Goal: Communication & Community: Share content

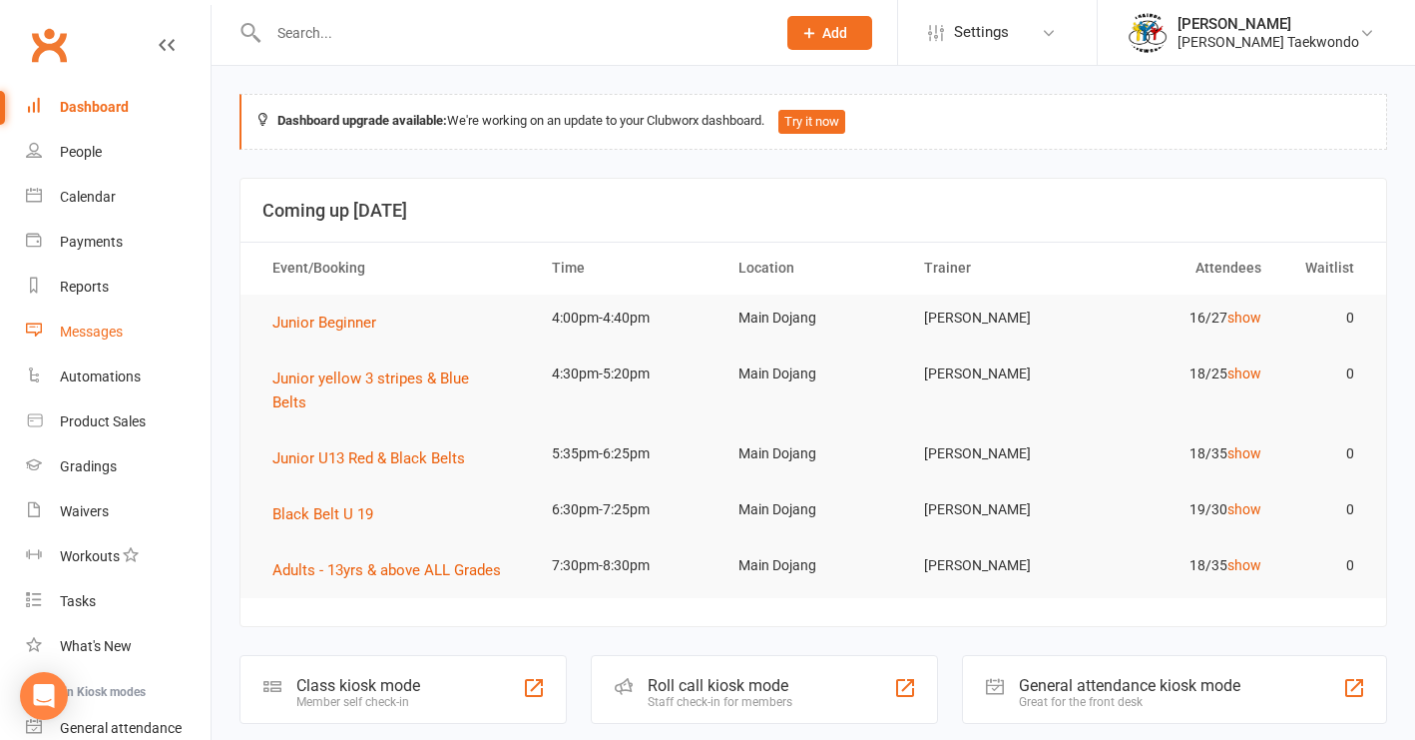
click at [106, 333] on div "Messages" at bounding box center [91, 331] width 63 height 16
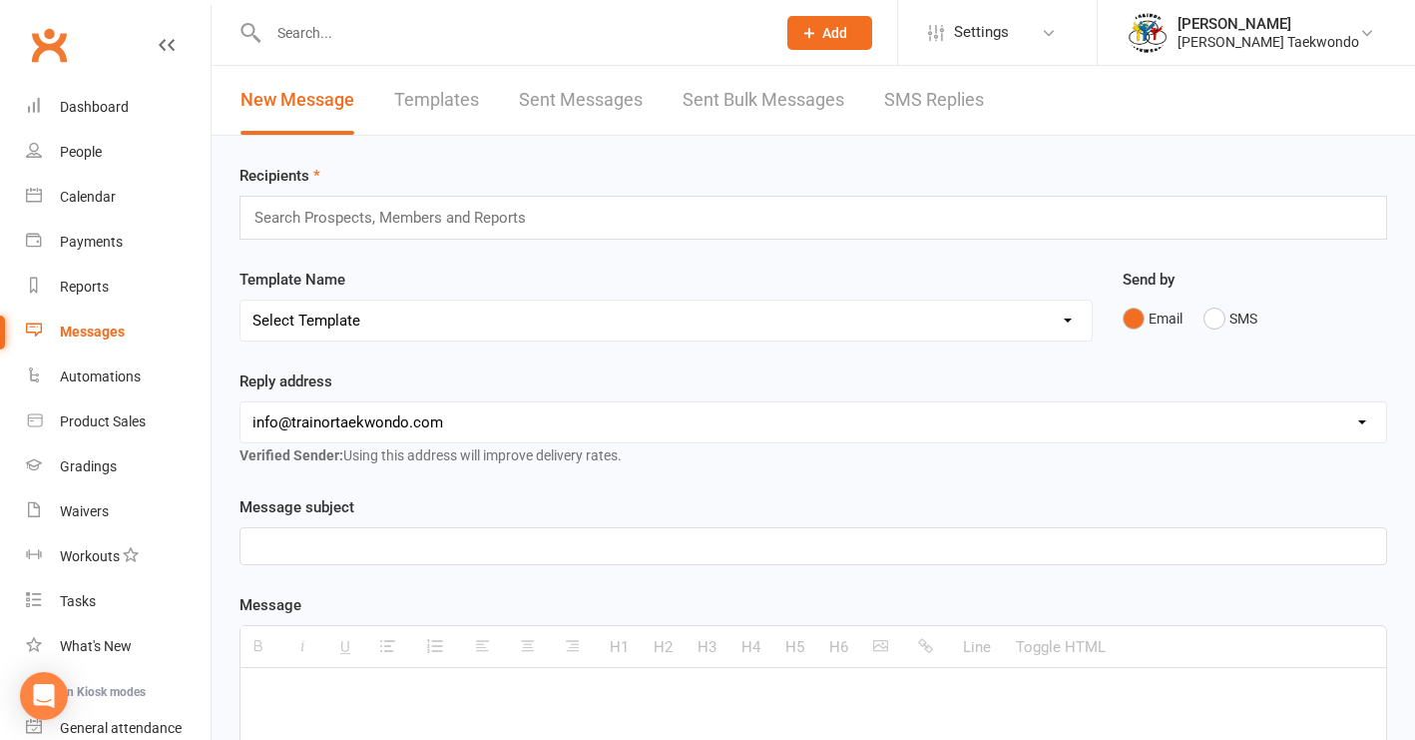
click at [452, 104] on link "Templates" at bounding box center [436, 100] width 85 height 69
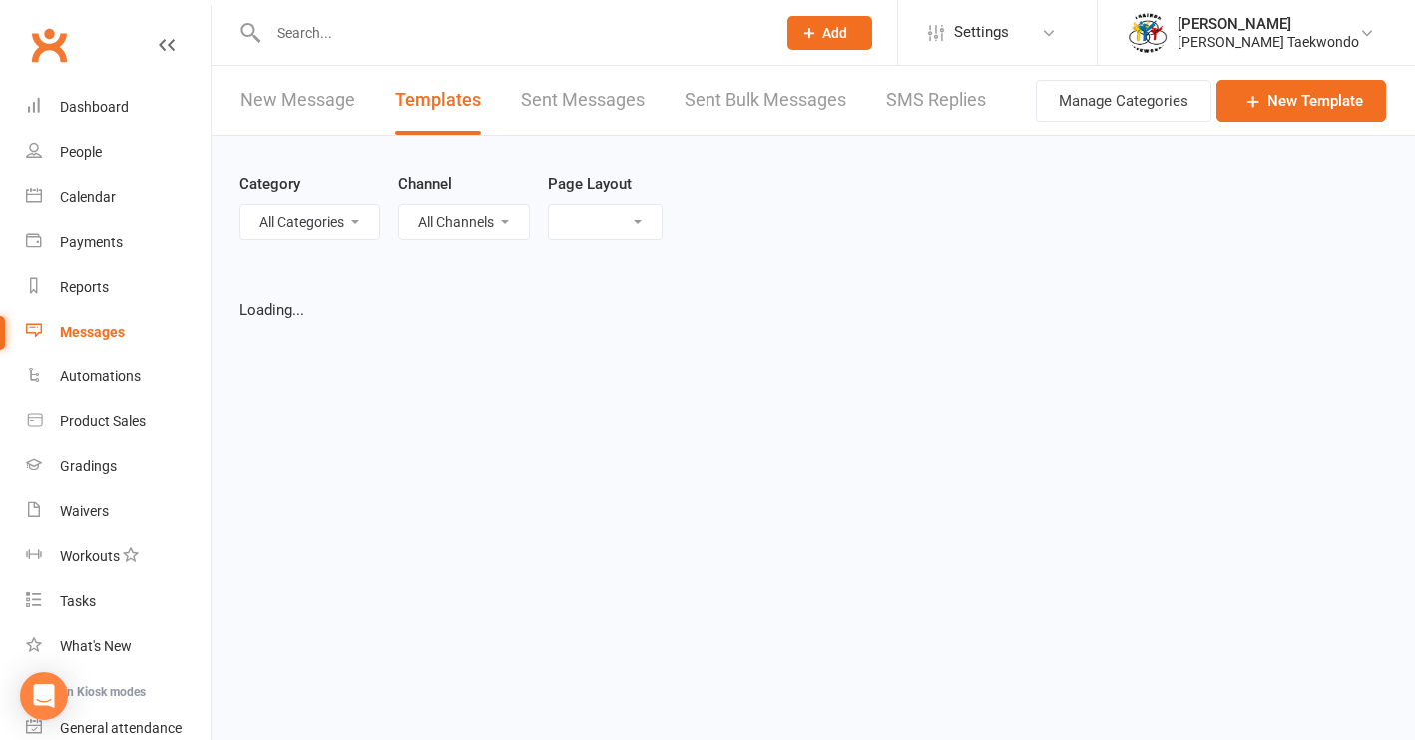
select select "list"
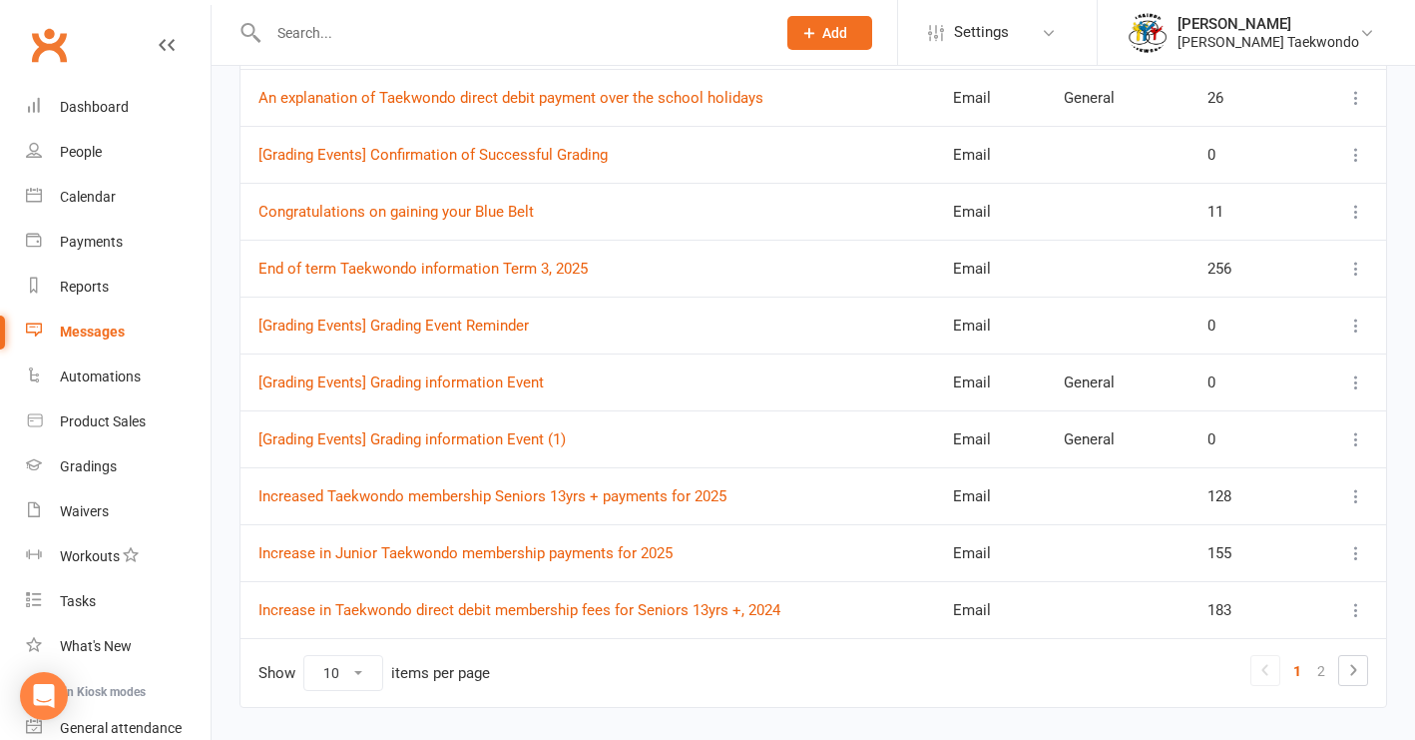
scroll to position [386, 0]
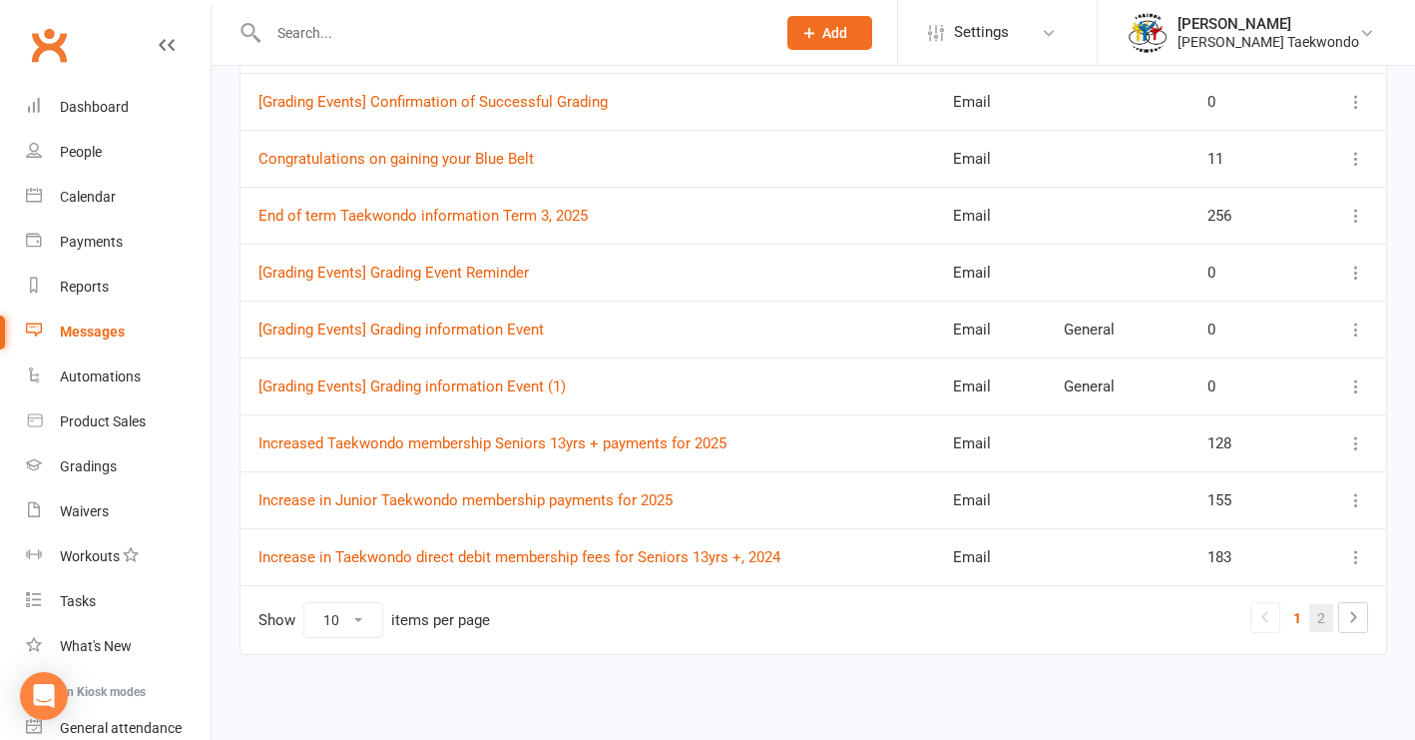
click at [1174, 604] on link "2" at bounding box center [1321, 618] width 24 height 28
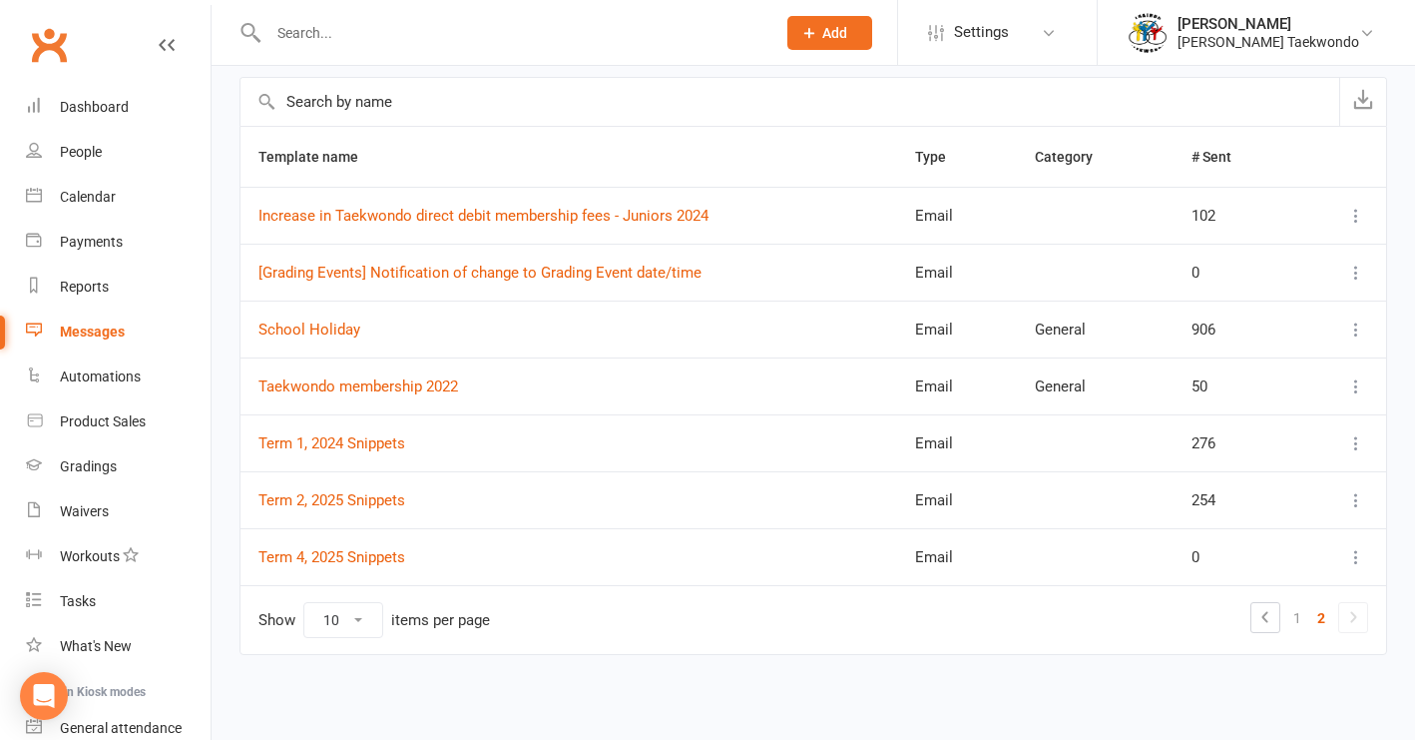
scroll to position [216, 0]
click at [381, 548] on link "Term 4, 2025 Snippets" at bounding box center [331, 557] width 147 height 18
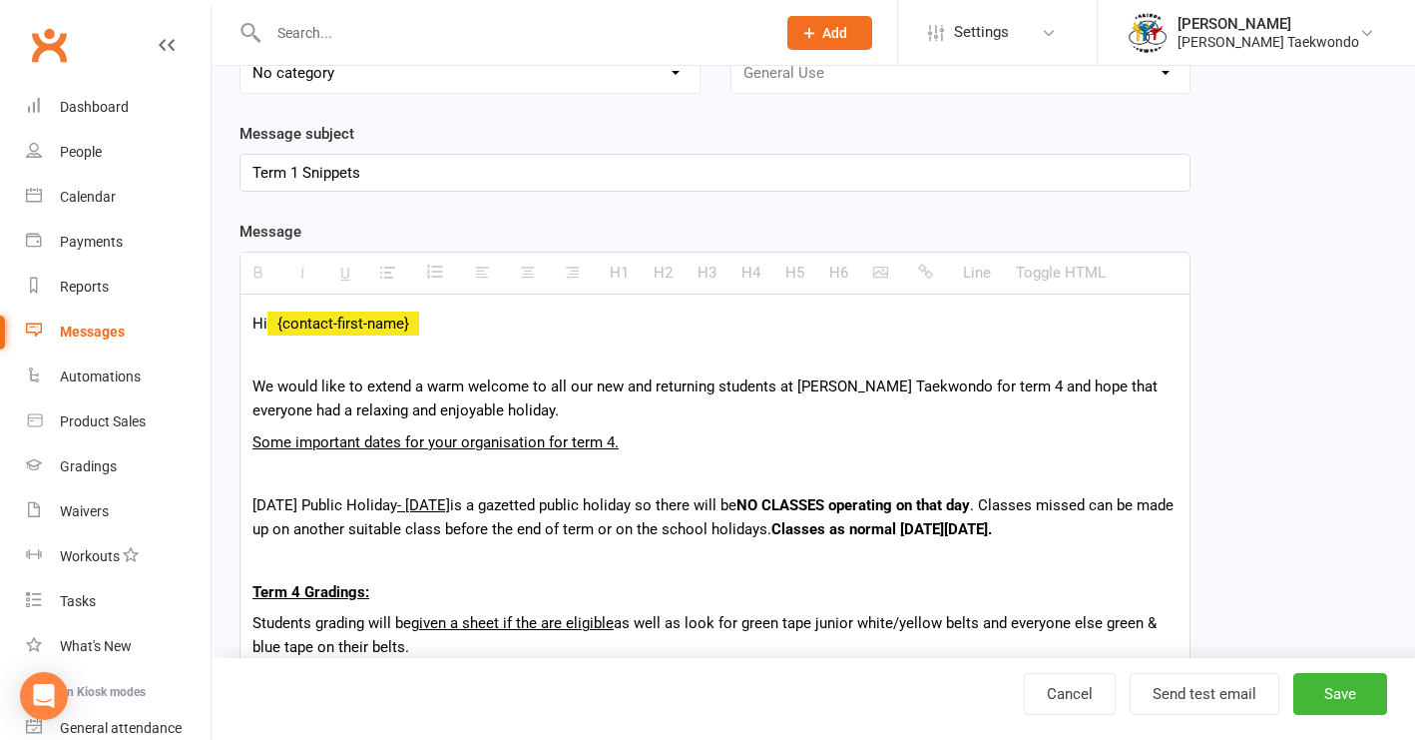
scroll to position [226, 0]
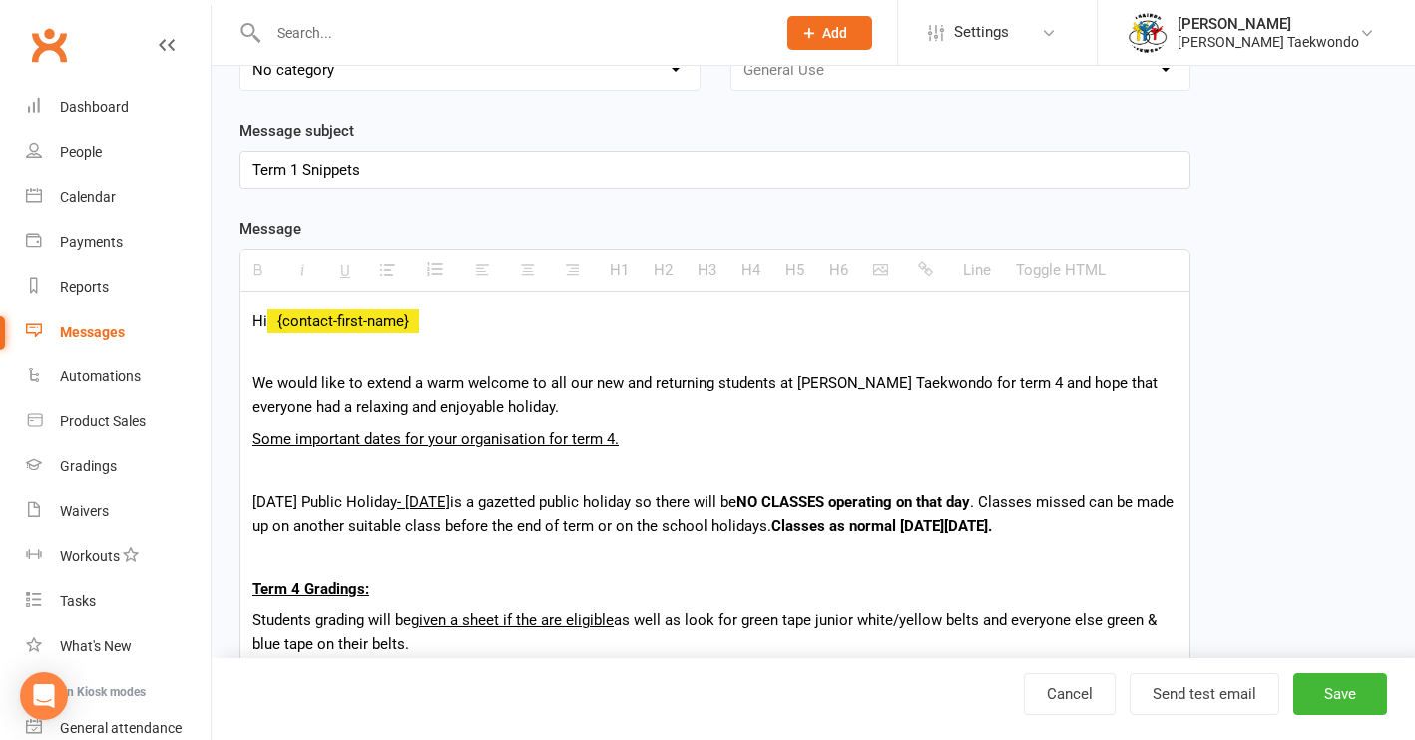
drag, startPoint x: 651, startPoint y: 504, endPoint x: 491, endPoint y: 506, distance: 159.7
click at [450, 506] on u "- [DATE]" at bounding box center [423, 502] width 53 height 18
click at [255, 268] on icon "button" at bounding box center [258, 268] width 15 height 15
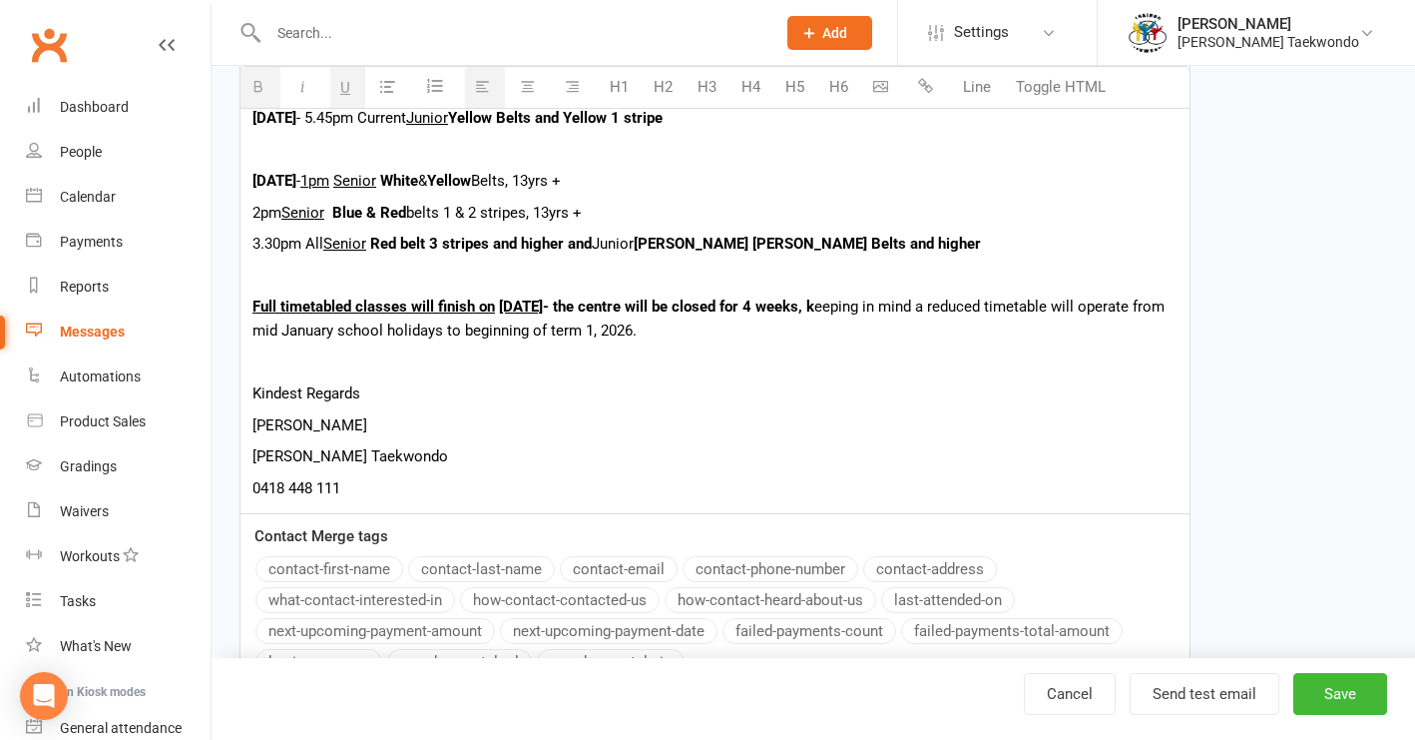
scroll to position [1126, 0]
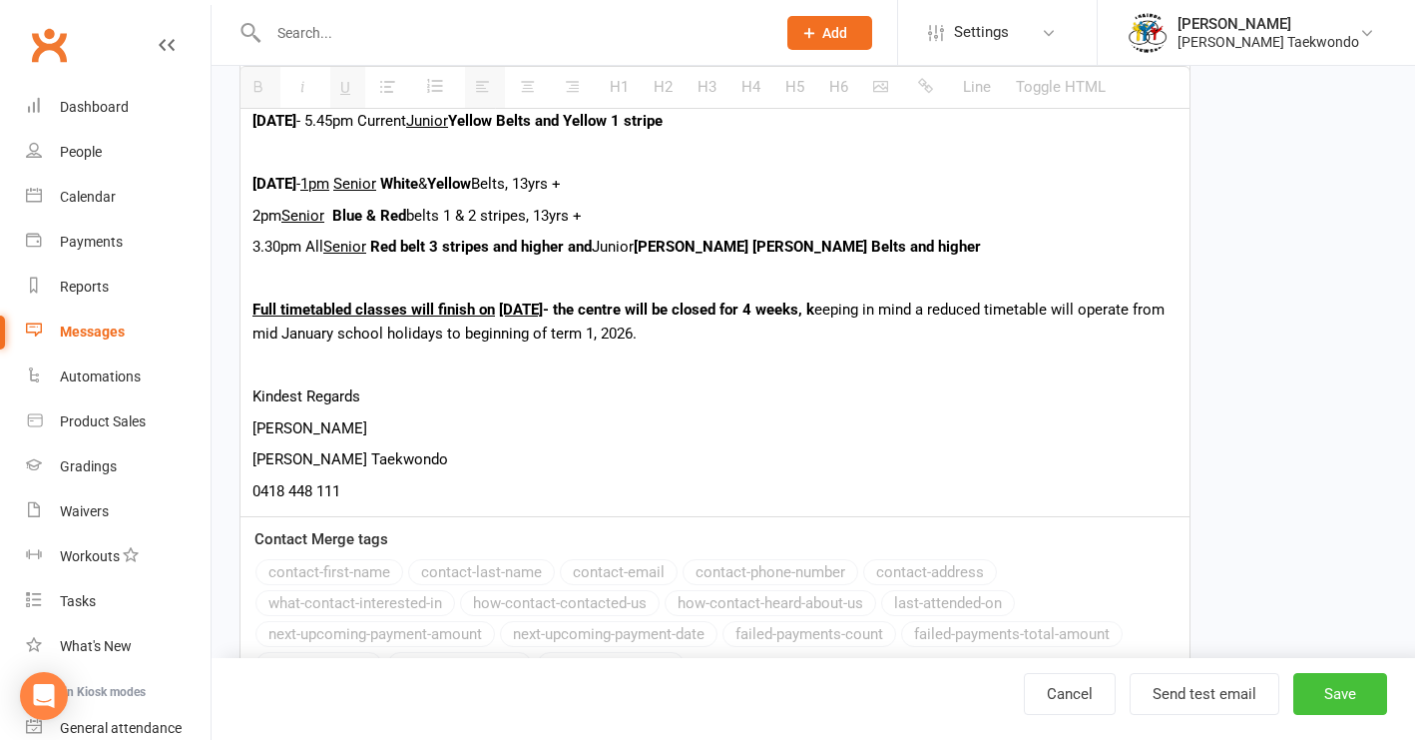
click at [1174, 701] on button "Save" at bounding box center [1340, 694] width 94 height 42
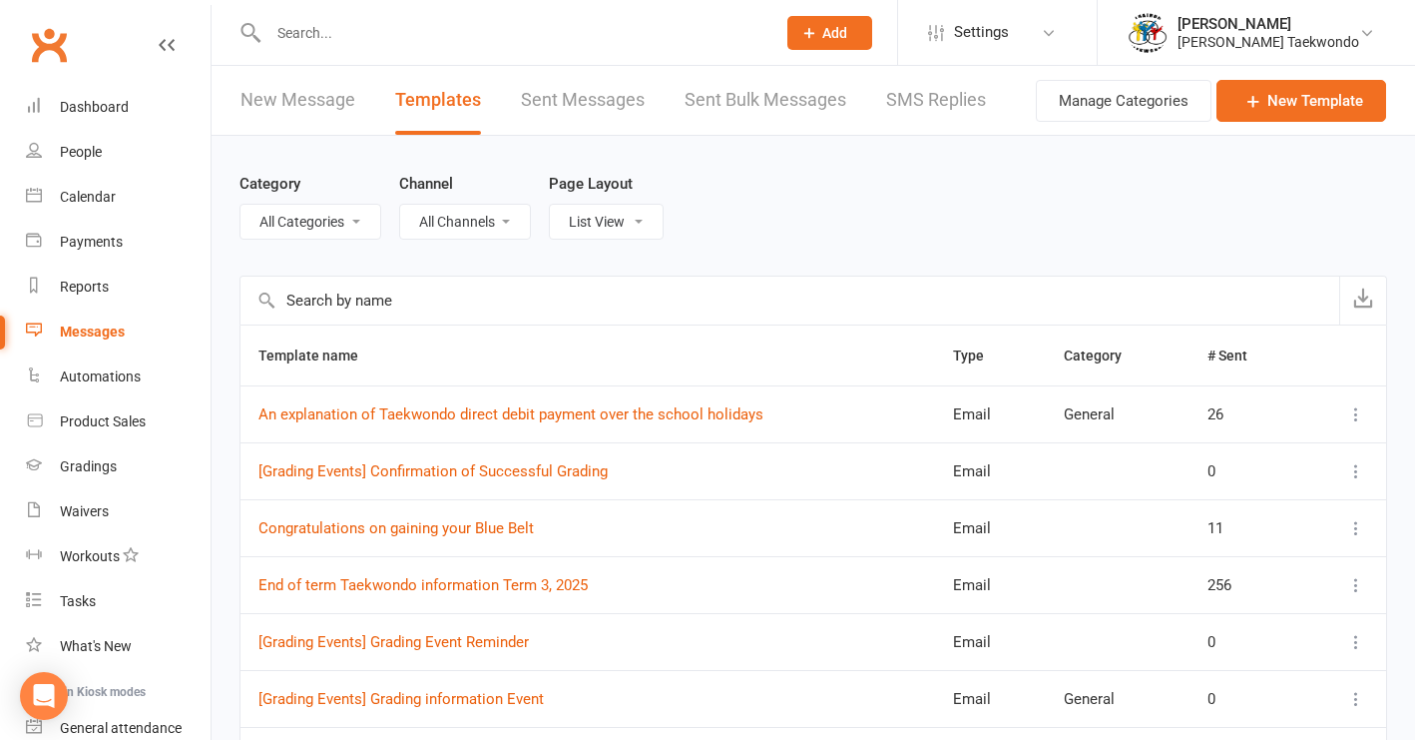
drag, startPoint x: 78, startPoint y: 331, endPoint x: 311, endPoint y: 322, distance: 233.7
click at [80, 331] on div "Messages" at bounding box center [92, 331] width 65 height 16
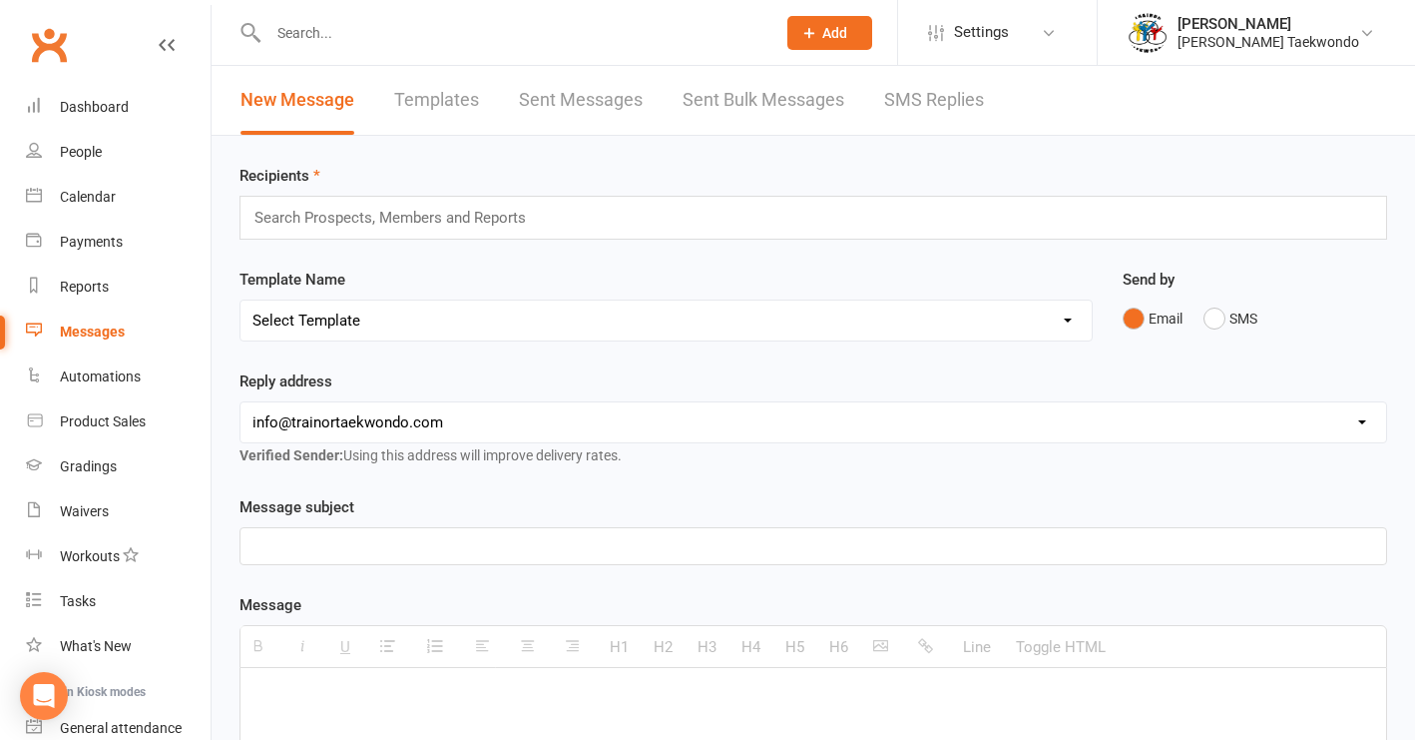
click at [307, 103] on link "New Message" at bounding box center [298, 100] width 114 height 69
click at [709, 97] on link "Sent Bulk Messages" at bounding box center [764, 100] width 162 height 69
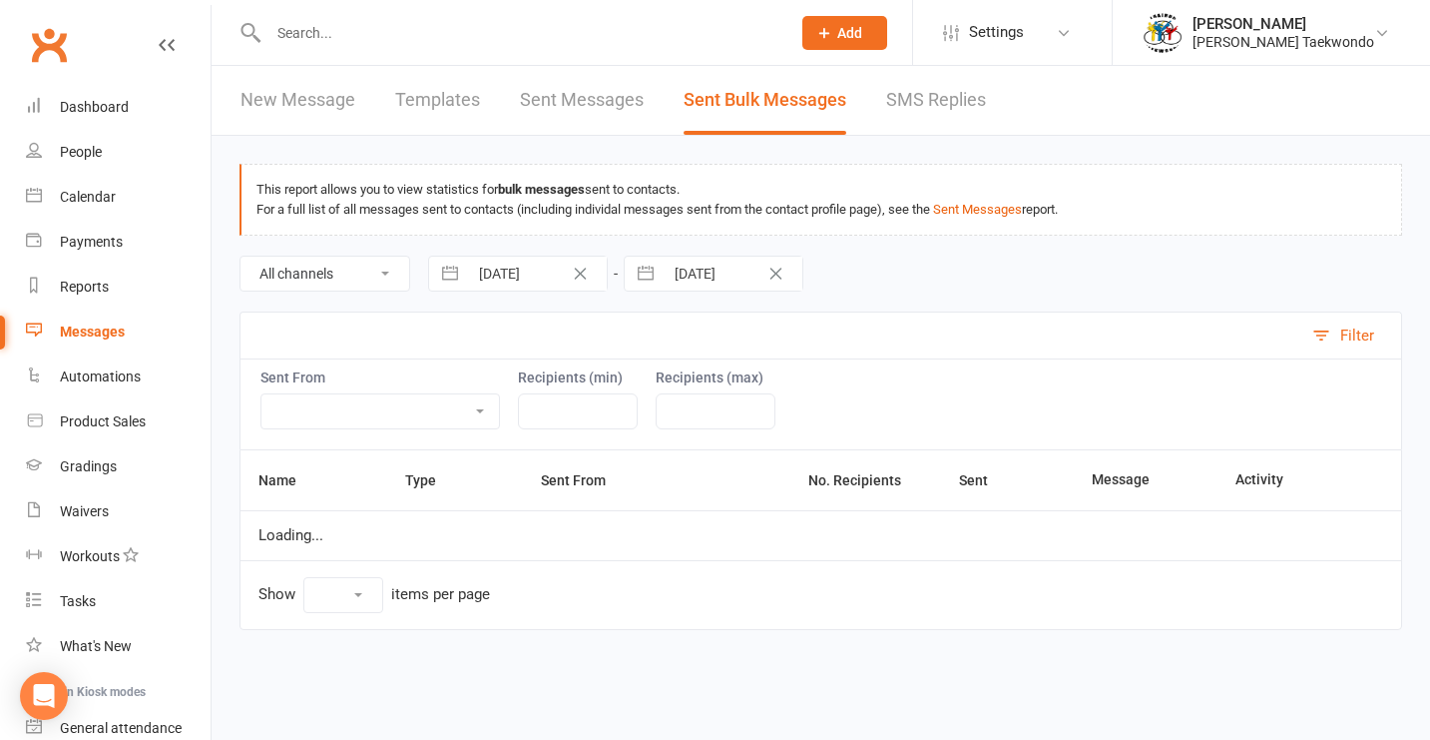
select select "10"
click at [286, 98] on link "New Message" at bounding box center [298, 100] width 115 height 69
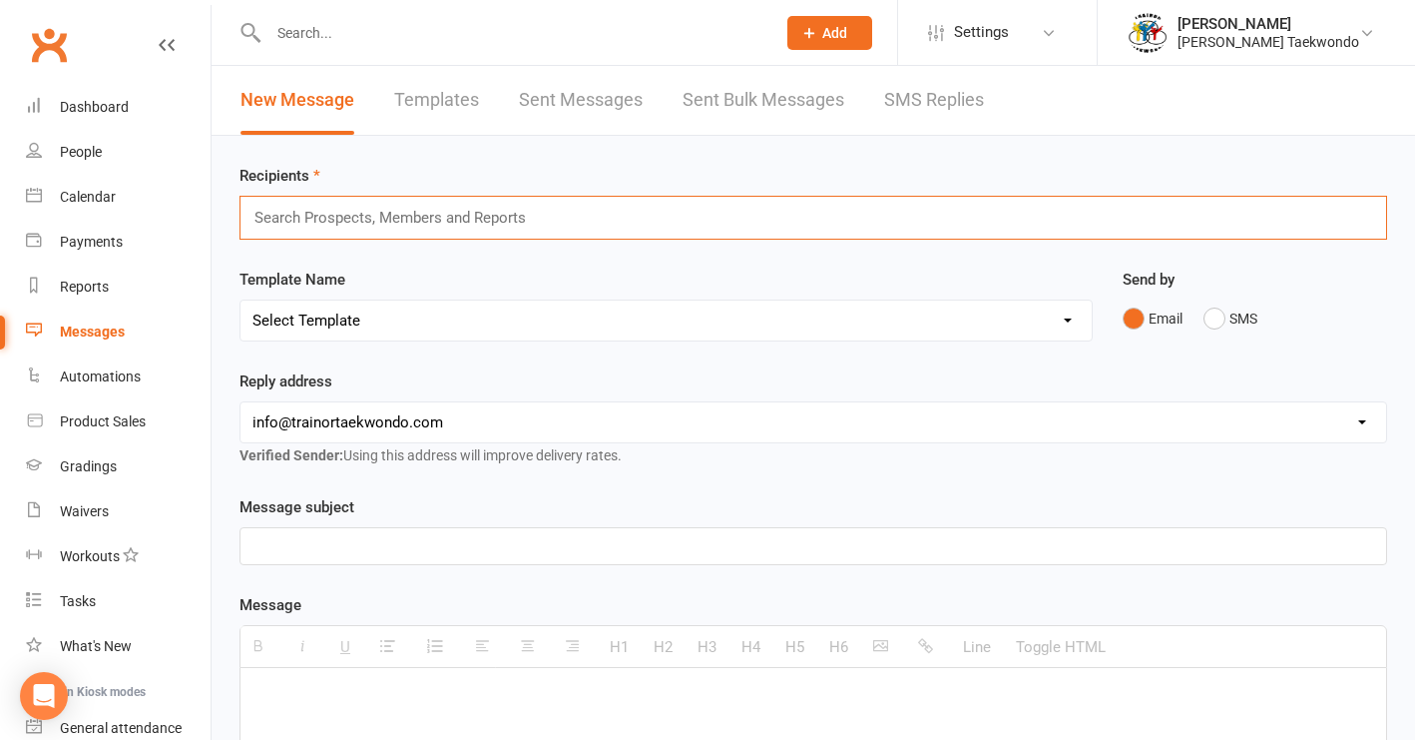
click at [325, 219] on input "text" at bounding box center [399, 218] width 293 height 26
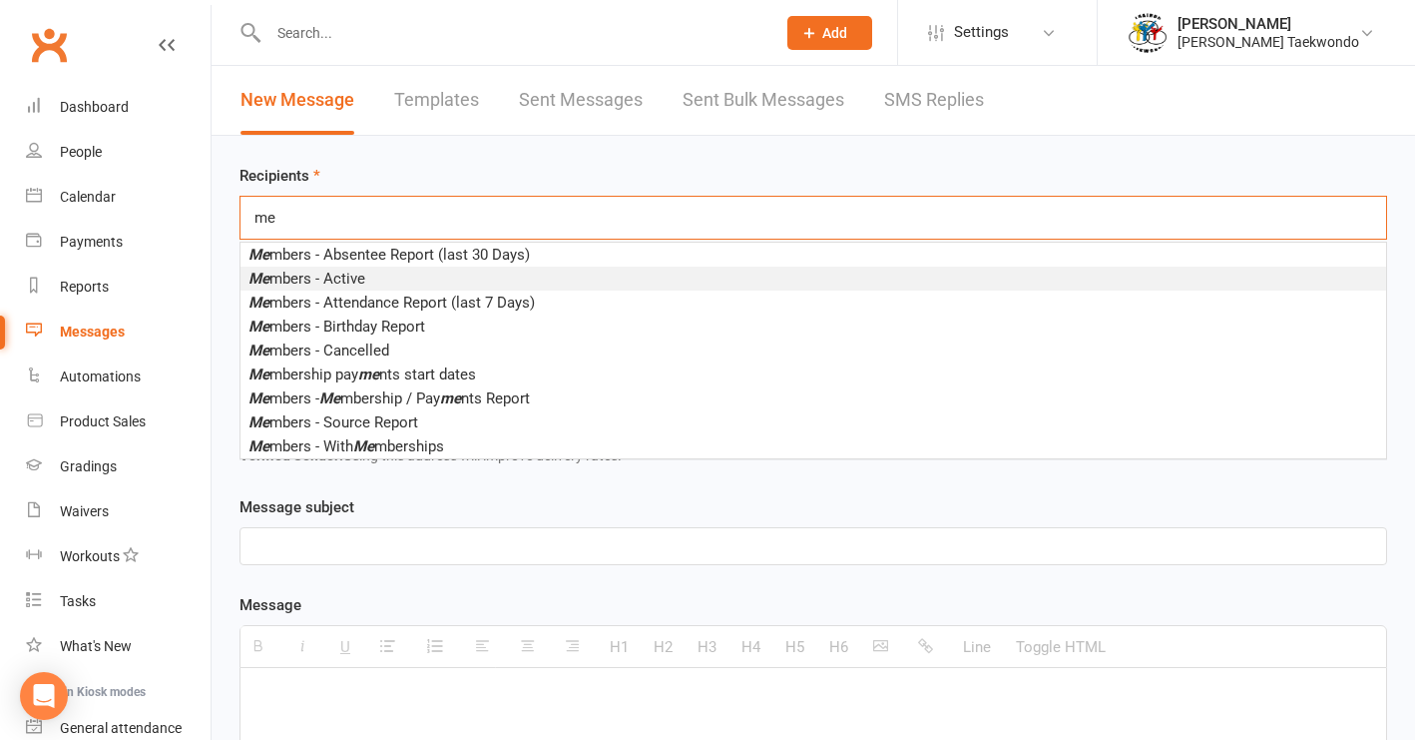
type input "me"
click at [332, 278] on span "Me mbers - Active" at bounding box center [307, 278] width 117 height 18
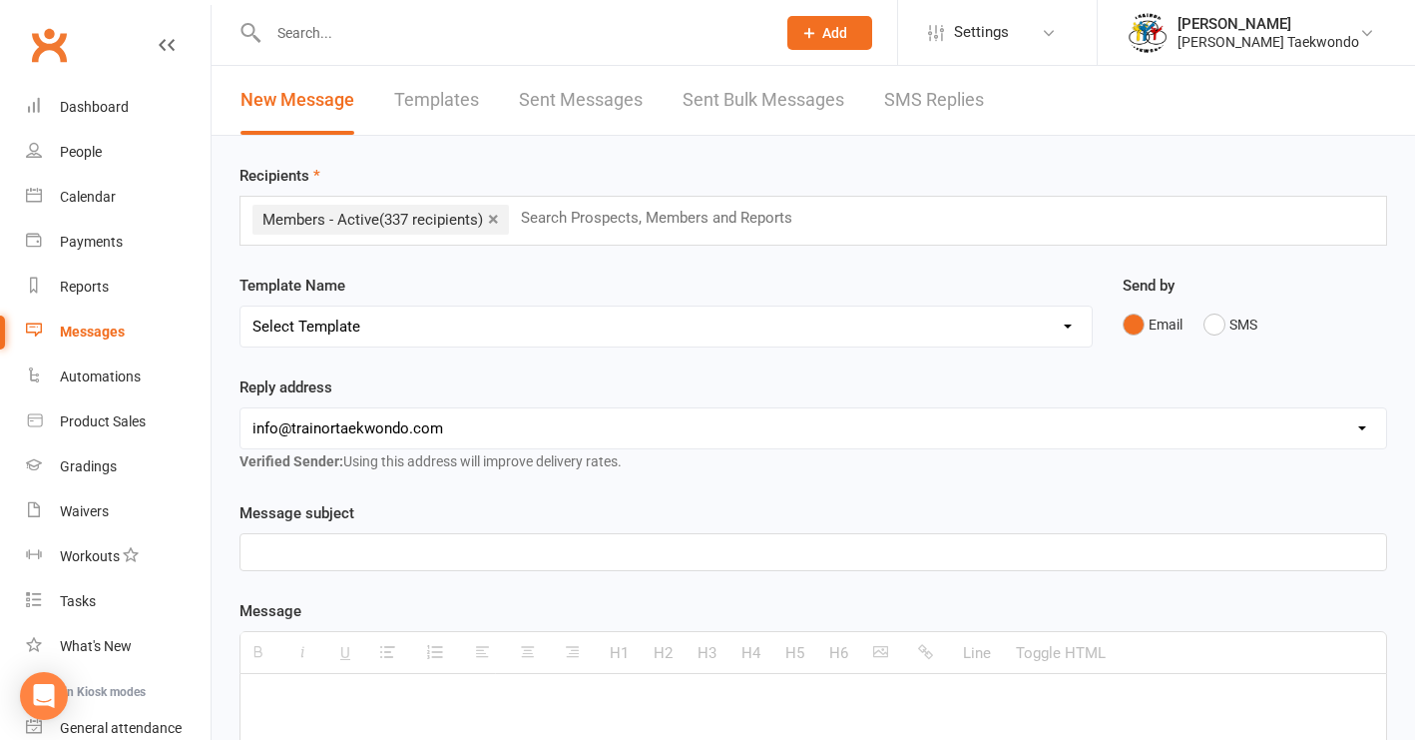
select select "11"
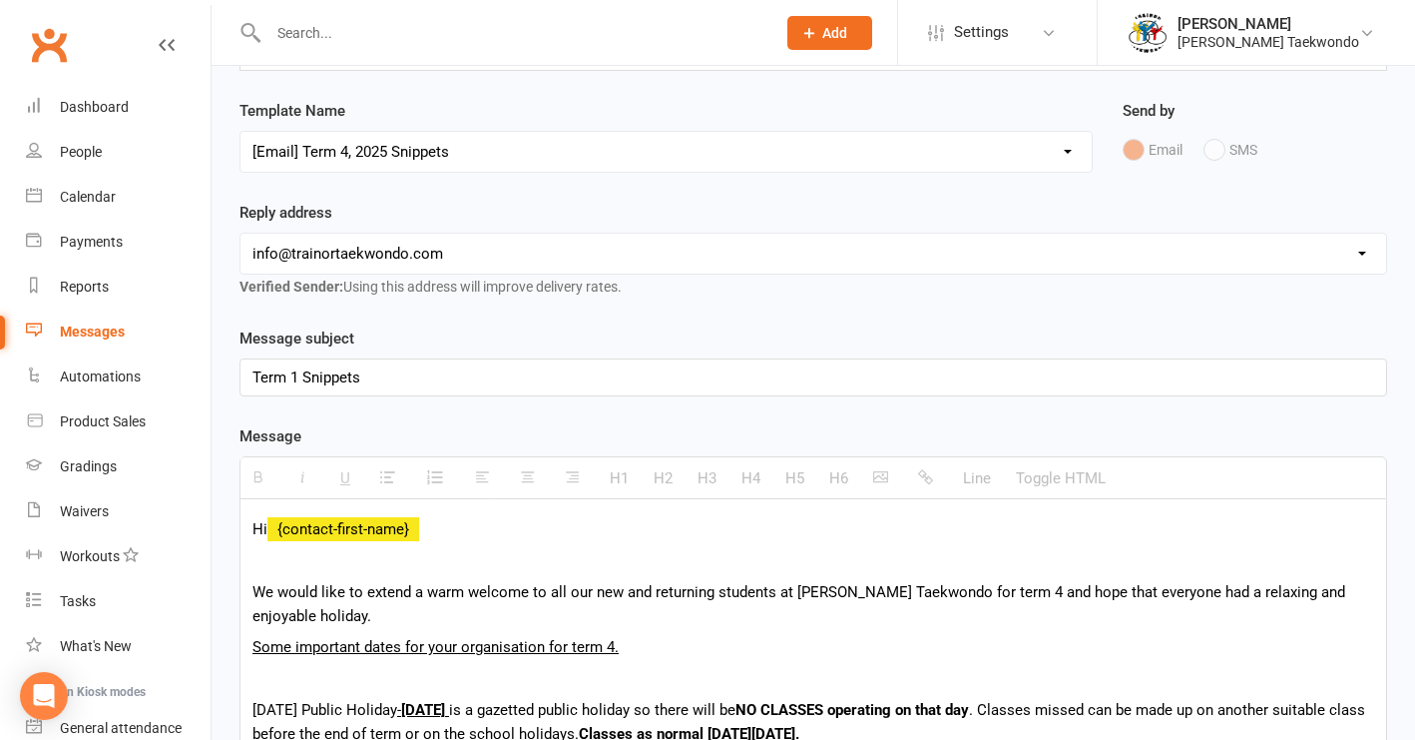
scroll to position [178, 0]
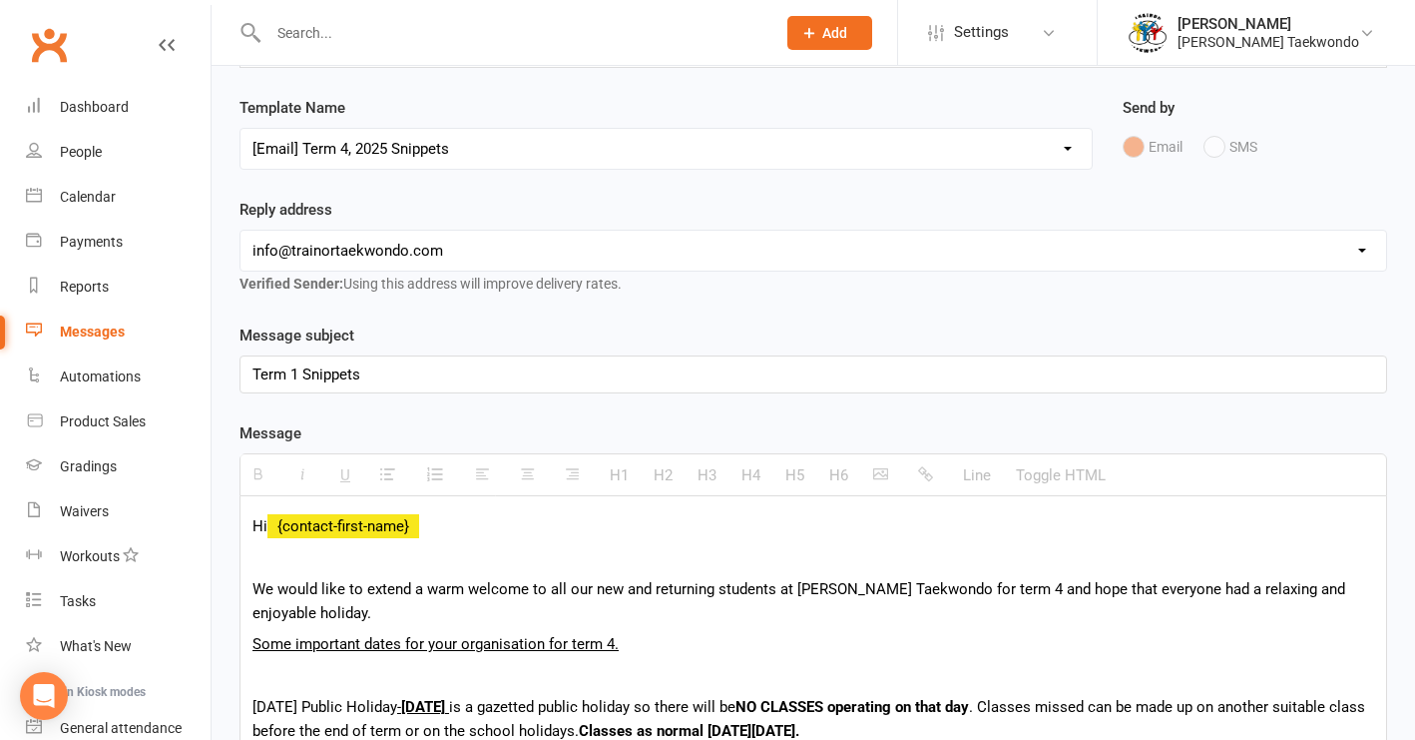
click at [295, 376] on div "Term 1 Snippets" at bounding box center [814, 374] width 1146 height 36
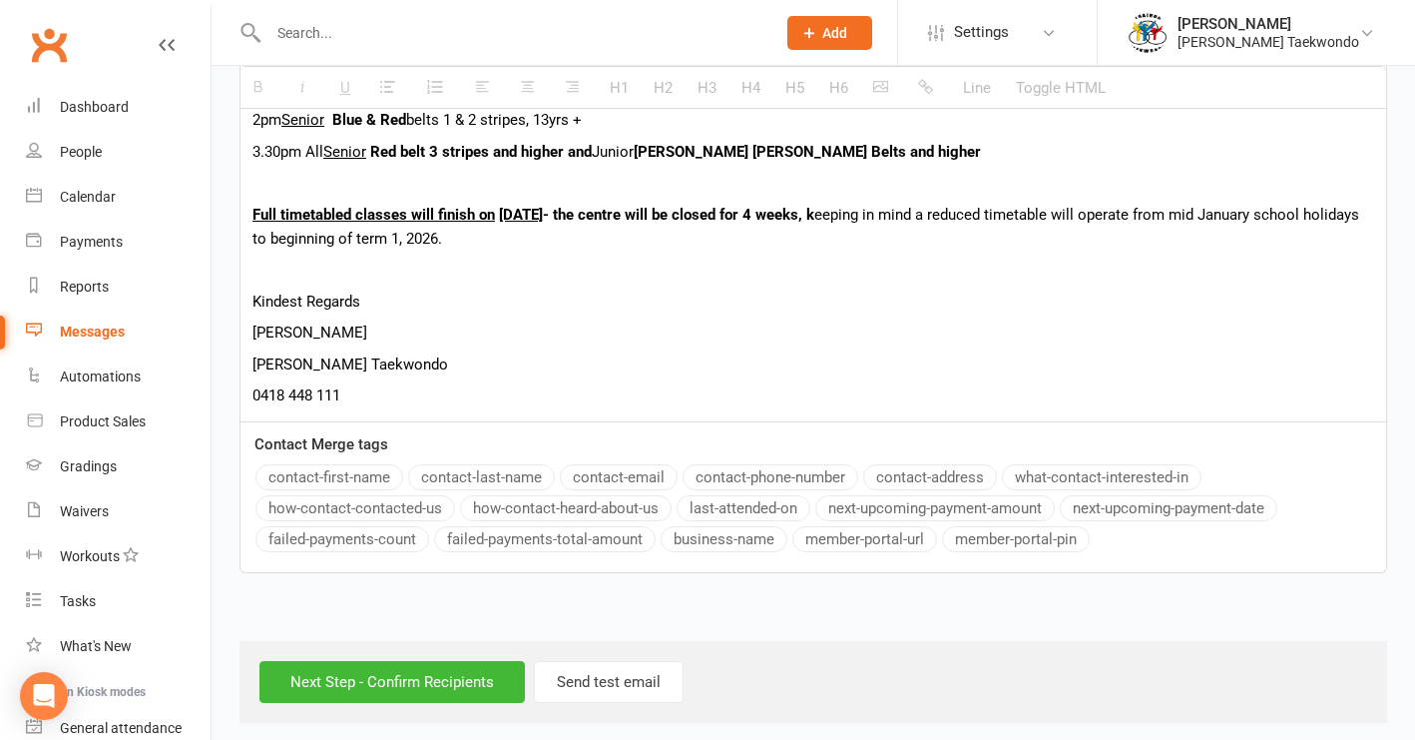
scroll to position [1383, 0]
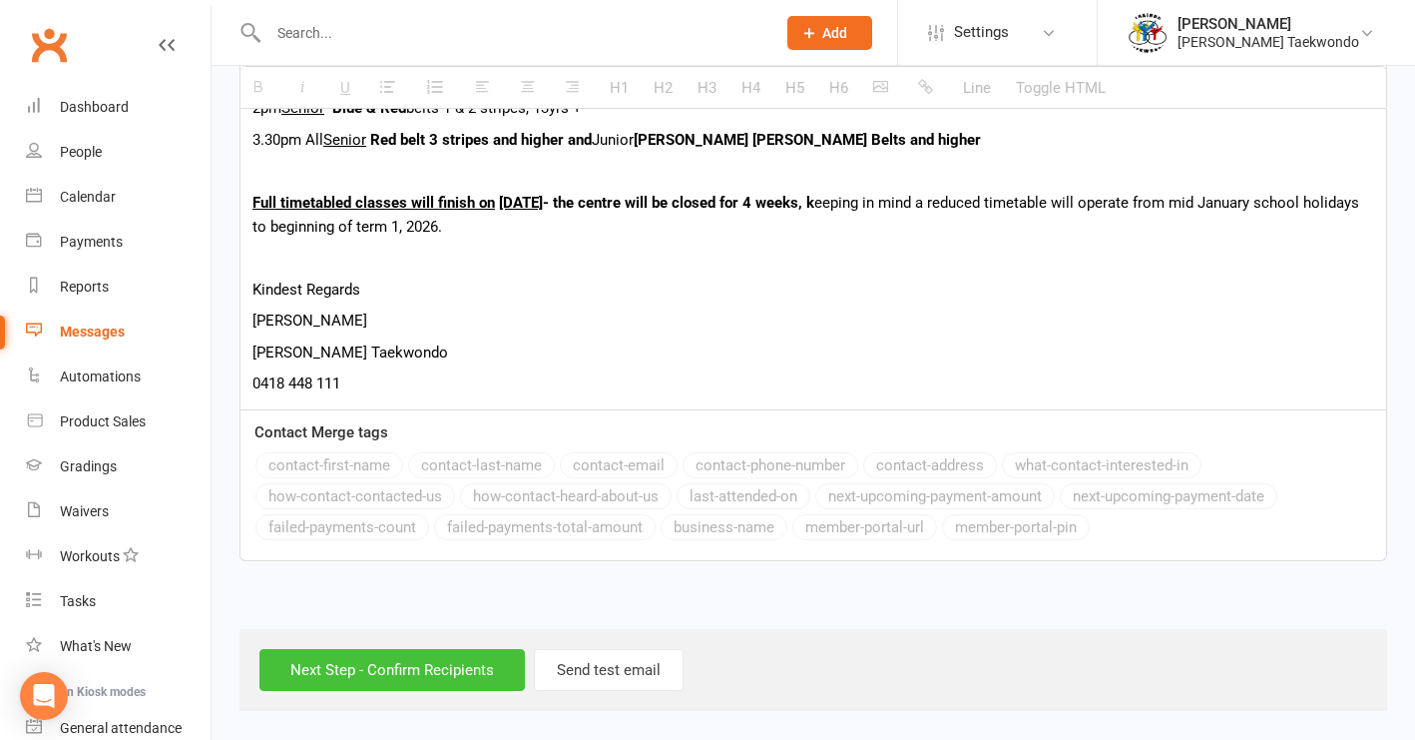
click at [458, 649] on input "Next Step - Confirm Recipients" at bounding box center [391, 670] width 265 height 42
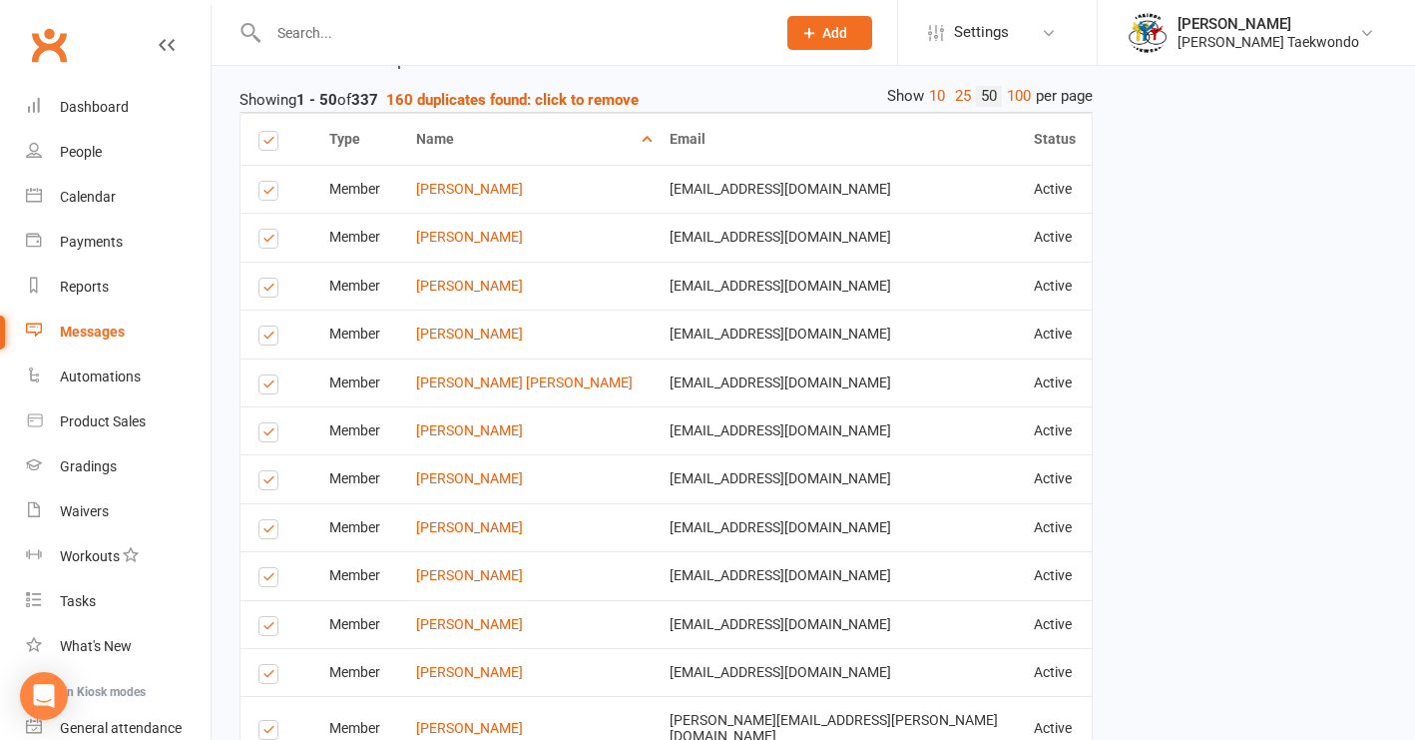
scroll to position [1529, 0]
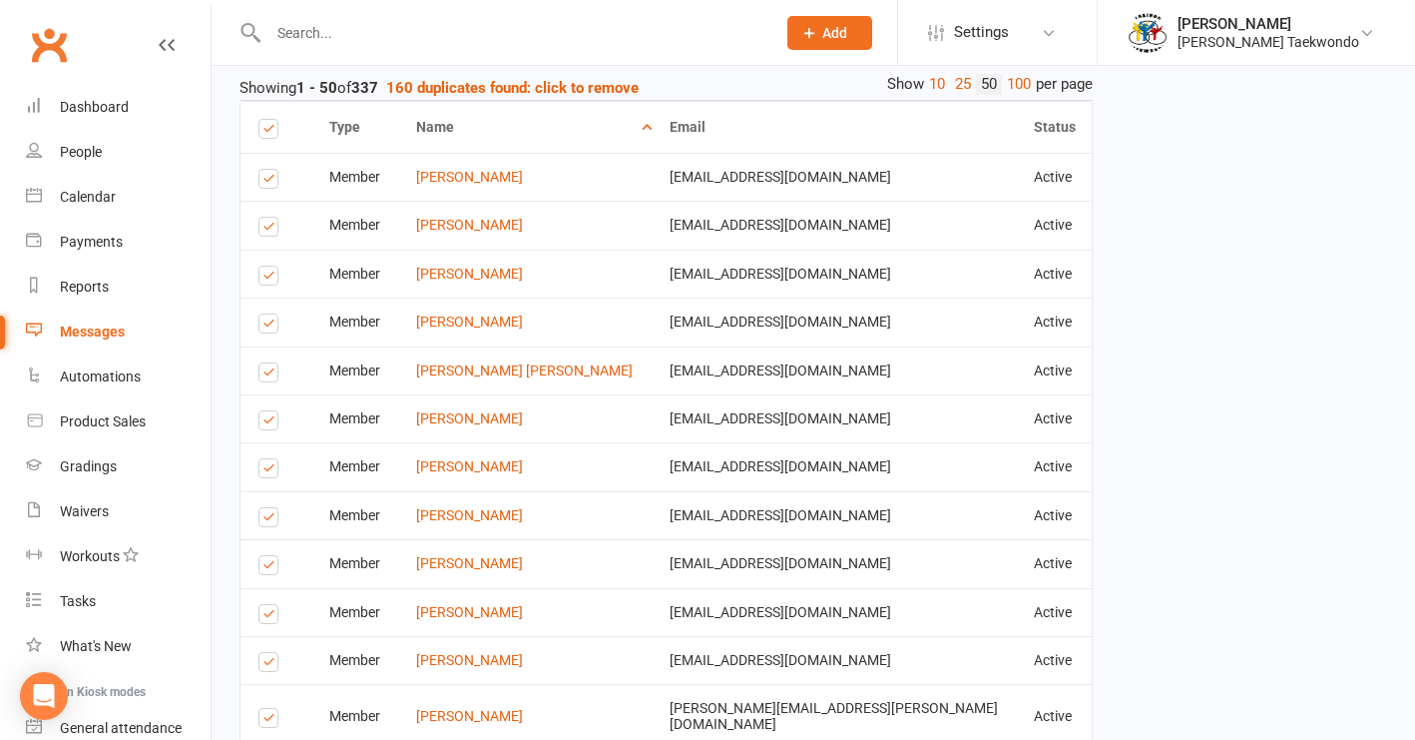
click at [273, 326] on label at bounding box center [271, 326] width 27 height 0
click at [271, 314] on input "checkbox" at bounding box center [264, 314] width 13 height 0
click at [270, 665] on label at bounding box center [271, 665] width 27 height 0
click at [270, 653] on input "checkbox" at bounding box center [264, 653] width 13 height 0
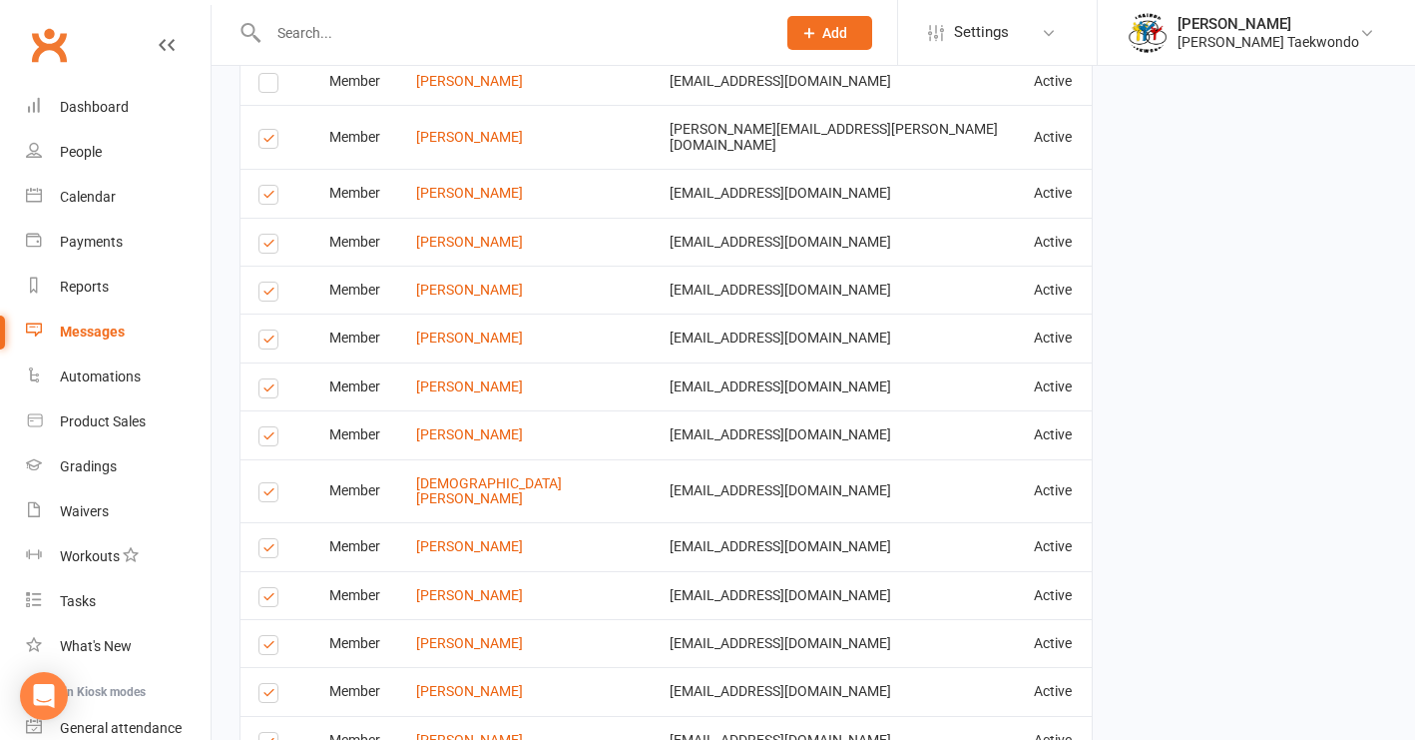
scroll to position [2114, 0]
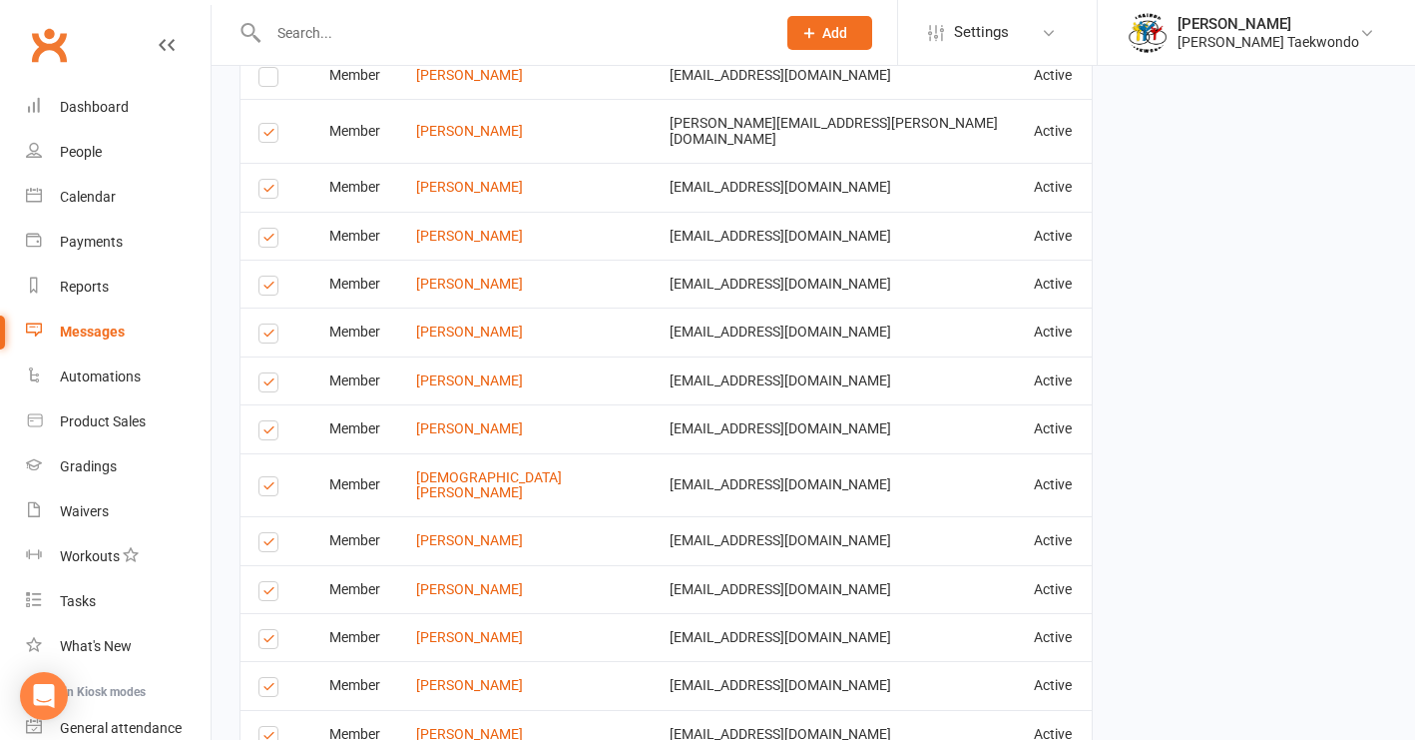
click at [266, 241] on label at bounding box center [271, 241] width 27 height 0
click at [266, 229] on input "checkbox" at bounding box center [264, 229] width 13 height 0
click at [266, 336] on label at bounding box center [271, 336] width 27 height 0
click at [266, 324] on input "checkbox" at bounding box center [264, 324] width 13 height 0
click at [268, 336] on label at bounding box center [271, 336] width 27 height 0
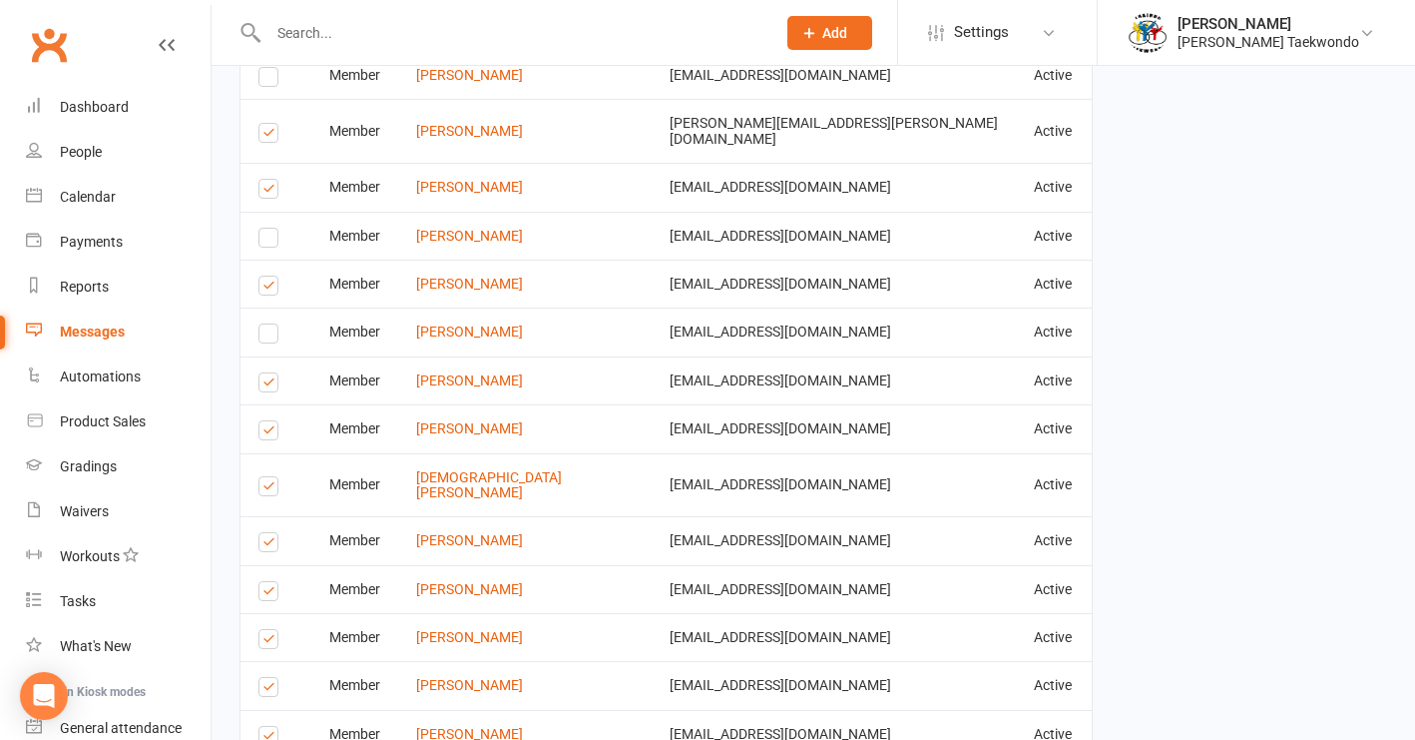
click at [268, 324] on input "checkbox" at bounding box center [264, 324] width 13 height 0
click at [270, 288] on label at bounding box center [271, 288] width 27 height 0
click at [270, 276] on input "checkbox" at bounding box center [264, 276] width 13 height 0
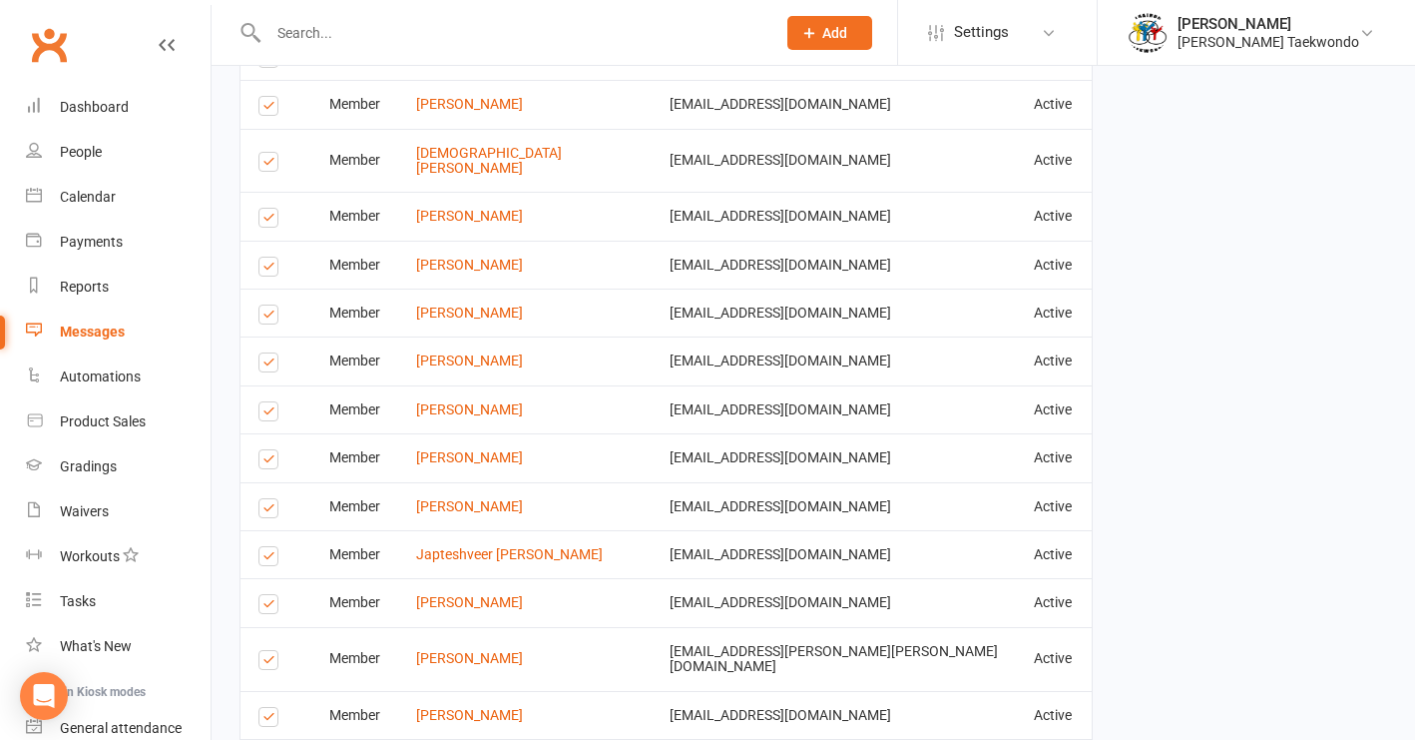
scroll to position [2455, 0]
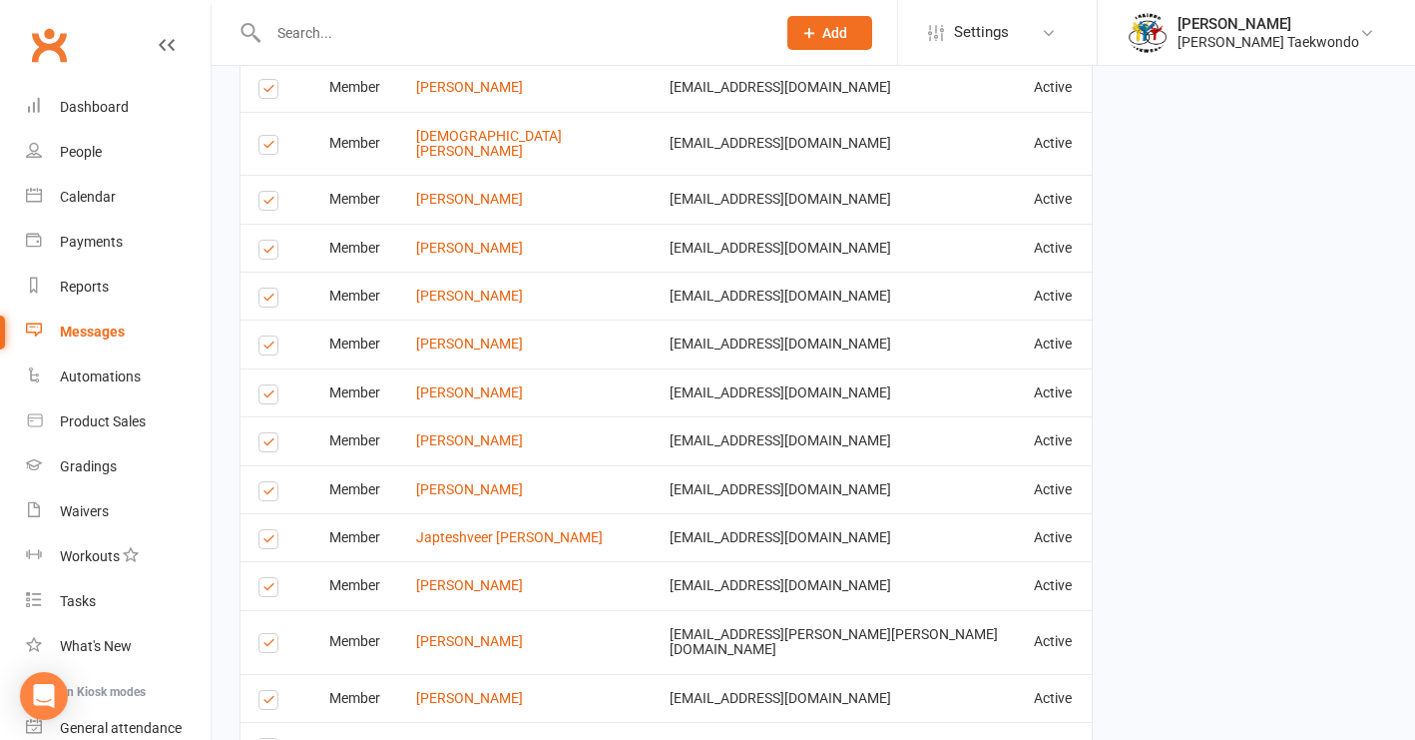
click at [272, 397] on label at bounding box center [271, 397] width 27 height 0
click at [271, 385] on input "checkbox" at bounding box center [264, 385] width 13 height 0
click at [268, 445] on label at bounding box center [271, 445] width 27 height 0
click at [268, 433] on input "checkbox" at bounding box center [264, 433] width 13 height 0
click at [268, 494] on label at bounding box center [271, 494] width 27 height 0
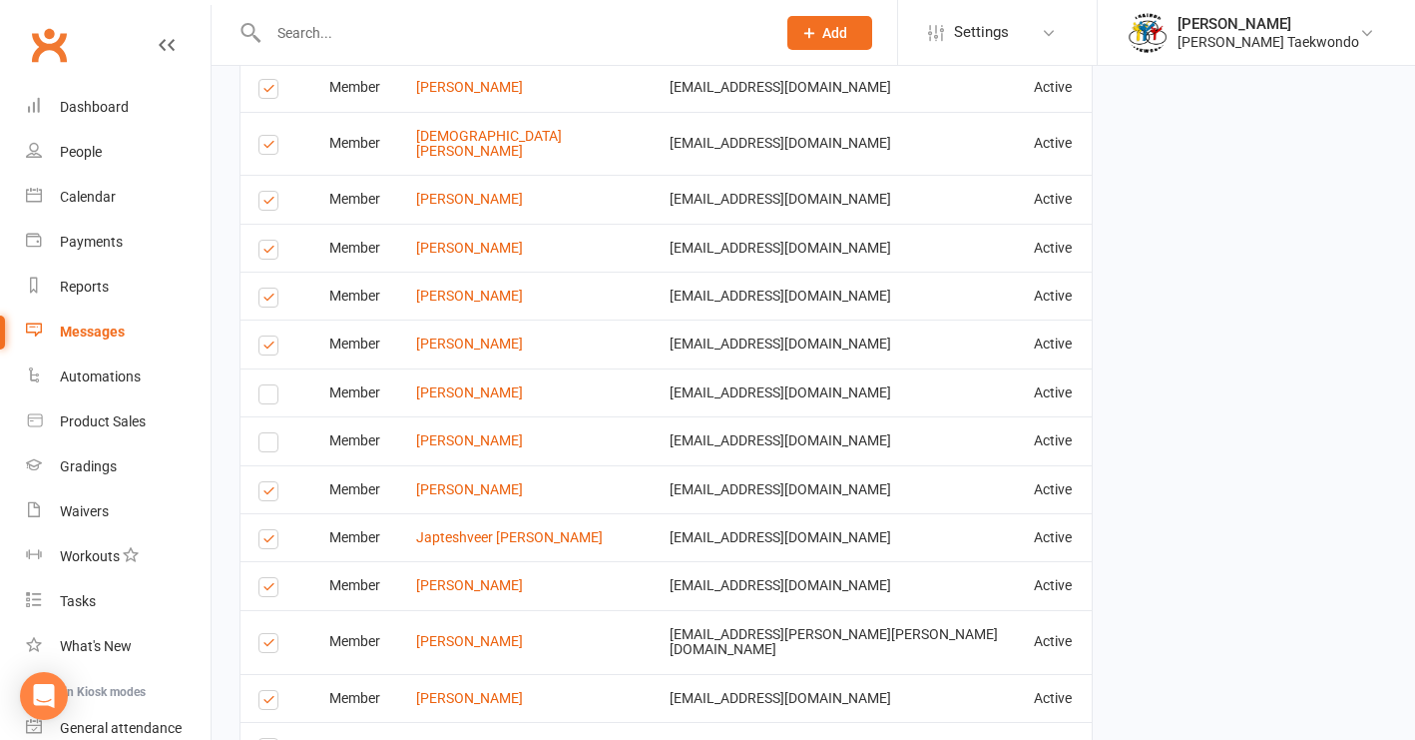
click at [268, 482] on input "checkbox" at bounding box center [264, 482] width 13 height 0
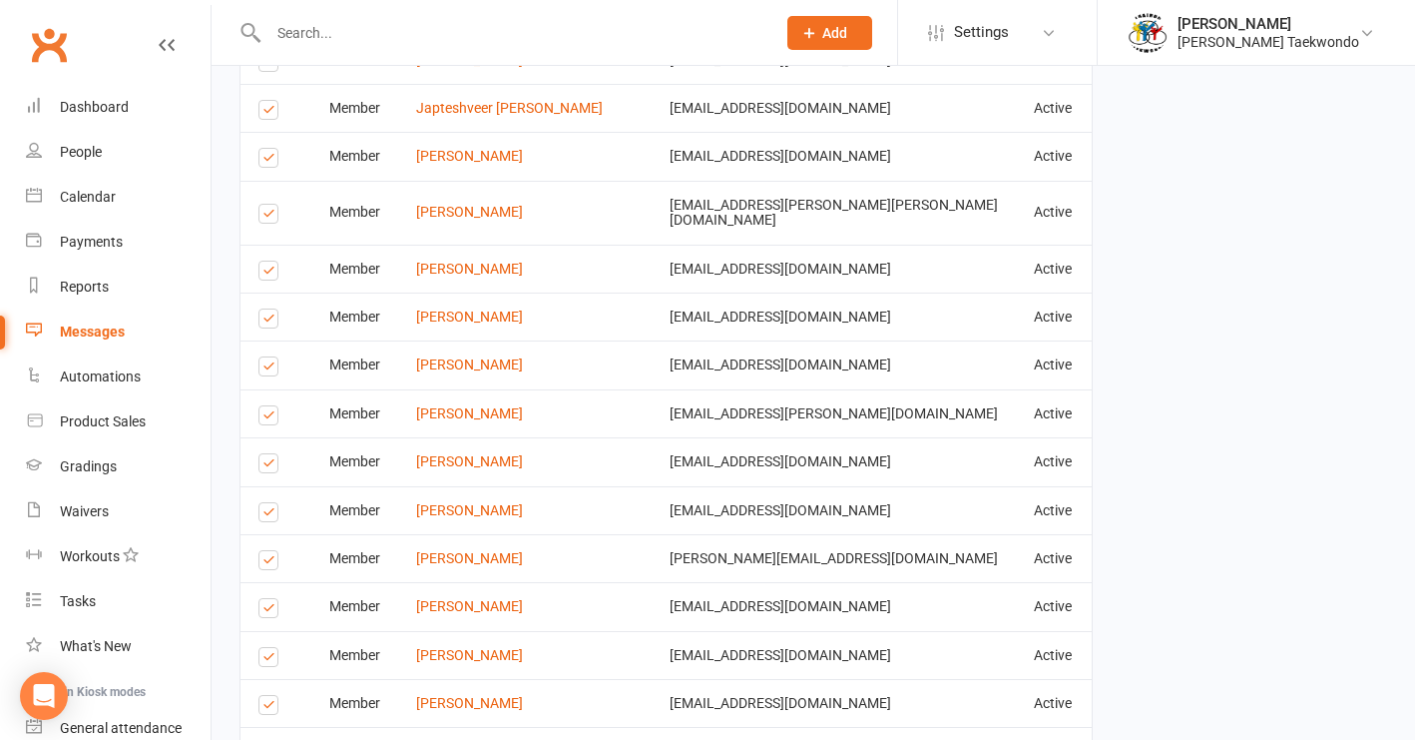
scroll to position [2913, 0]
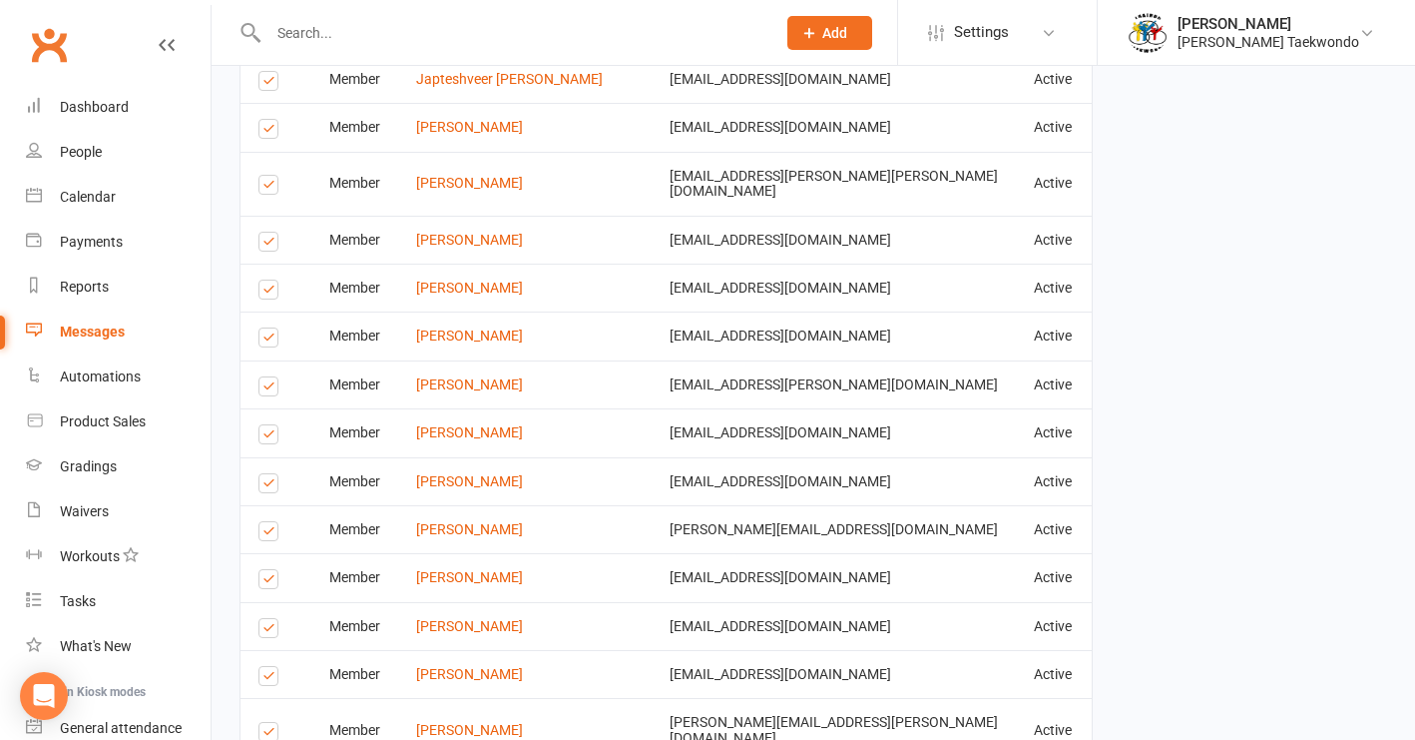
click at [262, 486] on label at bounding box center [271, 486] width 27 height 0
click at [262, 474] on input "checkbox" at bounding box center [264, 474] width 13 height 0
click at [269, 631] on label at bounding box center [271, 631] width 27 height 0
click at [269, 619] on input "checkbox" at bounding box center [264, 619] width 13 height 0
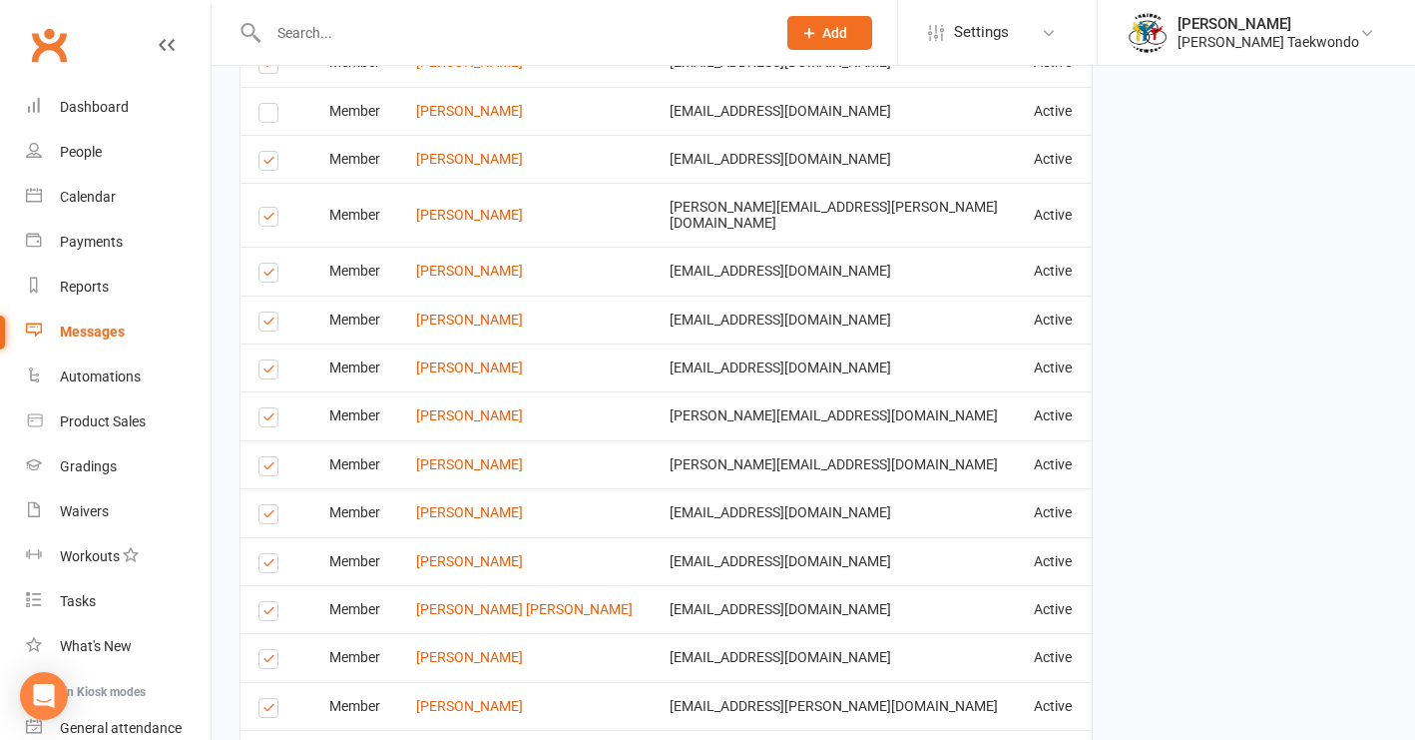
scroll to position [3440, 0]
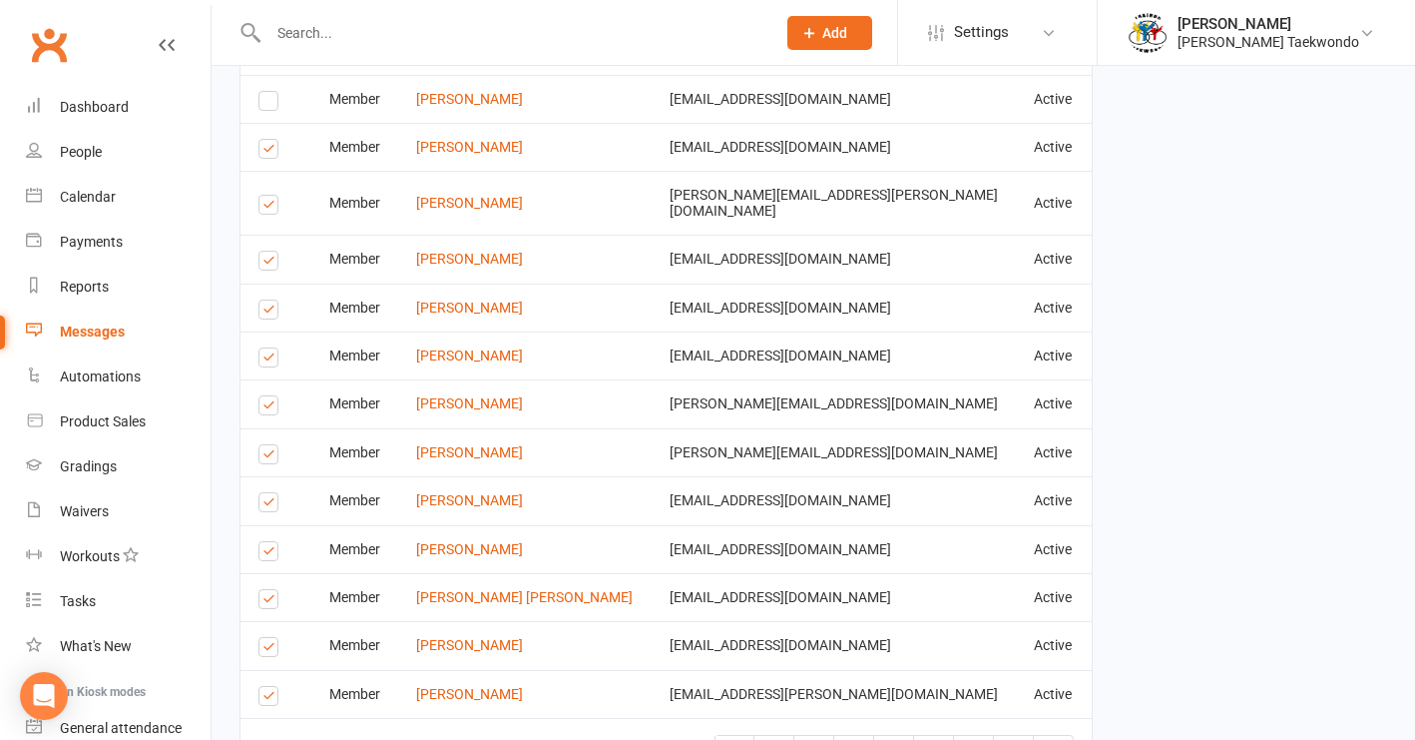
click at [270, 457] on label at bounding box center [271, 457] width 27 height 0
click at [270, 445] on input "checkbox" at bounding box center [264, 445] width 13 height 0
click at [811, 739] on span "2" at bounding box center [814, 754] width 8 height 18
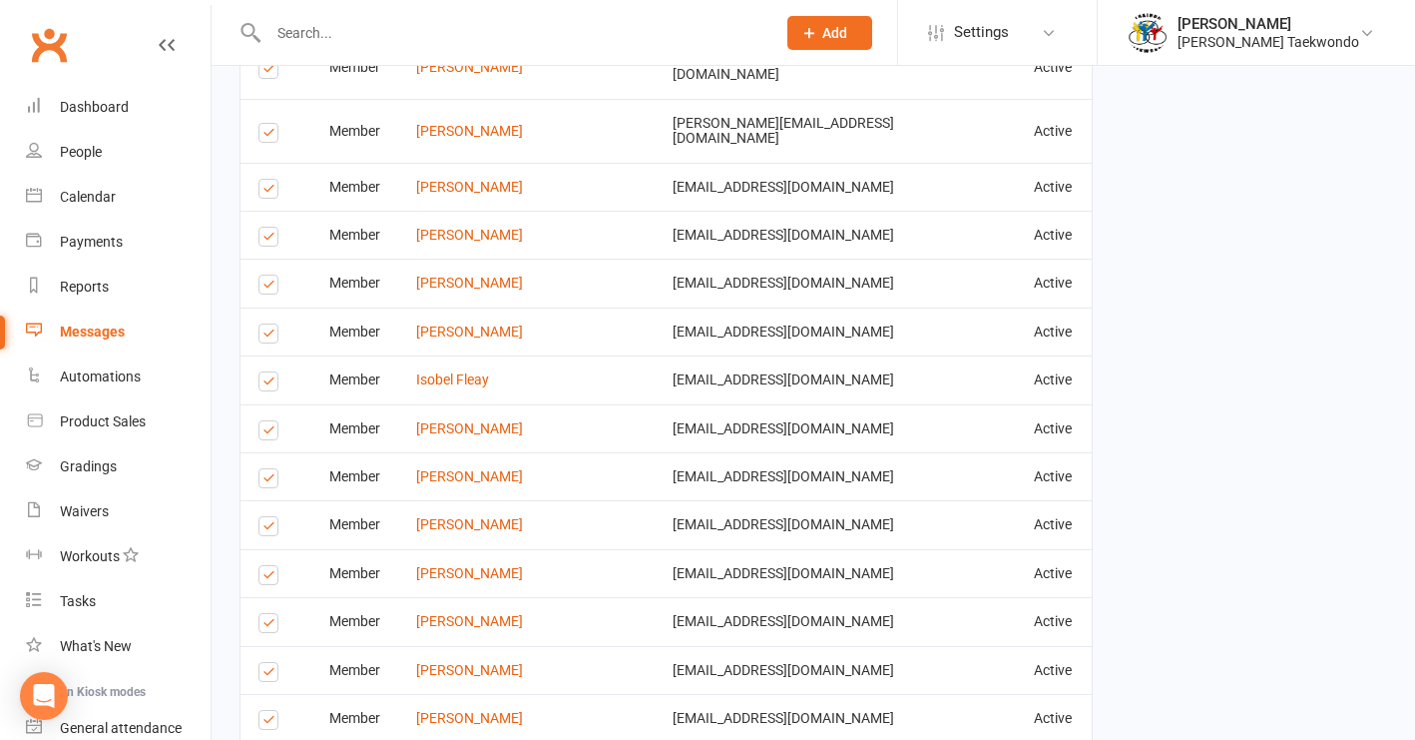
drag, startPoint x: 270, startPoint y: 374, endPoint x: 270, endPoint y: 324, distance: 49.9
click at [270, 626] on label at bounding box center [271, 626] width 27 height 0
click at [270, 614] on input "checkbox" at bounding box center [264, 614] width 13 height 0
click at [270, 578] on label at bounding box center [271, 578] width 27 height 0
click at [270, 566] on input "checkbox" at bounding box center [264, 566] width 13 height 0
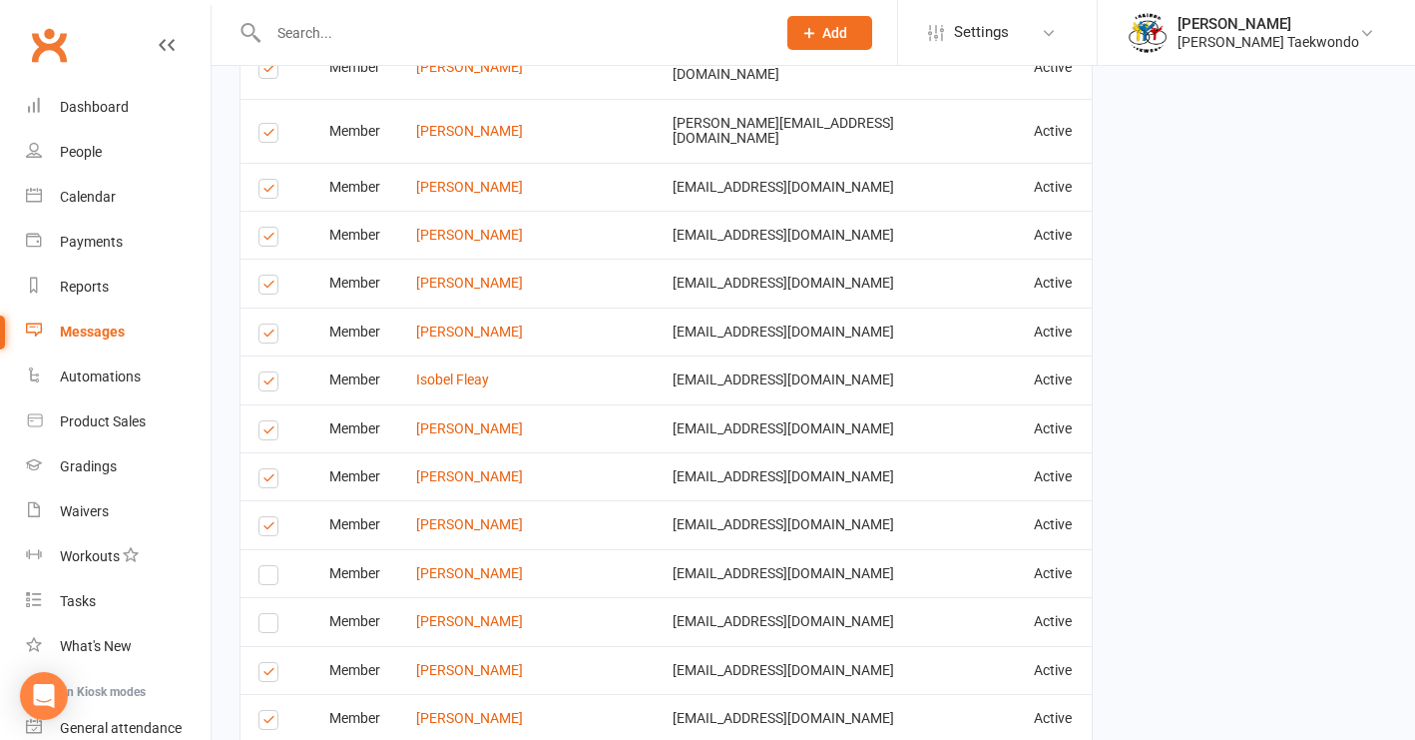
click at [263, 481] on label at bounding box center [271, 481] width 27 height 0
click at [263, 469] on input "checkbox" at bounding box center [264, 469] width 13 height 0
click at [268, 384] on label at bounding box center [271, 384] width 27 height 0
click at [268, 372] on input "checkbox" at bounding box center [264, 372] width 13 height 0
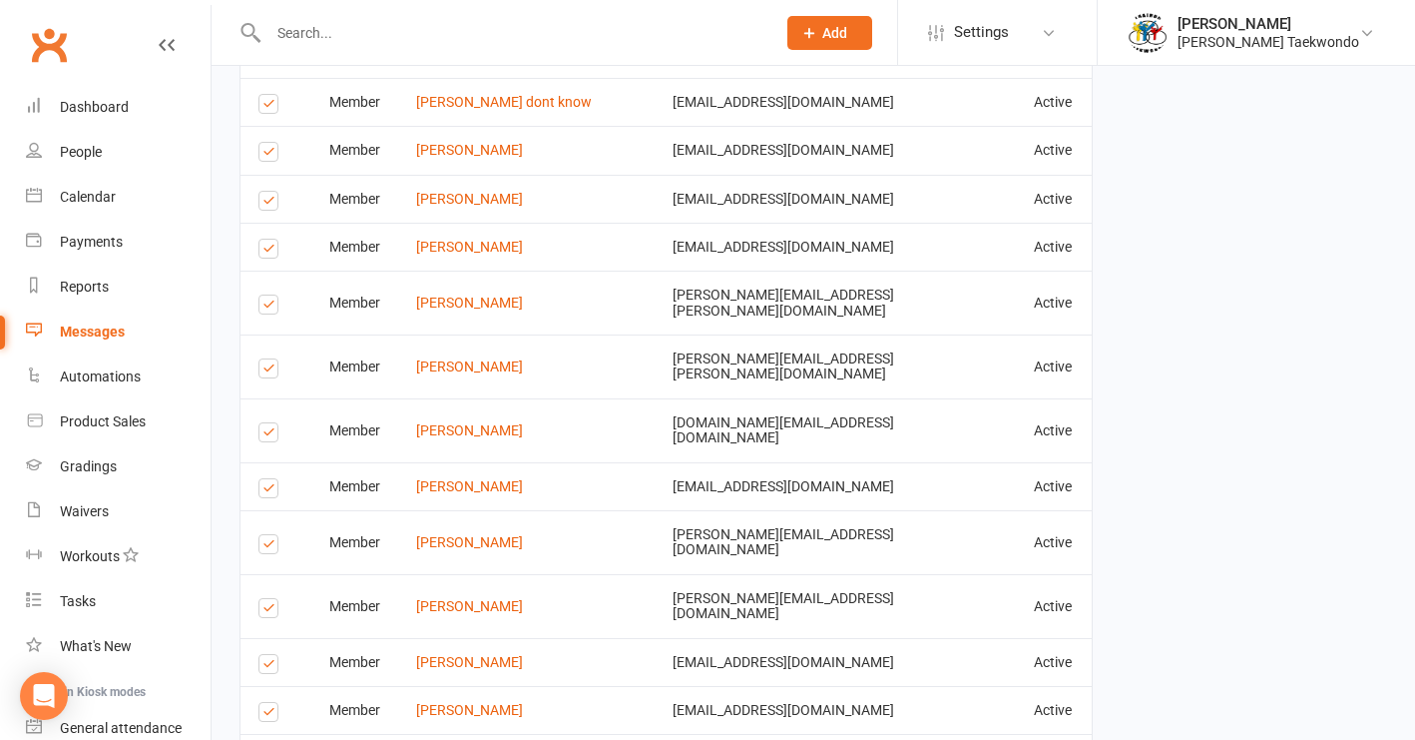
scroll to position [2948, 0]
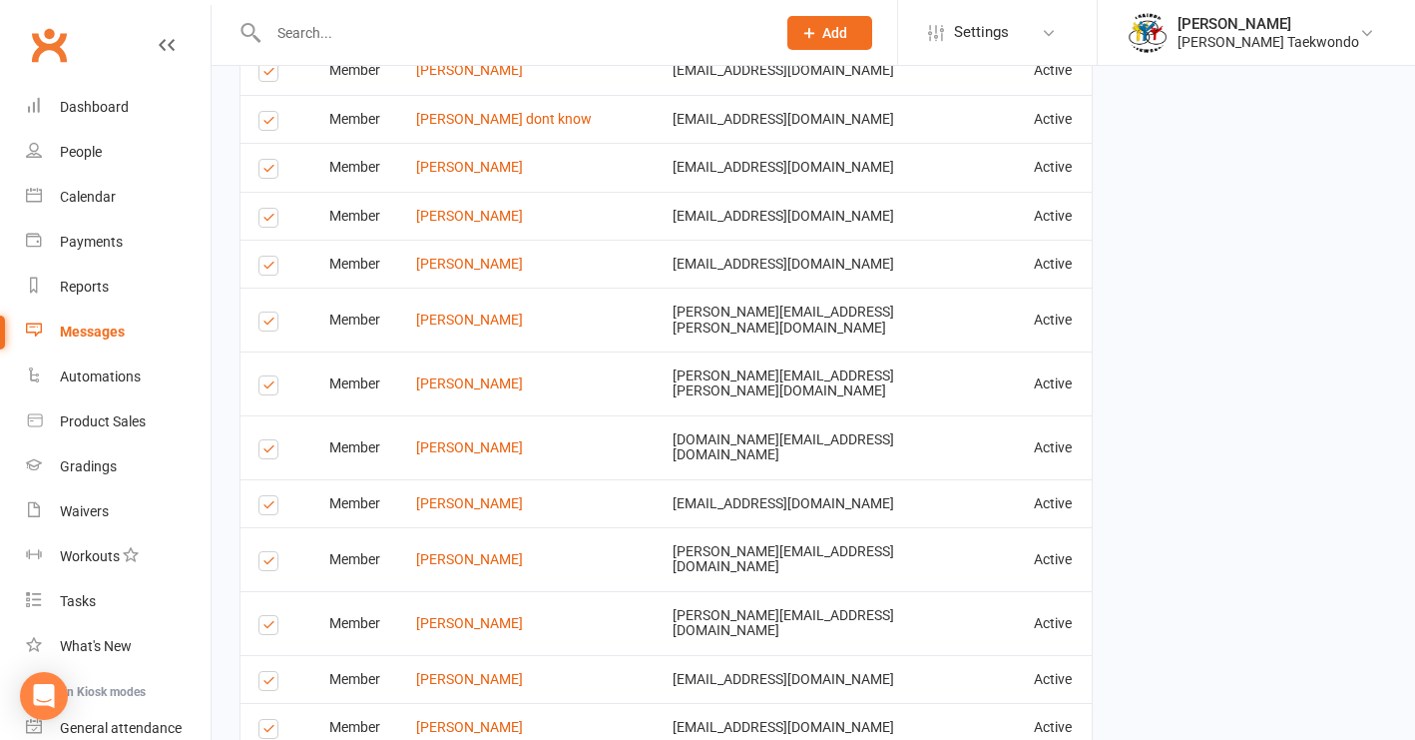
click at [265, 628] on label at bounding box center [271, 628] width 27 height 0
click at [265, 616] on input "checkbox" at bounding box center [264, 616] width 13 height 0
drag, startPoint x: 270, startPoint y: 192, endPoint x: 362, endPoint y: 200, distance: 92.2
click at [270, 388] on label at bounding box center [271, 388] width 27 height 0
click at [270, 376] on input "checkbox" at bounding box center [264, 376] width 13 height 0
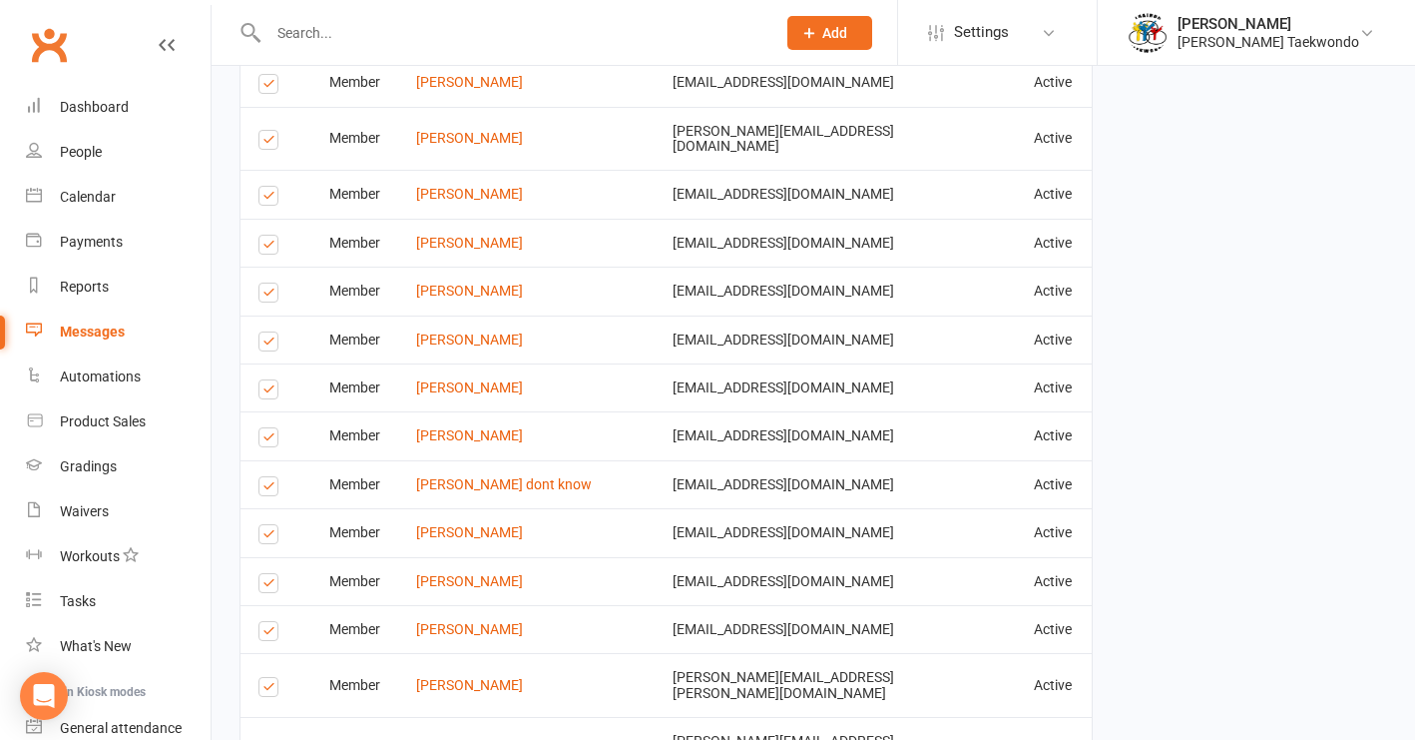
scroll to position [2577, 0]
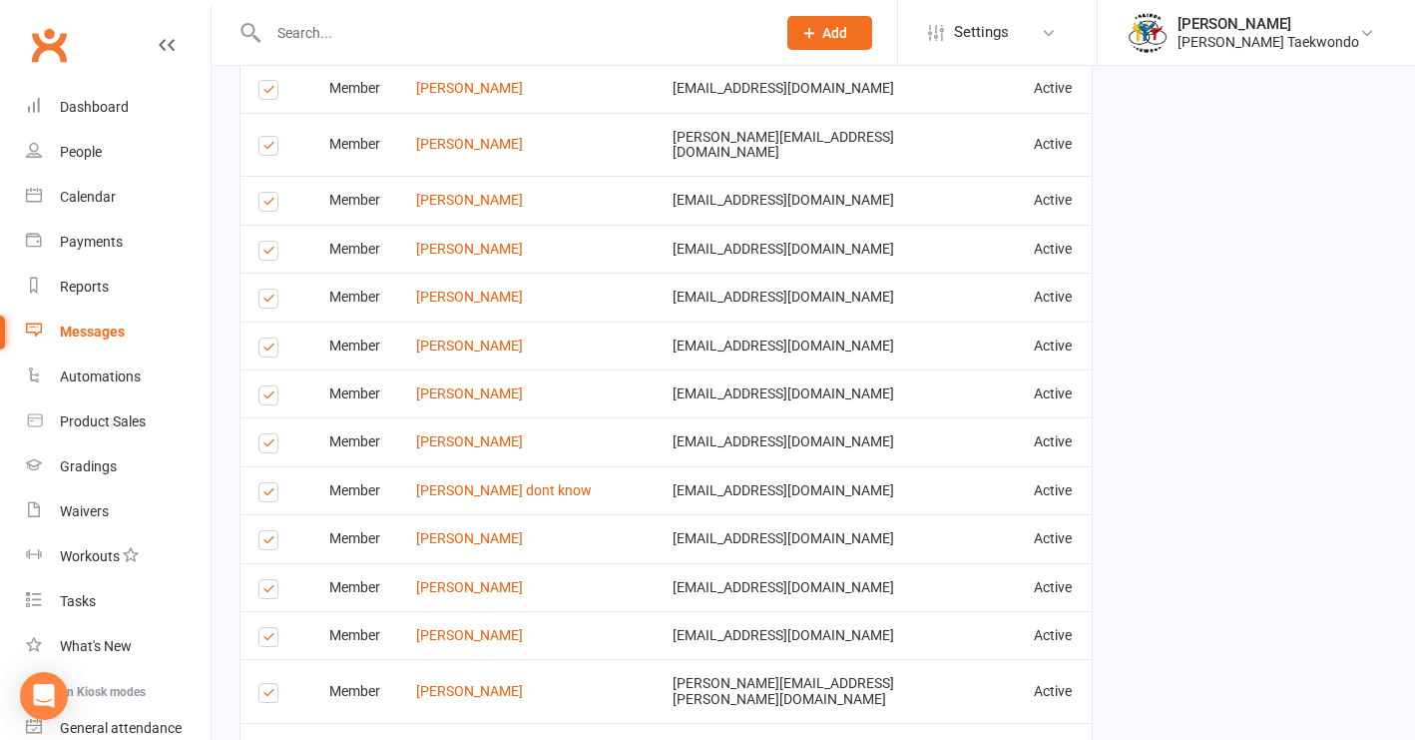
click at [265, 446] on label at bounding box center [271, 446] width 27 height 0
click at [265, 434] on input "checkbox" at bounding box center [264, 434] width 13 height 0
drag, startPoint x: 262, startPoint y: 178, endPoint x: 360, endPoint y: 201, distance: 100.5
click at [262, 350] on label at bounding box center [271, 350] width 27 height 0
click at [262, 338] on input "checkbox" at bounding box center [264, 338] width 13 height 0
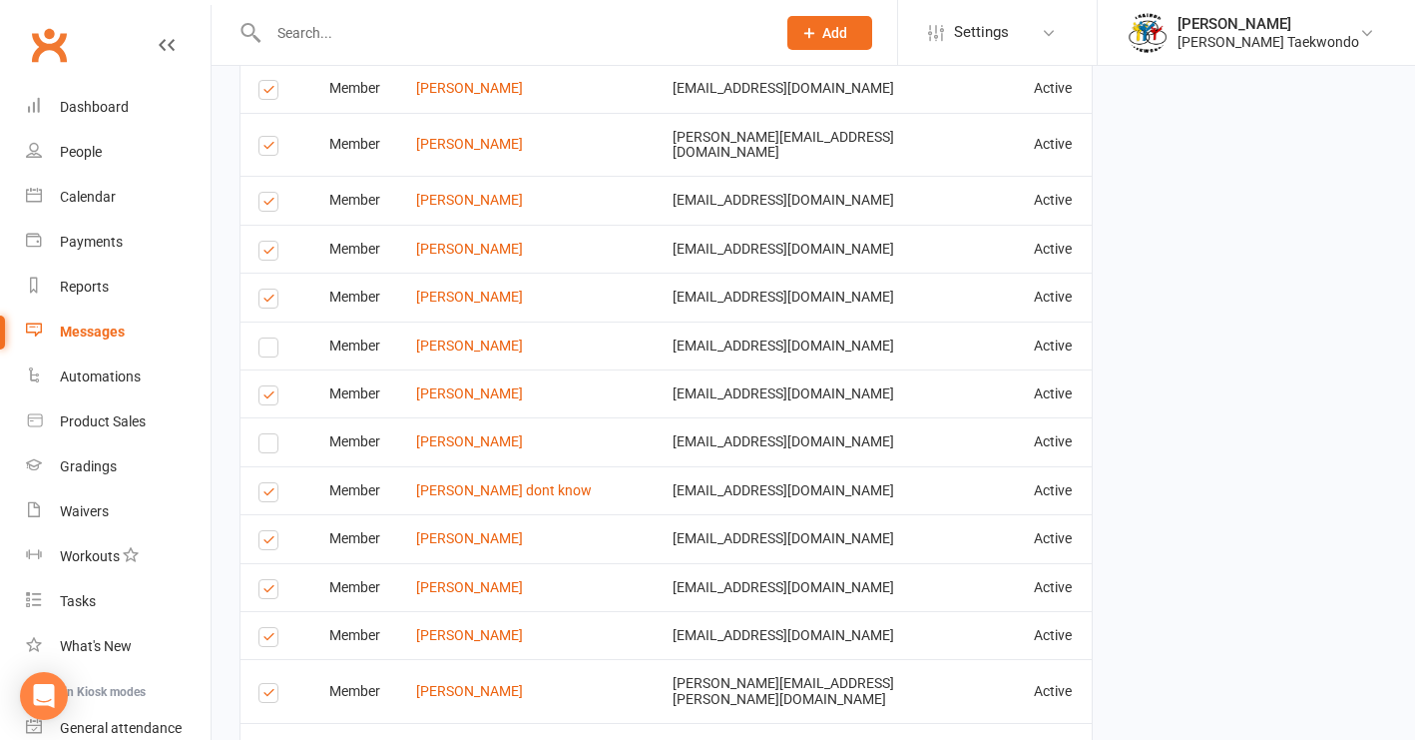
click at [266, 254] on label at bounding box center [271, 254] width 27 height 0
click at [266, 242] on input "checkbox" at bounding box center [264, 242] width 13 height 0
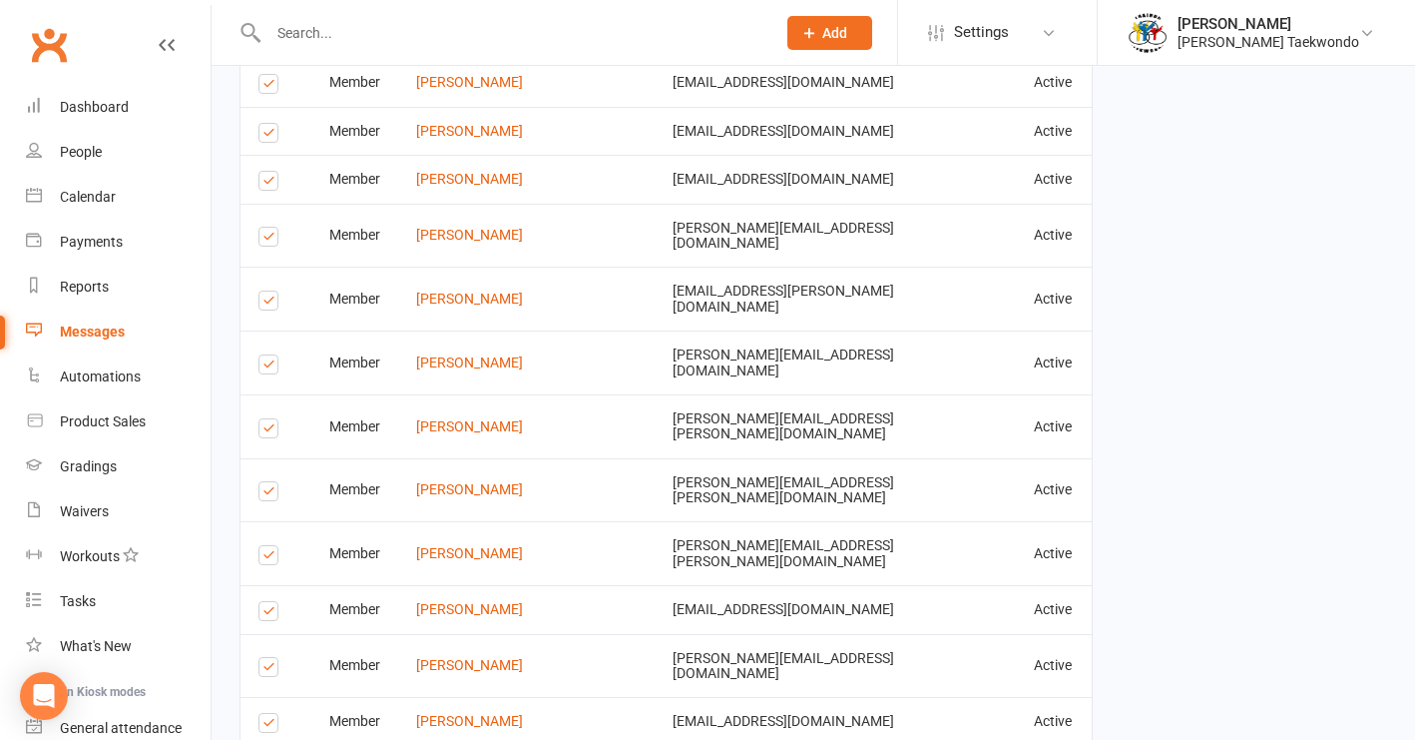
scroll to position [2027, 0]
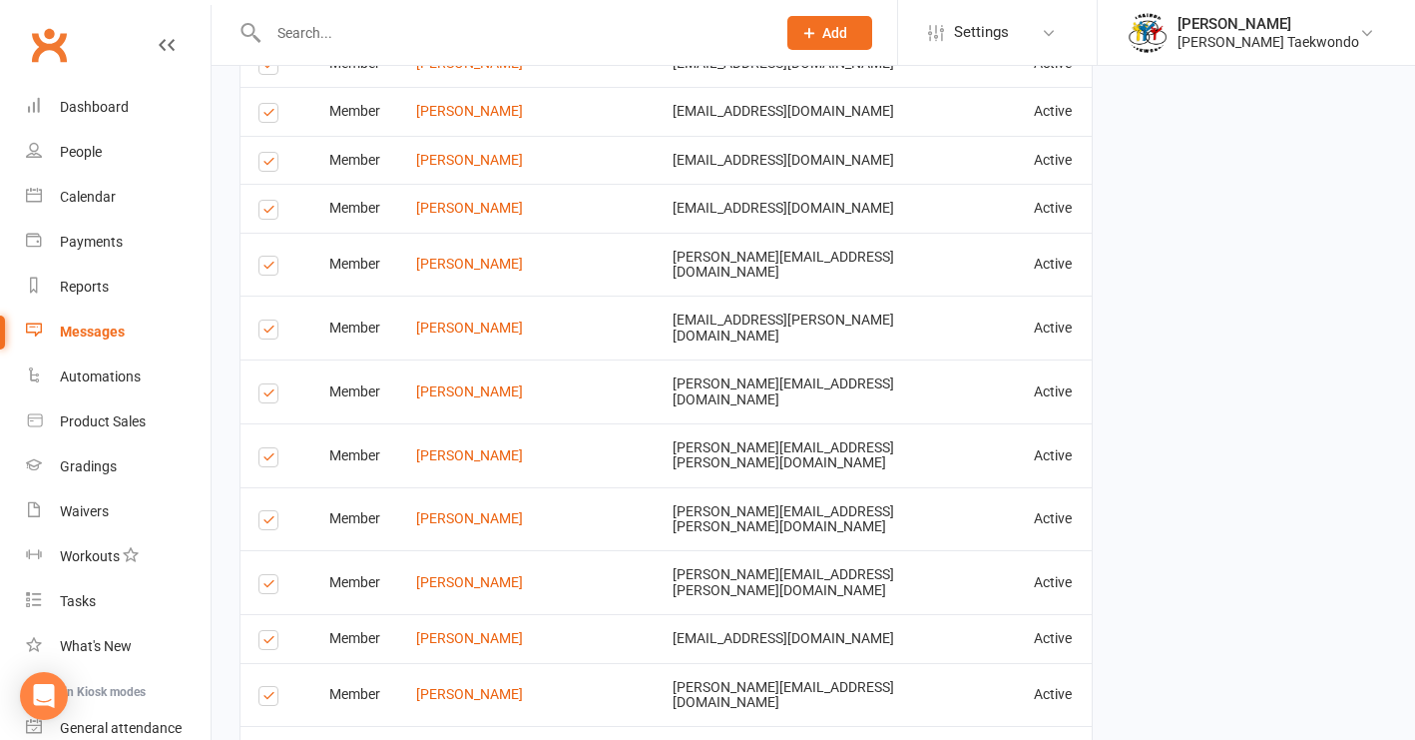
click at [262, 587] on label at bounding box center [271, 587] width 27 height 0
click at [262, 575] on input "checkbox" at bounding box center [264, 575] width 13 height 0
click at [265, 523] on label at bounding box center [271, 523] width 27 height 0
click at [265, 511] on input "checkbox" at bounding box center [264, 511] width 13 height 0
drag, startPoint x: 267, startPoint y: 157, endPoint x: 413, endPoint y: 161, distance: 145.8
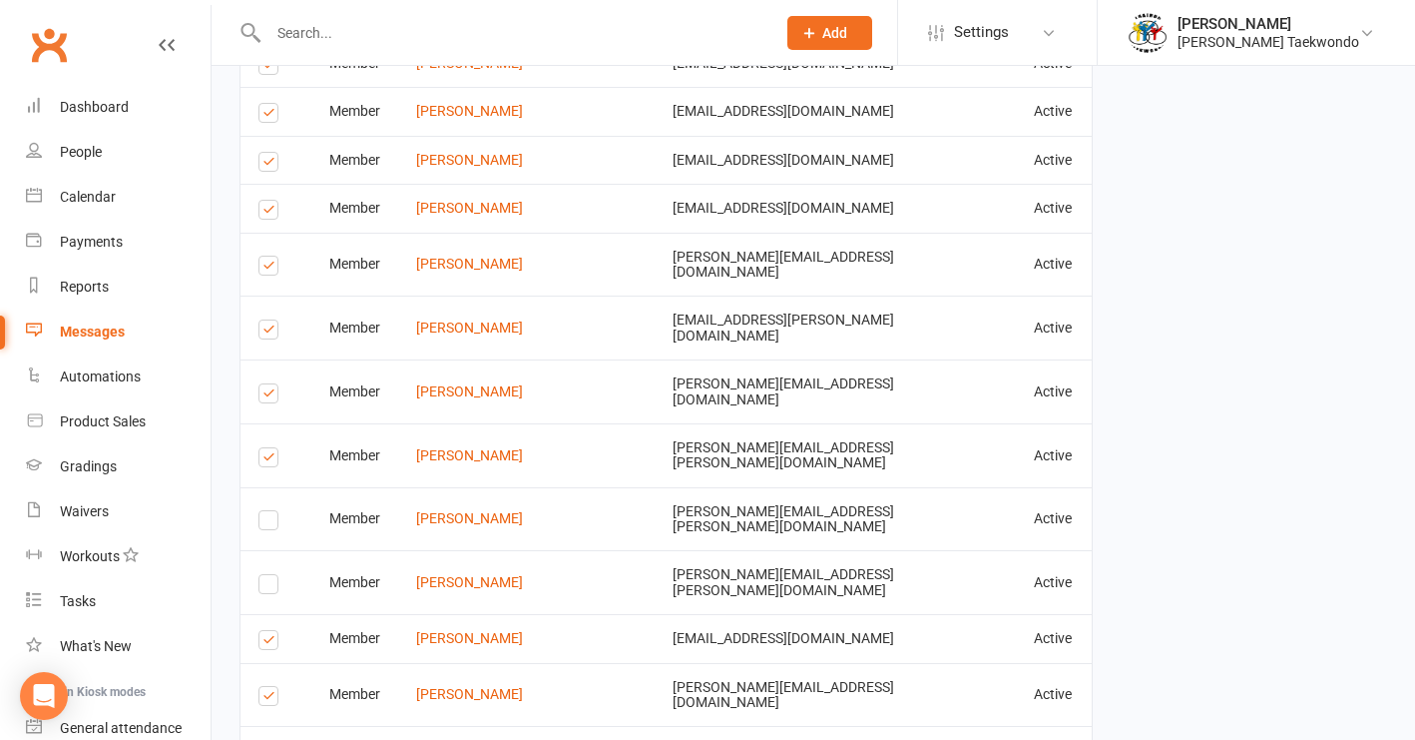
click at [268, 213] on label at bounding box center [271, 213] width 27 height 0
click at [268, 201] on input "checkbox" at bounding box center [264, 201] width 13 height 0
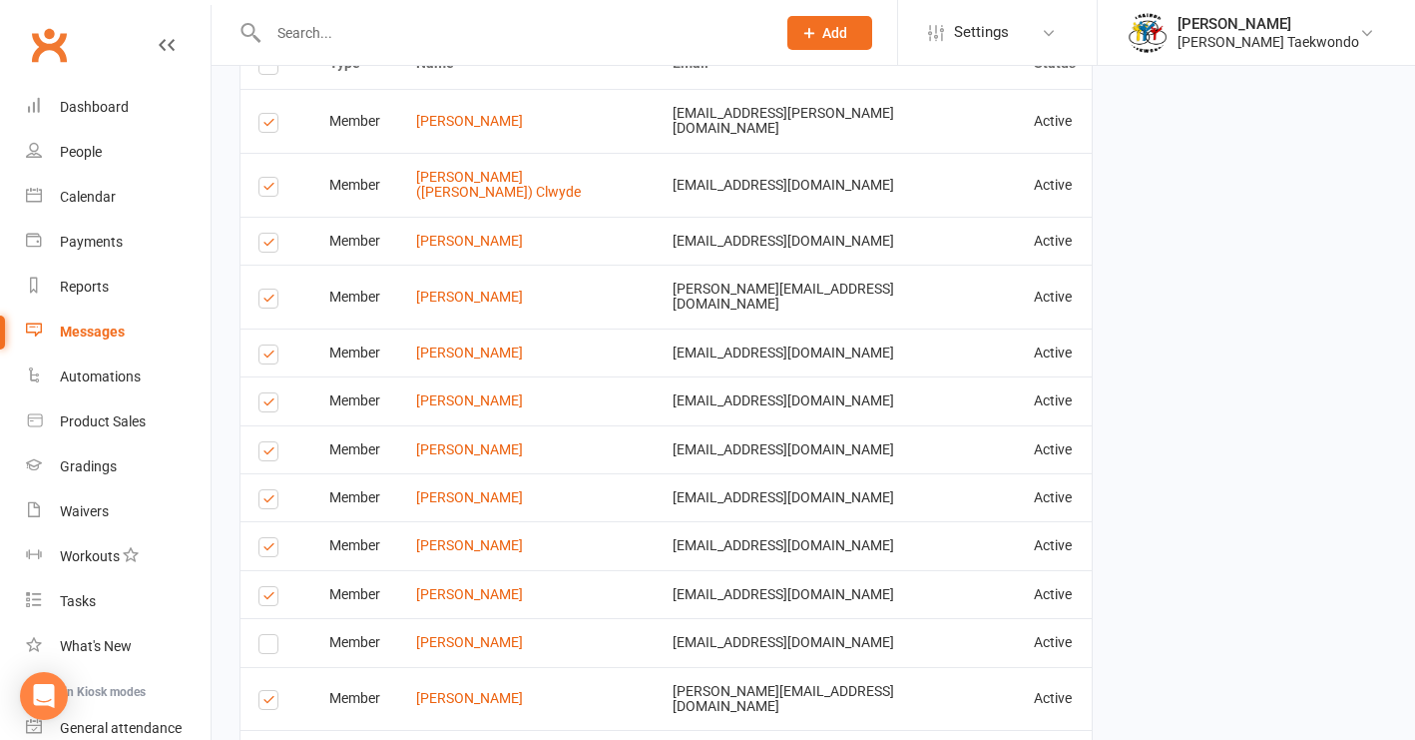
scroll to position [1552, 0]
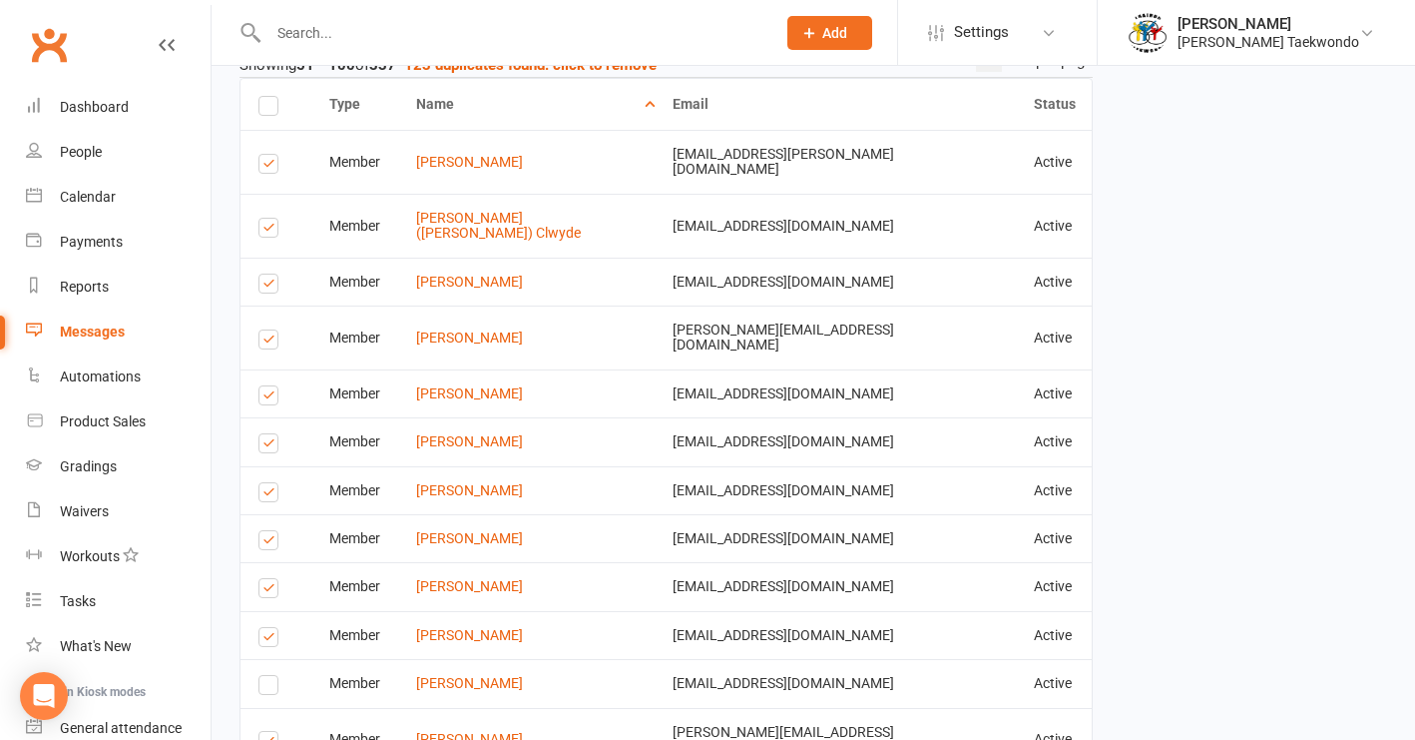
click at [265, 167] on label at bounding box center [271, 167] width 27 height 0
click at [265, 155] on input "checkbox" at bounding box center [264, 155] width 13 height 0
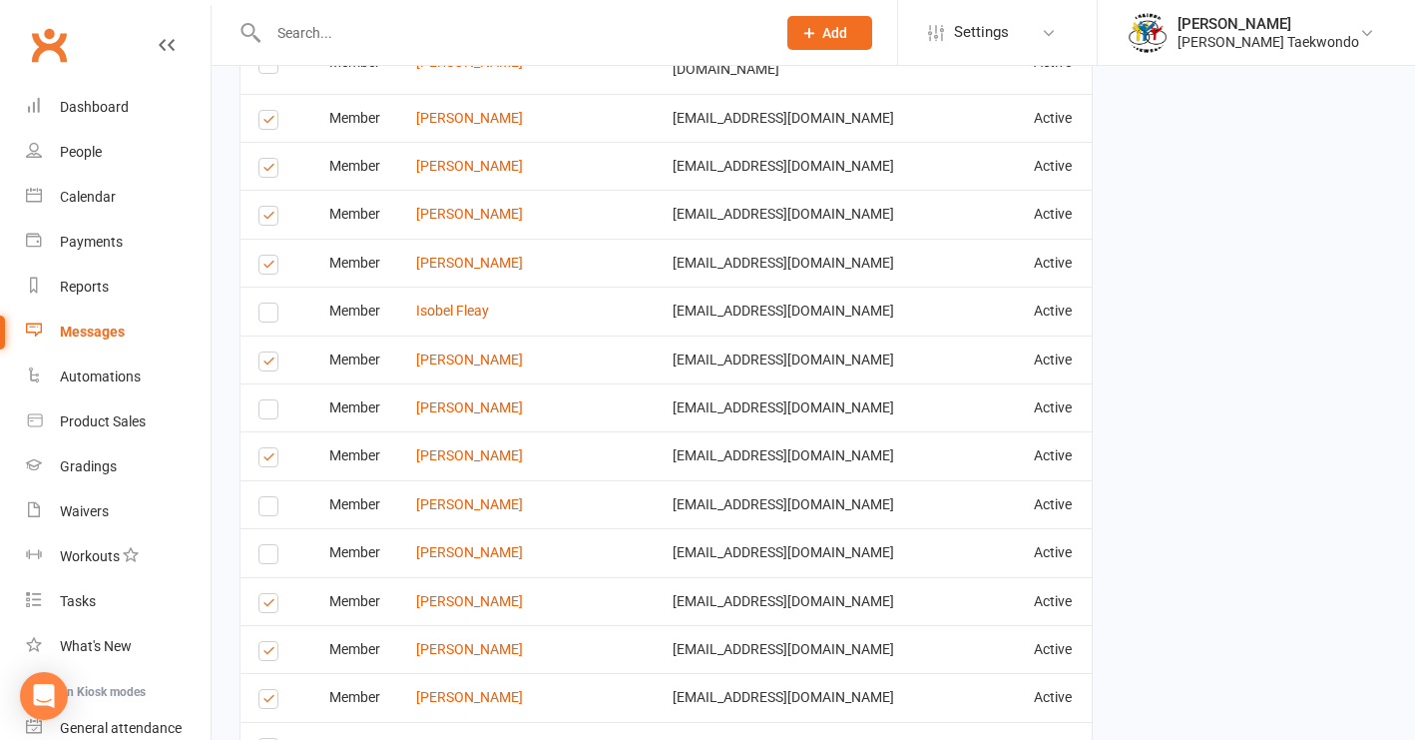
scroll to position [3550, 0]
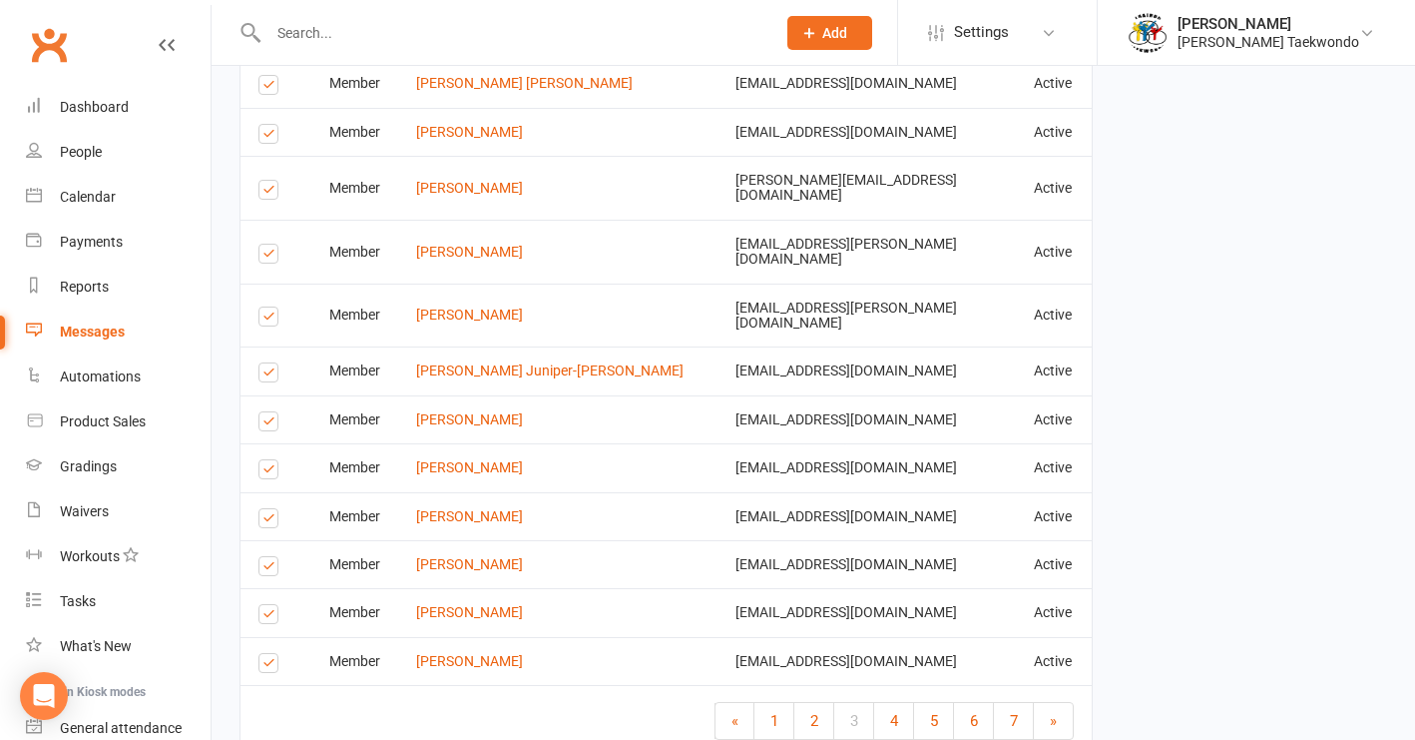
click at [268, 521] on label at bounding box center [271, 521] width 27 height 0
click at [268, 509] on input "checkbox" at bounding box center [264, 509] width 13 height 0
click at [267, 569] on label at bounding box center [271, 569] width 27 height 0
click at [267, 557] on input "checkbox" at bounding box center [264, 557] width 13 height 0
drag, startPoint x: 270, startPoint y: 166, endPoint x: 404, endPoint y: 162, distance: 133.8
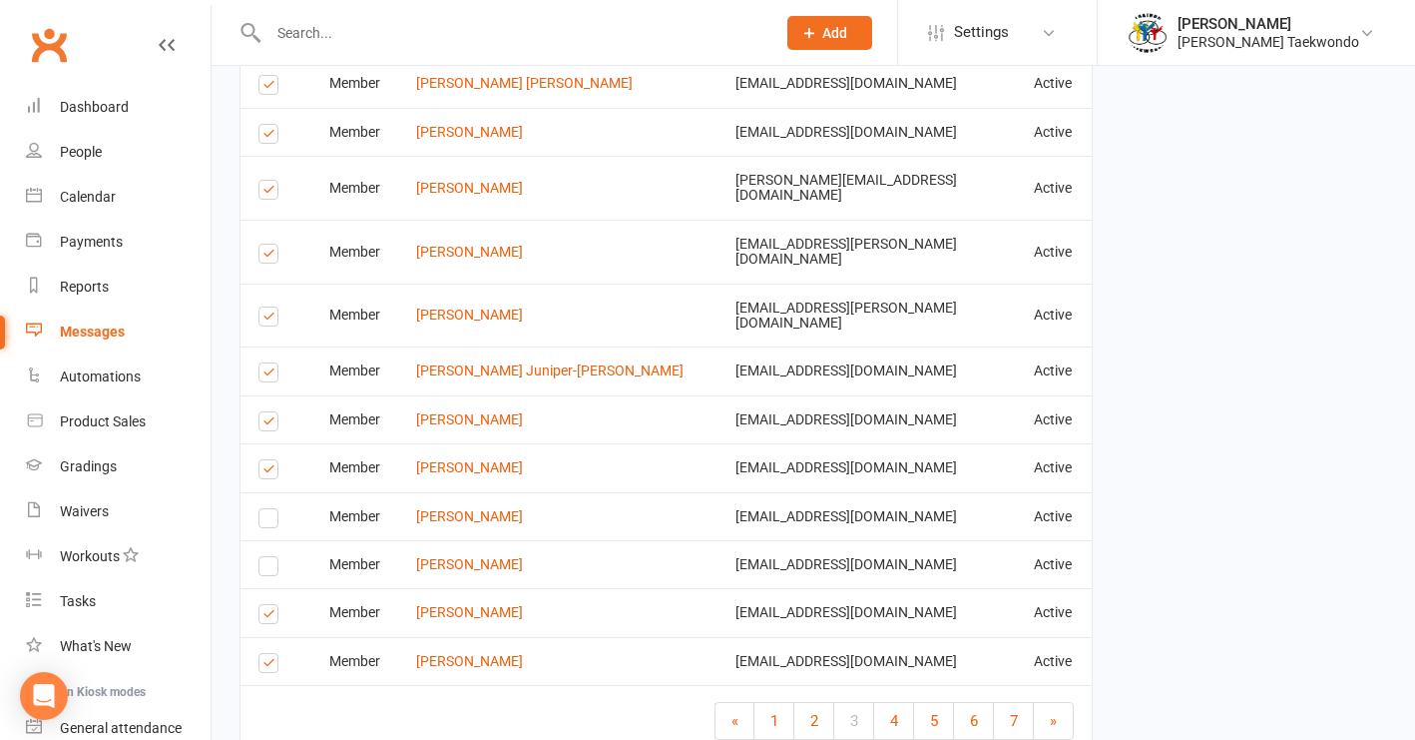
click at [270, 319] on label at bounding box center [271, 319] width 27 height 0
click at [270, 307] on input "checkbox" at bounding box center [264, 307] width 13 height 0
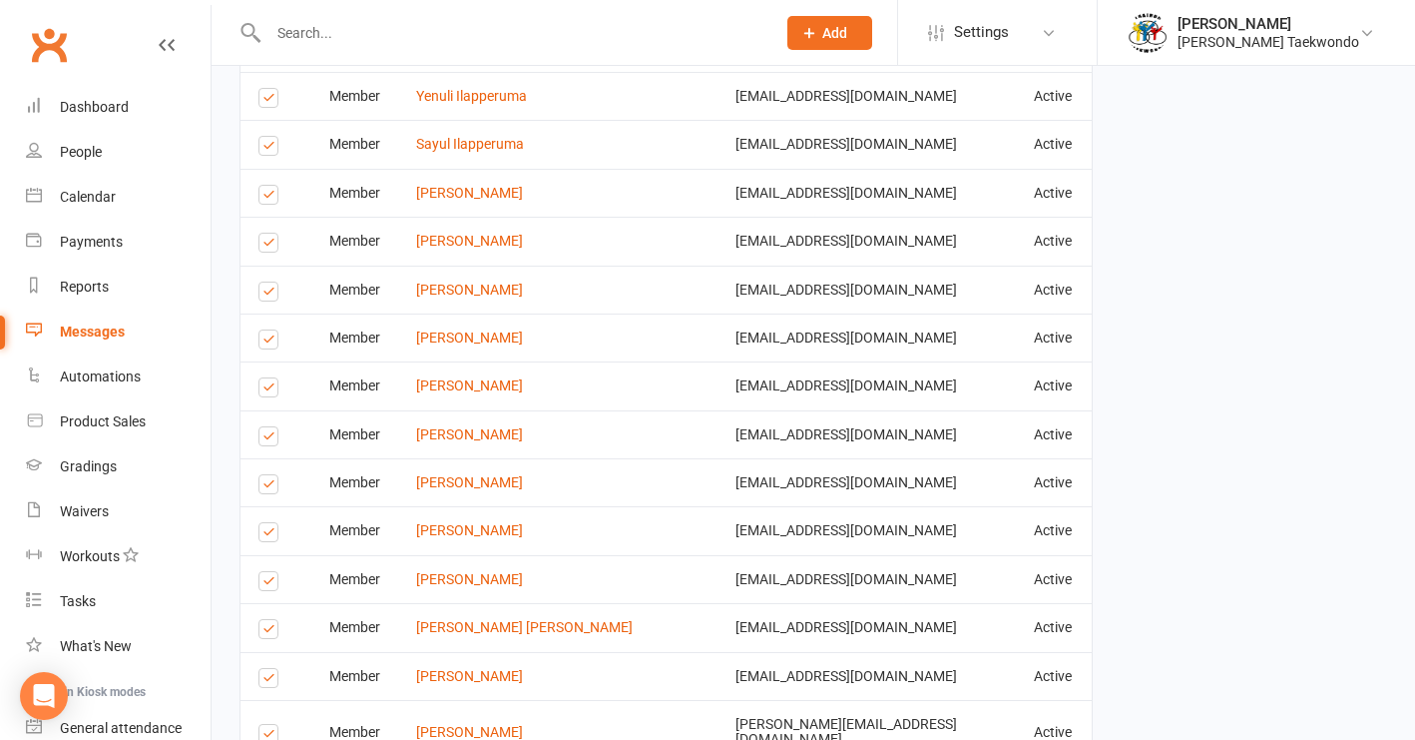
scroll to position [2971, 0]
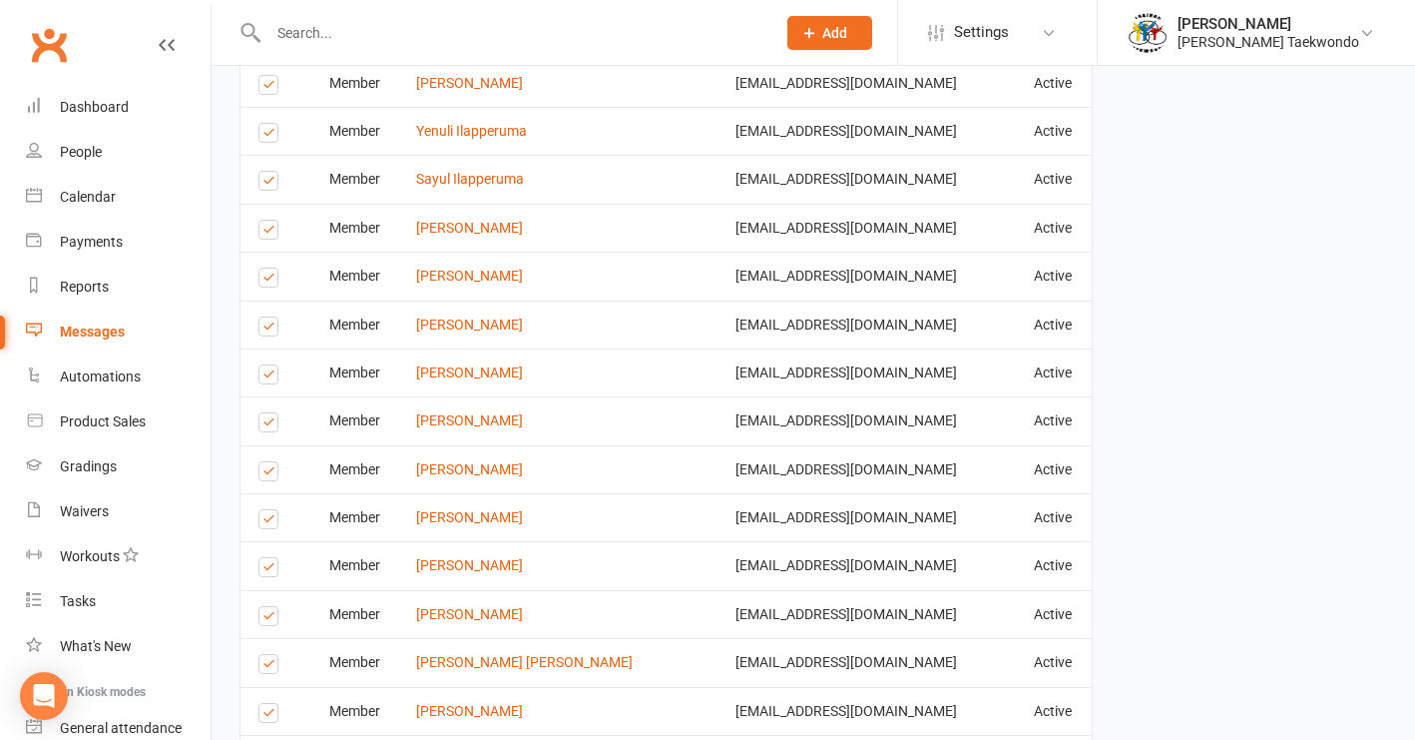
click at [268, 474] on label at bounding box center [271, 474] width 27 height 0
click at [268, 462] on input "checkbox" at bounding box center [264, 462] width 13 height 0
click at [267, 425] on label at bounding box center [271, 425] width 27 height 0
click at [267, 413] on input "checkbox" at bounding box center [264, 413] width 13 height 0
click at [267, 329] on label at bounding box center [271, 329] width 27 height 0
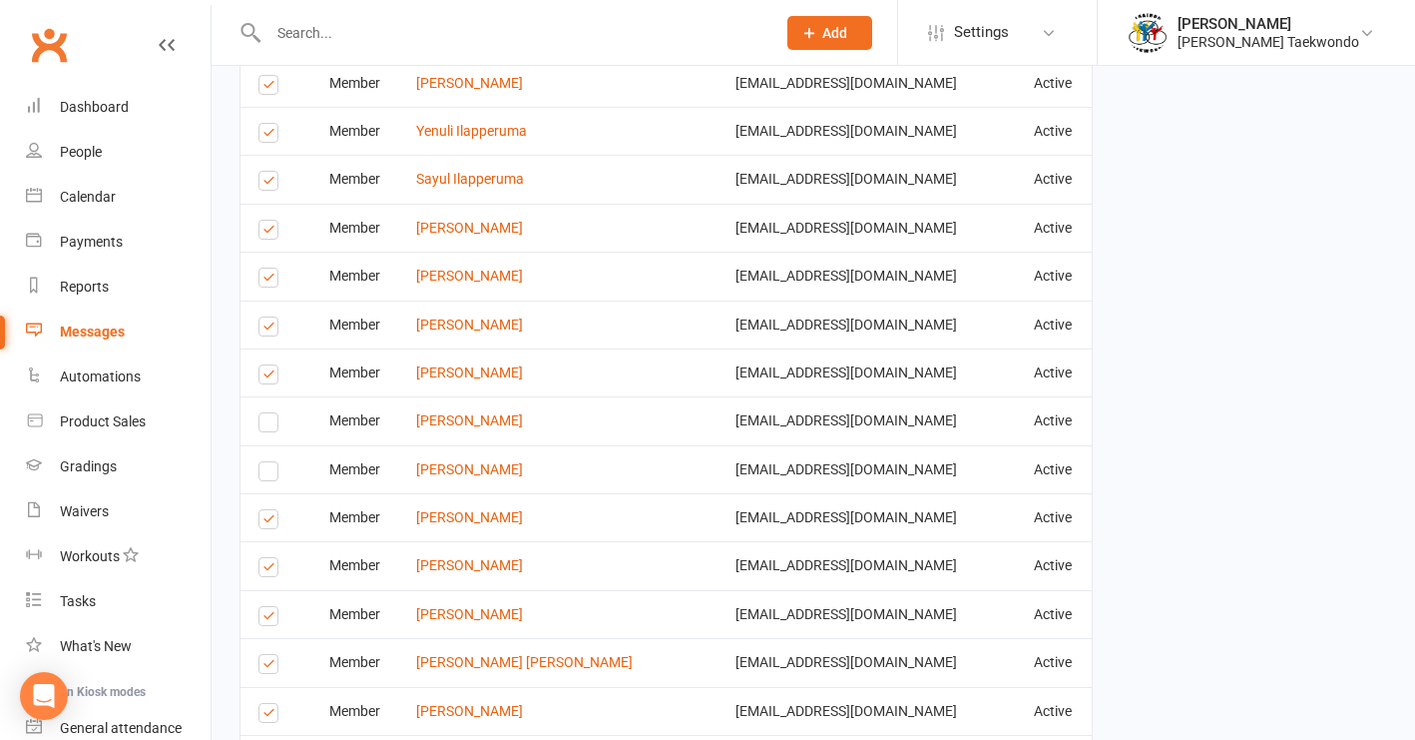
click at [267, 317] on input "checkbox" at bounding box center [264, 317] width 13 height 0
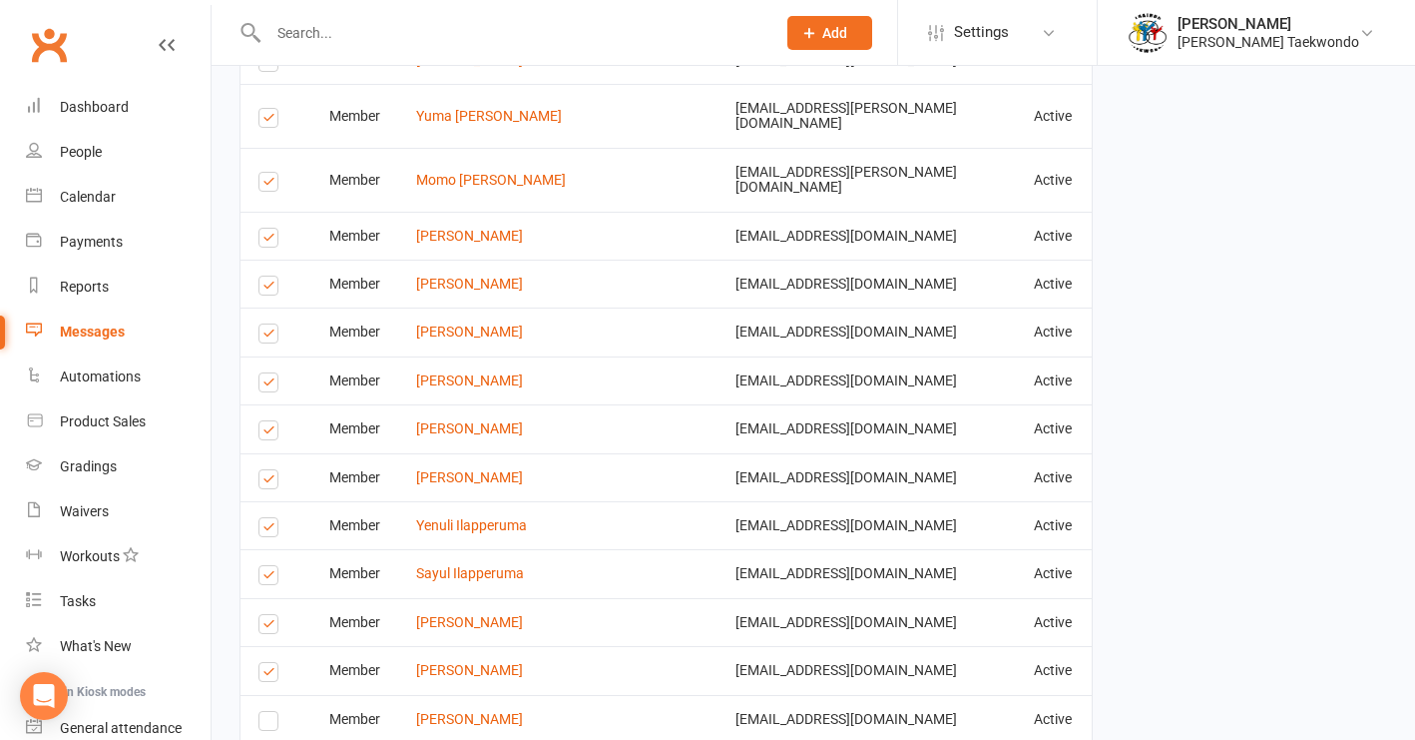
scroll to position [2560, 0]
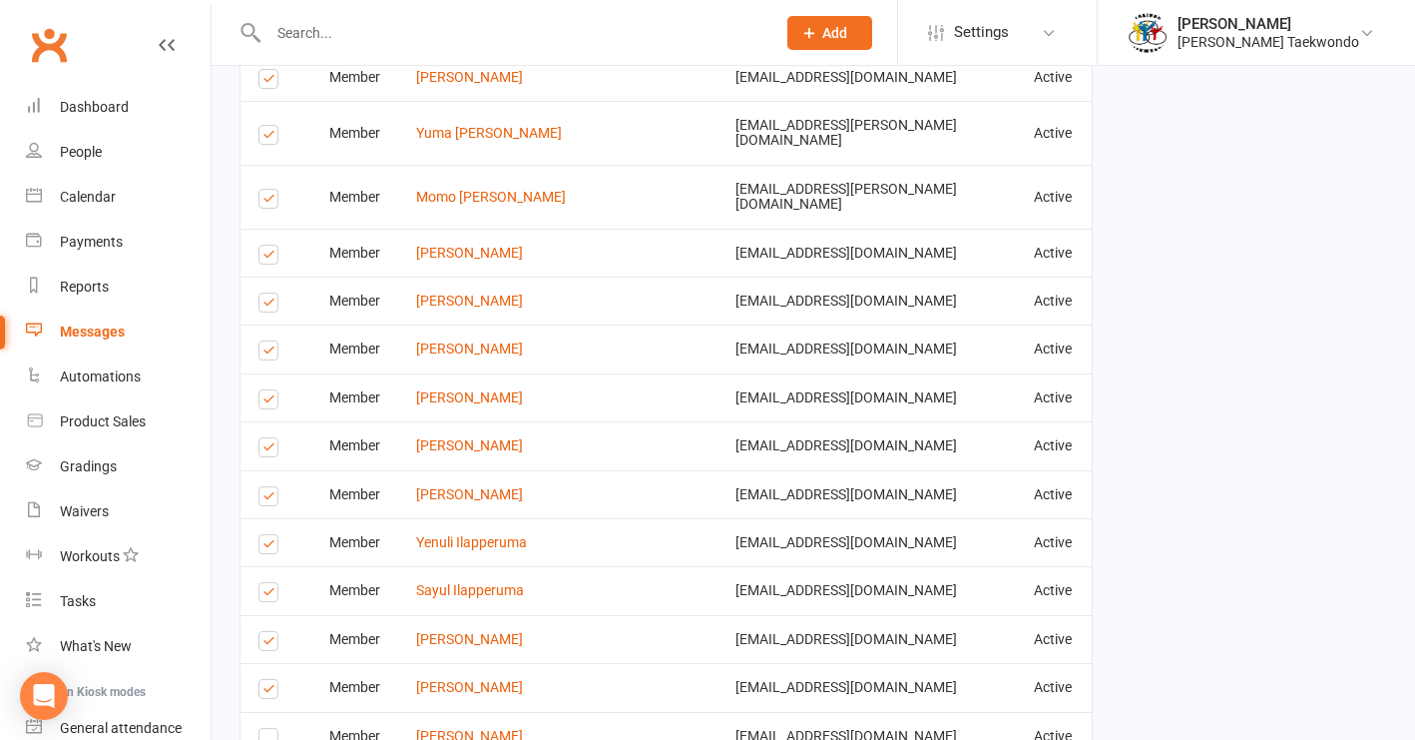
click at [270, 595] on label at bounding box center [271, 595] width 27 height 0
click at [270, 583] on input "checkbox" at bounding box center [264, 583] width 13 height 0
click at [271, 499] on label at bounding box center [271, 499] width 27 height 0
click at [271, 487] on input "checkbox" at bounding box center [264, 487] width 13 height 0
click at [265, 402] on label at bounding box center [271, 402] width 27 height 0
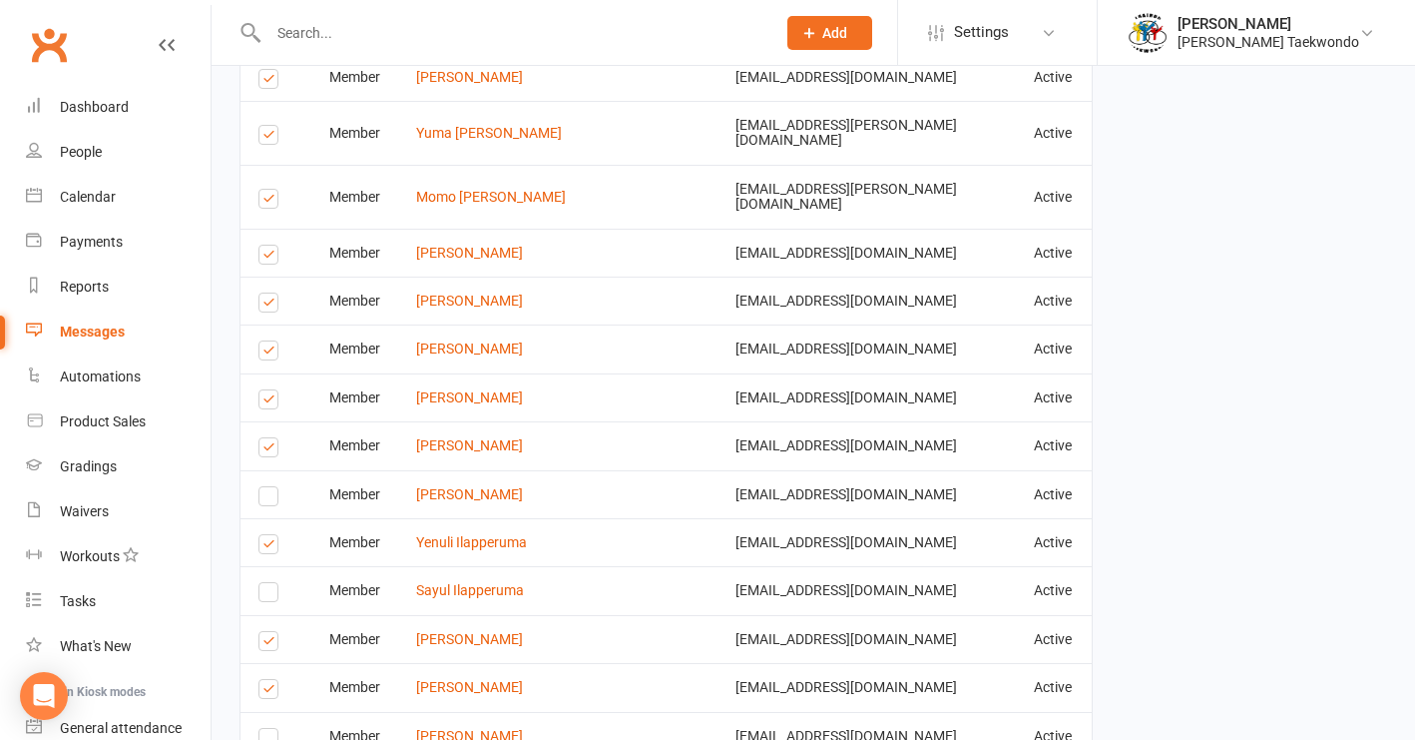
click at [265, 390] on input "checkbox" at bounding box center [264, 390] width 13 height 0
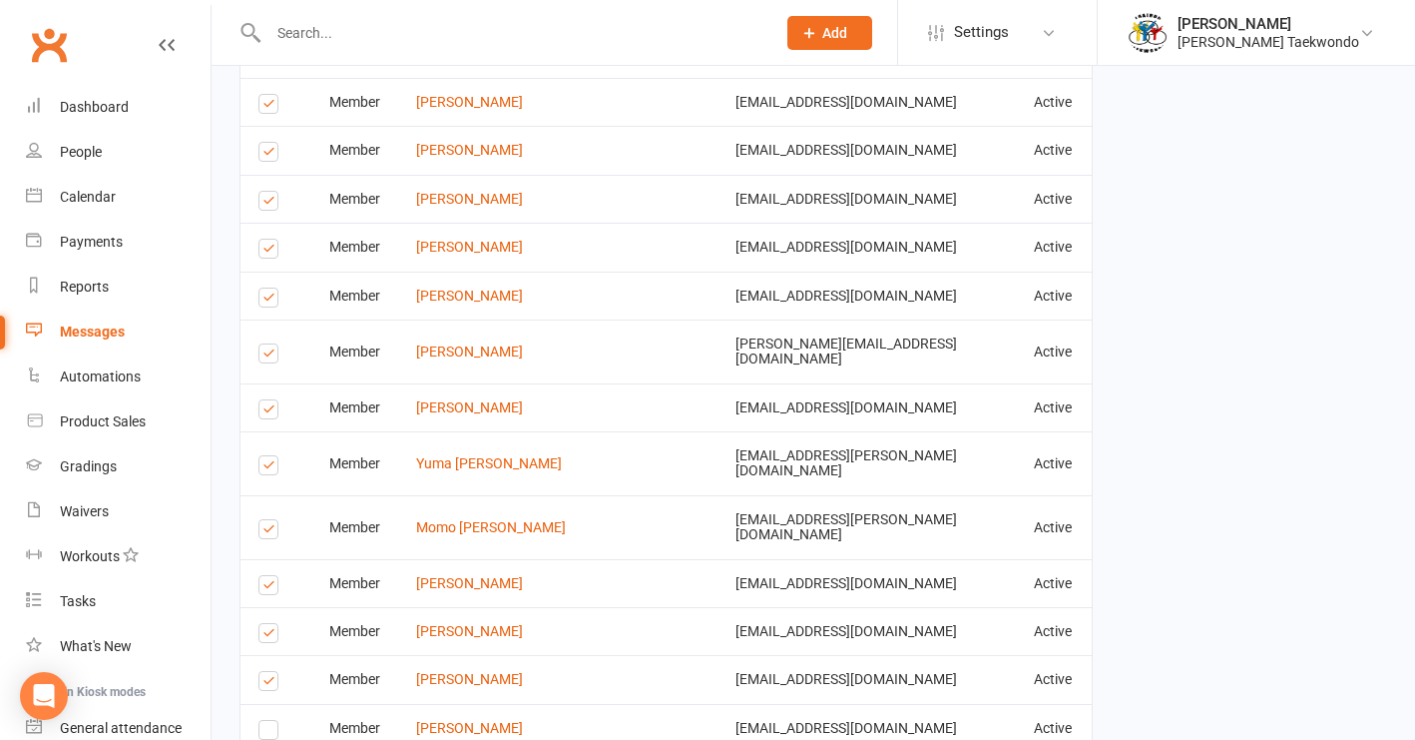
scroll to position [2207, 0]
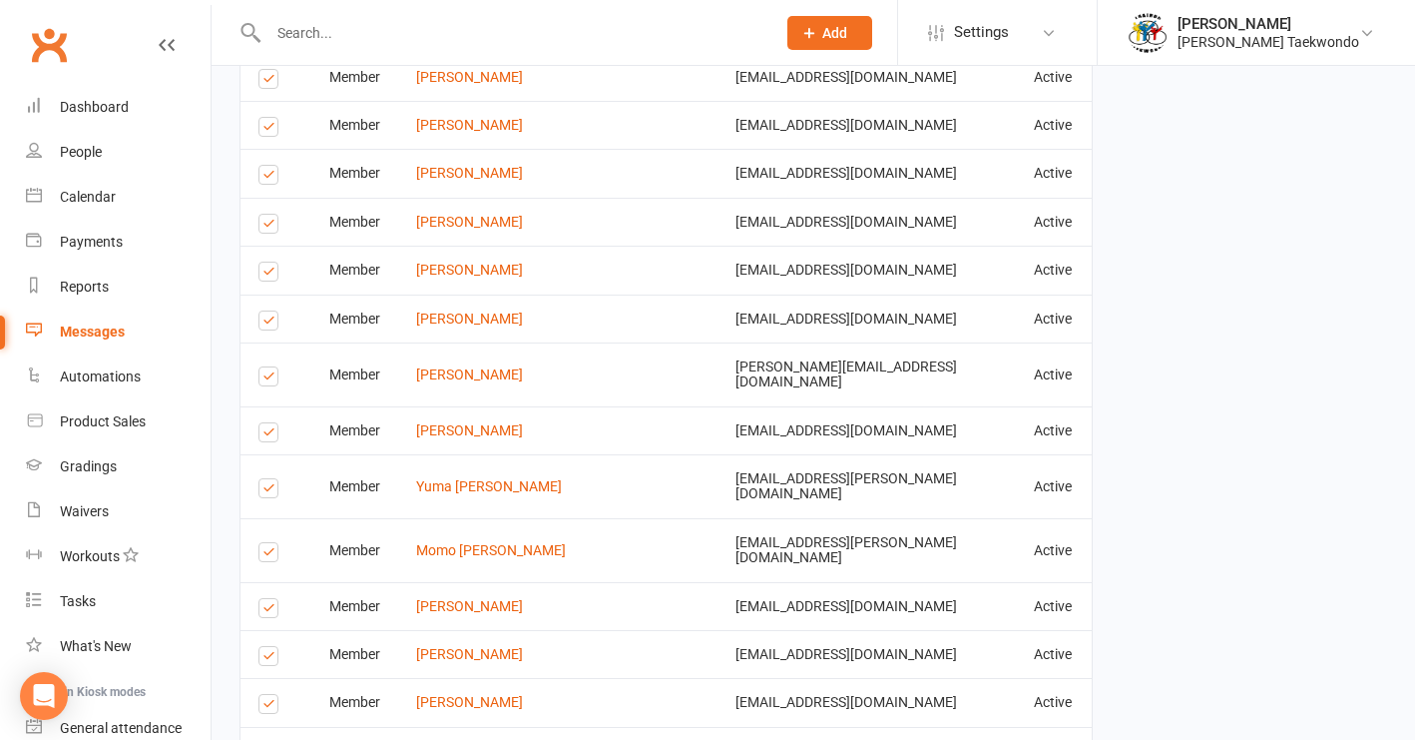
click at [271, 555] on label at bounding box center [271, 555] width 27 height 0
click at [271, 543] on input "checkbox" at bounding box center [264, 543] width 13 height 0
click at [267, 323] on label at bounding box center [271, 323] width 27 height 0
click at [267, 311] on input "checkbox" at bounding box center [264, 311] width 13 height 0
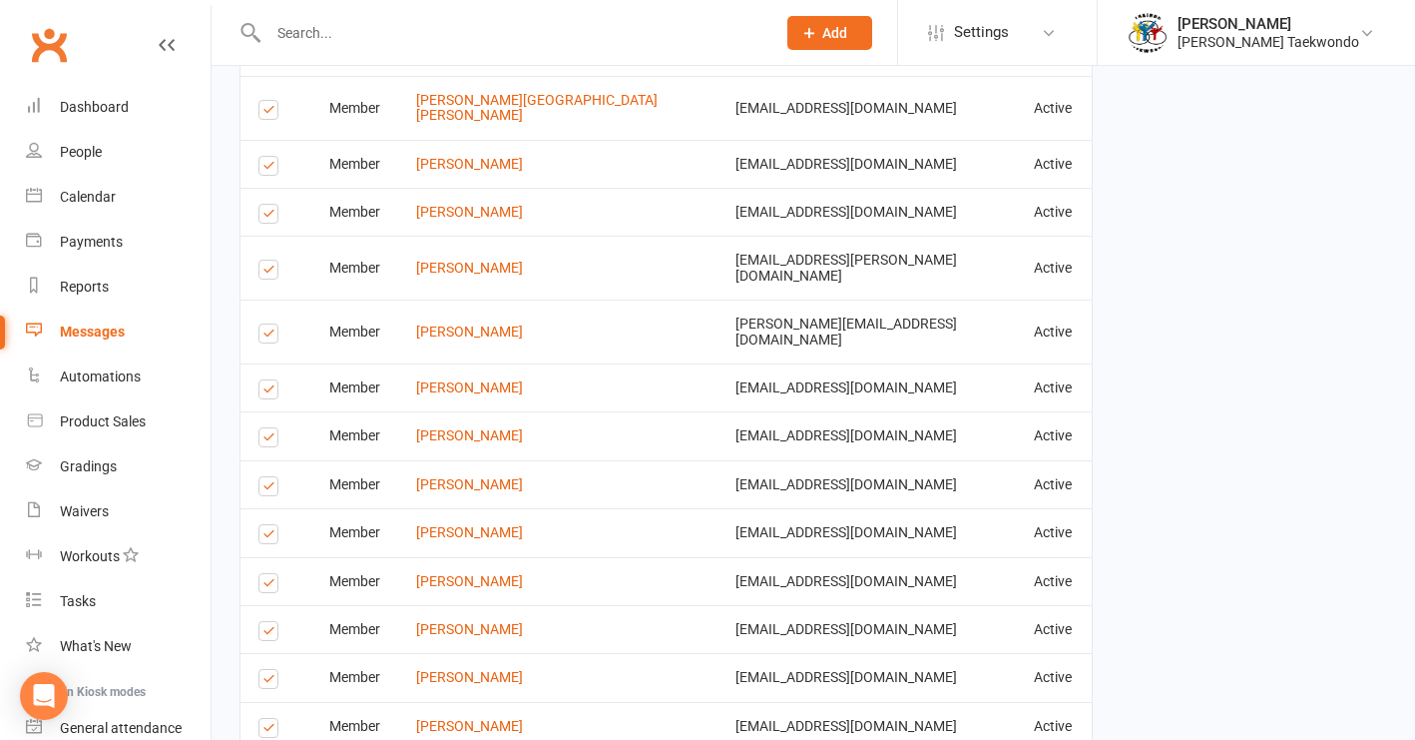
scroll to position [1668, 0]
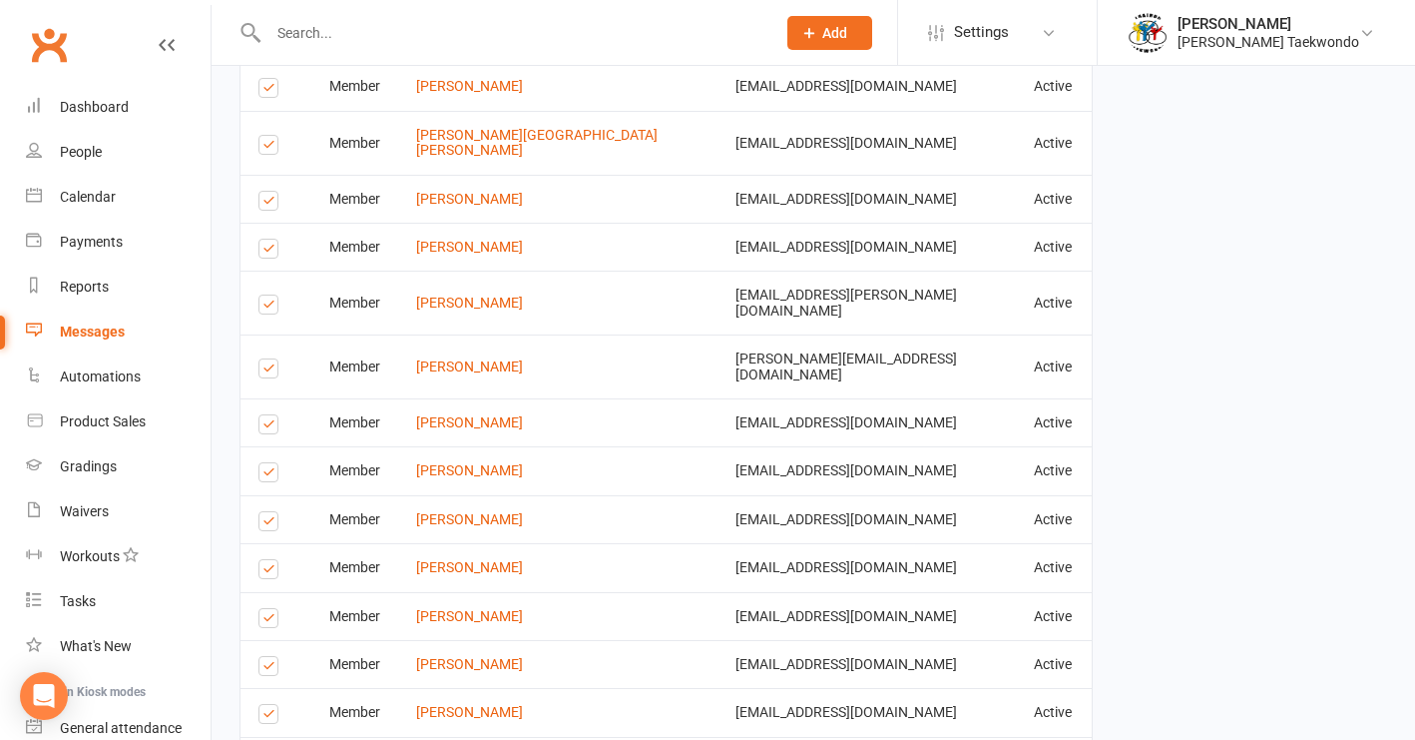
click at [262, 669] on label at bounding box center [271, 669] width 27 height 0
click at [262, 657] on input "checkbox" at bounding box center [264, 657] width 13 height 0
click at [270, 252] on label at bounding box center [271, 252] width 27 height 0
click at [270, 240] on input "checkbox" at bounding box center [264, 240] width 13 height 0
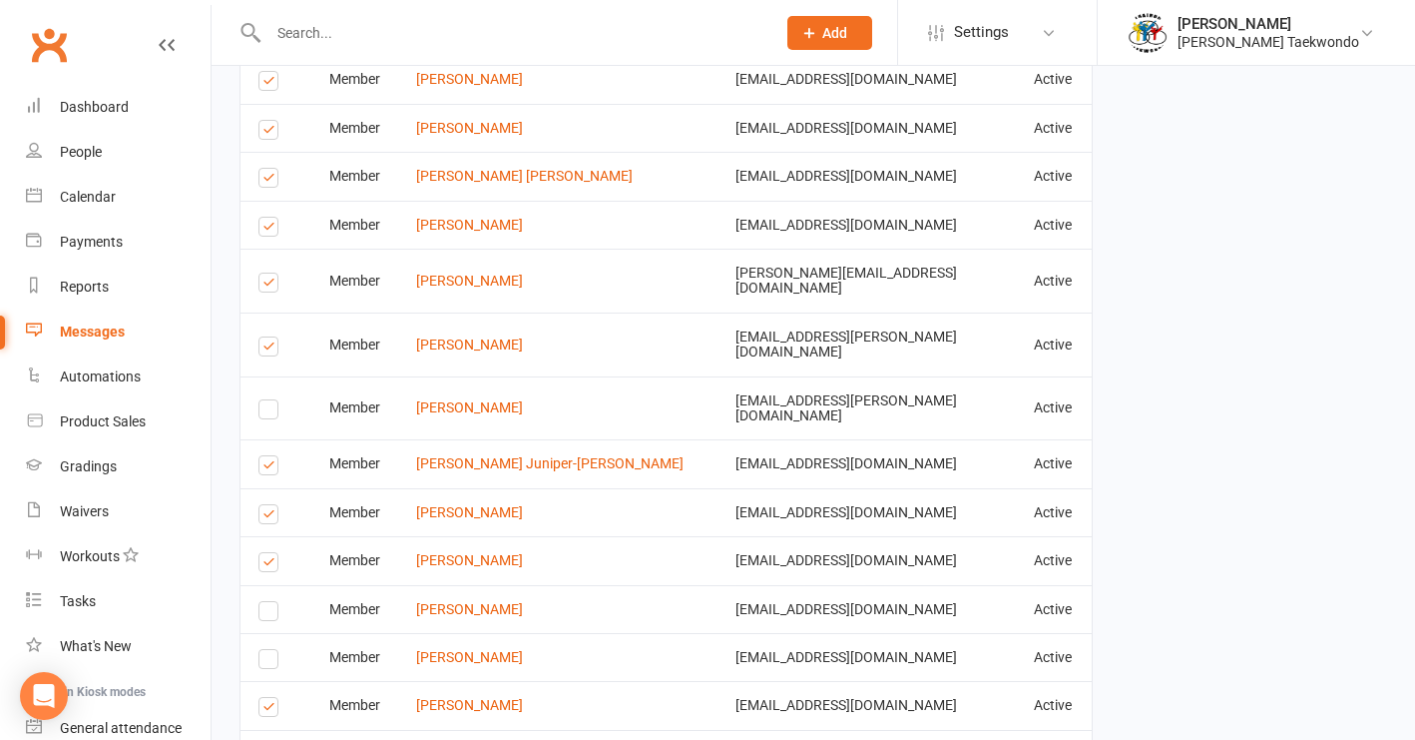
scroll to position [3550, 0]
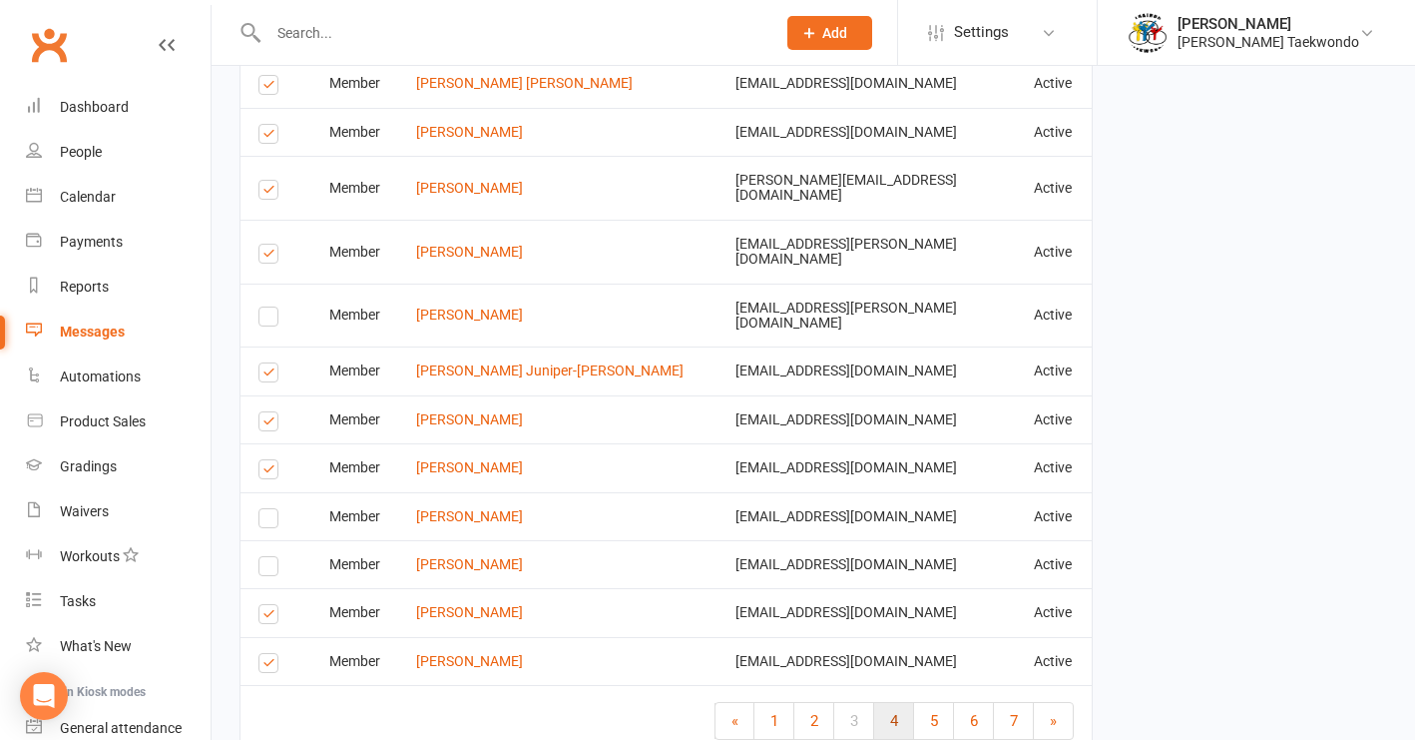
click at [907, 703] on link "4" at bounding box center [894, 721] width 40 height 36
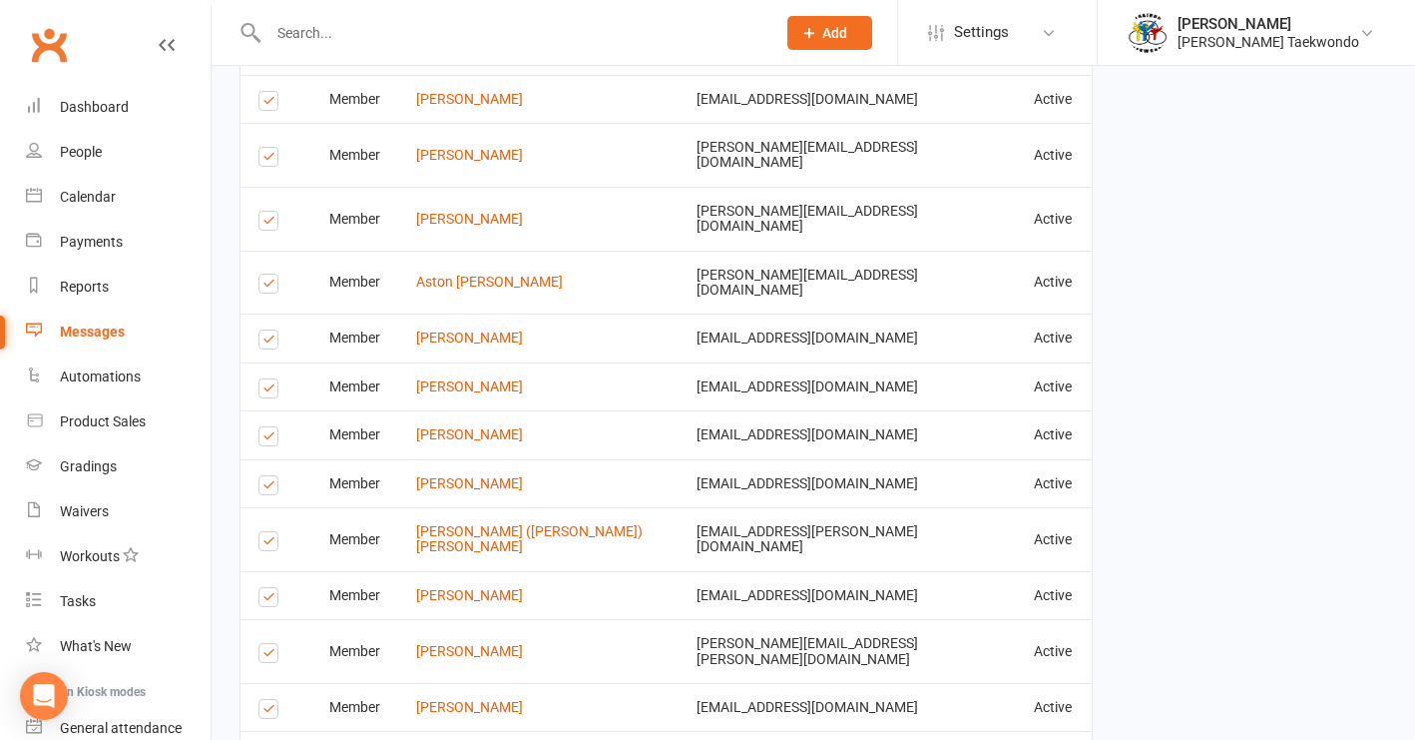
click at [266, 488] on label at bounding box center [271, 488] width 27 height 0
click at [266, 476] on input "checkbox" at bounding box center [264, 476] width 13 height 0
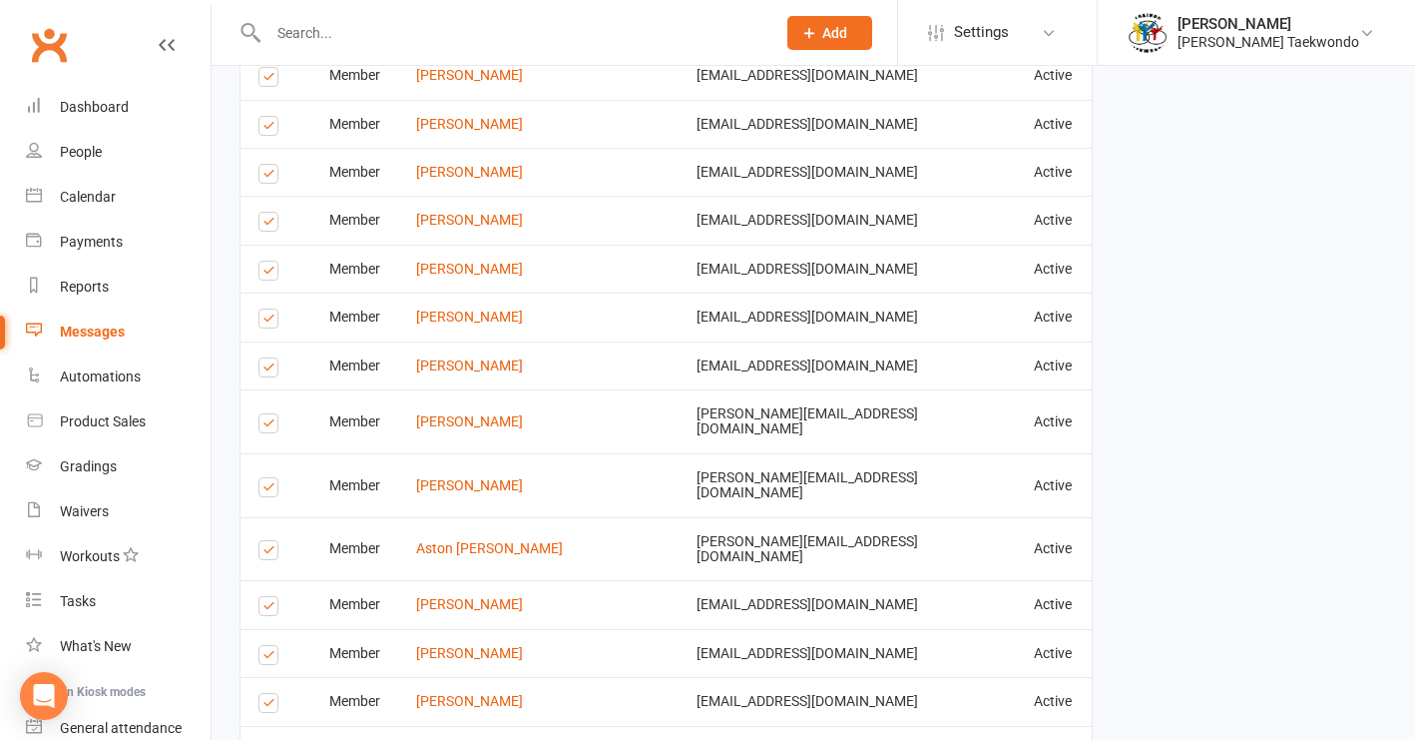
scroll to position [3180, 0]
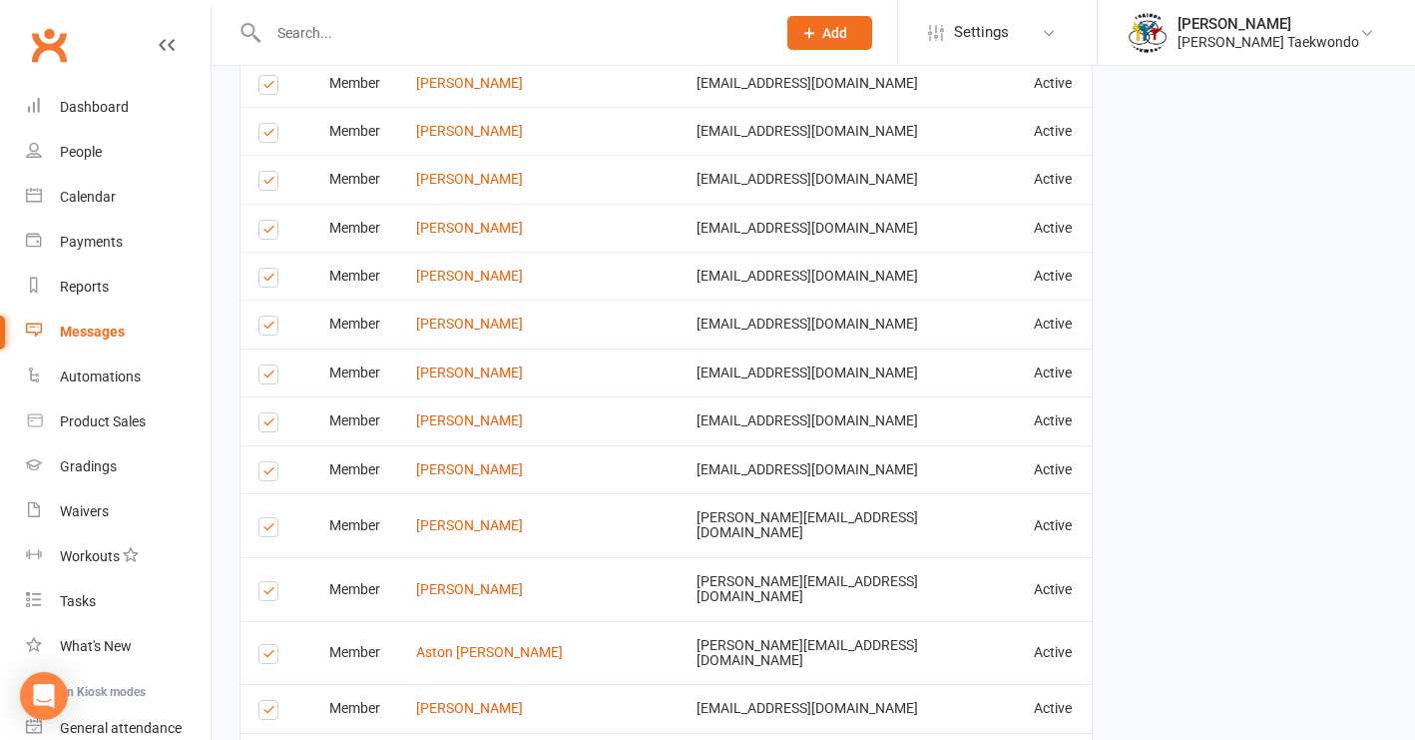
click at [270, 594] on label at bounding box center [271, 594] width 27 height 0
click at [270, 582] on input "checkbox" at bounding box center [264, 582] width 13 height 0
click at [273, 377] on label at bounding box center [271, 377] width 27 height 0
click at [271, 365] on input "checkbox" at bounding box center [264, 365] width 13 height 0
click at [264, 328] on label at bounding box center [271, 328] width 27 height 0
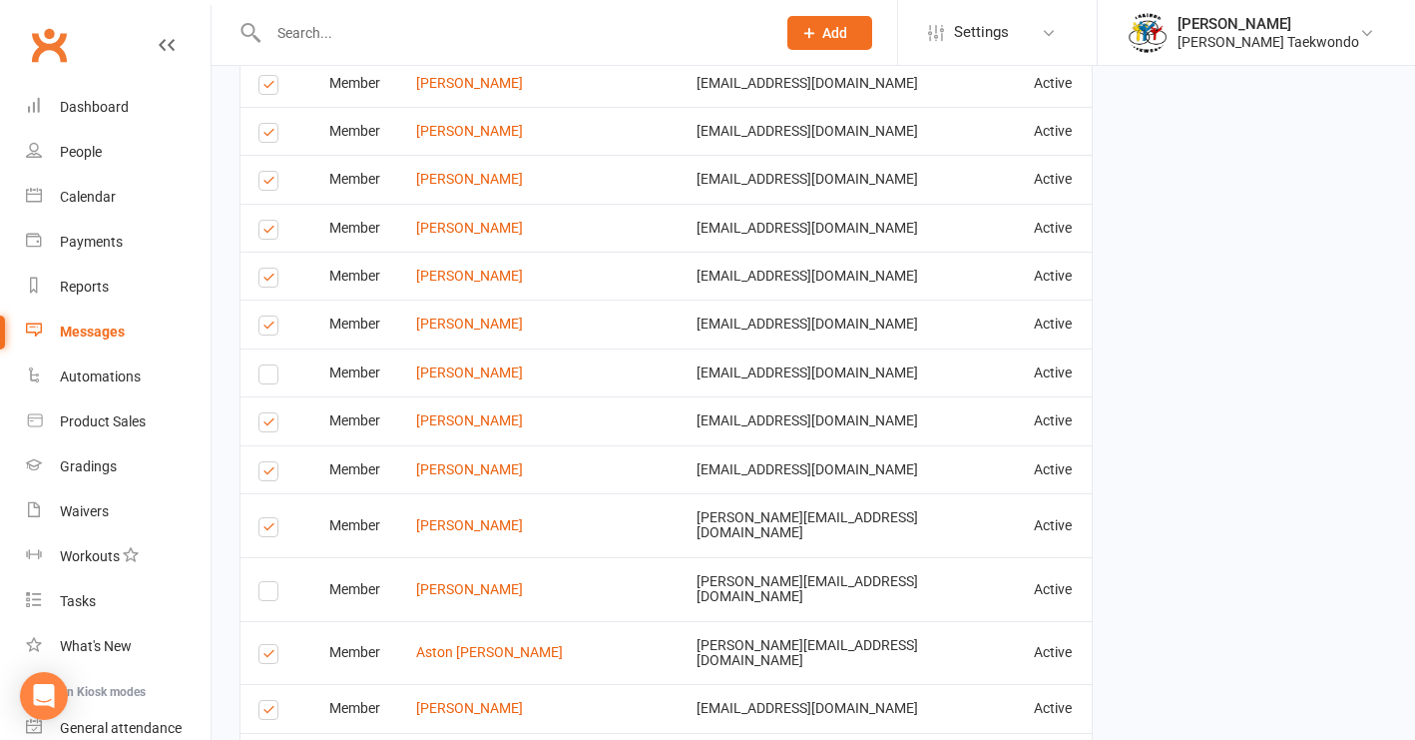
click at [264, 316] on input "checkbox" at bounding box center [264, 316] width 13 height 0
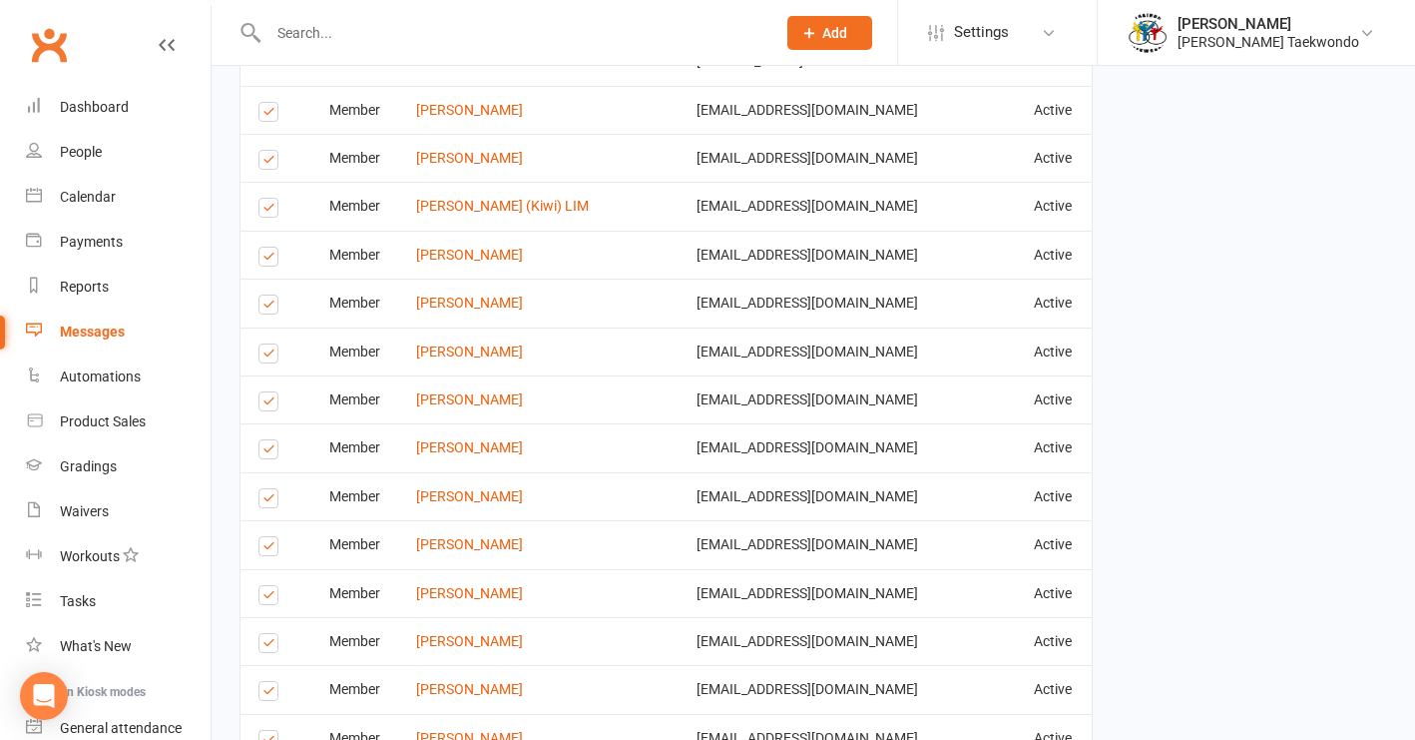
scroll to position [2618, 0]
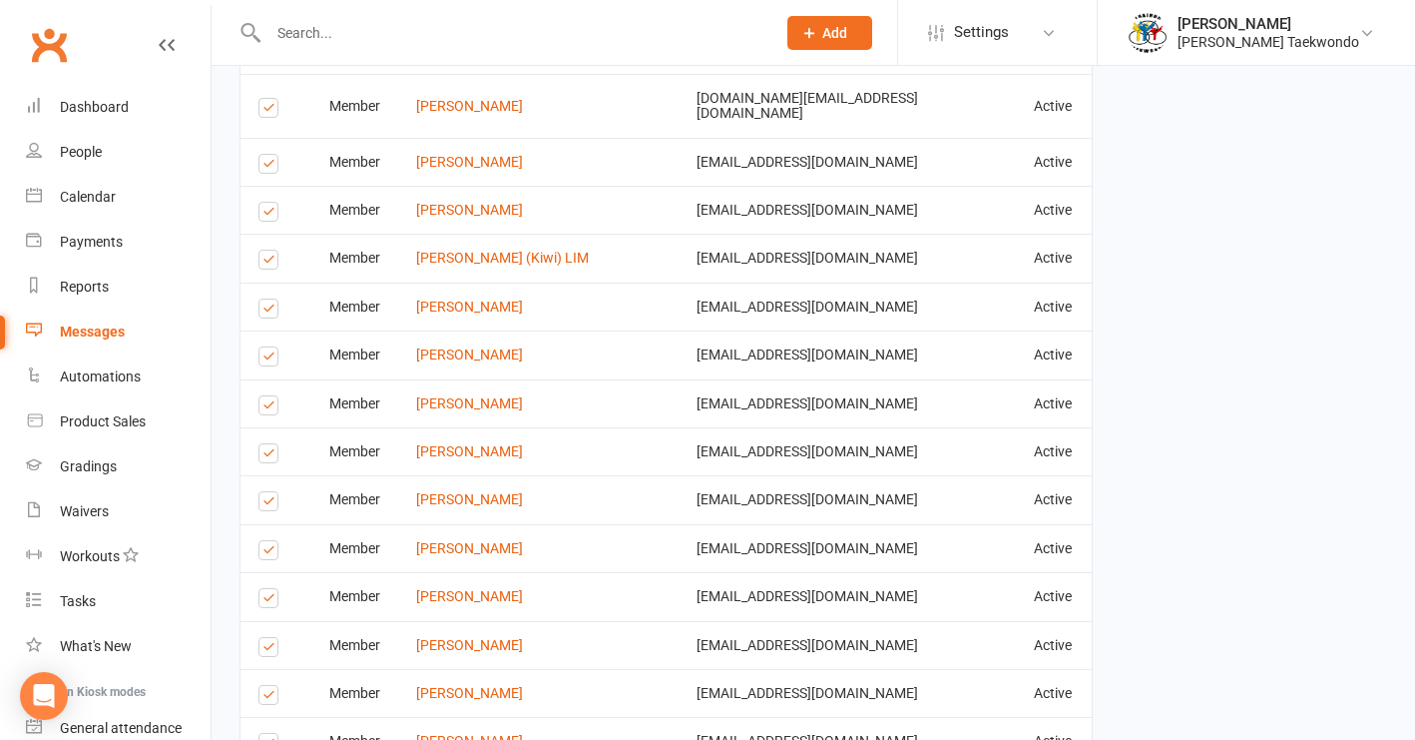
click at [263, 553] on label at bounding box center [271, 553] width 27 height 0
click at [263, 541] on input "checkbox" at bounding box center [264, 541] width 13 height 0
click at [262, 601] on label at bounding box center [271, 601] width 27 height 0
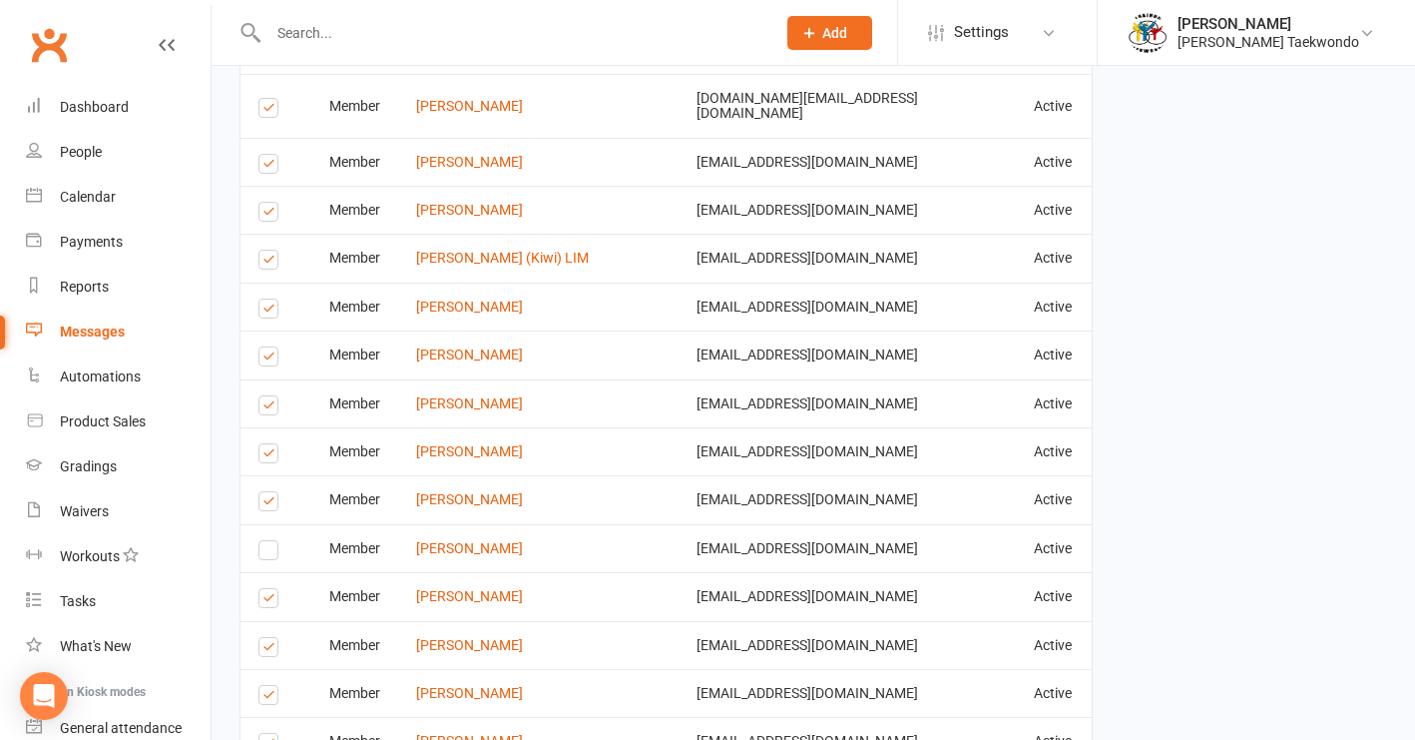
click at [262, 589] on input "checkbox" at bounding box center [264, 589] width 13 height 0
click at [264, 456] on label at bounding box center [271, 456] width 27 height 0
click at [264, 444] on input "checkbox" at bounding box center [264, 444] width 13 height 0
click at [267, 359] on label at bounding box center [271, 359] width 27 height 0
click at [267, 347] on input "checkbox" at bounding box center [264, 347] width 13 height 0
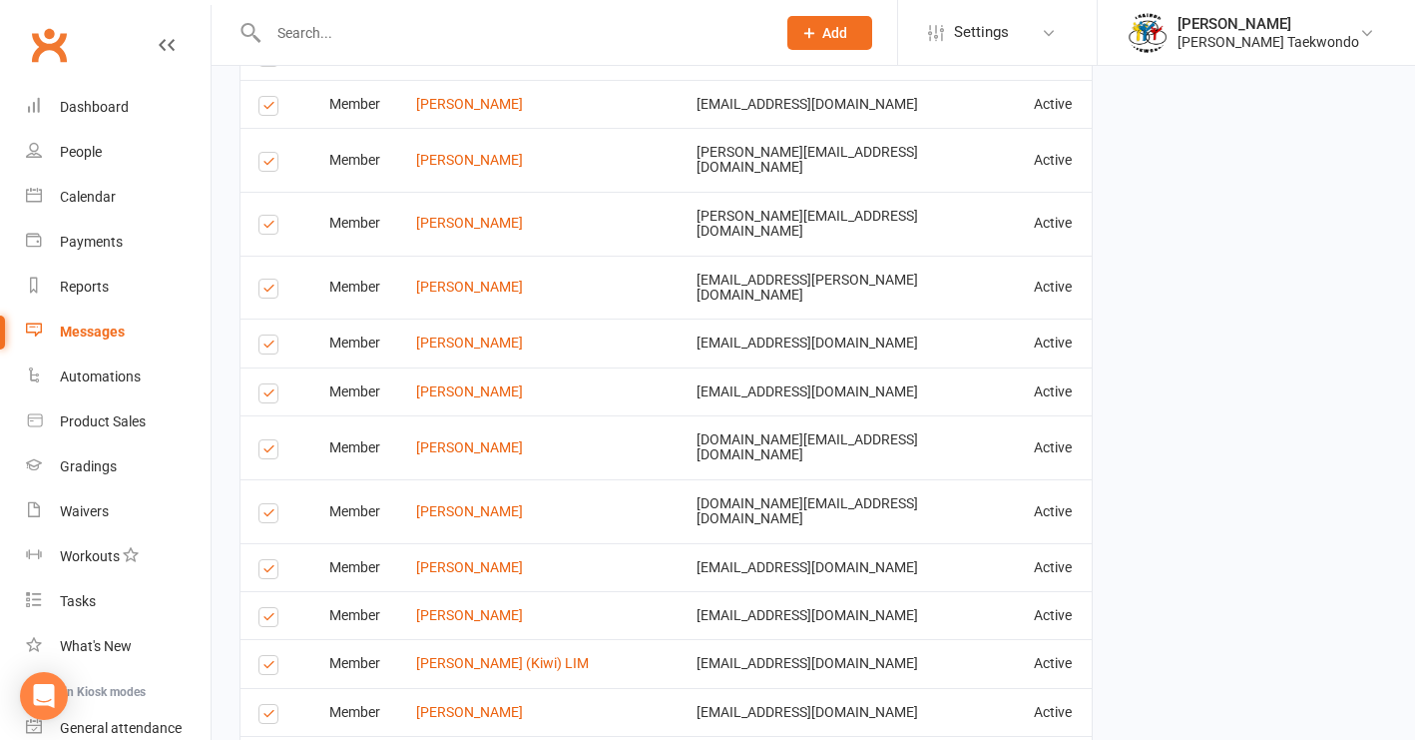
scroll to position [2137, 0]
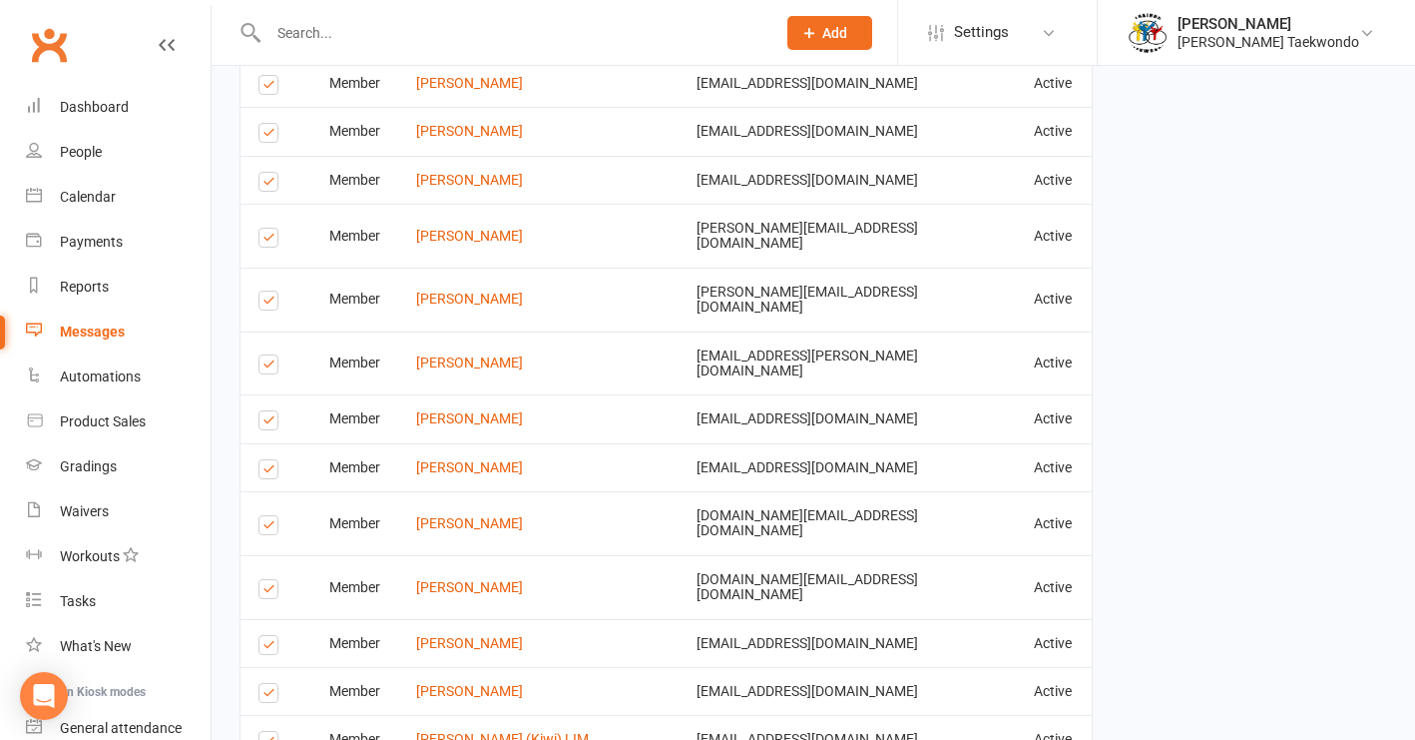
click at [261, 592] on label at bounding box center [271, 592] width 27 height 0
click at [261, 580] on input "checkbox" at bounding box center [264, 580] width 13 height 0
click at [265, 303] on label at bounding box center [271, 303] width 27 height 0
click at [265, 291] on input "checkbox" at bounding box center [264, 291] width 13 height 0
drag, startPoint x: 268, startPoint y: 141, endPoint x: 727, endPoint y: 210, distance: 463.2
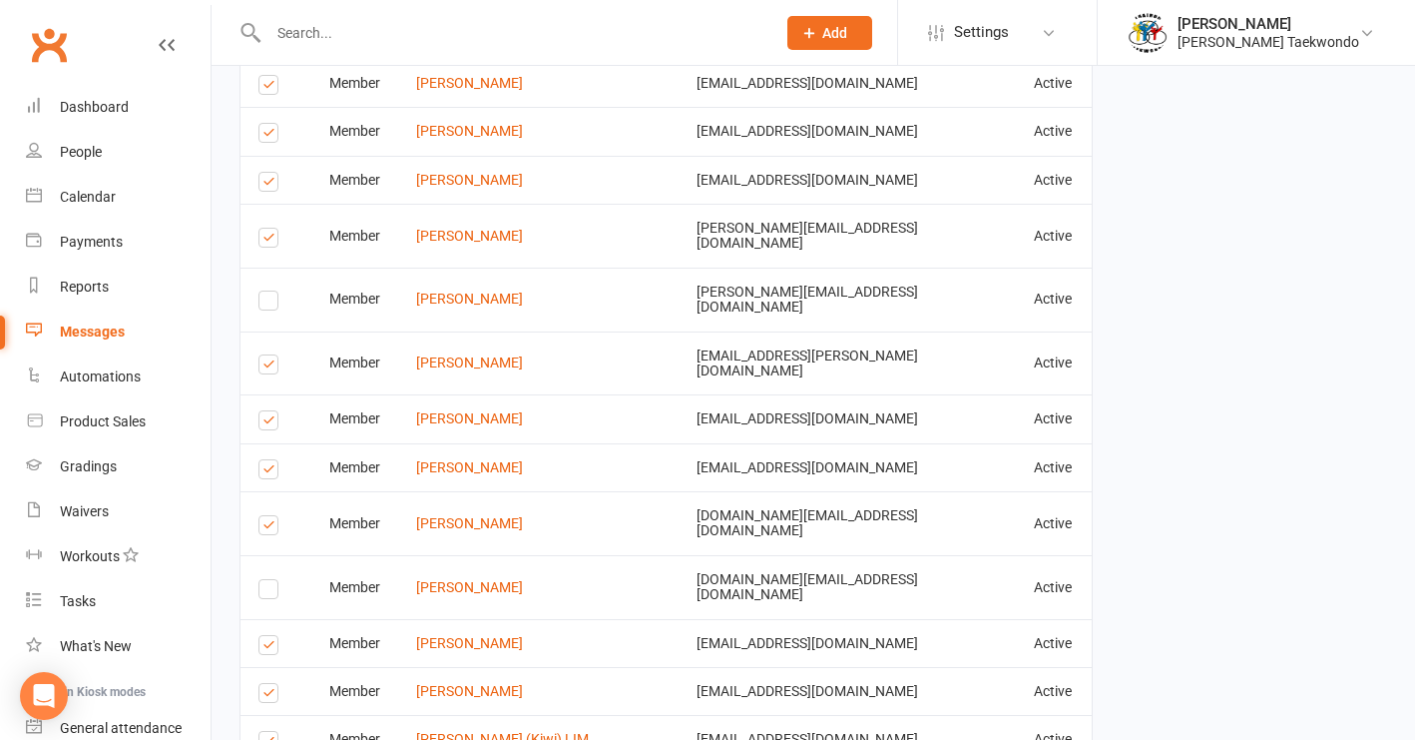
click at [269, 185] on label at bounding box center [271, 185] width 27 height 0
click at [269, 173] on input "checkbox" at bounding box center [264, 173] width 13 height 0
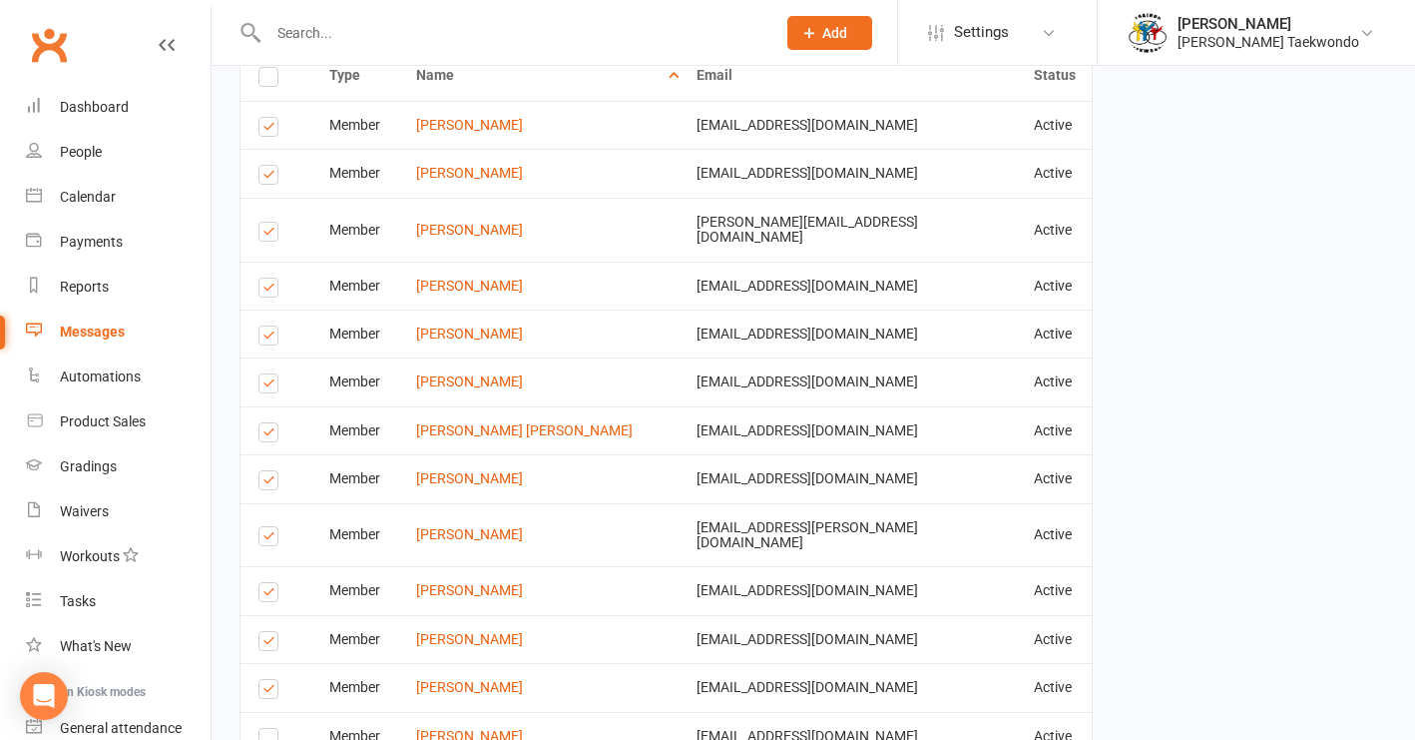
scroll to position [1570, 0]
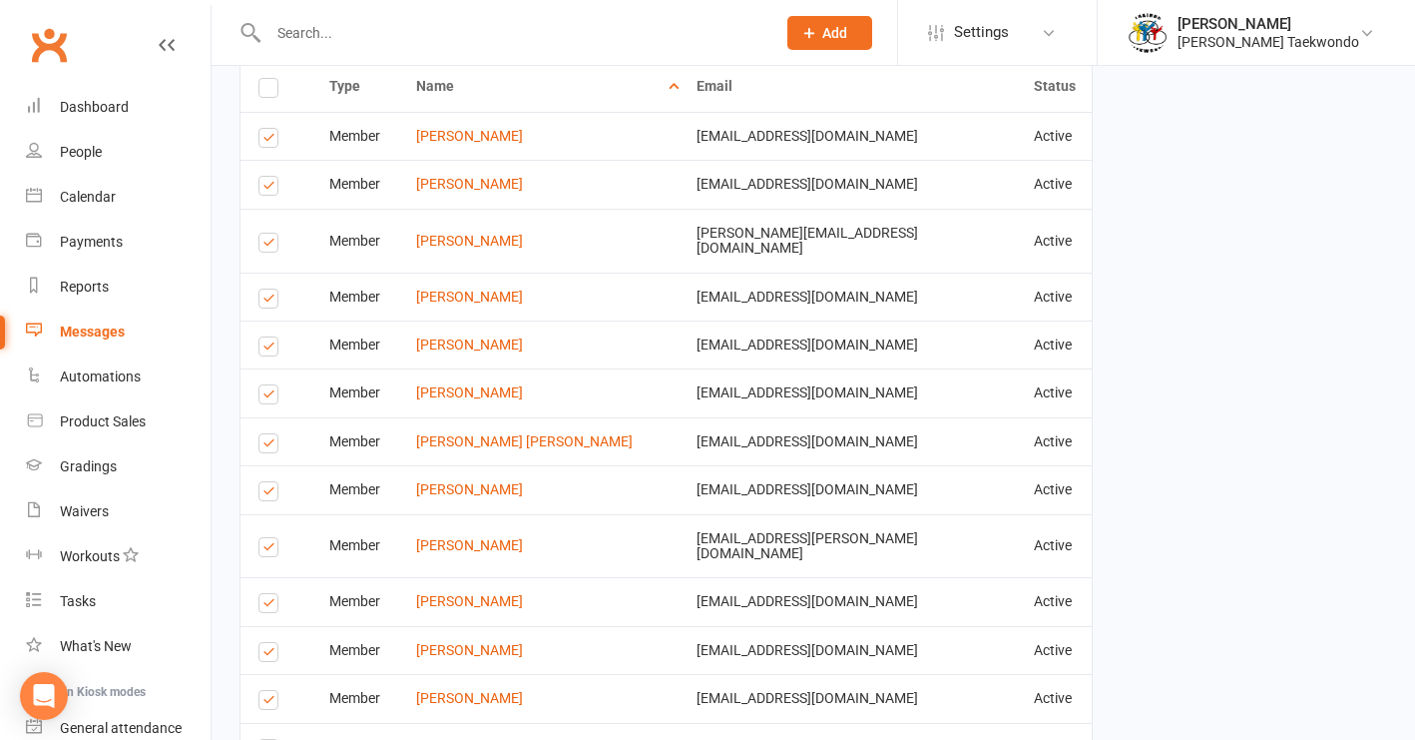
click at [271, 655] on label at bounding box center [271, 655] width 27 height 0
click at [271, 643] on input "checkbox" at bounding box center [264, 643] width 13 height 0
click at [266, 397] on label at bounding box center [271, 397] width 27 height 0
click at [266, 385] on input "checkbox" at bounding box center [264, 385] width 13 height 0
click at [265, 349] on label at bounding box center [271, 349] width 27 height 0
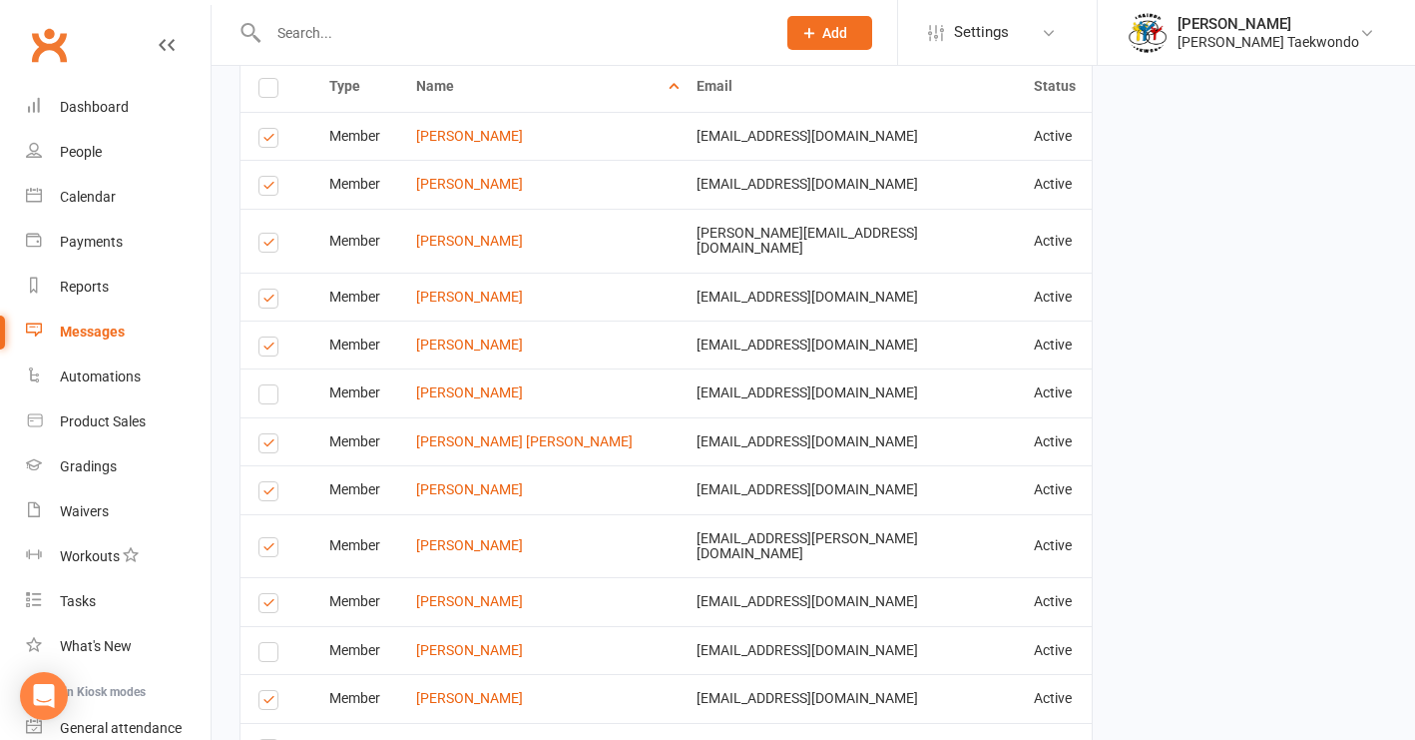
click at [265, 337] on input "checkbox" at bounding box center [264, 337] width 13 height 0
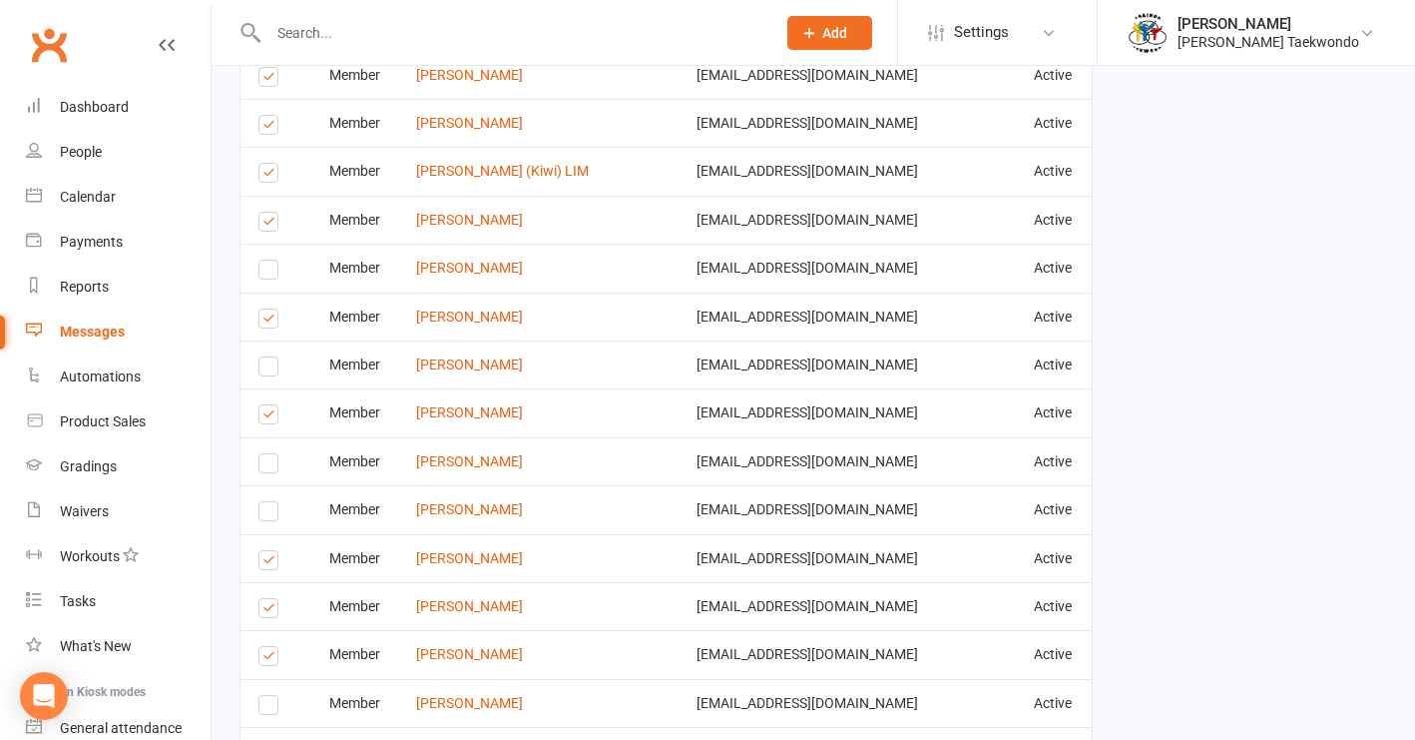
scroll to position [3550, 0]
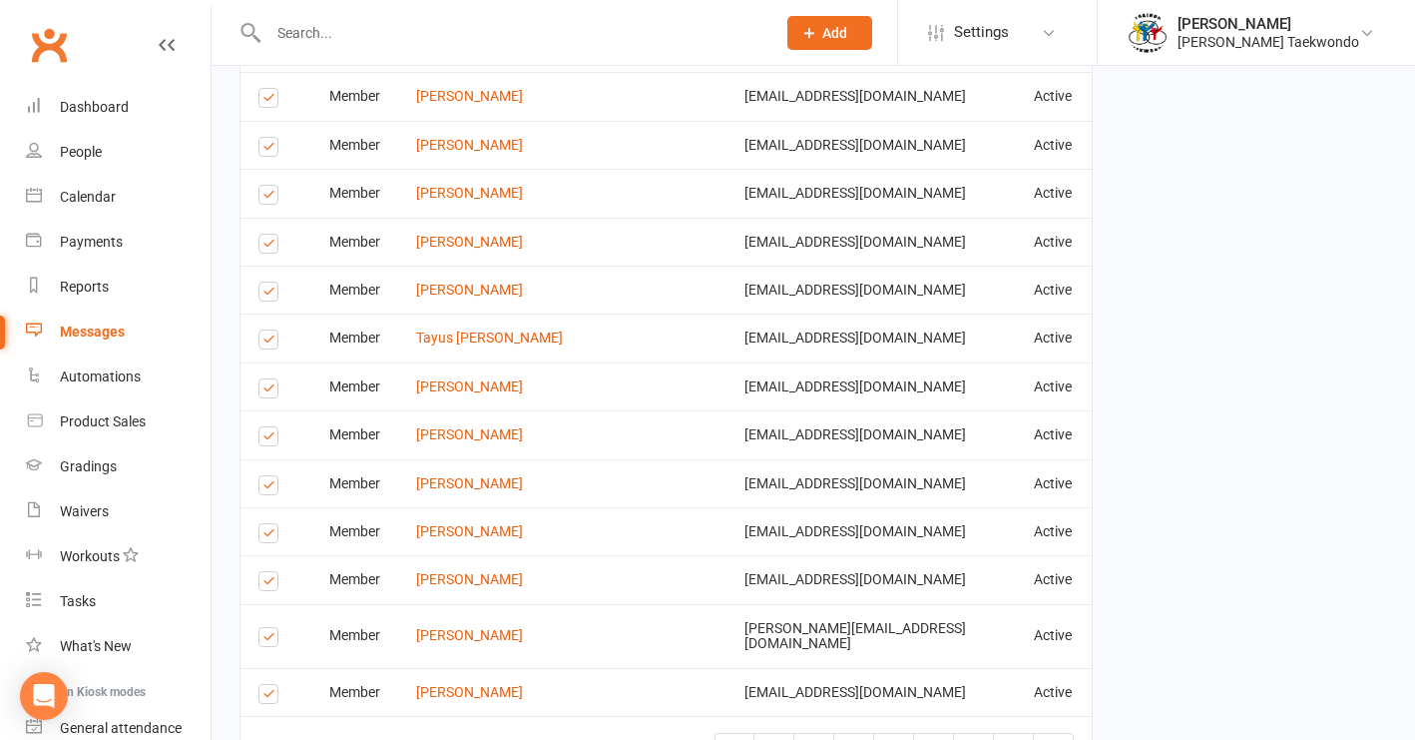
click at [260, 584] on label at bounding box center [271, 584] width 27 height 0
click at [260, 572] on input "checkbox" at bounding box center [264, 572] width 13 height 0
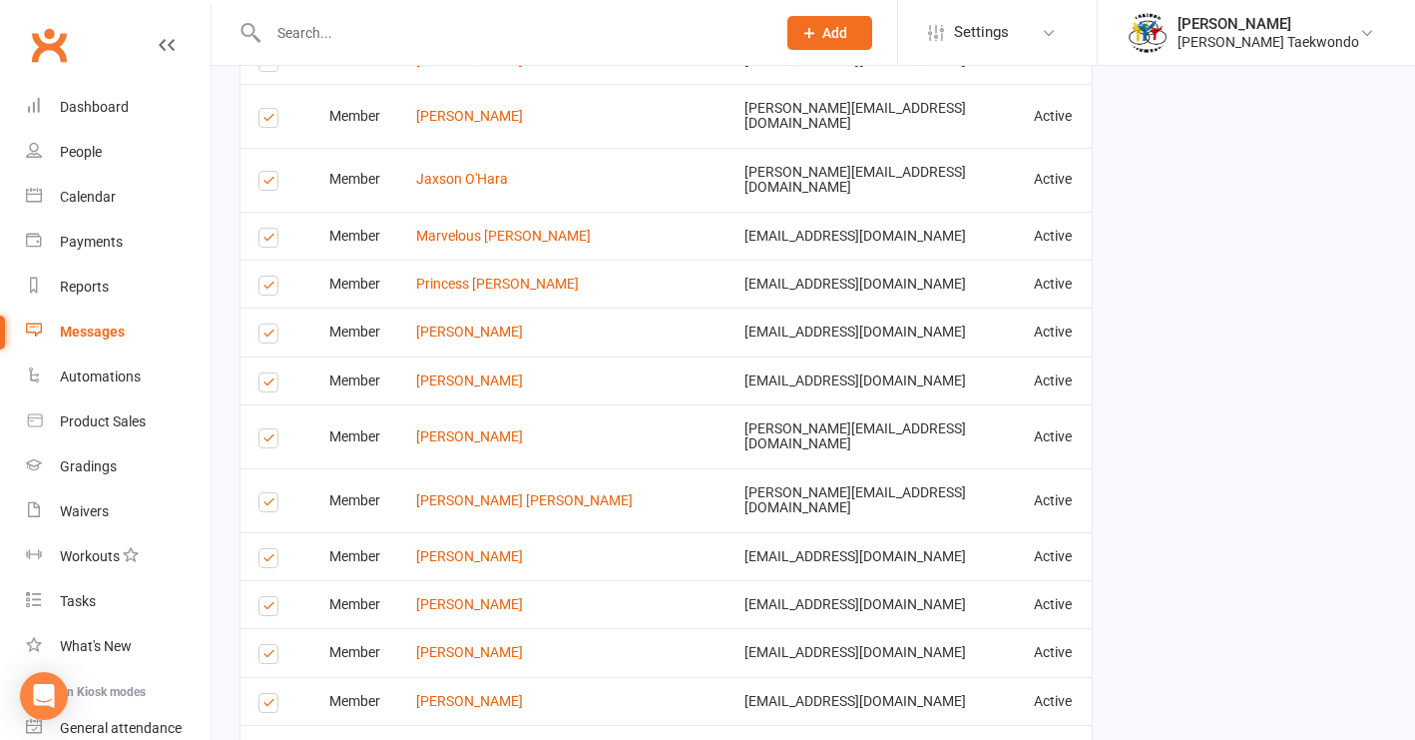
scroll to position [3000, 0]
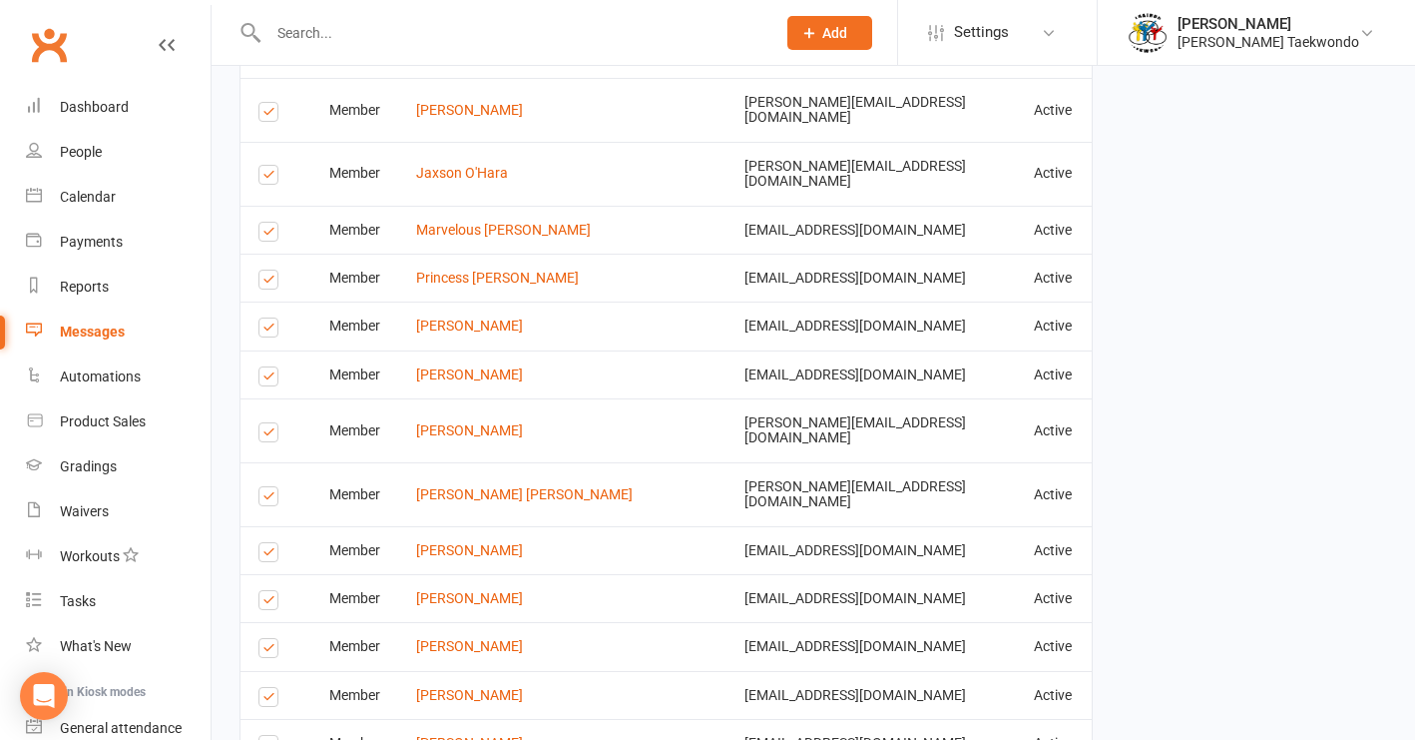
click at [269, 651] on label at bounding box center [271, 651] width 27 height 0
click at [269, 639] on input "checkbox" at bounding box center [264, 639] width 13 height 0
click at [267, 499] on label at bounding box center [271, 499] width 27 height 0
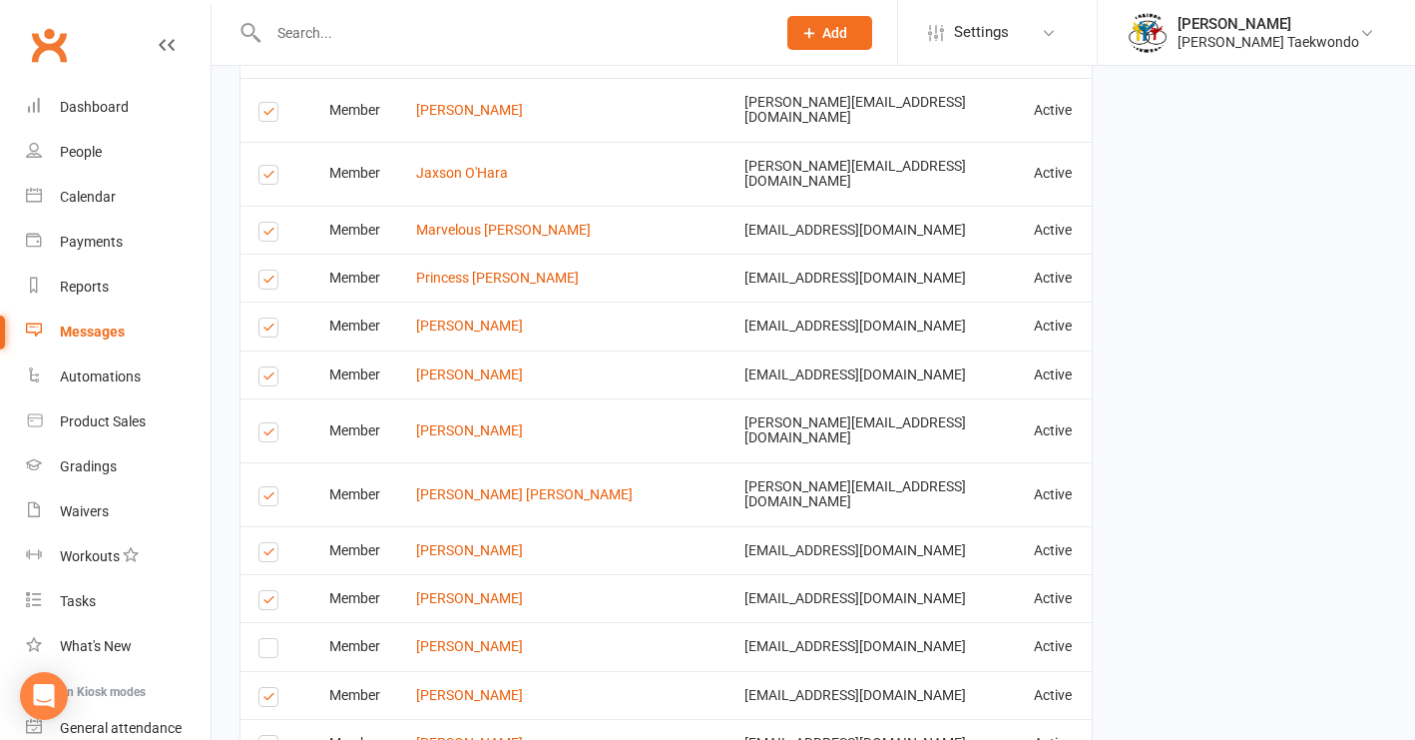
click at [267, 487] on input "checkbox" at bounding box center [264, 487] width 13 height 0
click at [266, 379] on label at bounding box center [271, 379] width 27 height 0
click at [266, 367] on input "checkbox" at bounding box center [264, 367] width 13 height 0
drag, startPoint x: 273, startPoint y: 190, endPoint x: 254, endPoint y: 122, distance: 70.7
click at [272, 330] on label at bounding box center [271, 330] width 27 height 0
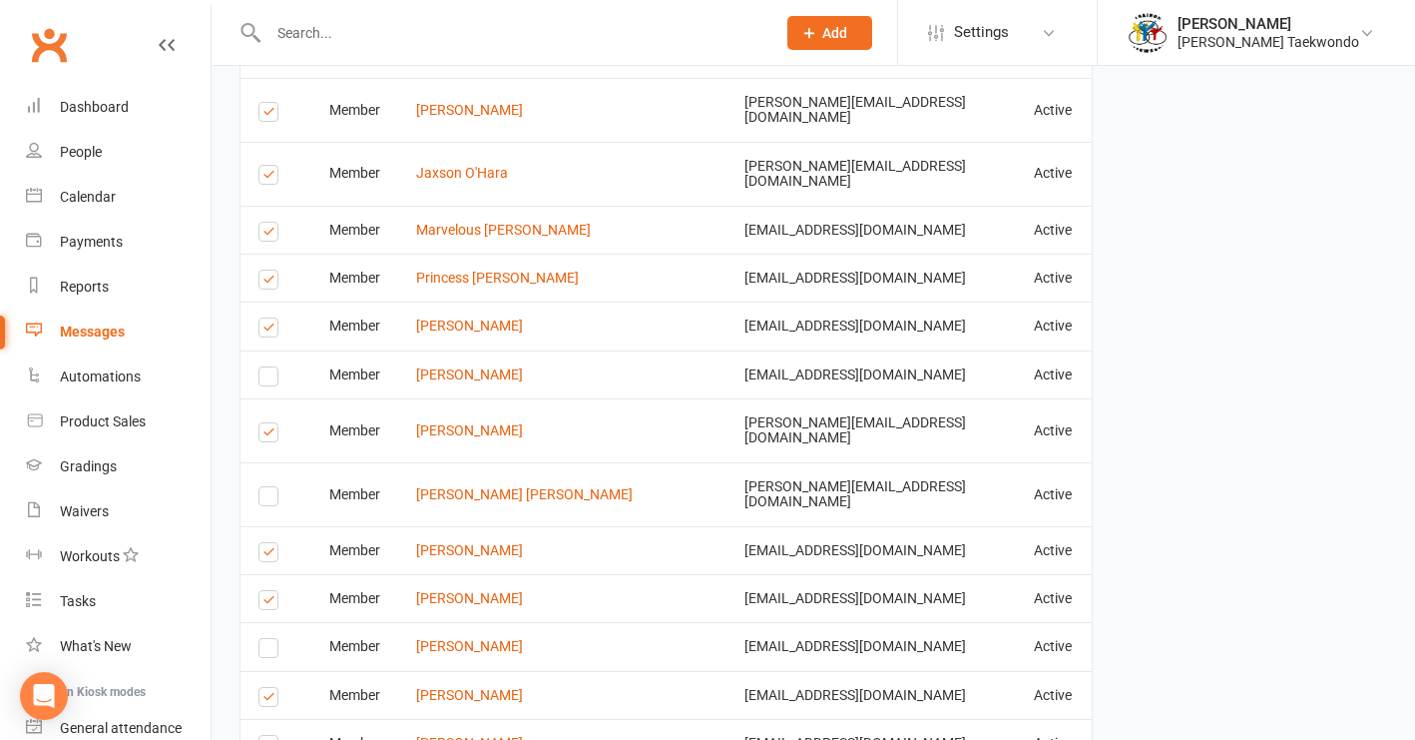
click at [271, 318] on input "checkbox" at bounding box center [264, 318] width 13 height 0
click at [272, 282] on label at bounding box center [271, 282] width 27 height 0
click at [271, 270] on input "checkbox" at bounding box center [264, 270] width 13 height 0
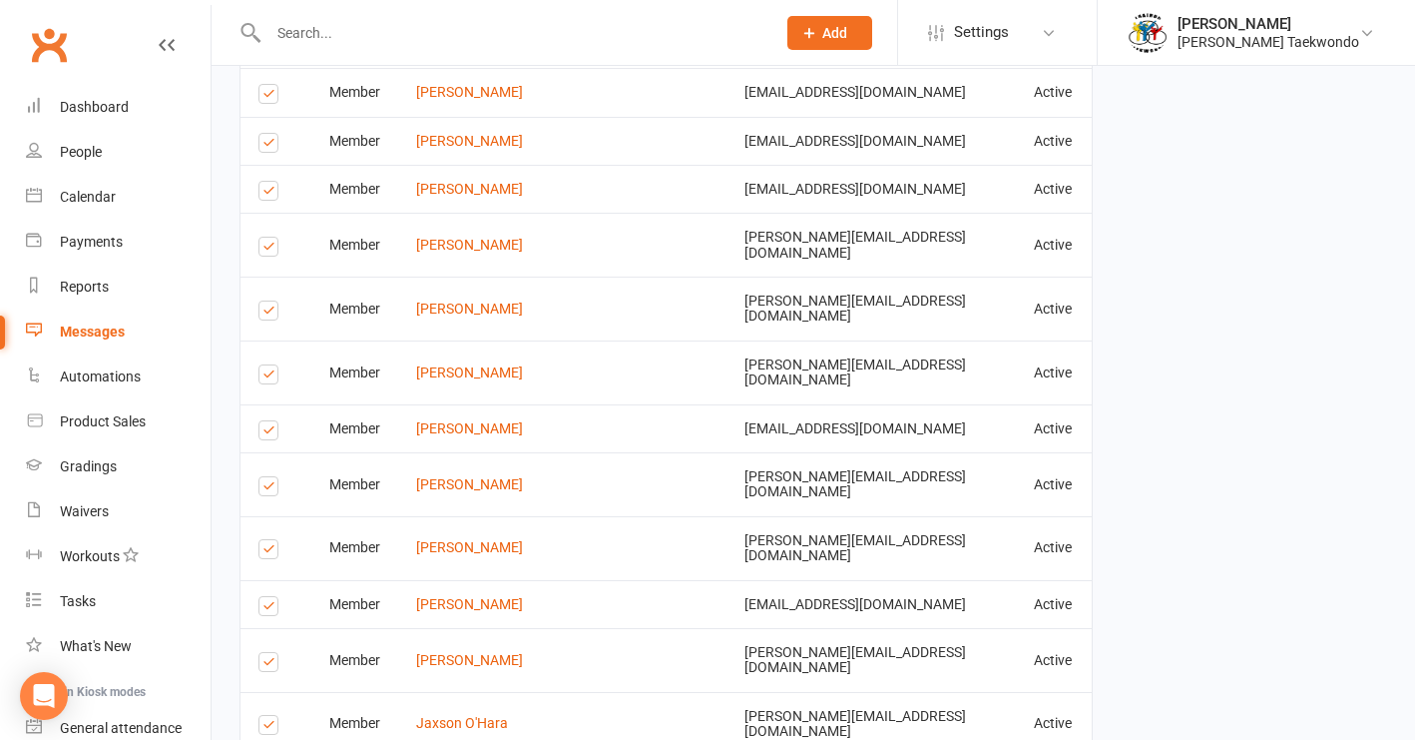
scroll to position [2345, 0]
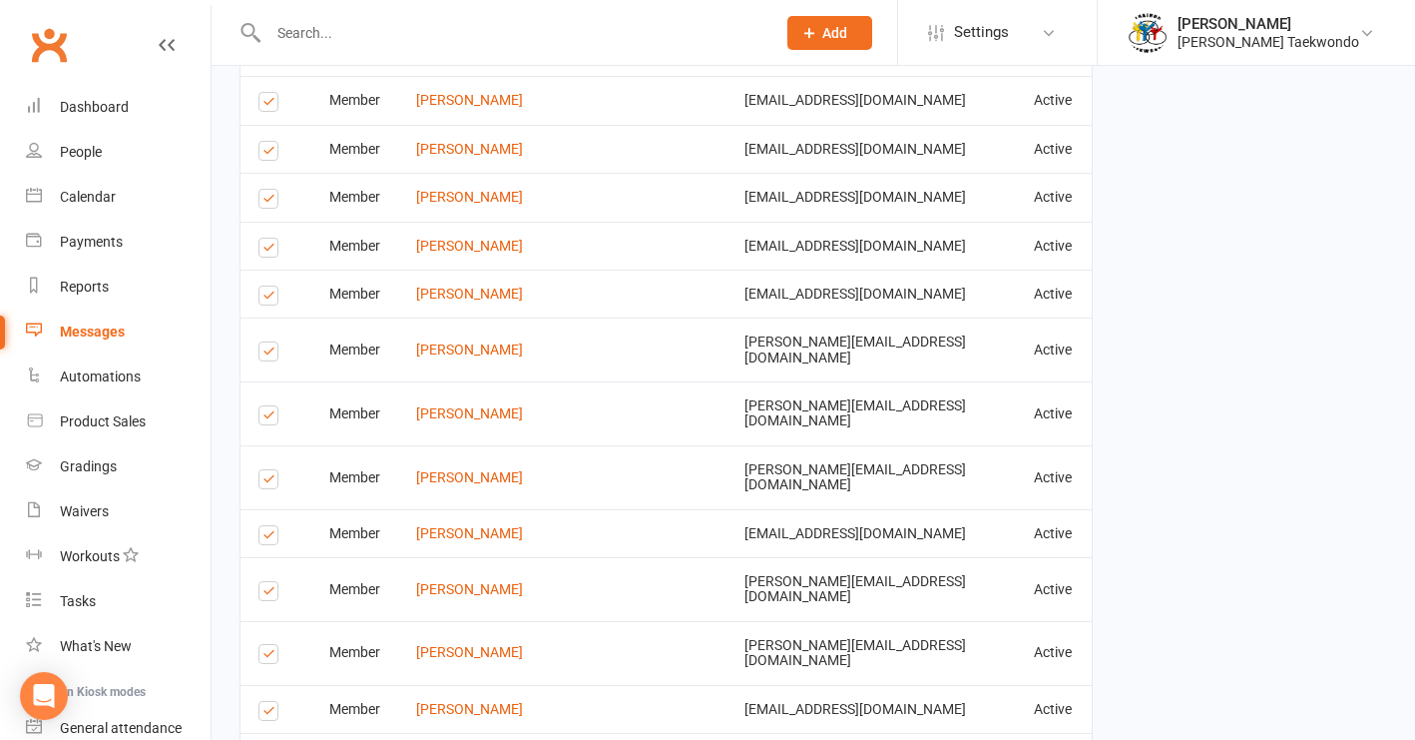
click at [268, 657] on label at bounding box center [271, 657] width 27 height 0
click at [268, 645] on input "checkbox" at bounding box center [264, 645] width 13 height 0
click at [270, 418] on label at bounding box center [271, 418] width 27 height 0
click at [270, 406] on input "checkbox" at bounding box center [264, 406] width 13 height 0
drag, startPoint x: 266, startPoint y: 420, endPoint x: 278, endPoint y: 395, distance: 27.7
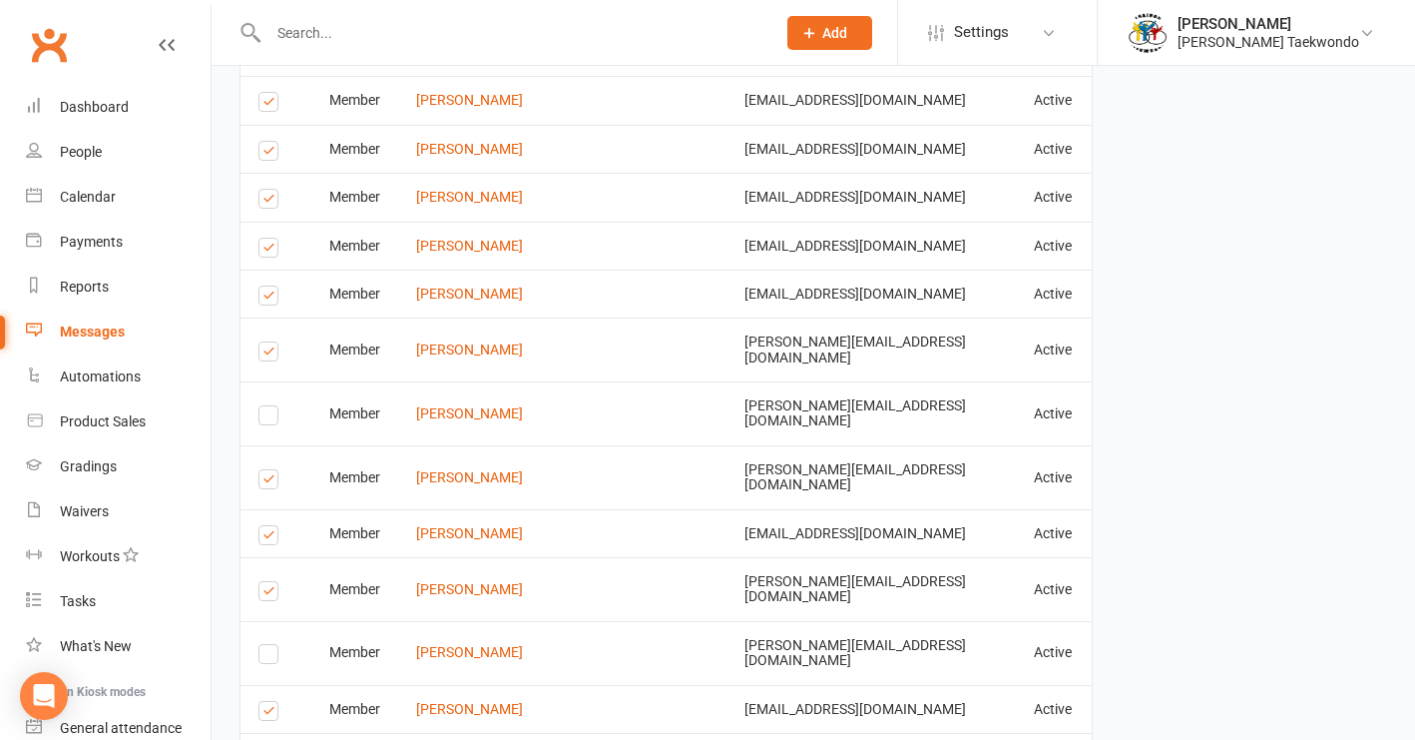
click at [266, 482] on label at bounding box center [271, 482] width 27 height 0
click at [266, 470] on input "checkbox" at bounding box center [264, 470] width 13 height 0
click at [272, 418] on label at bounding box center [271, 418] width 27 height 0
click at [271, 406] on input "checkbox" at bounding box center [264, 406] width 13 height 0
click at [268, 202] on label at bounding box center [271, 202] width 27 height 0
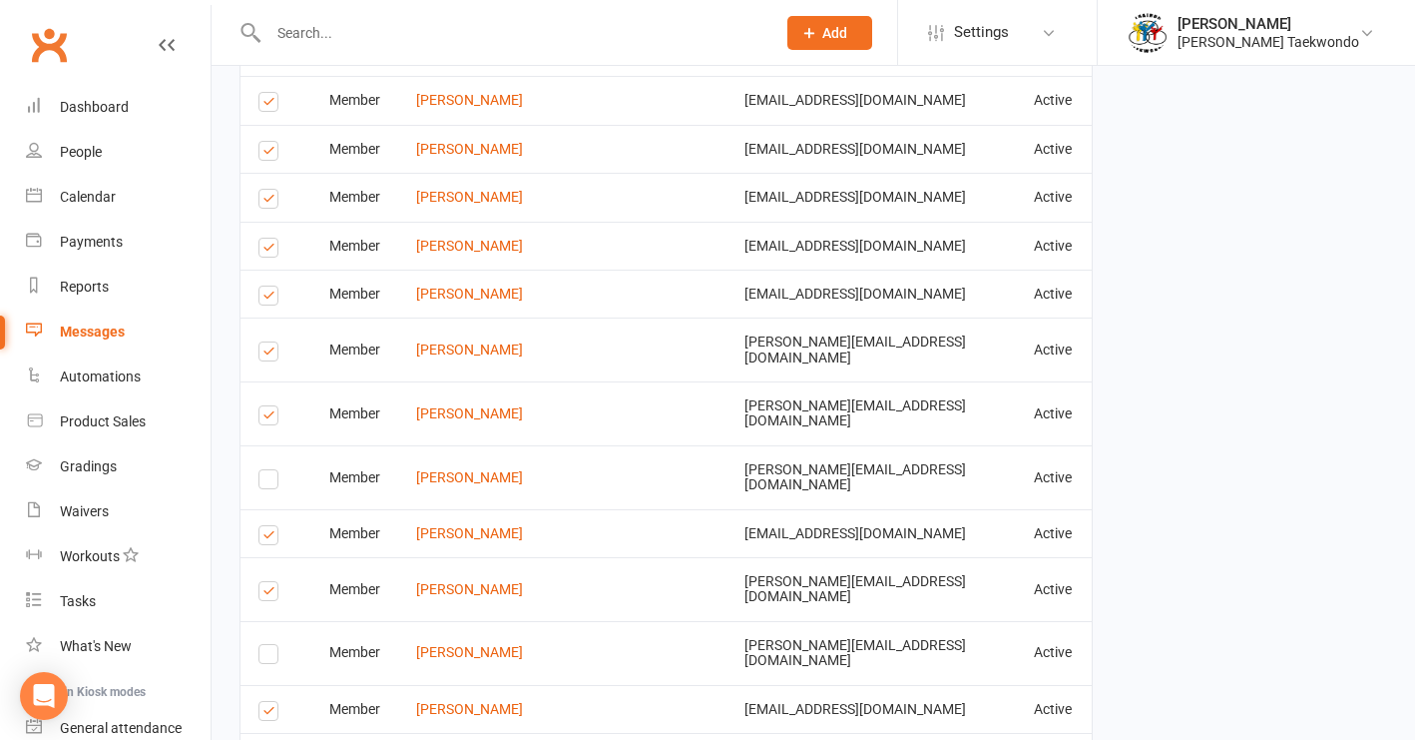
click at [268, 190] on input "checkbox" at bounding box center [264, 190] width 13 height 0
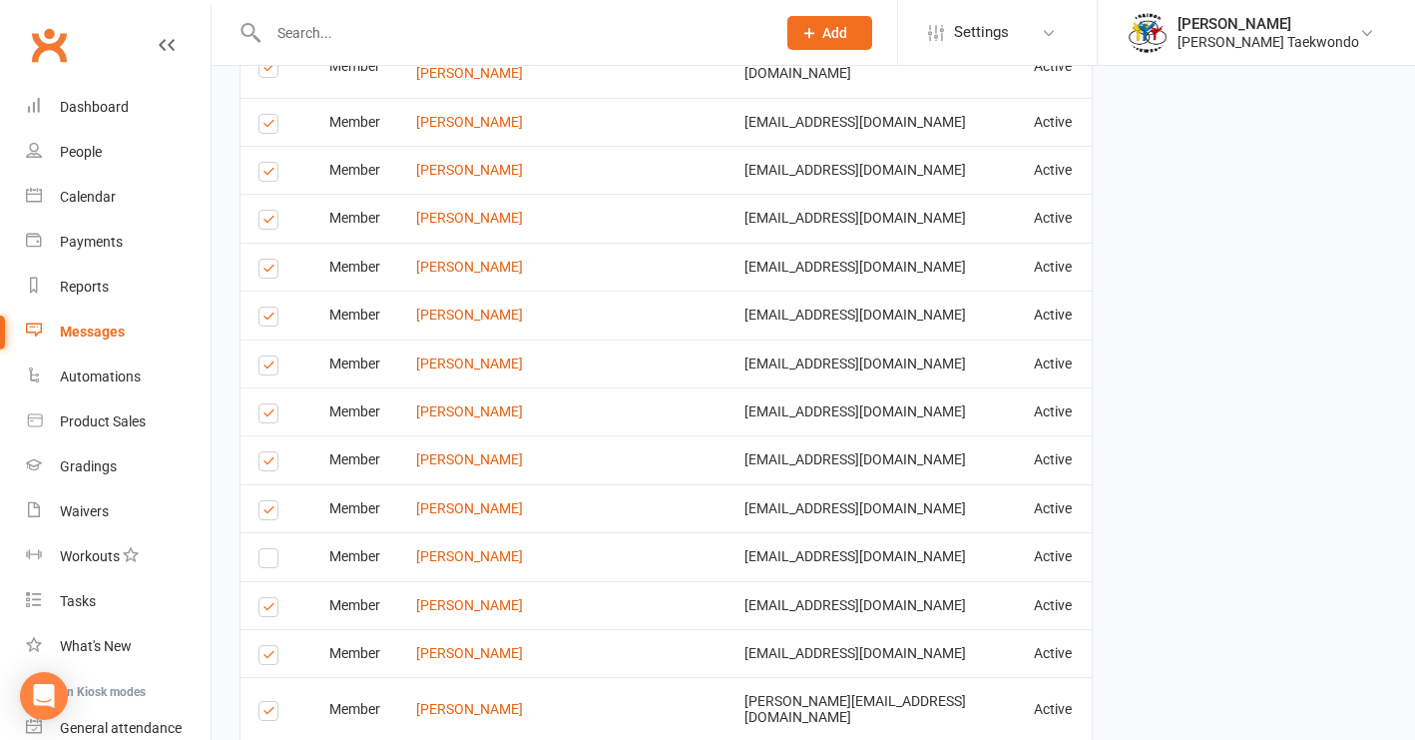
scroll to position [1934, 0]
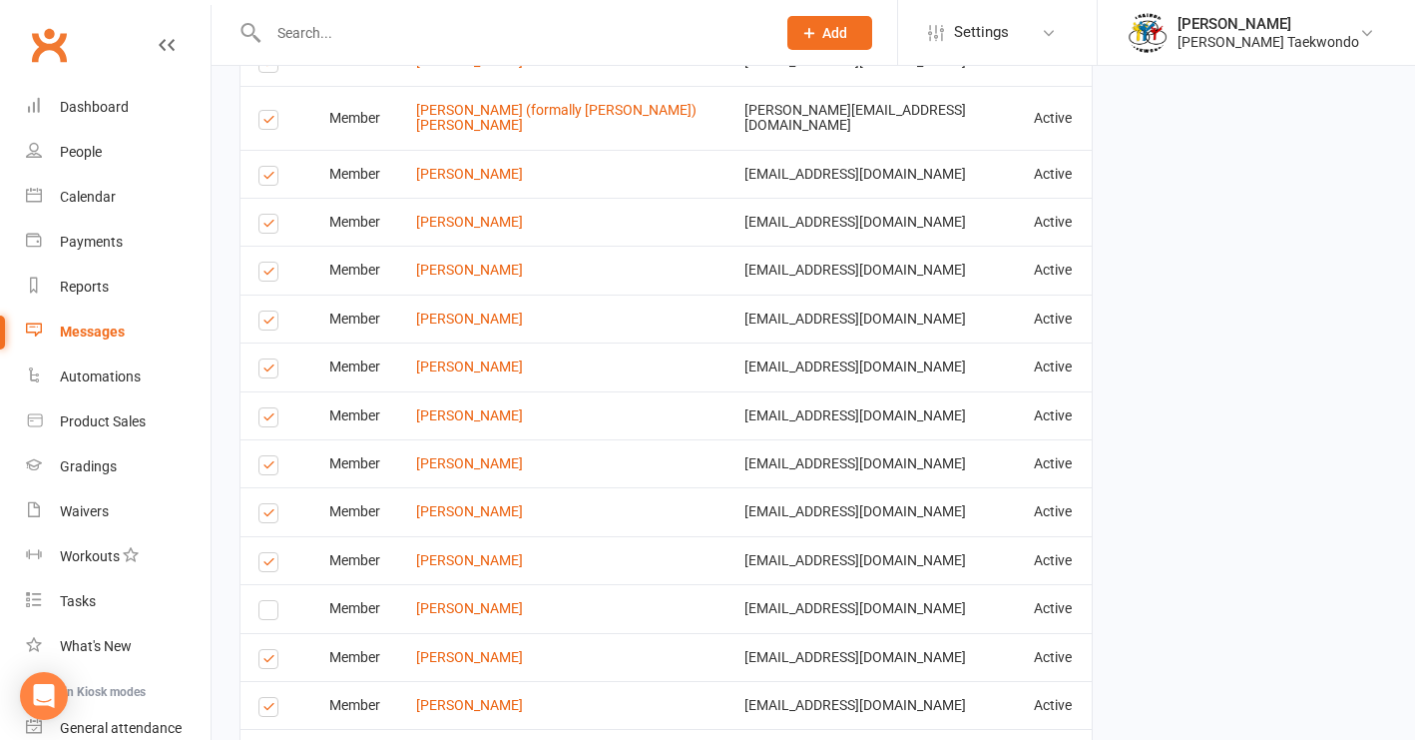
click at [269, 516] on label at bounding box center [271, 516] width 27 height 0
click at [269, 504] on input "checkbox" at bounding box center [264, 504] width 13 height 0
drag, startPoint x: 269, startPoint y: 202, endPoint x: 537, endPoint y: 225, distance: 268.5
click at [270, 227] on label at bounding box center [271, 227] width 27 height 0
click at [270, 215] on input "checkbox" at bounding box center [264, 215] width 13 height 0
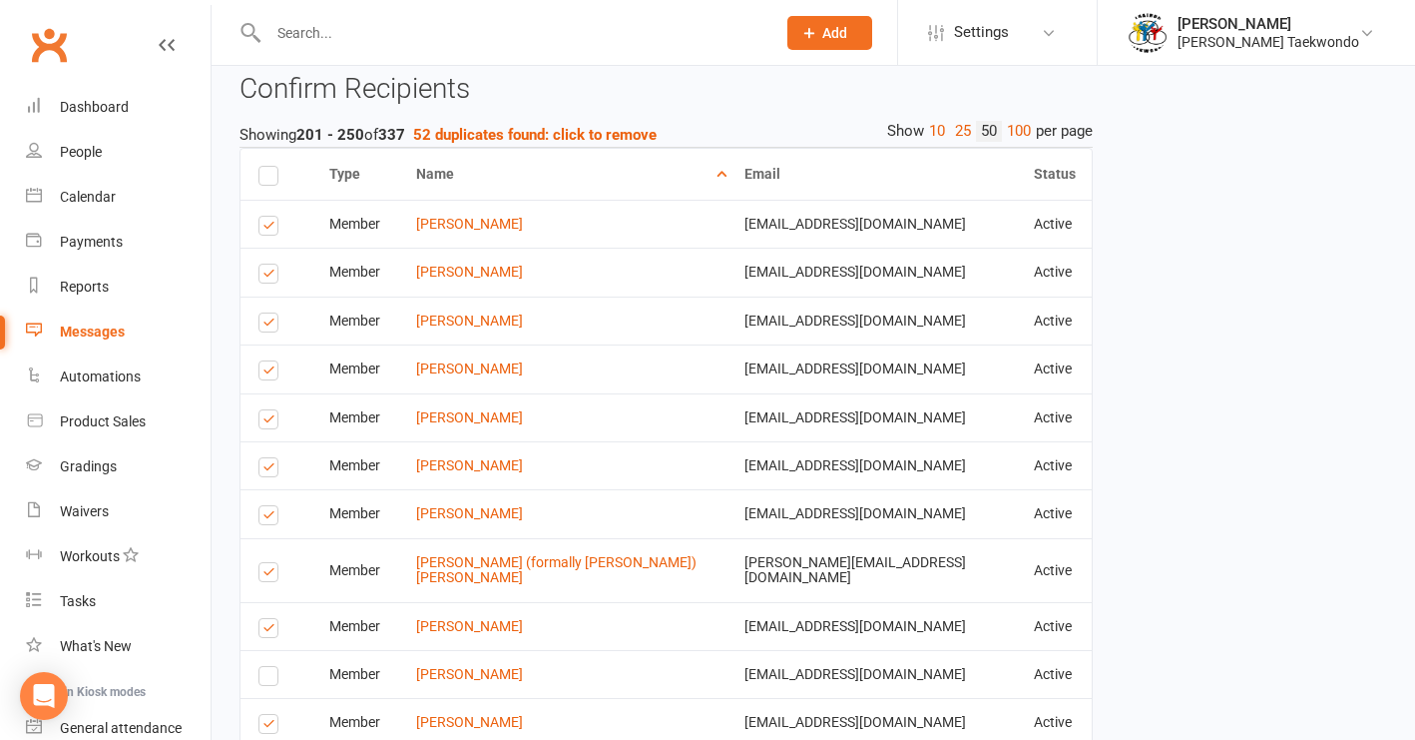
scroll to position [1488, 0]
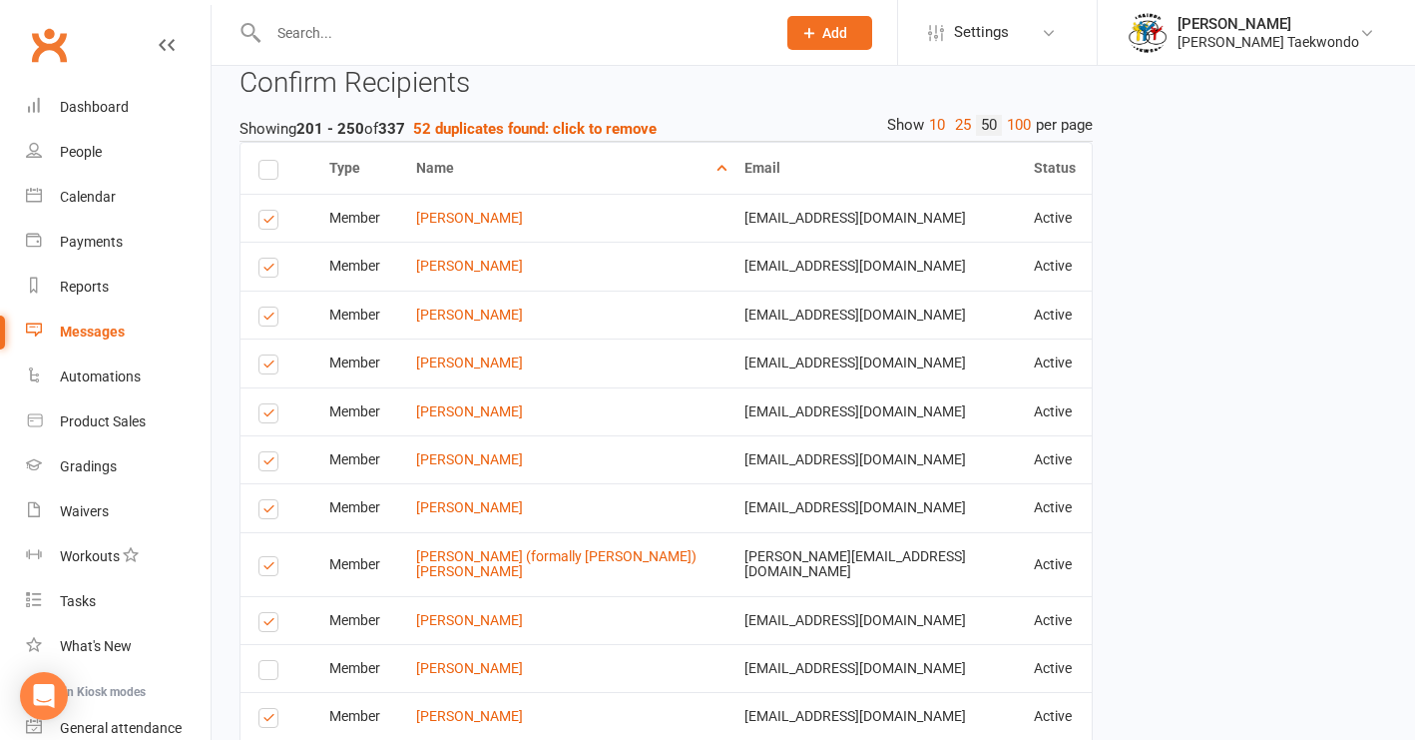
click at [268, 512] on label at bounding box center [271, 512] width 27 height 0
click at [268, 500] on input "checkbox" at bounding box center [264, 500] width 13 height 0
click at [266, 367] on label at bounding box center [271, 367] width 27 height 0
click at [266, 355] on input "checkbox" at bounding box center [264, 355] width 13 height 0
click at [267, 270] on label at bounding box center [271, 270] width 27 height 0
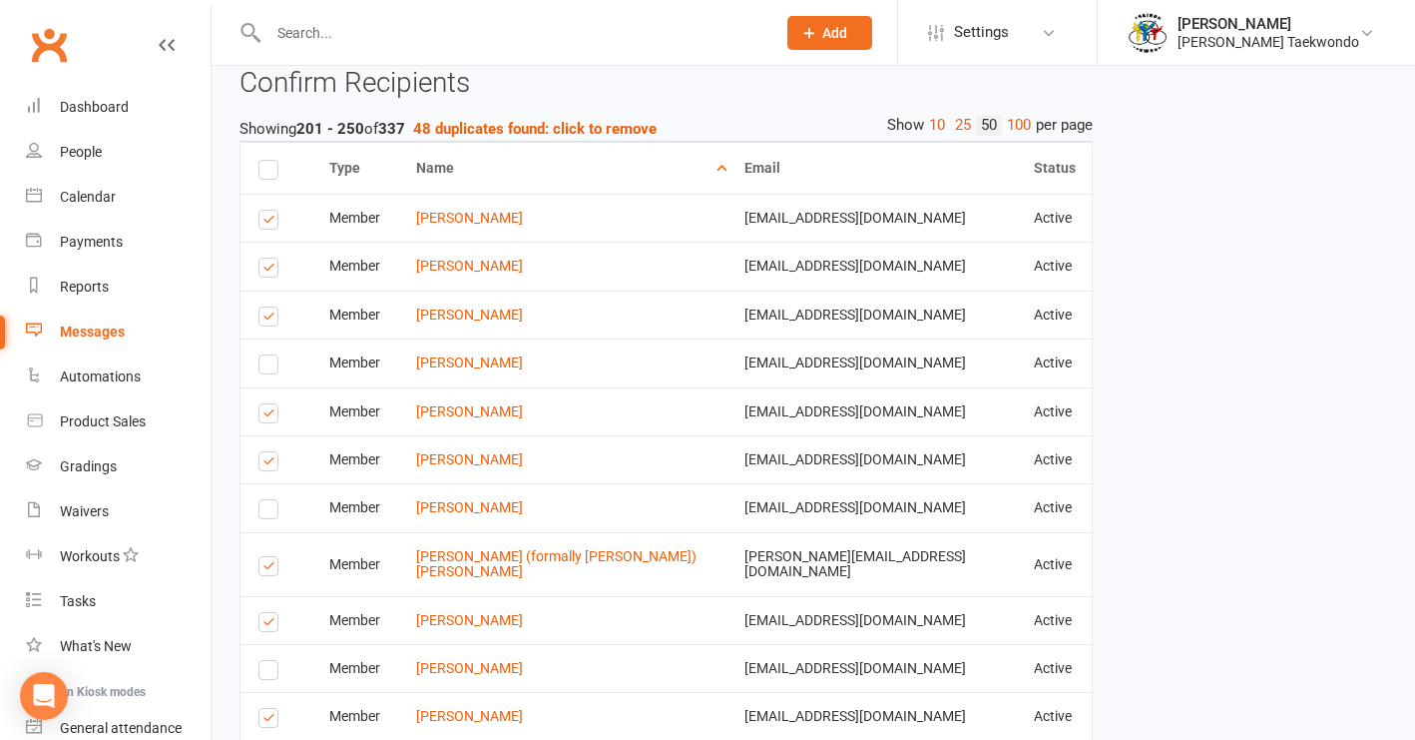
click at [267, 258] on input "checkbox" at bounding box center [264, 258] width 13 height 0
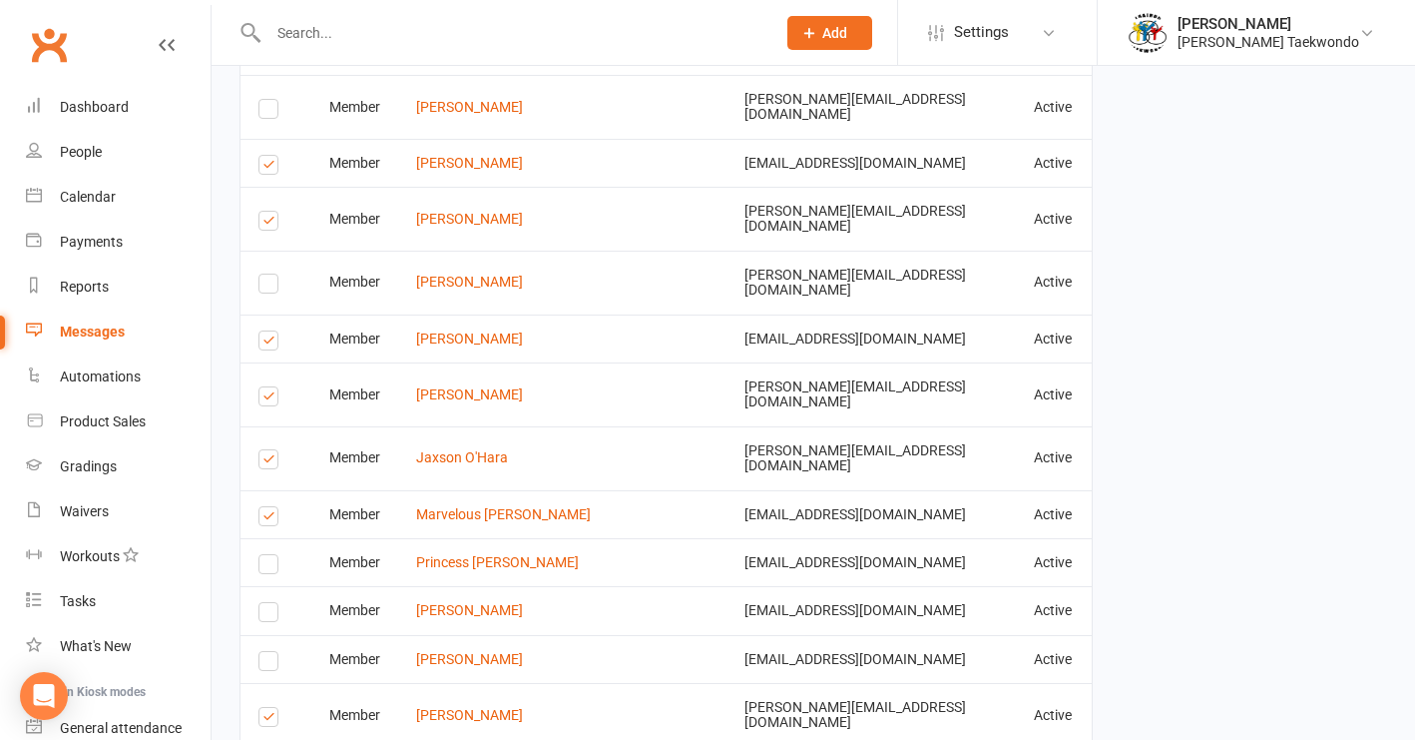
scroll to position [3550, 0]
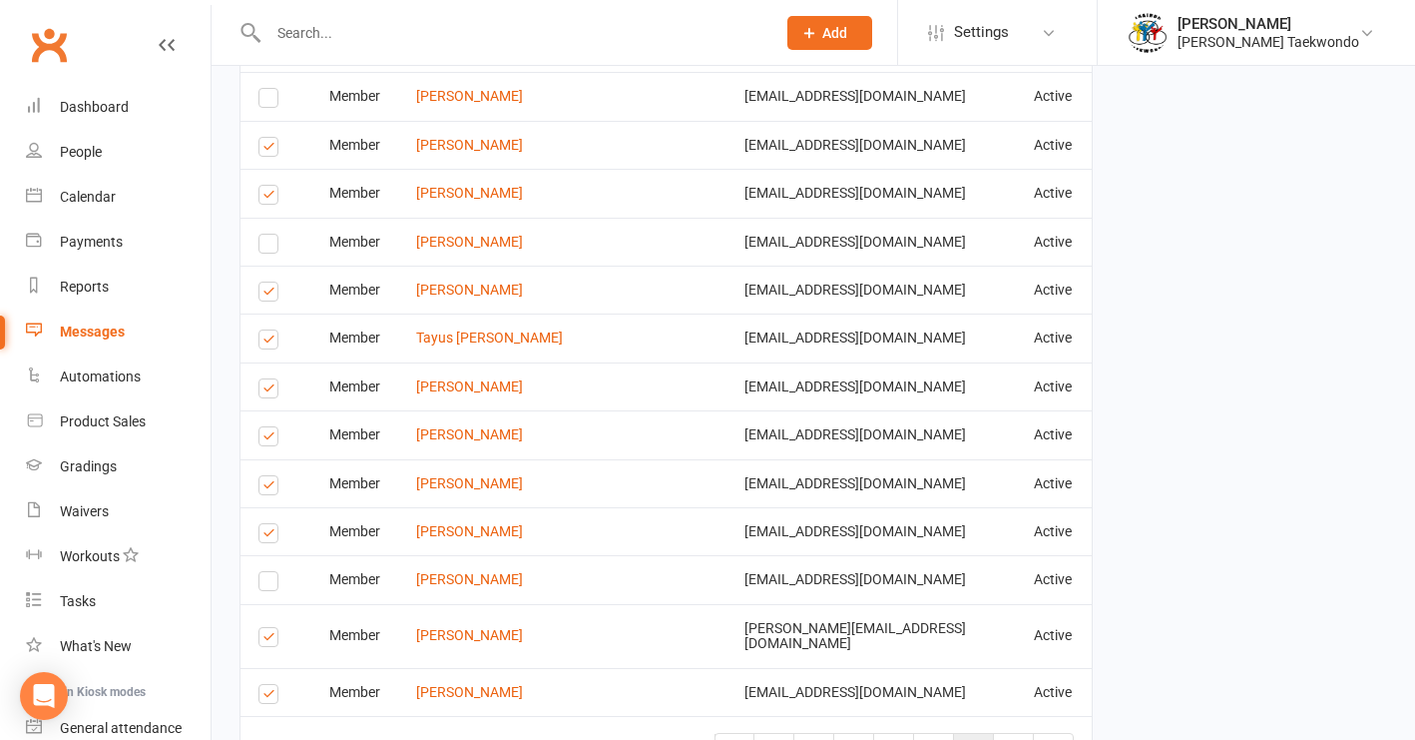
click at [975, 739] on span "6" at bounding box center [974, 752] width 8 height 18
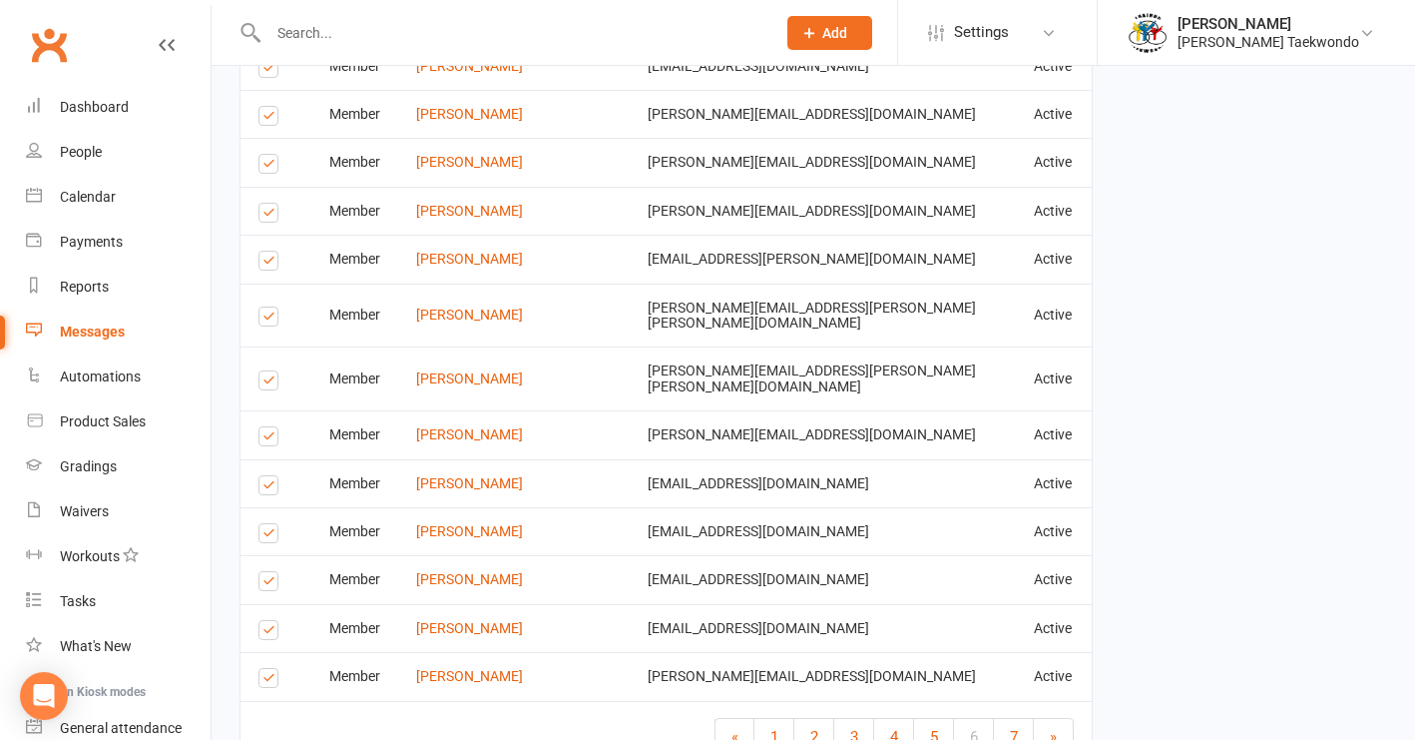
click at [263, 584] on label at bounding box center [271, 584] width 27 height 0
click at [263, 572] on input "checkbox" at bounding box center [264, 572] width 13 height 0
click at [270, 536] on label at bounding box center [271, 536] width 27 height 0
click at [270, 524] on input "checkbox" at bounding box center [264, 524] width 13 height 0
click at [271, 383] on label at bounding box center [271, 383] width 27 height 0
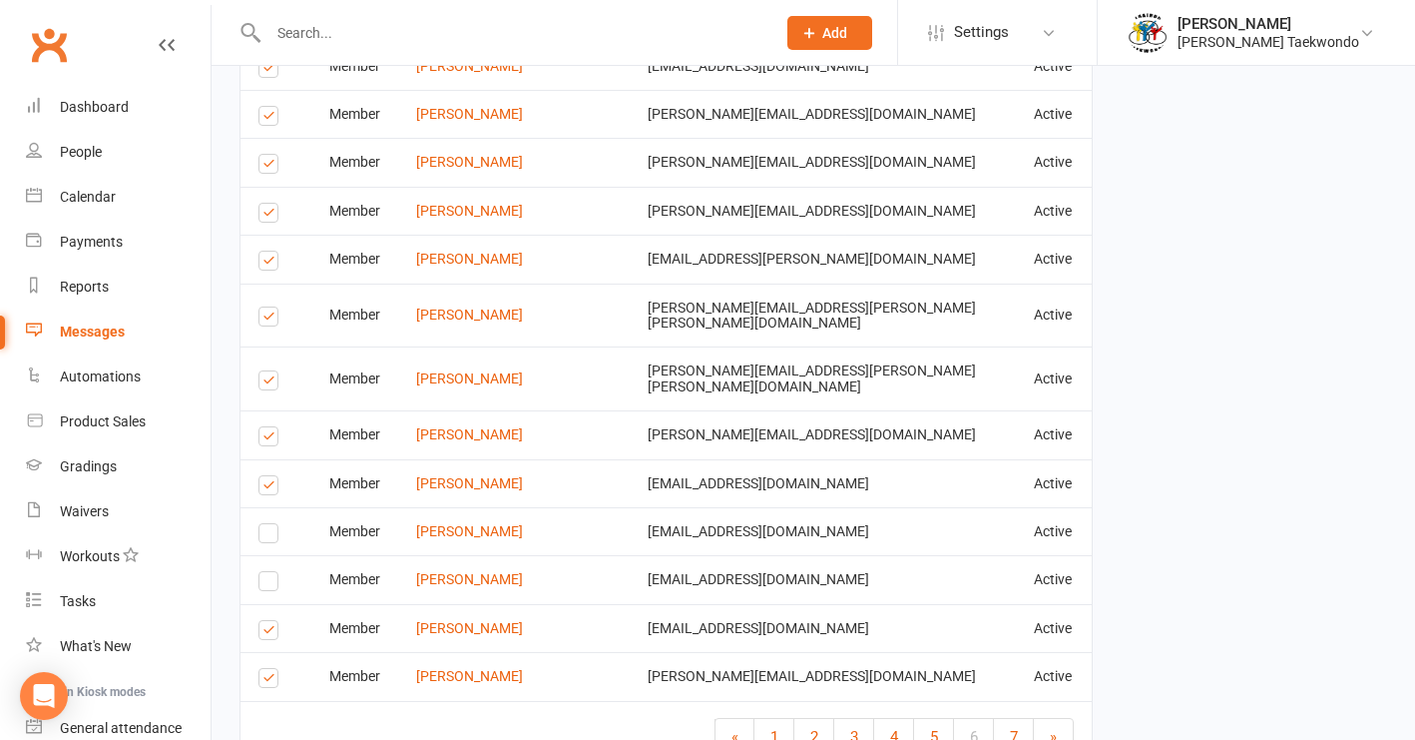
click at [271, 371] on input "checkbox" at bounding box center [264, 371] width 13 height 0
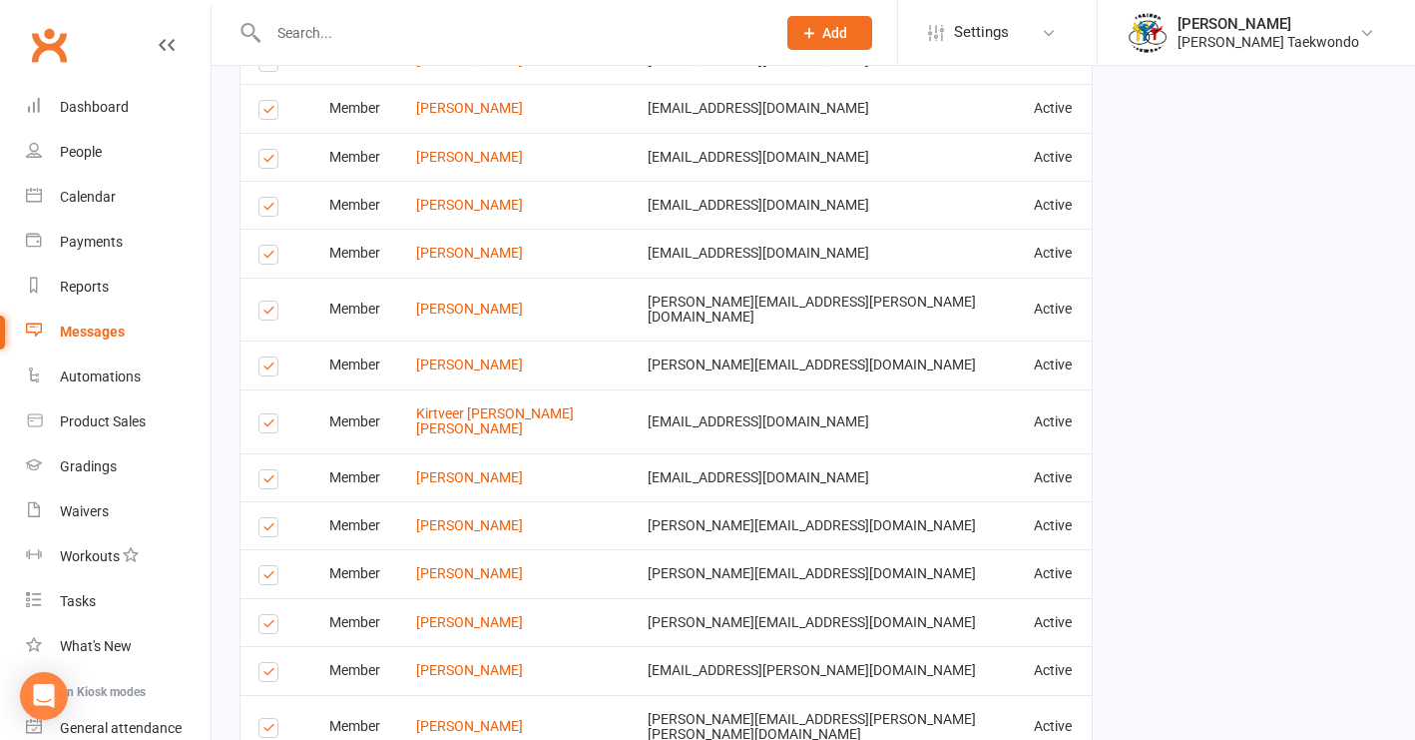
scroll to position [3127, 0]
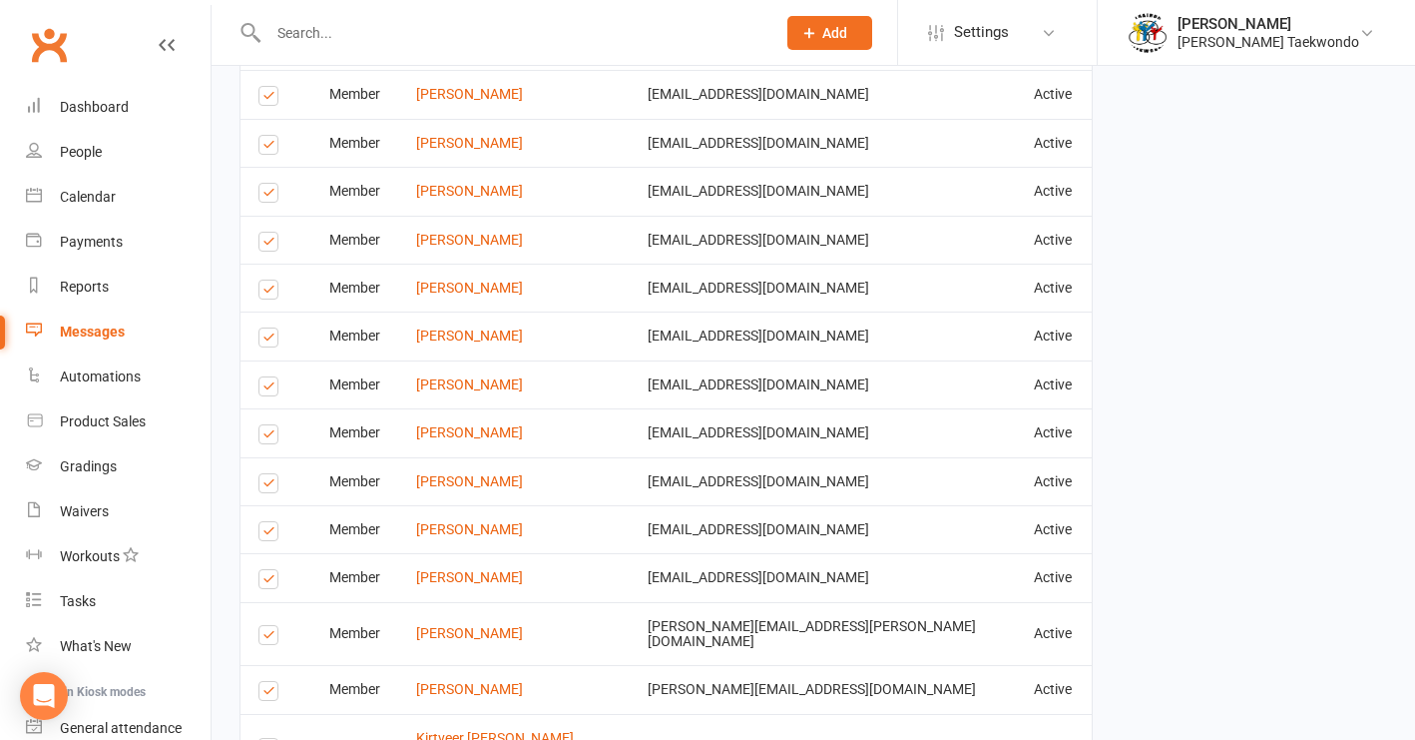
scroll to position [2803, 0]
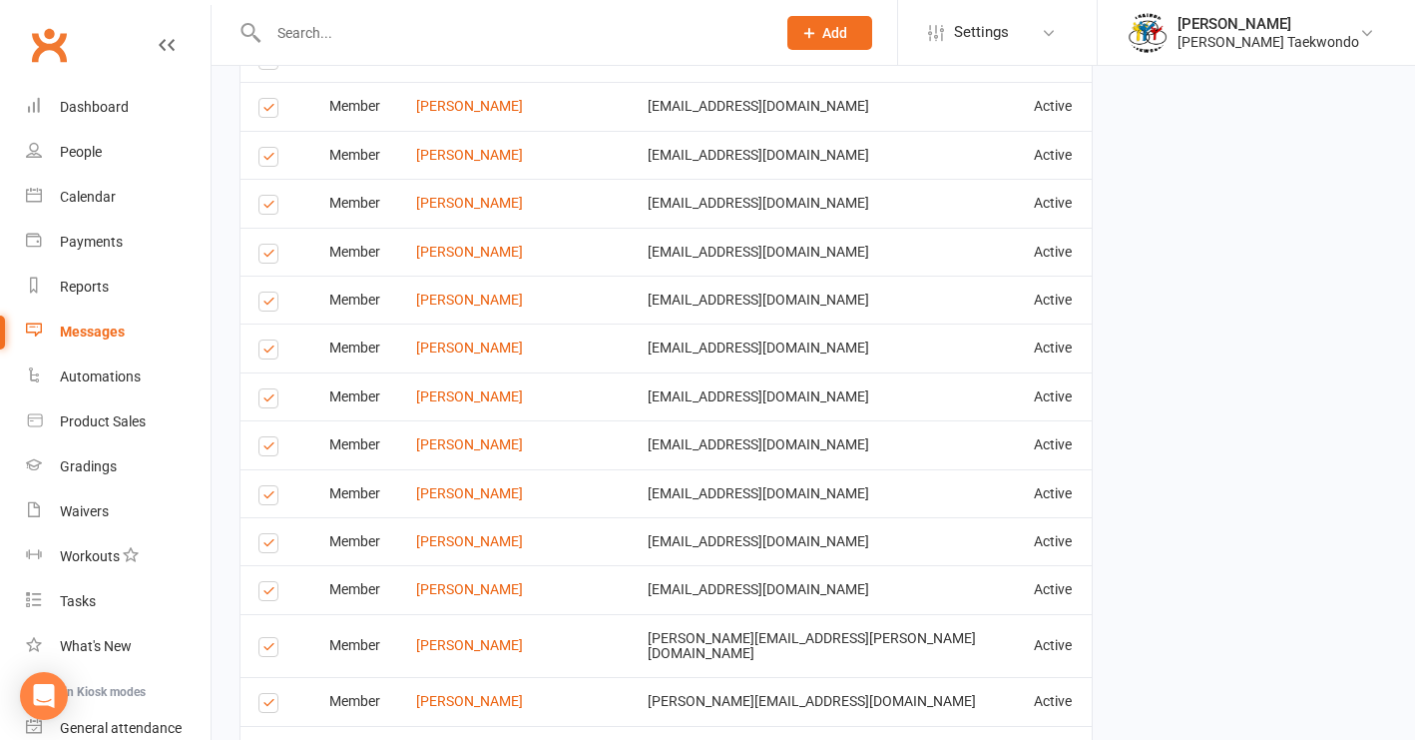
click at [268, 594] on label at bounding box center [271, 594] width 27 height 0
click at [268, 582] on input "checkbox" at bounding box center [264, 582] width 13 height 0
click at [265, 498] on label at bounding box center [271, 498] width 27 height 0
click at [265, 486] on input "checkbox" at bounding box center [264, 486] width 13 height 0
click at [265, 352] on label at bounding box center [271, 352] width 27 height 0
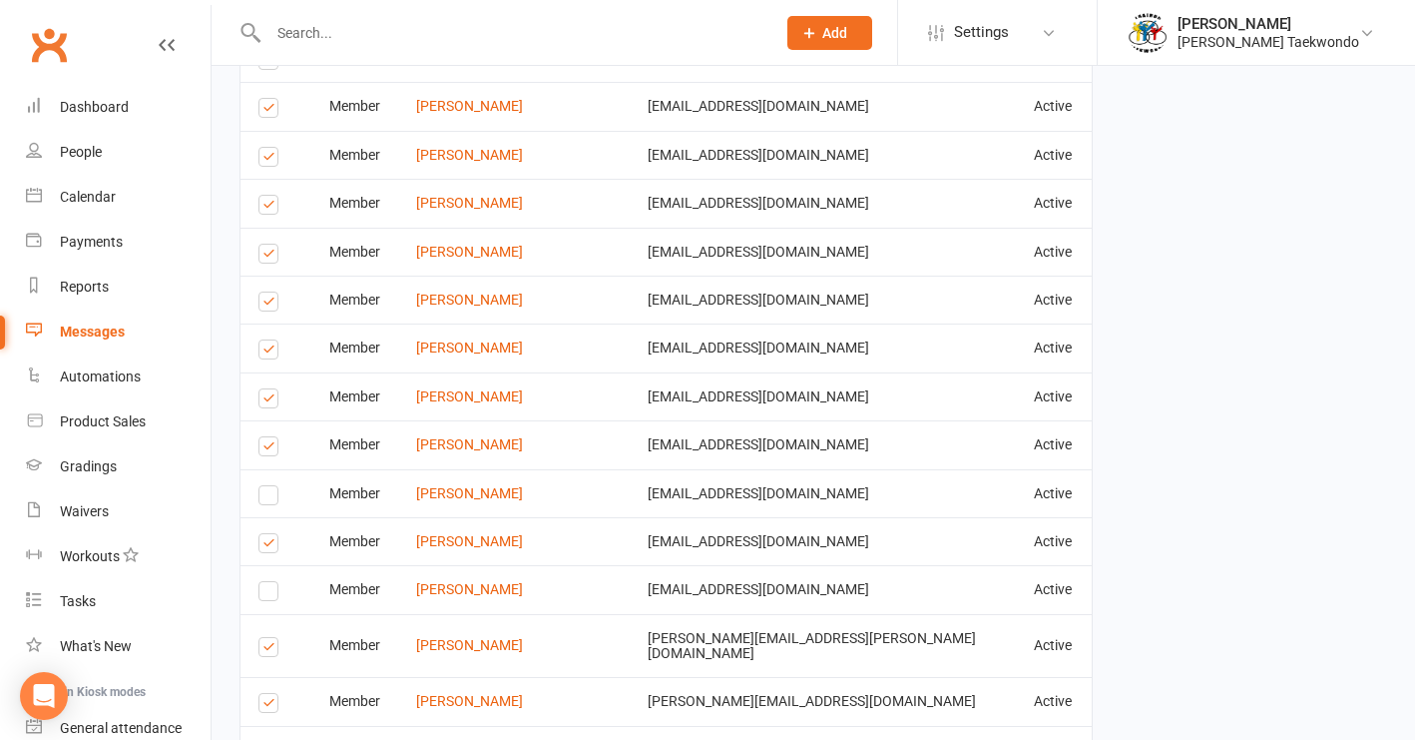
click at [265, 340] on input "checkbox" at bounding box center [264, 340] width 13 height 0
click at [267, 256] on label at bounding box center [271, 256] width 27 height 0
click at [267, 245] on input "checkbox" at bounding box center [264, 245] width 13 height 0
click at [267, 208] on label at bounding box center [271, 208] width 27 height 0
click at [267, 196] on input "checkbox" at bounding box center [264, 196] width 13 height 0
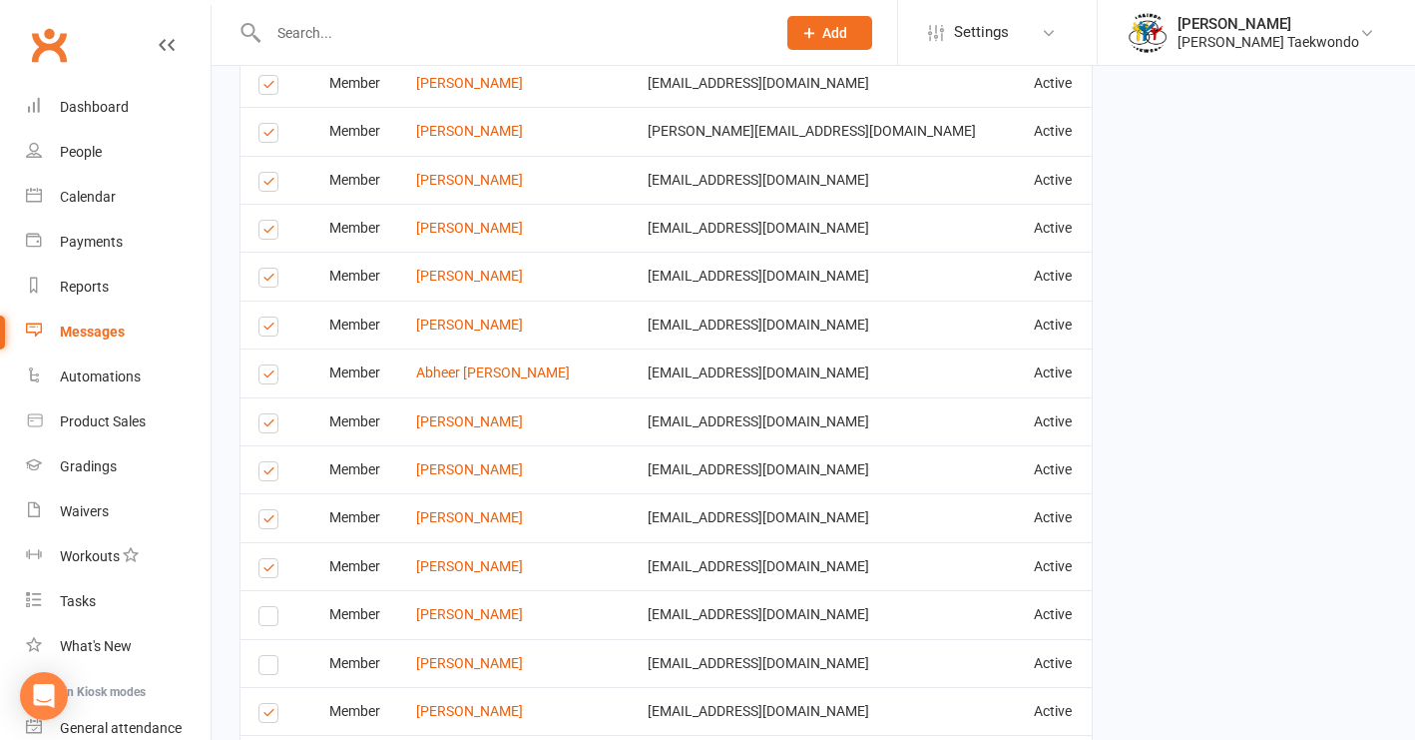
scroll to position [2345, 0]
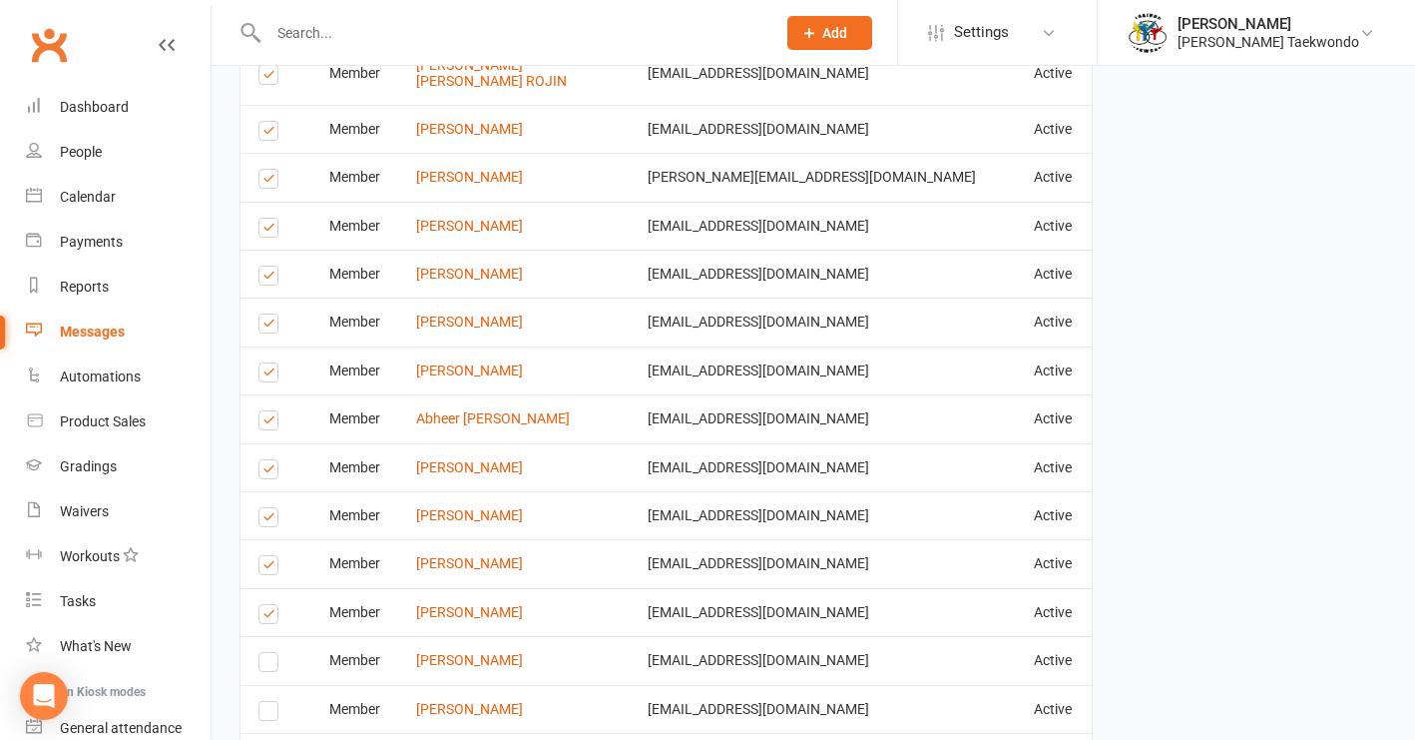
click at [265, 520] on label at bounding box center [271, 520] width 27 height 0
click at [265, 508] on input "checkbox" at bounding box center [264, 508] width 13 height 0
click at [272, 423] on label at bounding box center [271, 423] width 27 height 0
click at [271, 411] on input "checkbox" at bounding box center [264, 411] width 13 height 0
click at [272, 278] on label at bounding box center [271, 278] width 27 height 0
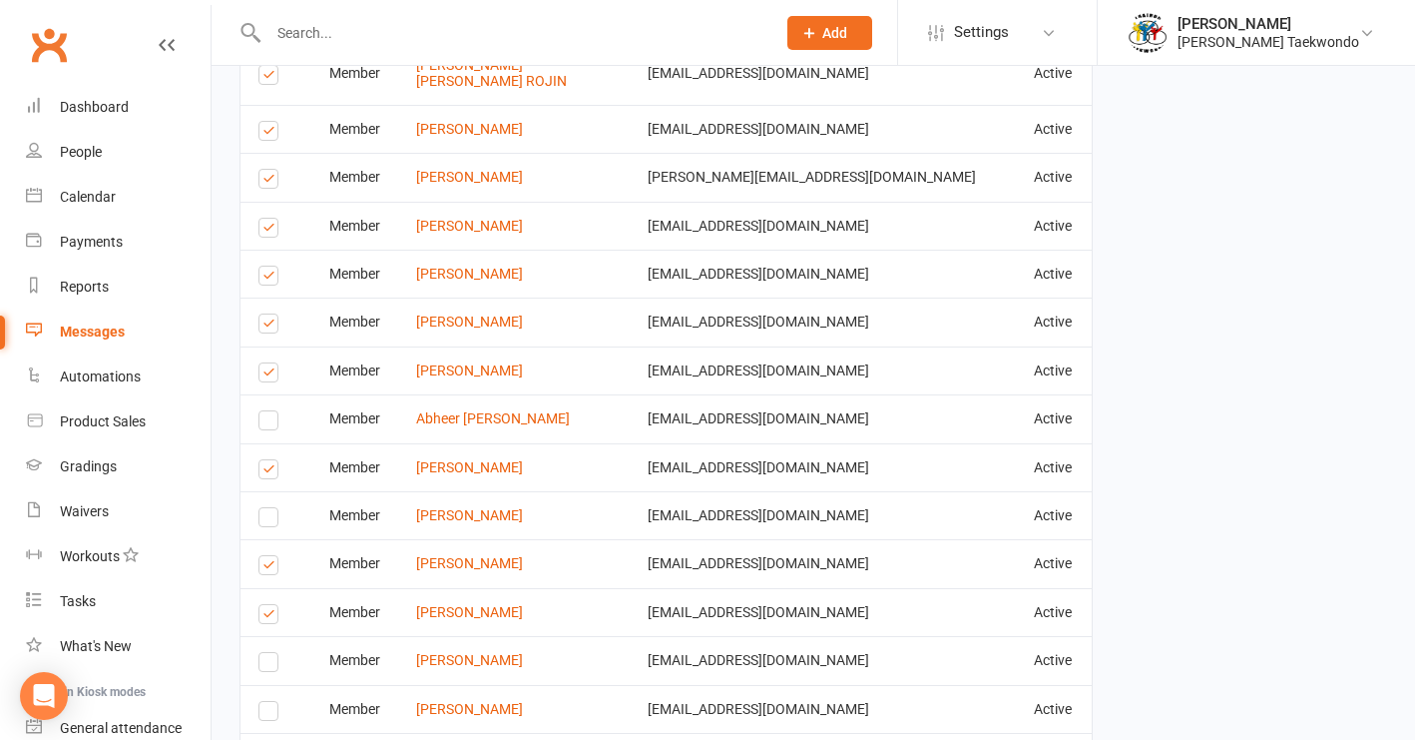
click at [271, 266] on input "checkbox" at bounding box center [264, 266] width 13 height 0
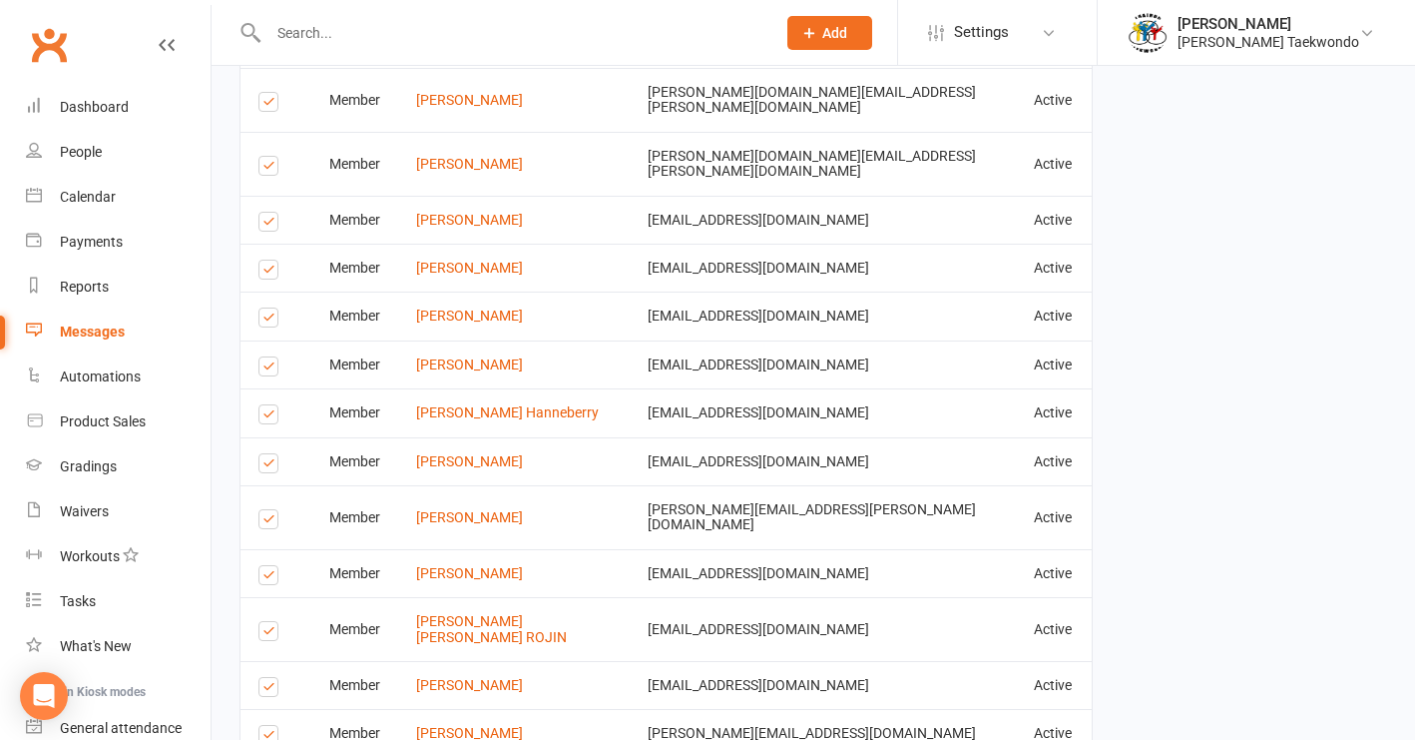
scroll to position [1755, 0]
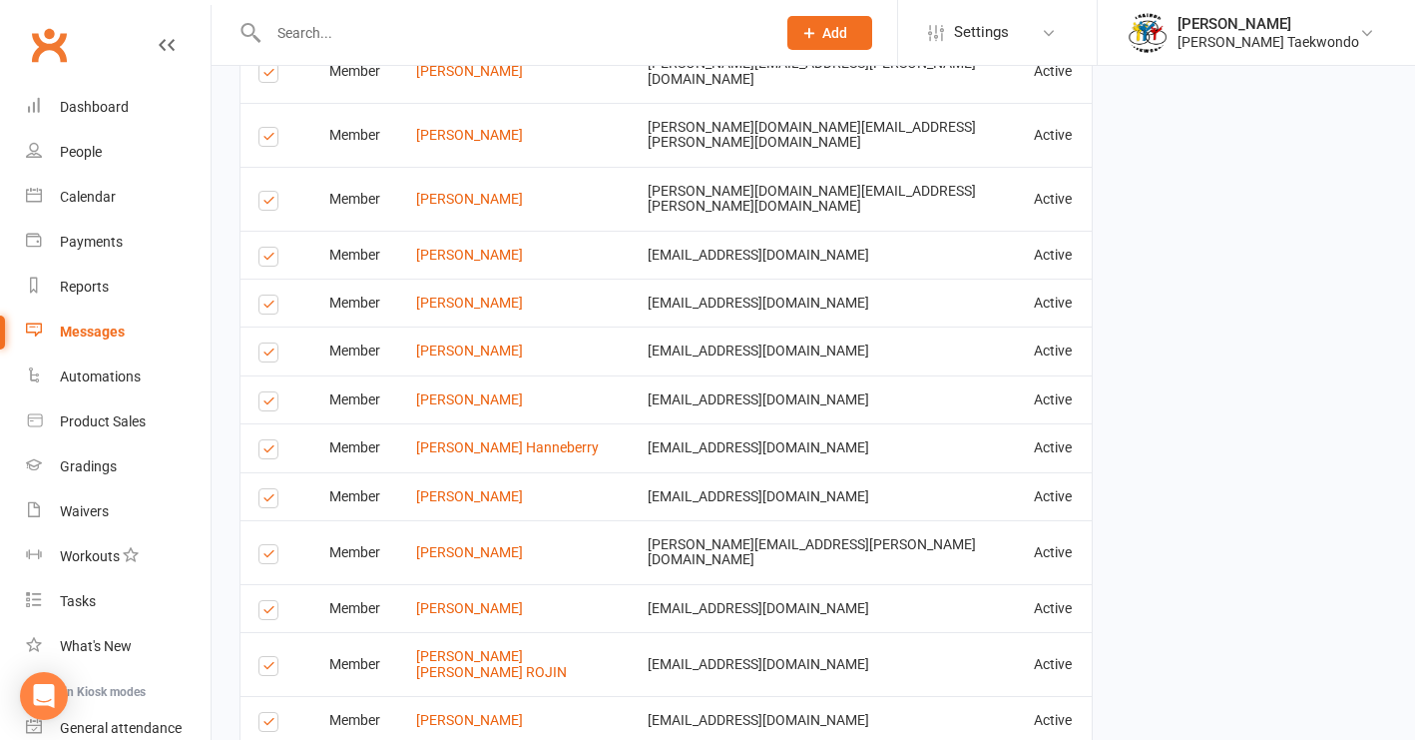
click at [270, 355] on label at bounding box center [271, 355] width 27 height 0
click at [270, 343] on input "checkbox" at bounding box center [264, 343] width 13 height 0
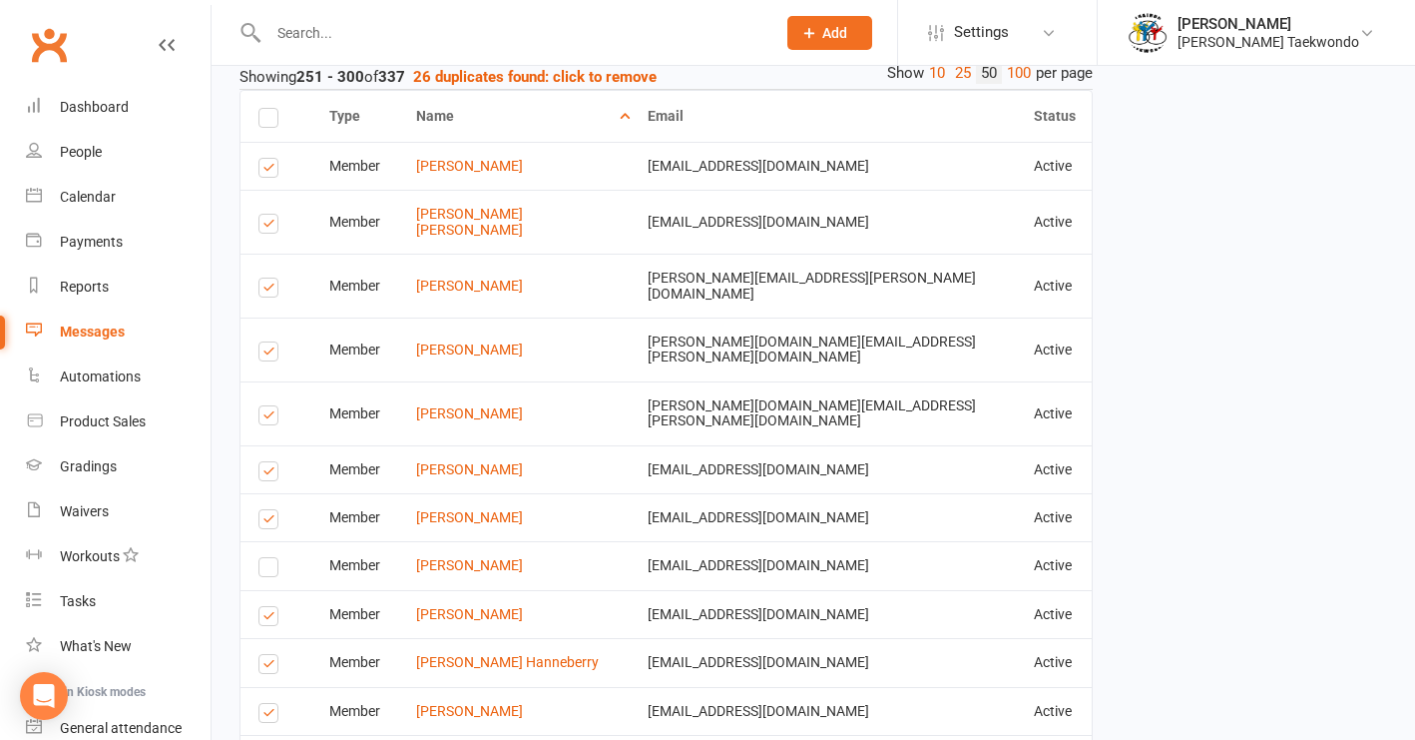
scroll to position [1529, 0]
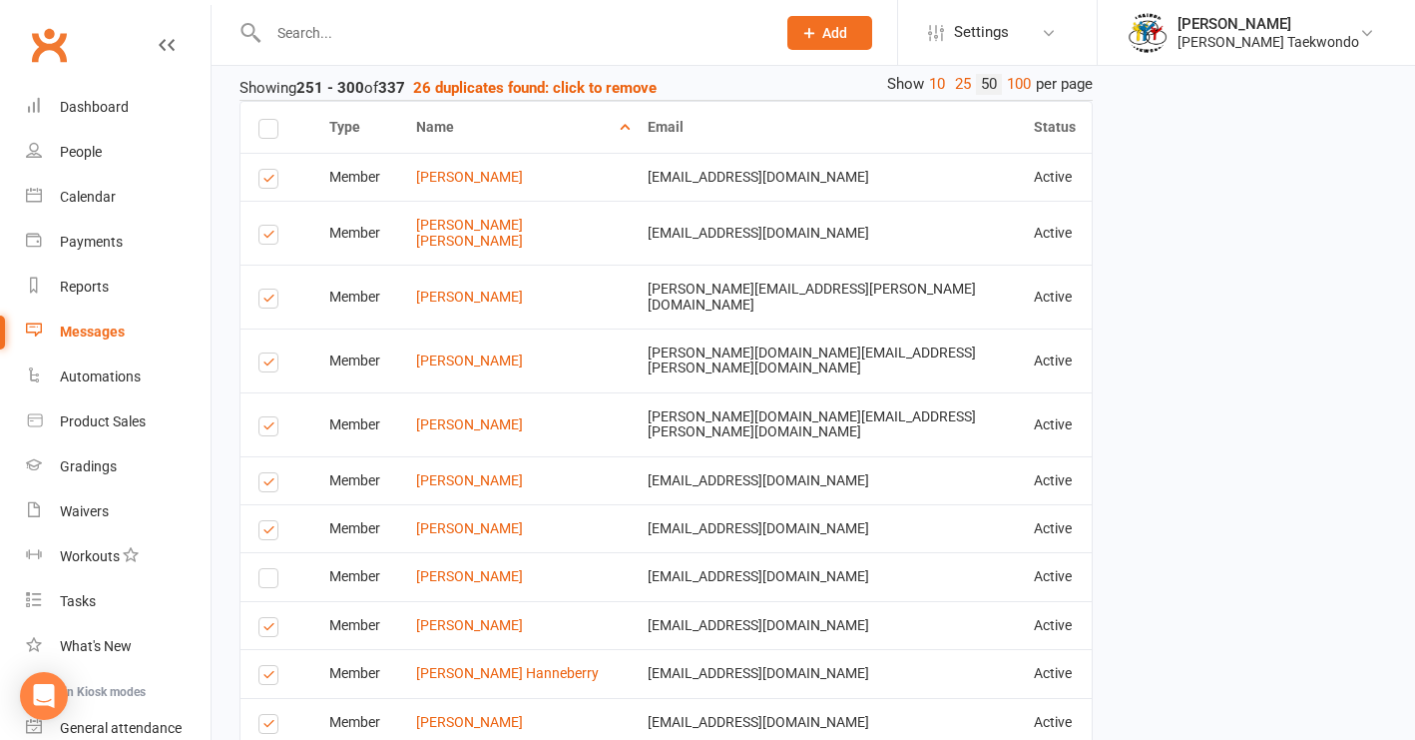
drag, startPoint x: 267, startPoint y: 369, endPoint x: 614, endPoint y: 396, distance: 347.4
click at [267, 429] on label at bounding box center [271, 429] width 27 height 0
click at [267, 417] on input "checkbox" at bounding box center [264, 417] width 13 height 0
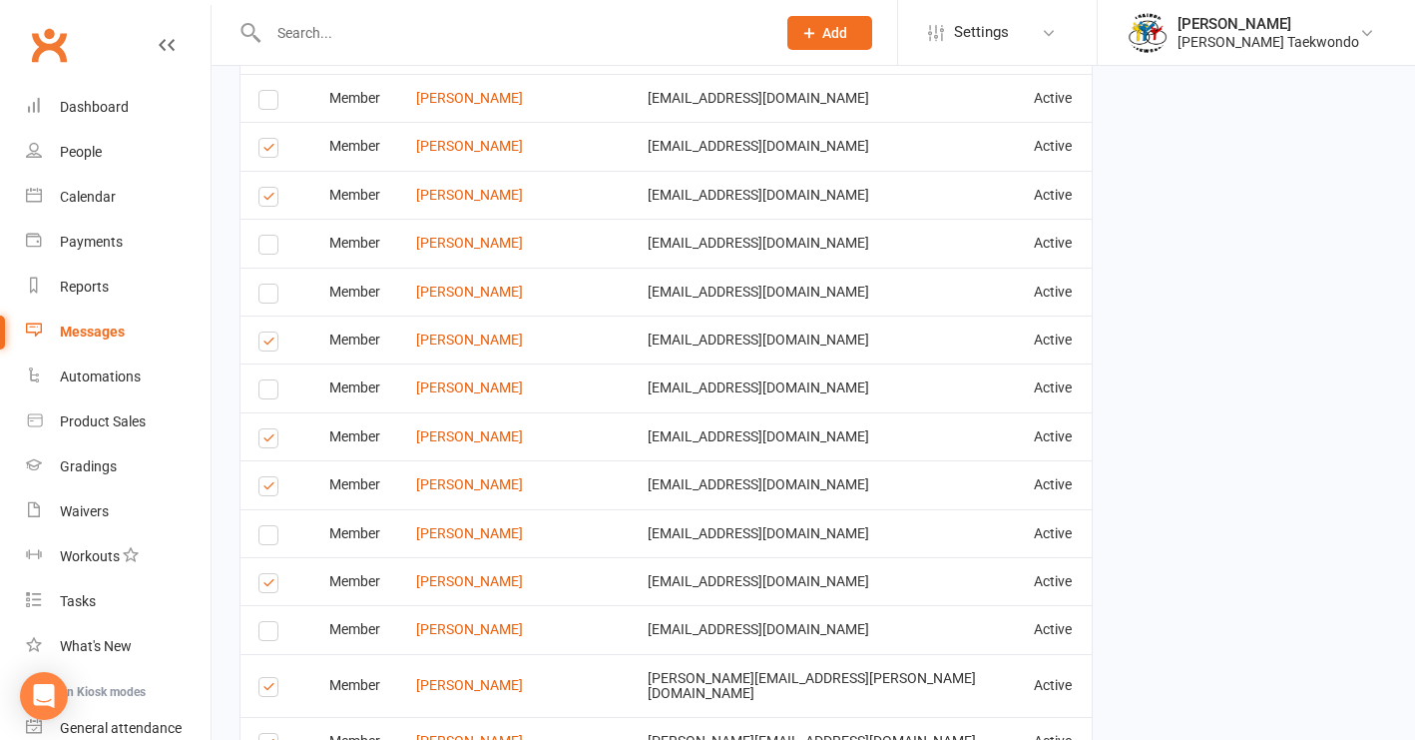
scroll to position [3550, 0]
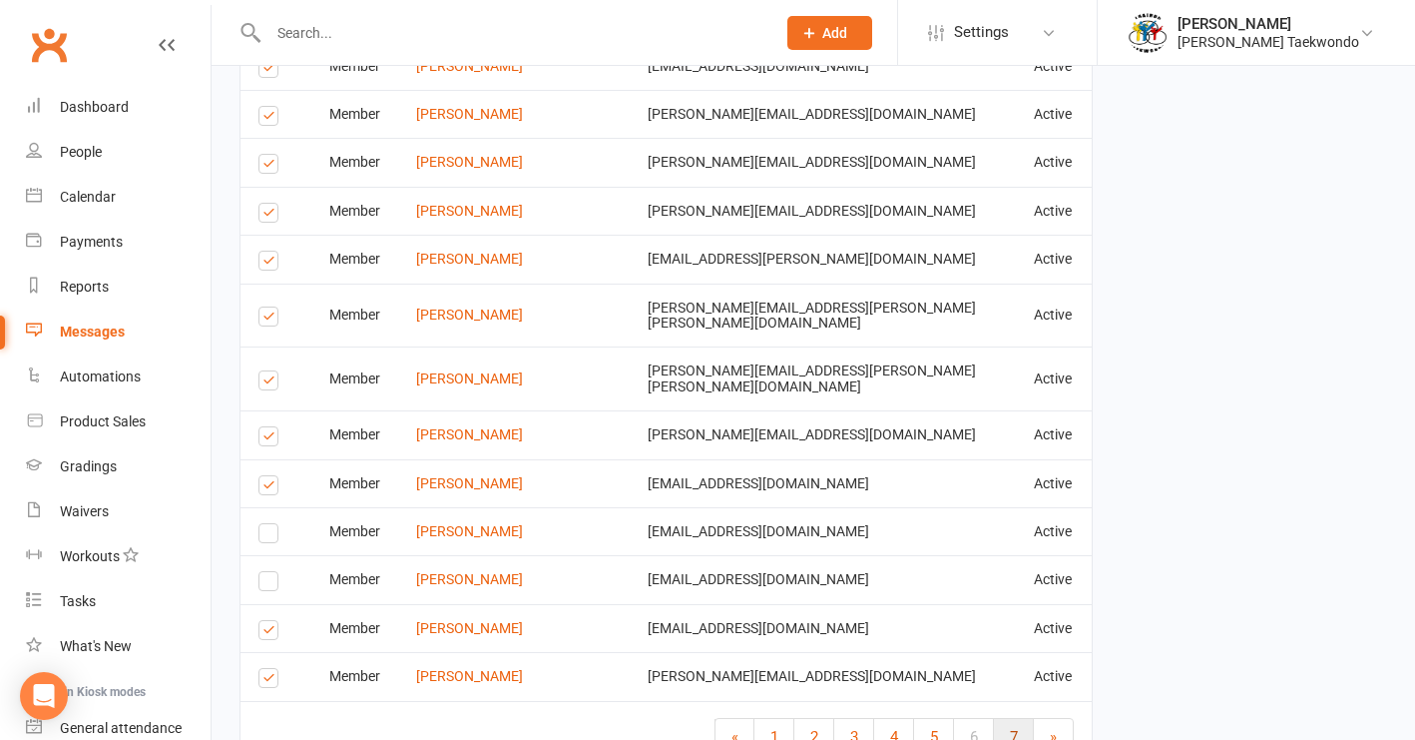
click at [1006, 719] on link "7" at bounding box center [1014, 737] width 40 height 36
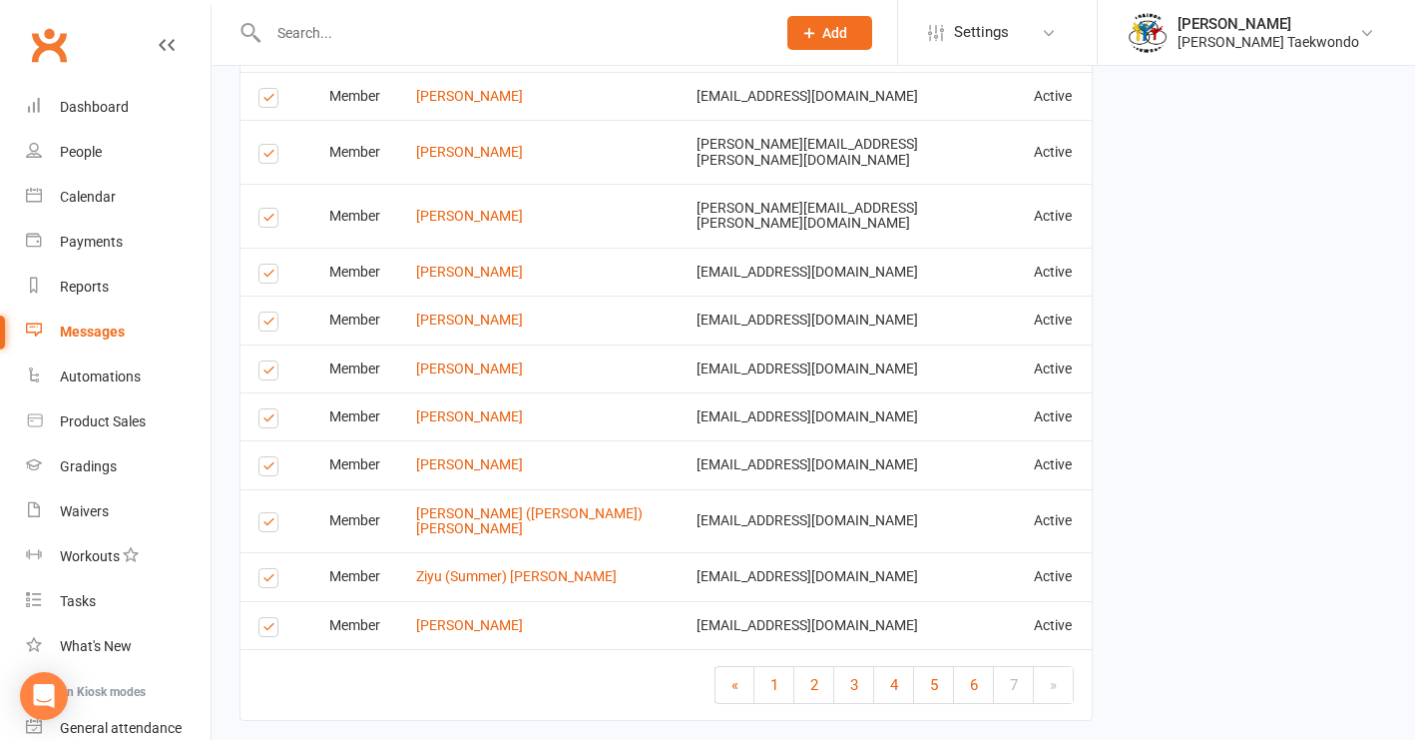
click at [272, 581] on label at bounding box center [271, 581] width 27 height 0
click at [271, 569] on input "checkbox" at bounding box center [264, 569] width 13 height 0
click at [265, 373] on label at bounding box center [271, 373] width 27 height 0
click at [265, 361] on input "checkbox" at bounding box center [264, 361] width 13 height 0
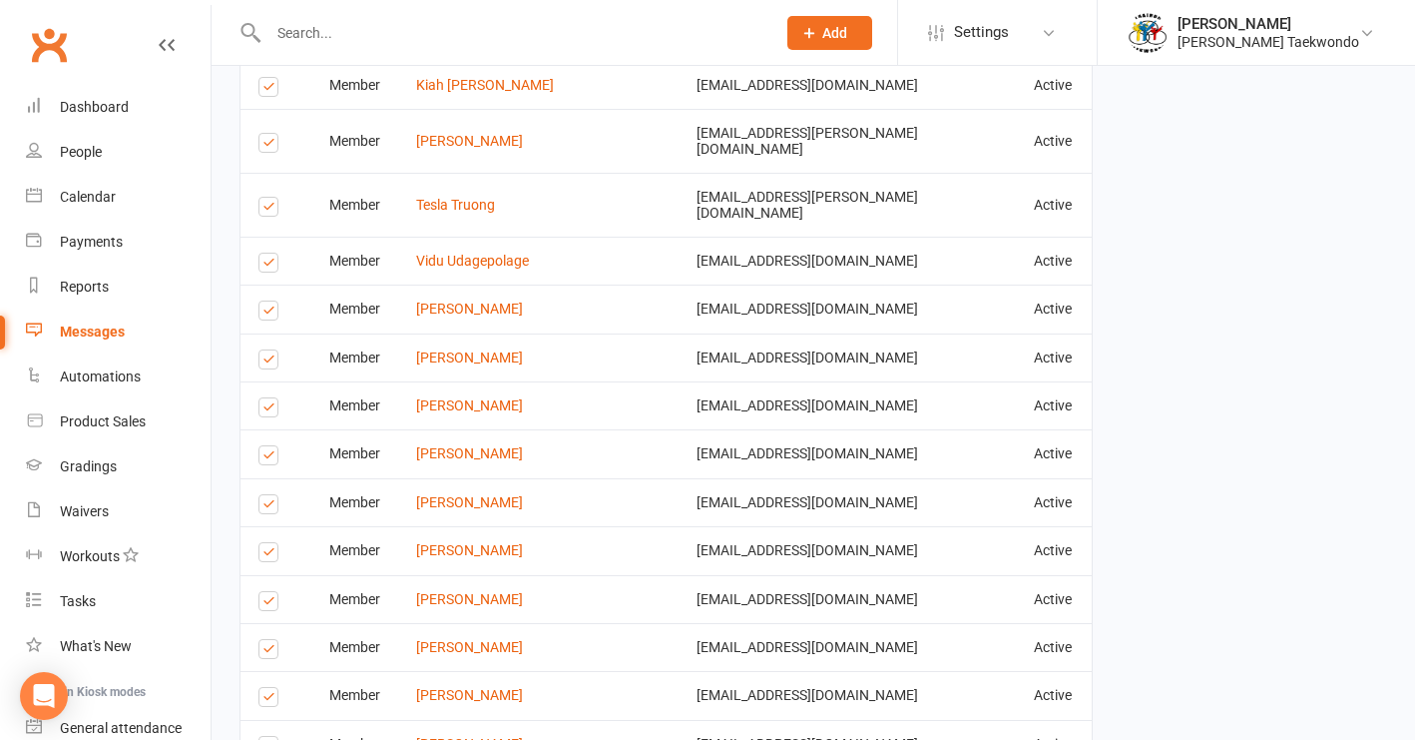
scroll to position [2275, 0]
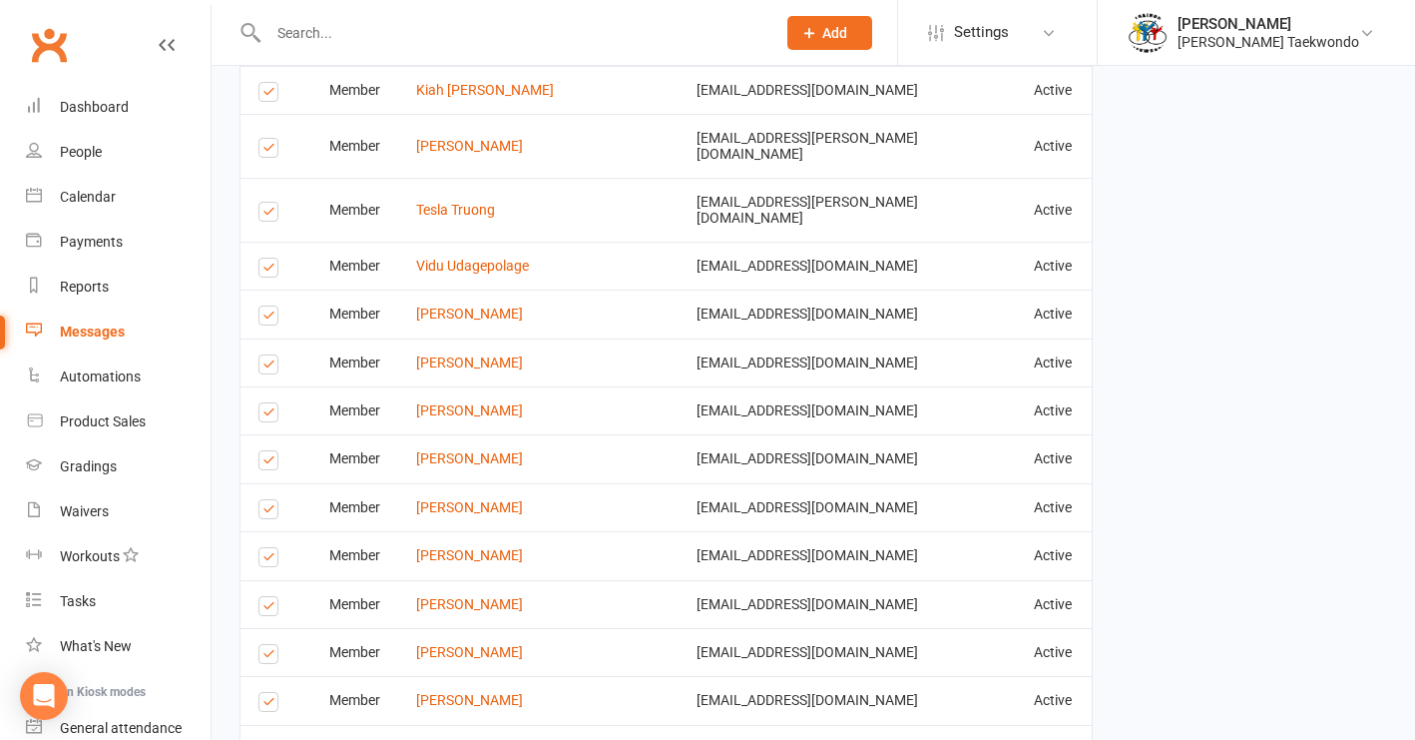
click at [264, 463] on label at bounding box center [271, 463] width 27 height 0
click at [264, 451] on input "checkbox" at bounding box center [264, 451] width 13 height 0
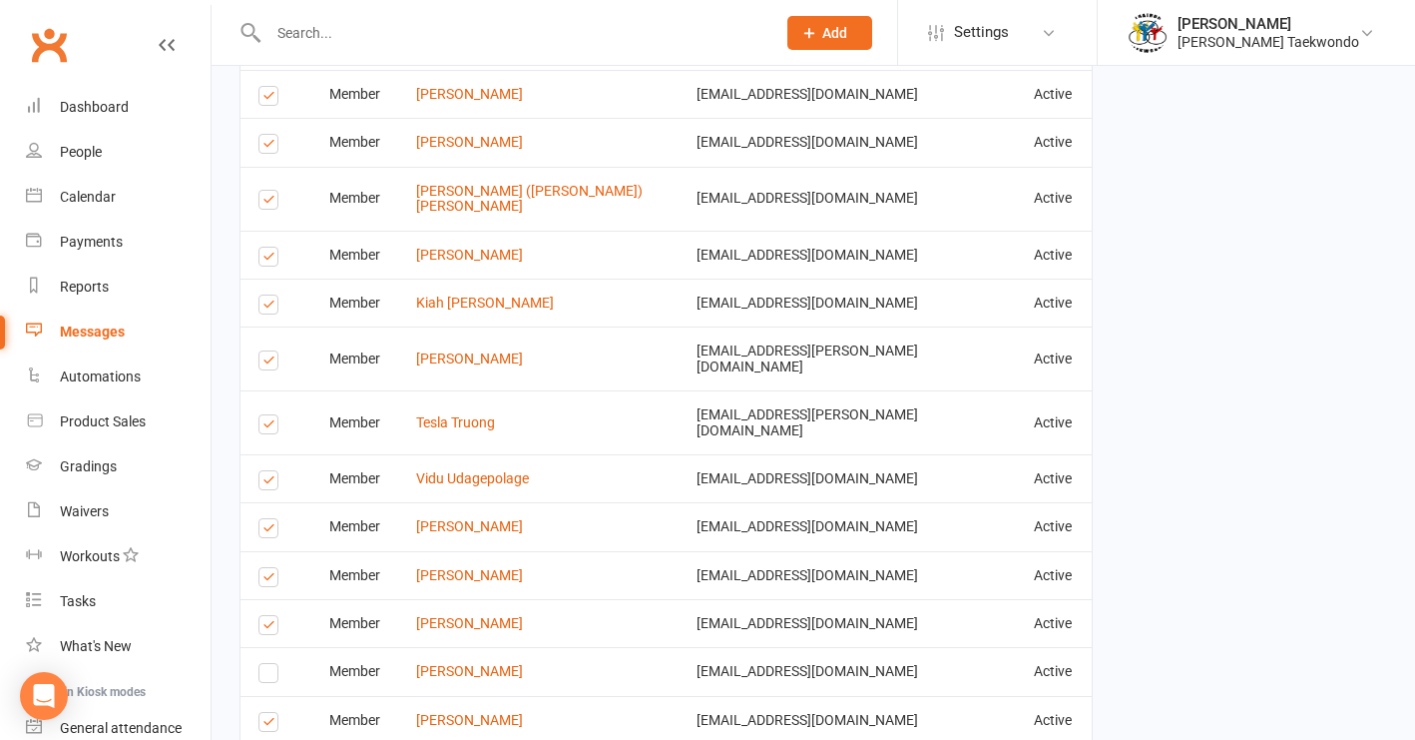
scroll to position [2047, 0]
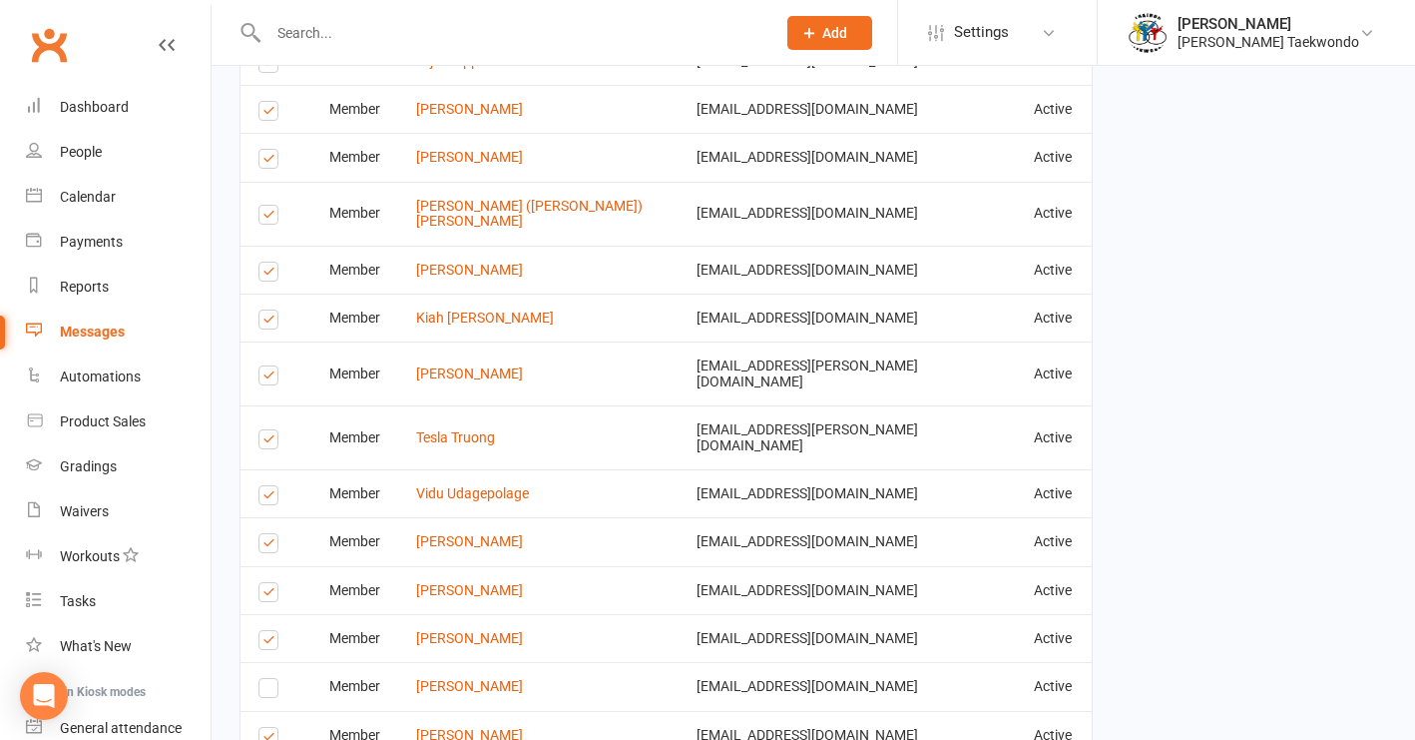
click at [264, 442] on label at bounding box center [271, 442] width 27 height 0
click at [264, 430] on input "checkbox" at bounding box center [264, 430] width 13 height 0
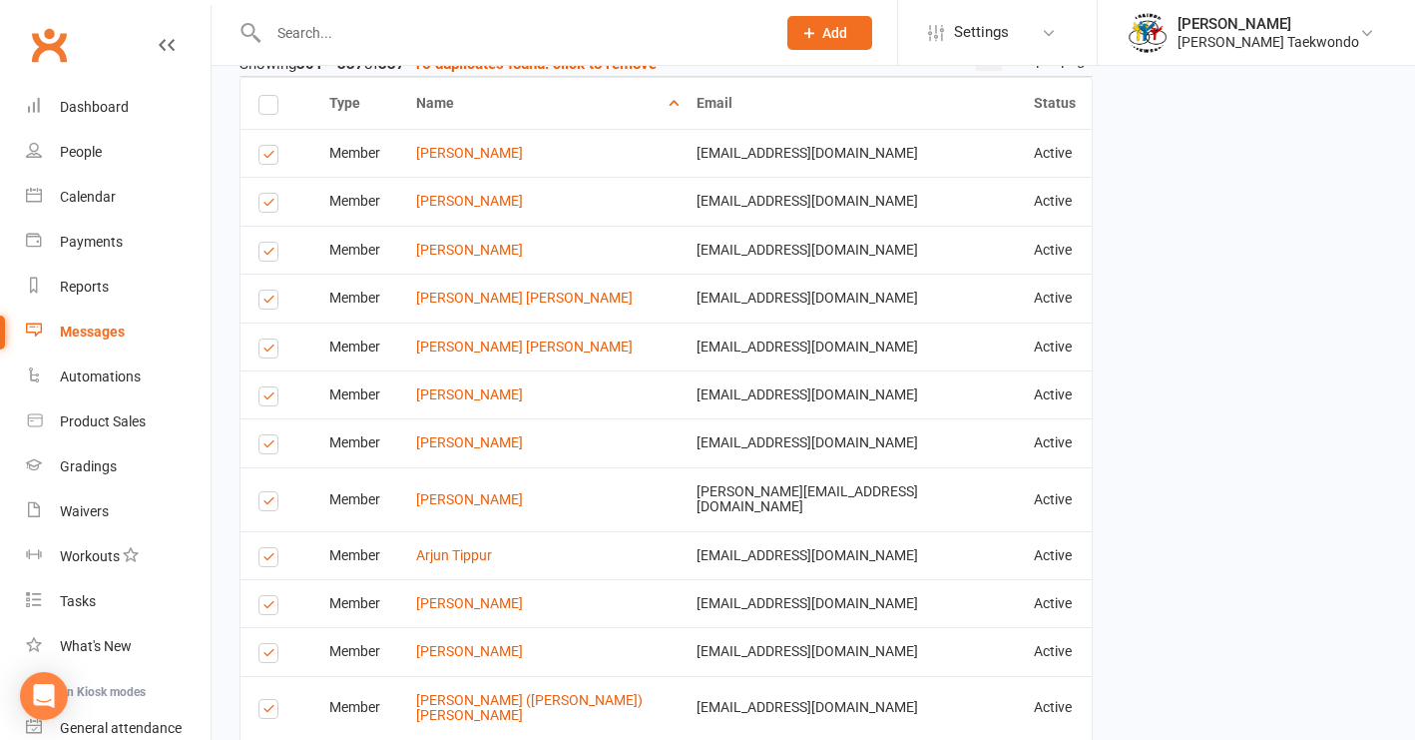
scroll to position [1543, 0]
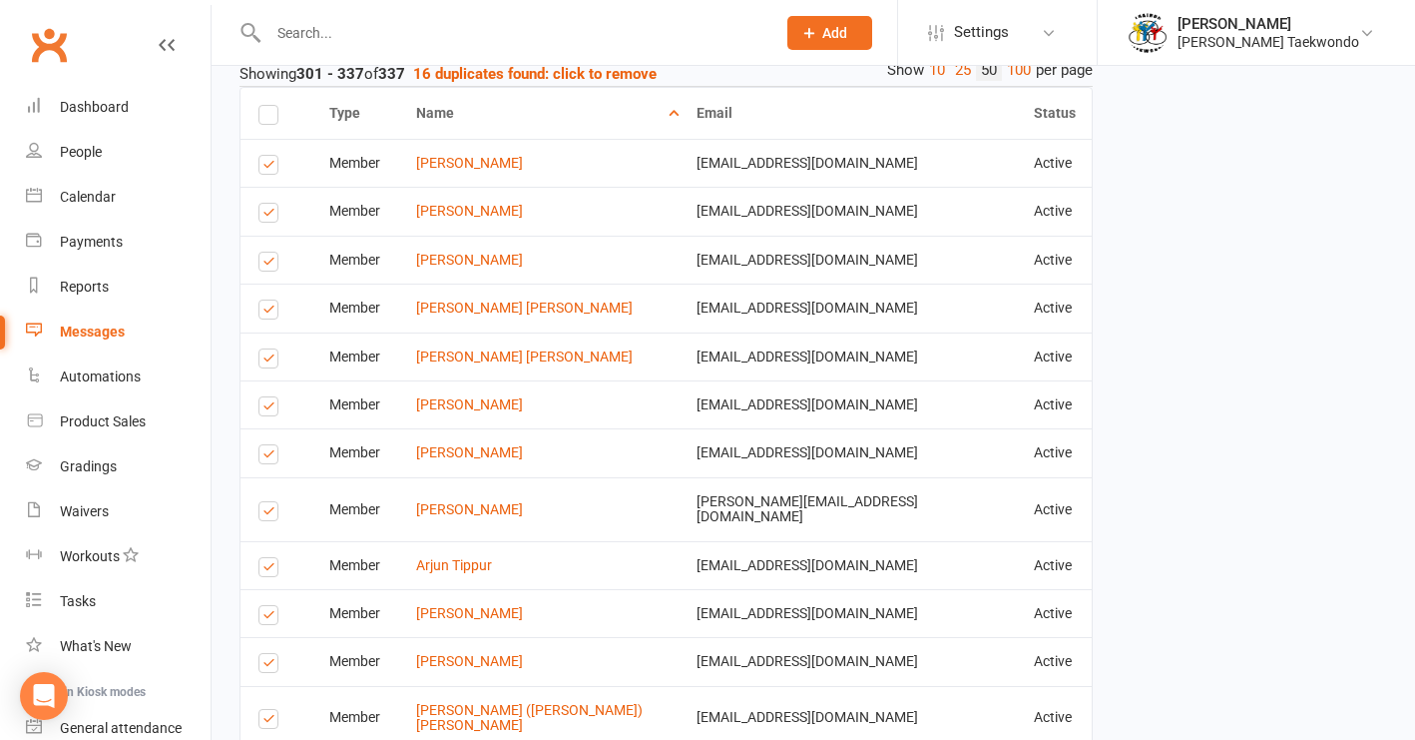
click at [267, 409] on label at bounding box center [271, 409] width 27 height 0
click at [267, 397] on input "checkbox" at bounding box center [264, 397] width 13 height 0
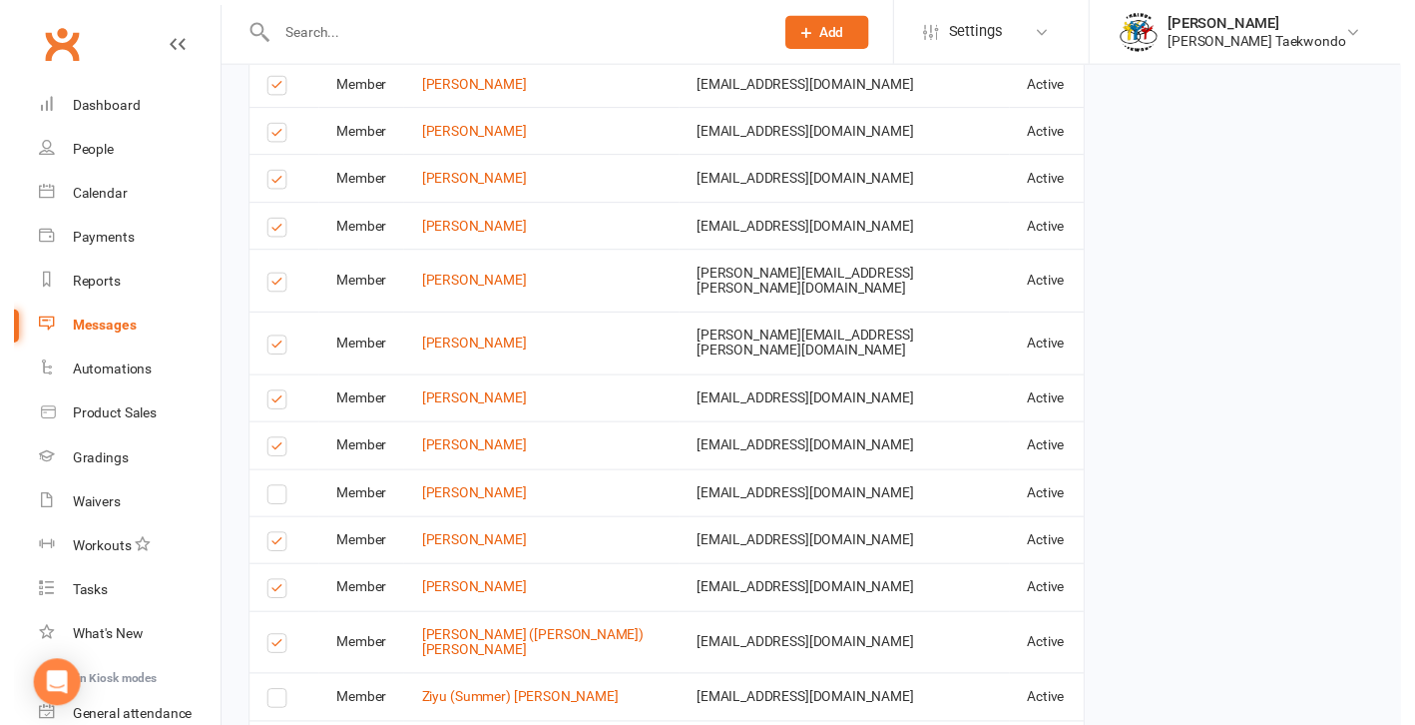
scroll to position [2927, 0]
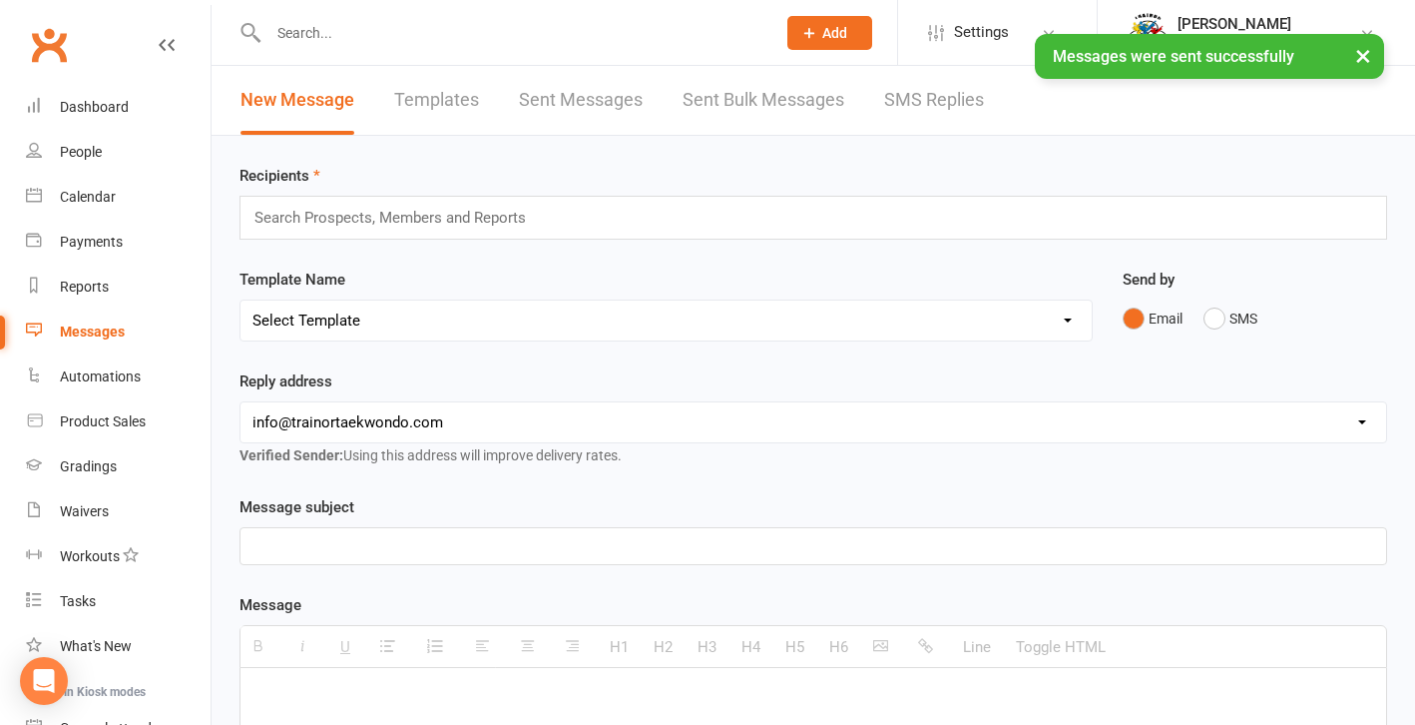
click at [296, 34] on div "× Messages were sent successfully" at bounding box center [694, 34] width 1389 height 0
click at [293, 30] on input "text" at bounding box center [511, 33] width 499 height 28
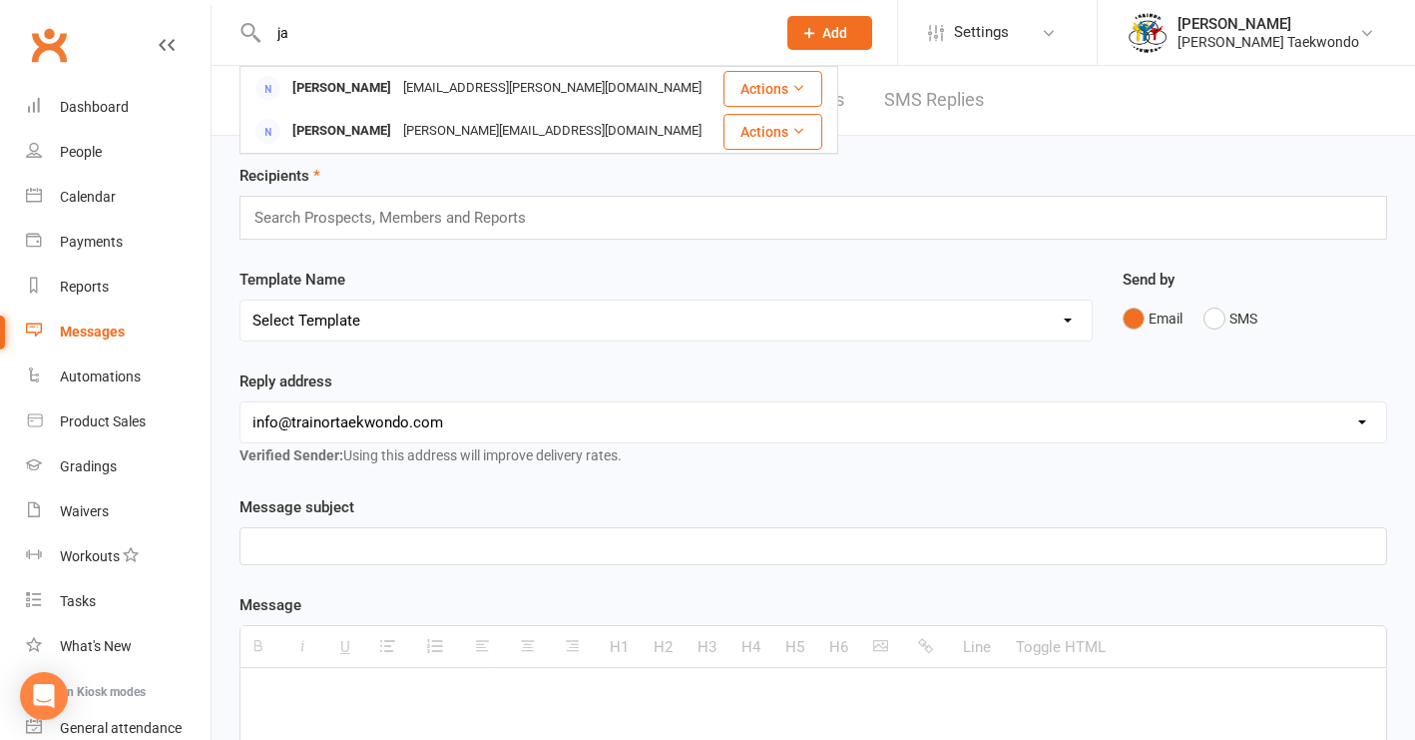
type input "j"
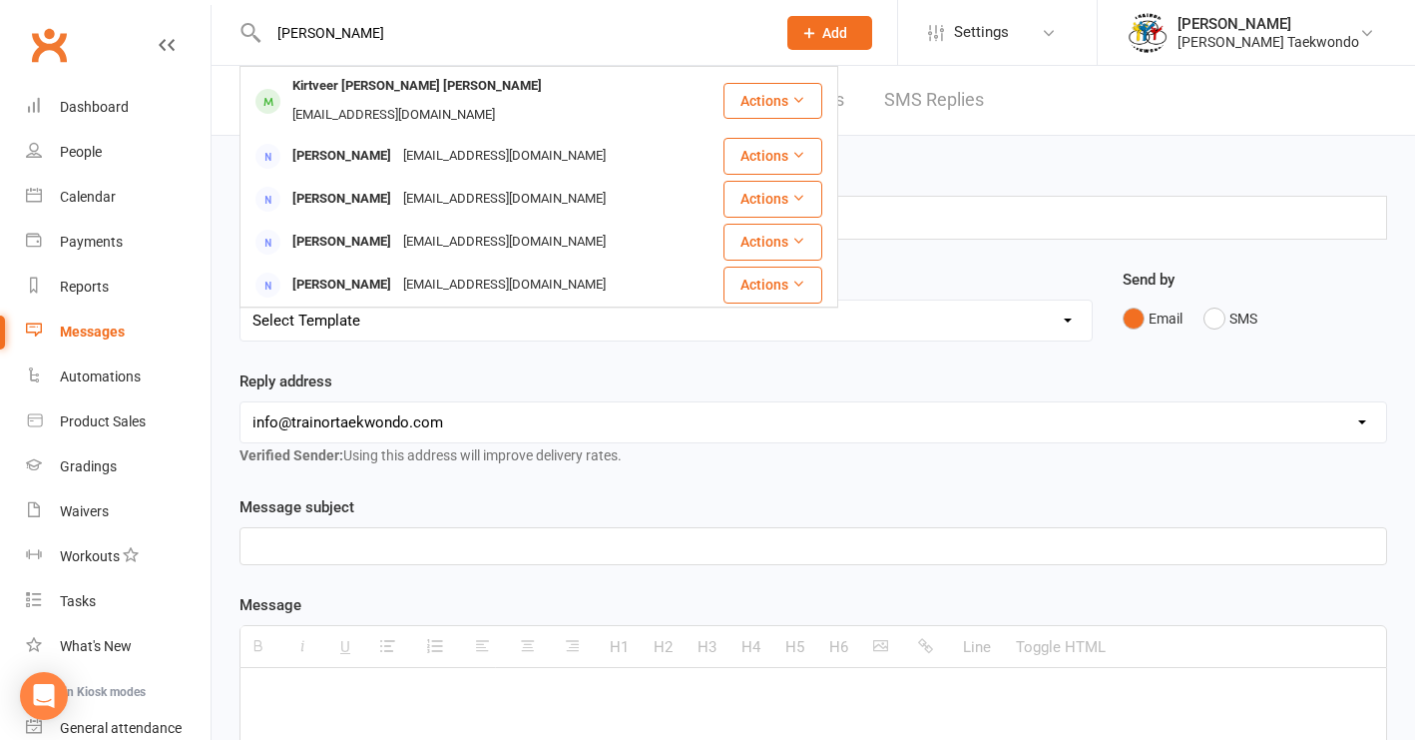
type input "[PERSON_NAME]"
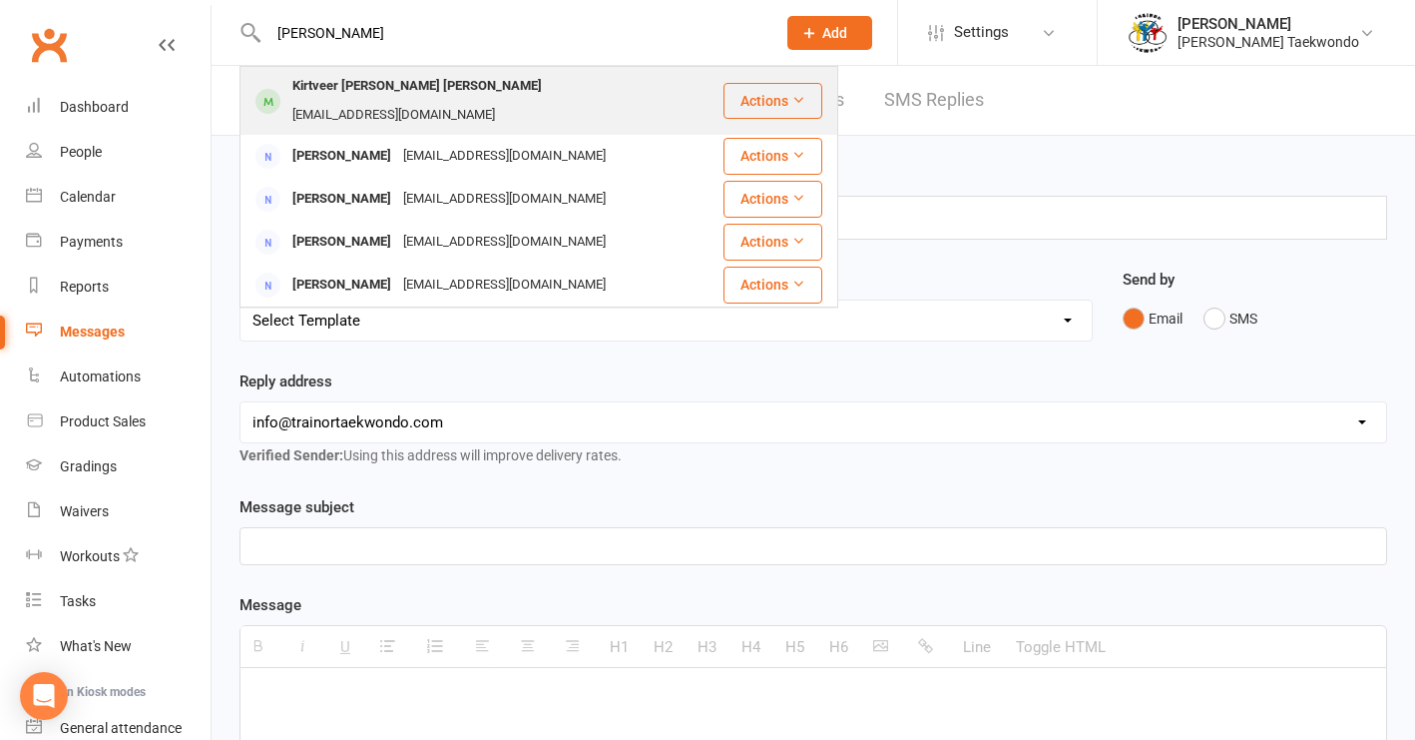
drag, startPoint x: 290, startPoint y: 65, endPoint x: 316, endPoint y: 89, distance: 35.3
click at [316, 89] on div "Kirtveer [PERSON_NAME] [PERSON_NAME]" at bounding box center [416, 86] width 261 height 29
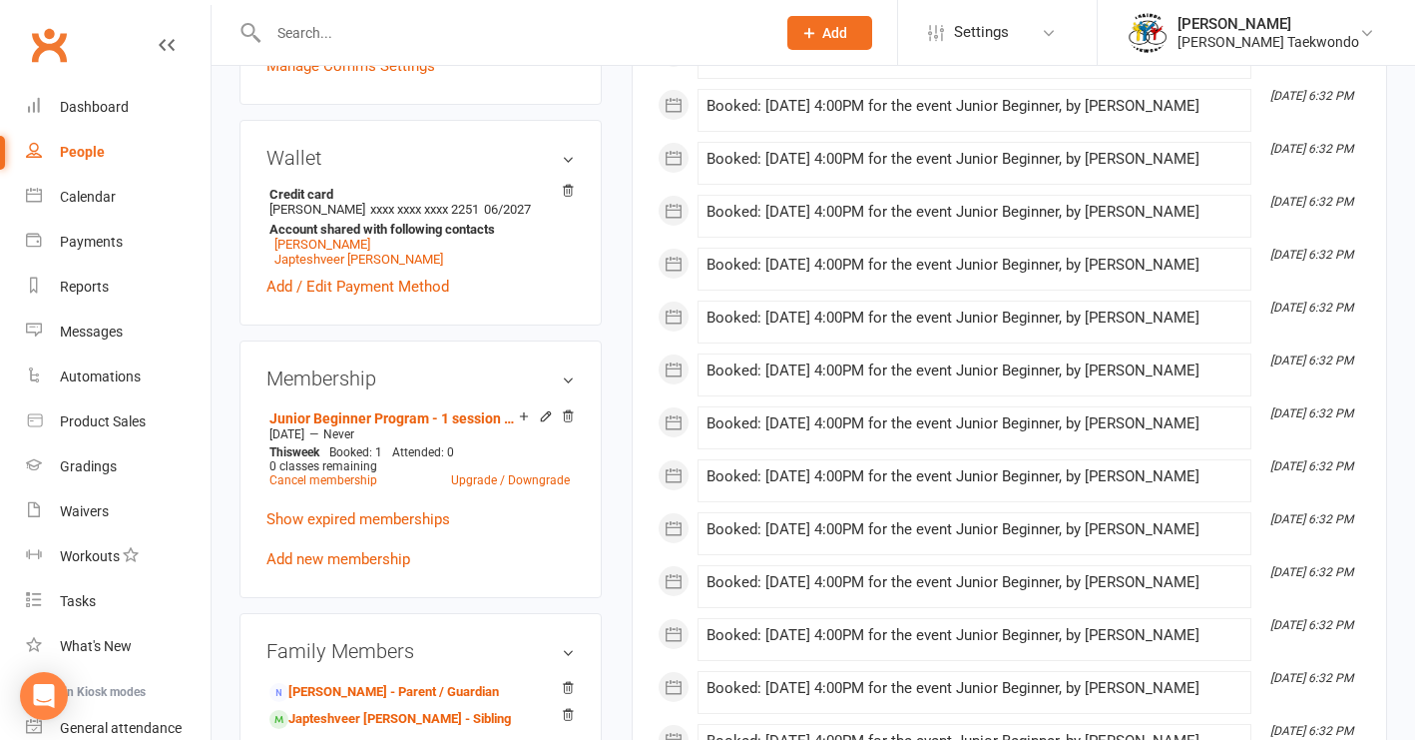
scroll to position [761, 0]
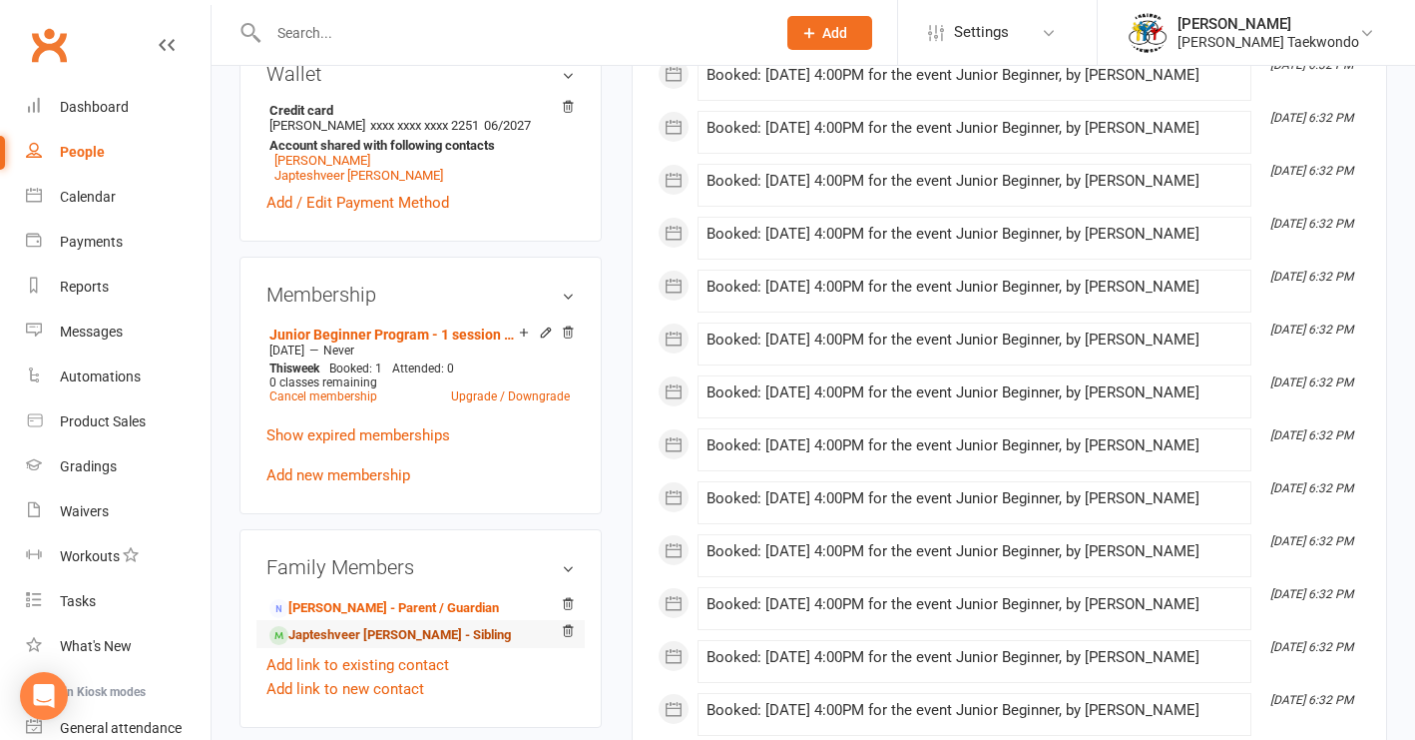
click at [432, 625] on link "Japteshveer [PERSON_NAME] - Sibling" at bounding box center [390, 635] width 242 height 21
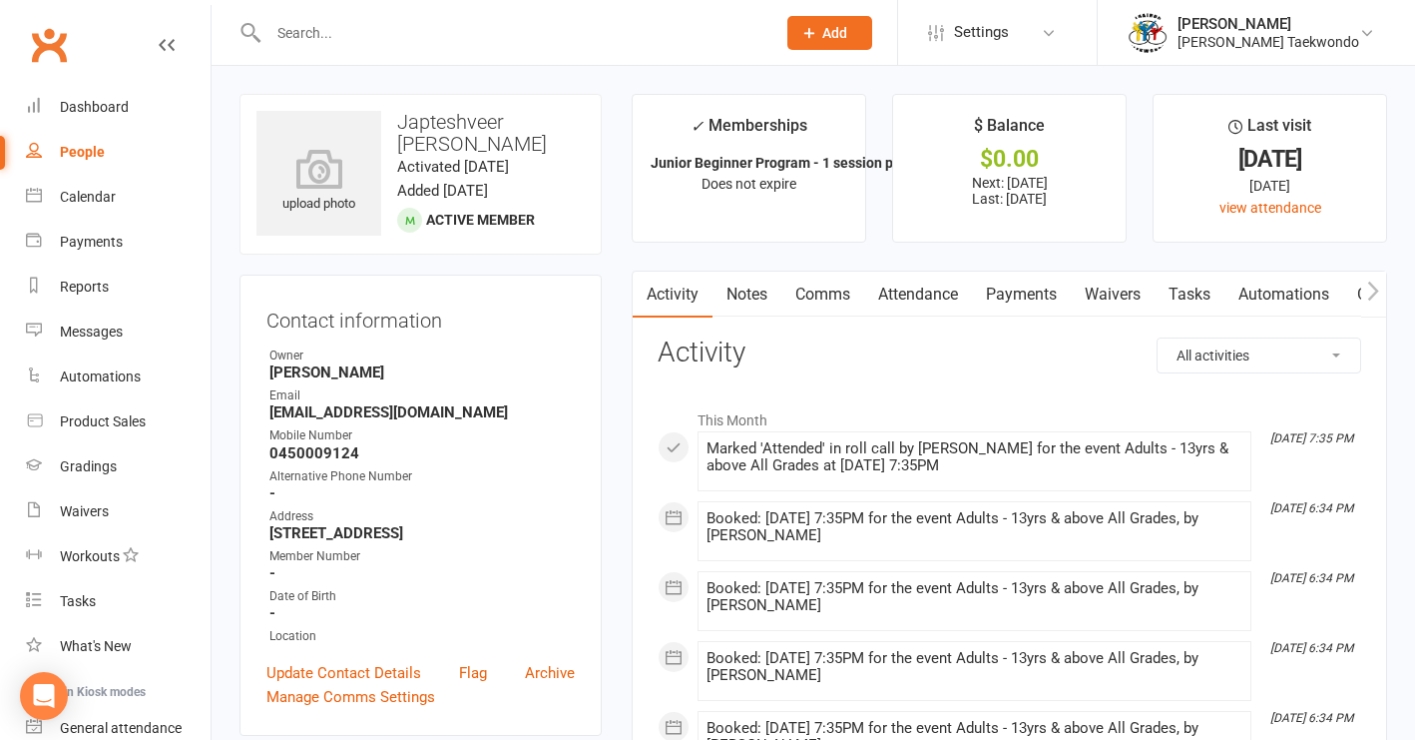
click at [1025, 291] on link "Payments" at bounding box center [1021, 294] width 99 height 46
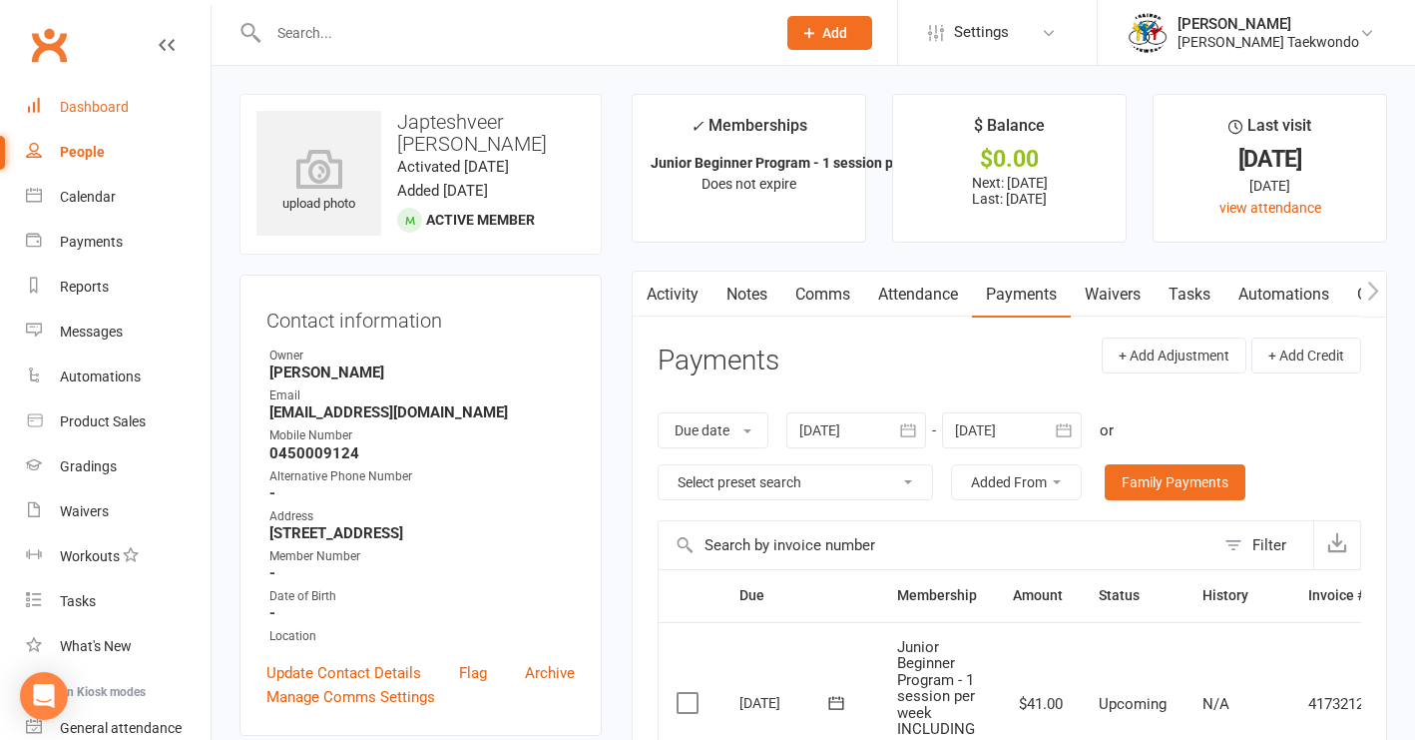
click at [96, 101] on div "Dashboard" at bounding box center [94, 107] width 69 height 16
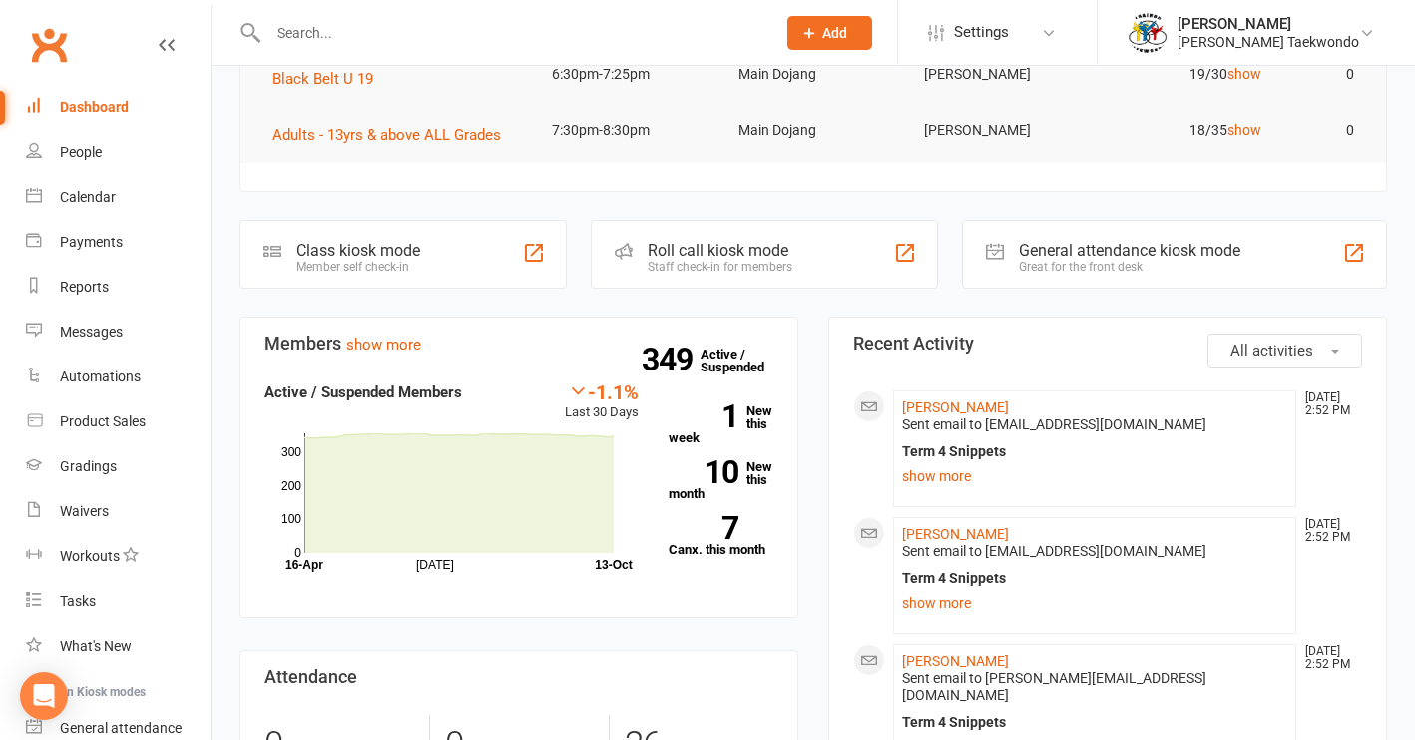
scroll to position [444, 0]
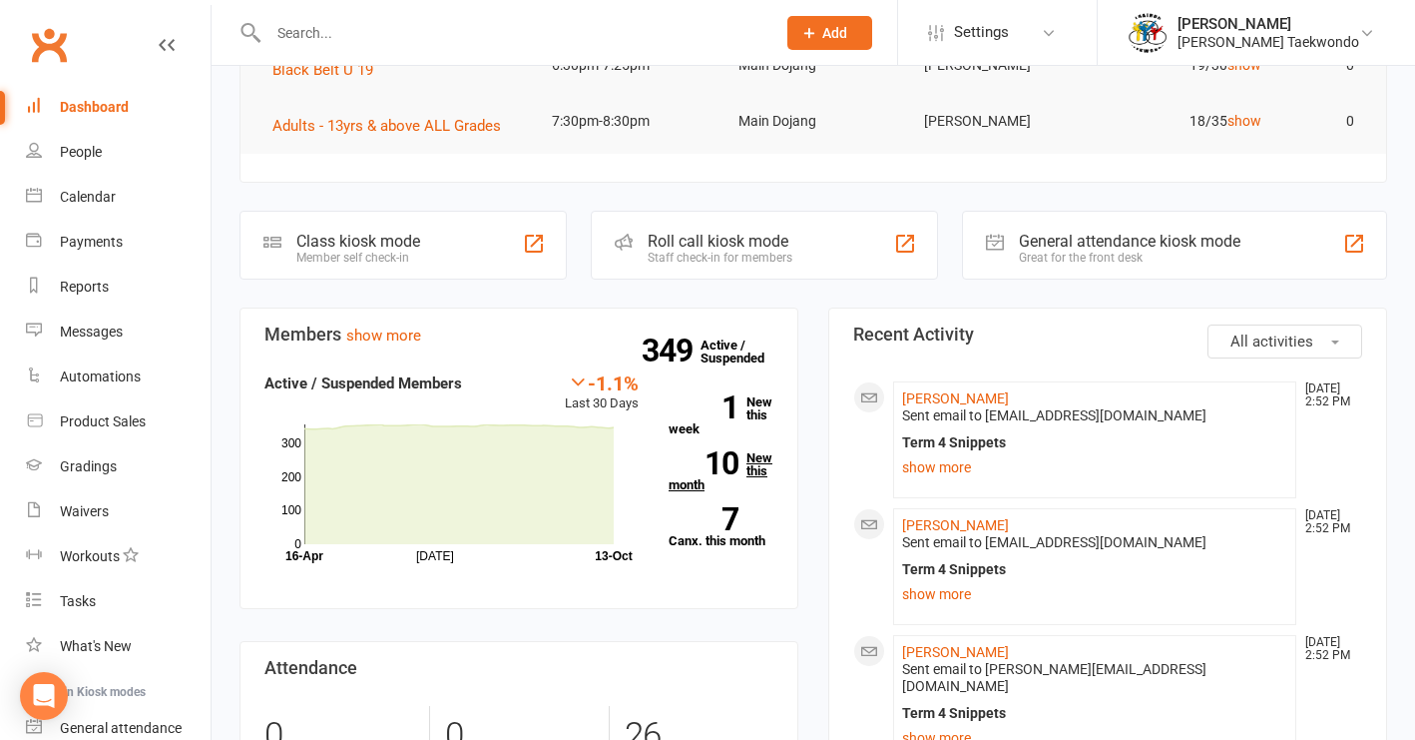
click at [760, 451] on link "10 New this month" at bounding box center [721, 471] width 105 height 40
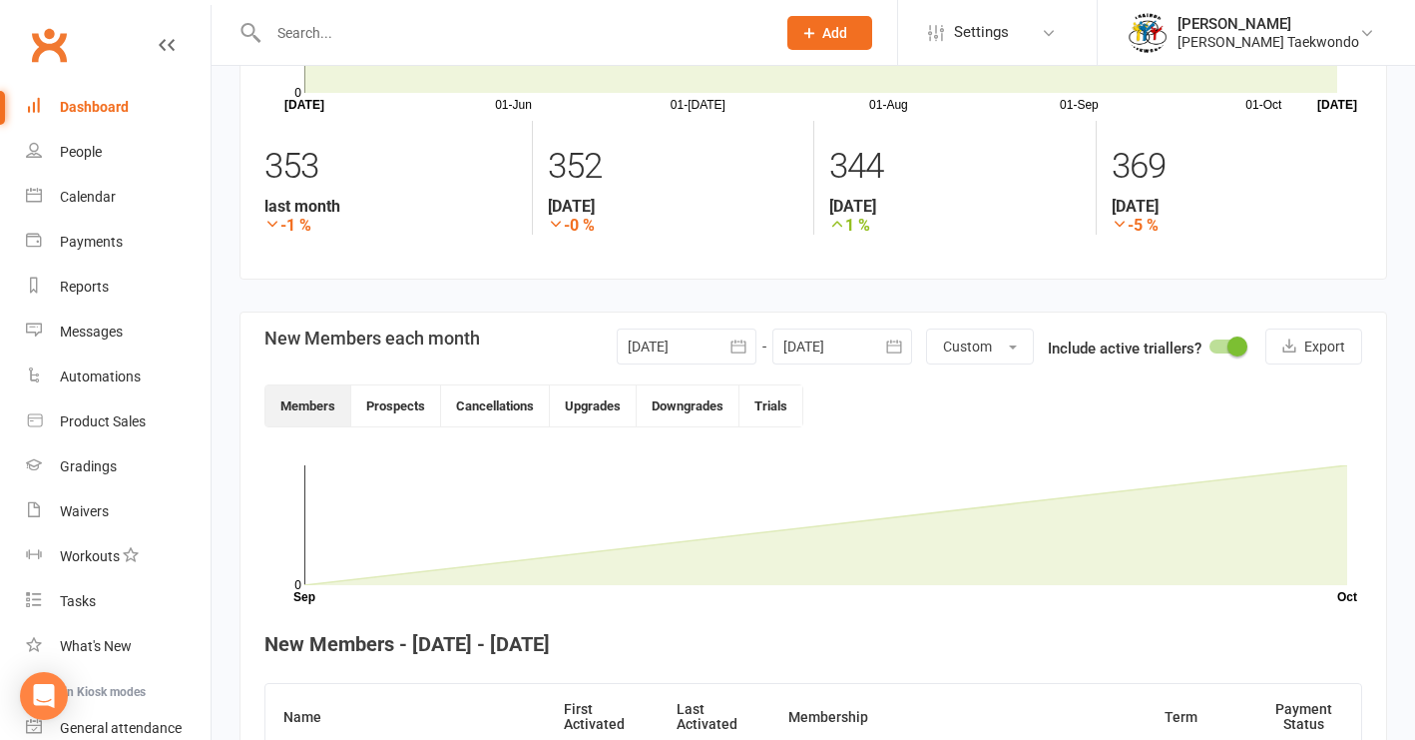
scroll to position [210, 0]
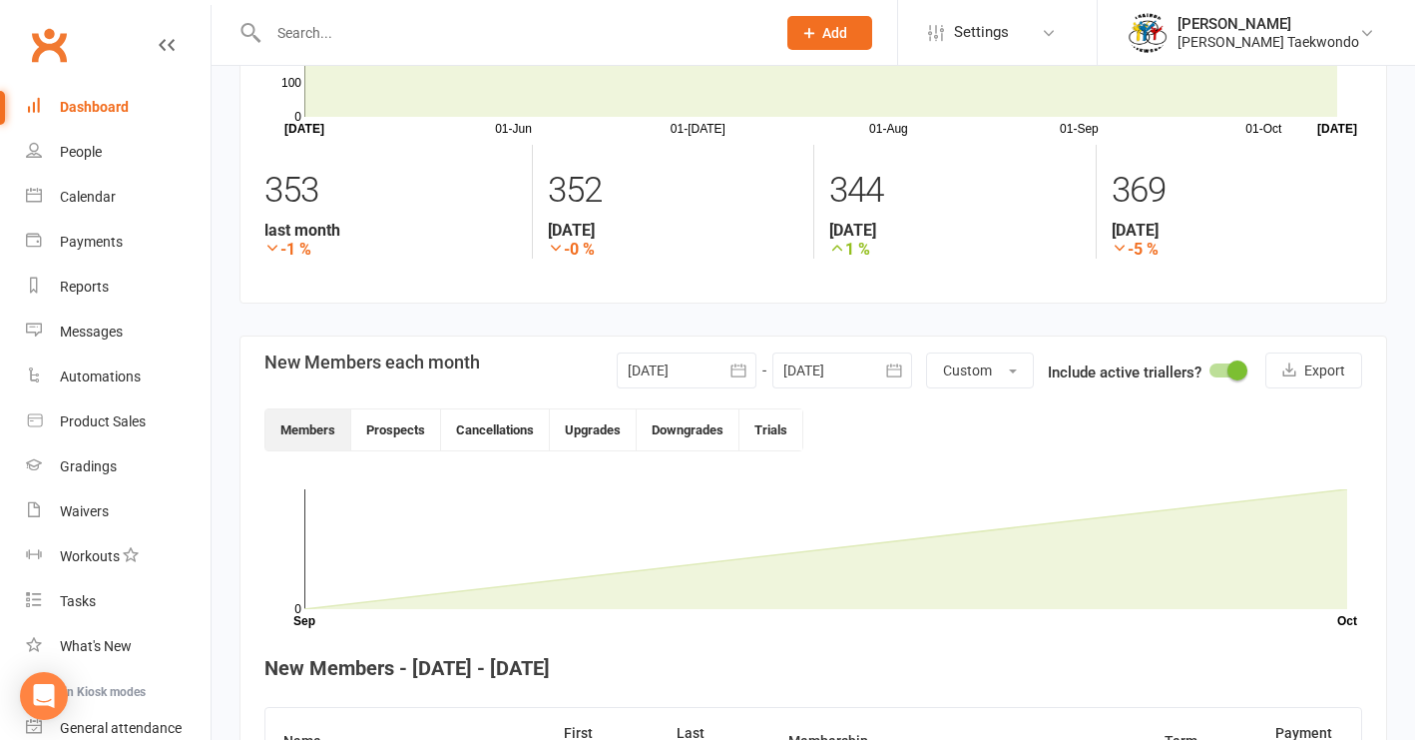
click at [737, 368] on icon "button" at bounding box center [739, 370] width 20 height 20
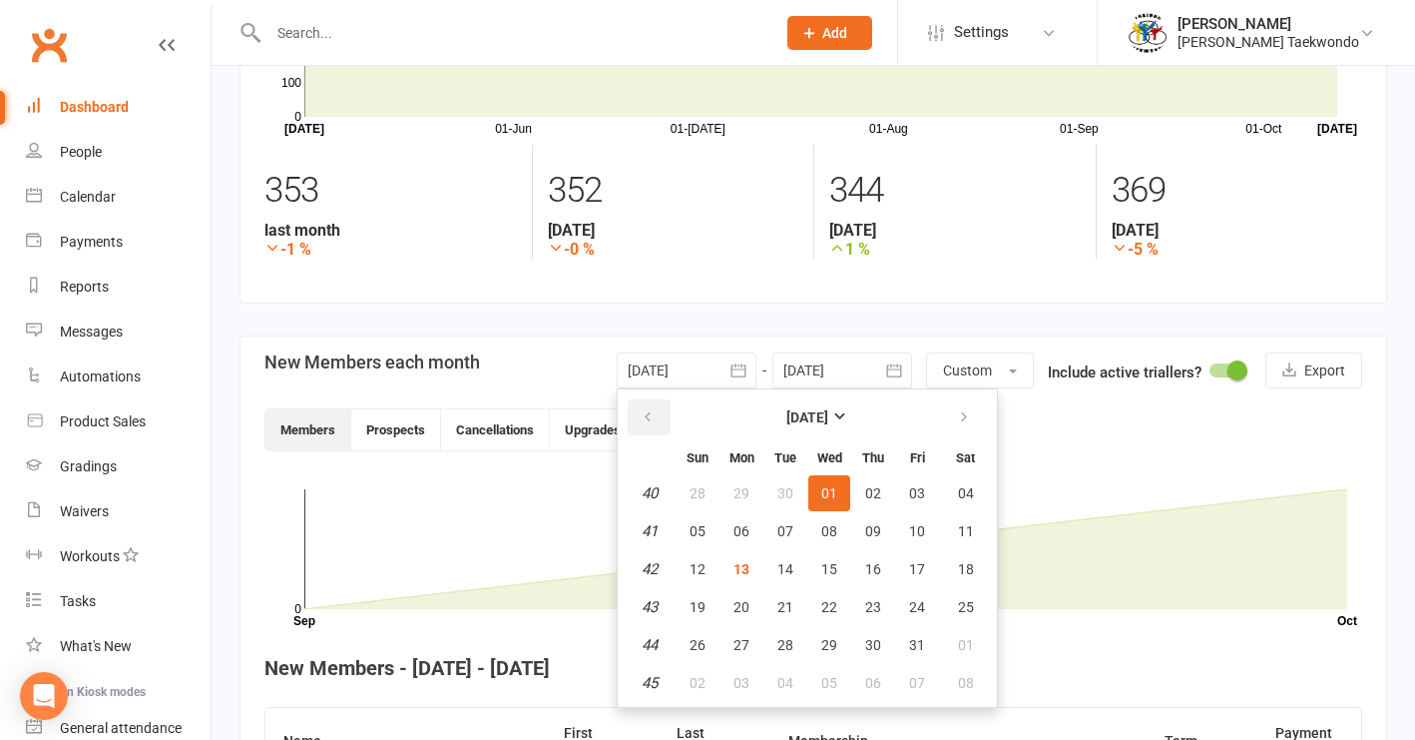
click at [645, 420] on icon "button" at bounding box center [648, 417] width 14 height 16
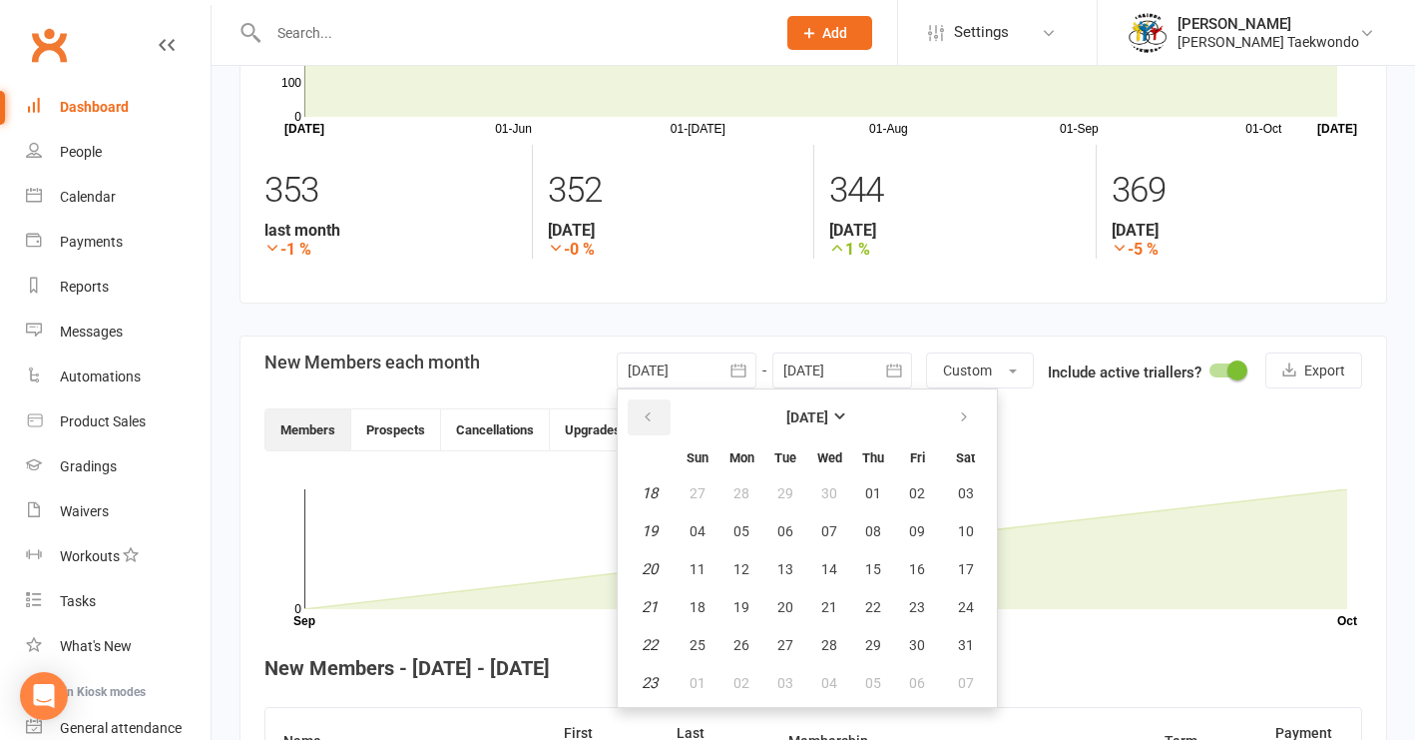
click at [645, 420] on icon "button" at bounding box center [648, 417] width 14 height 16
click at [833, 494] on span "01" at bounding box center [829, 493] width 16 height 16
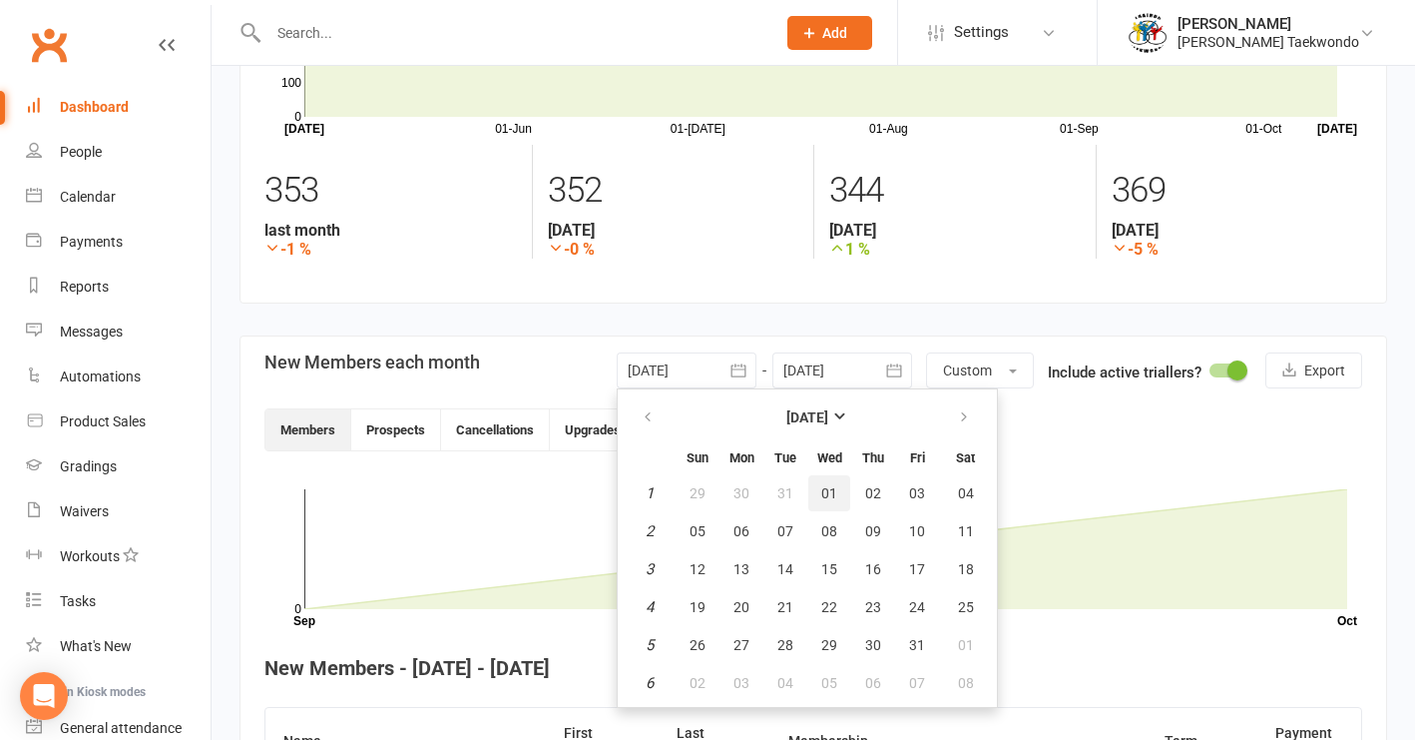
type input "[DATE]"
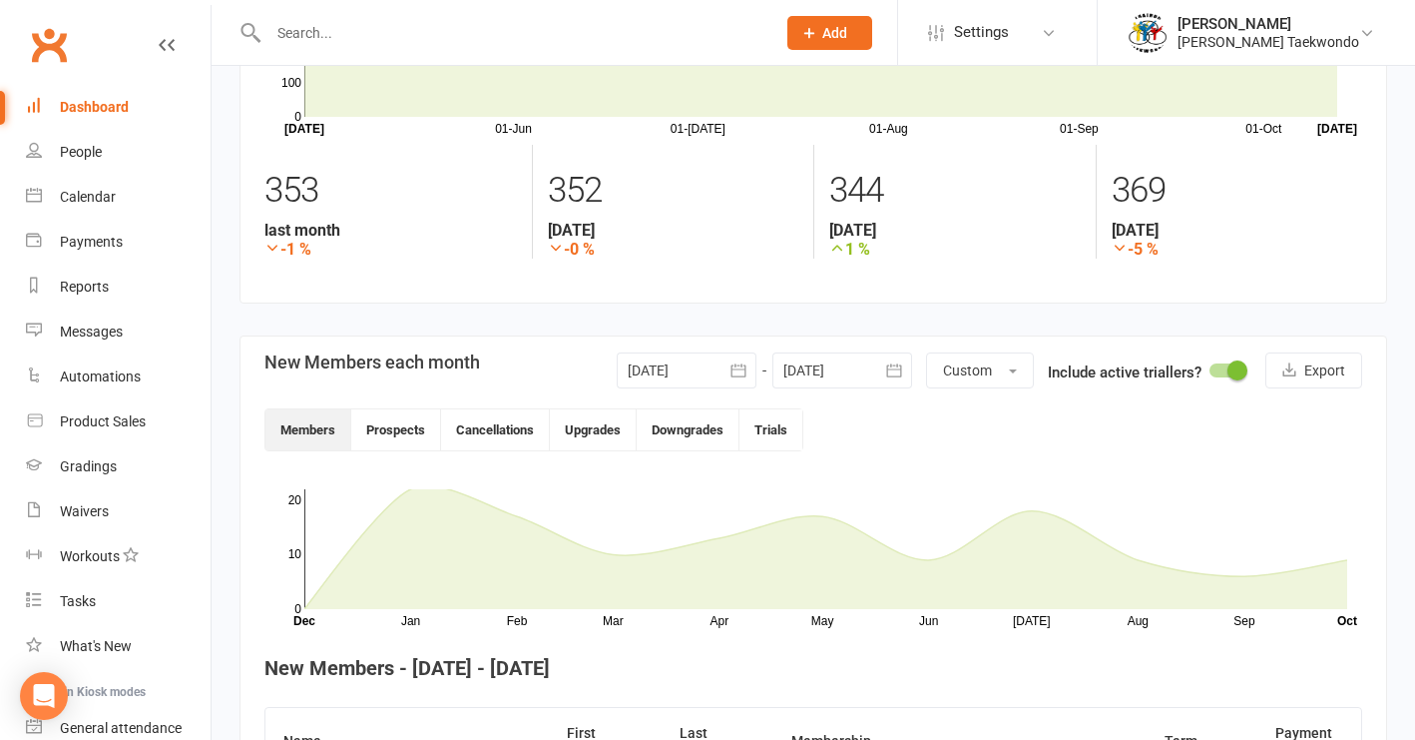
click at [895, 369] on icon "button" at bounding box center [893, 369] width 15 height 13
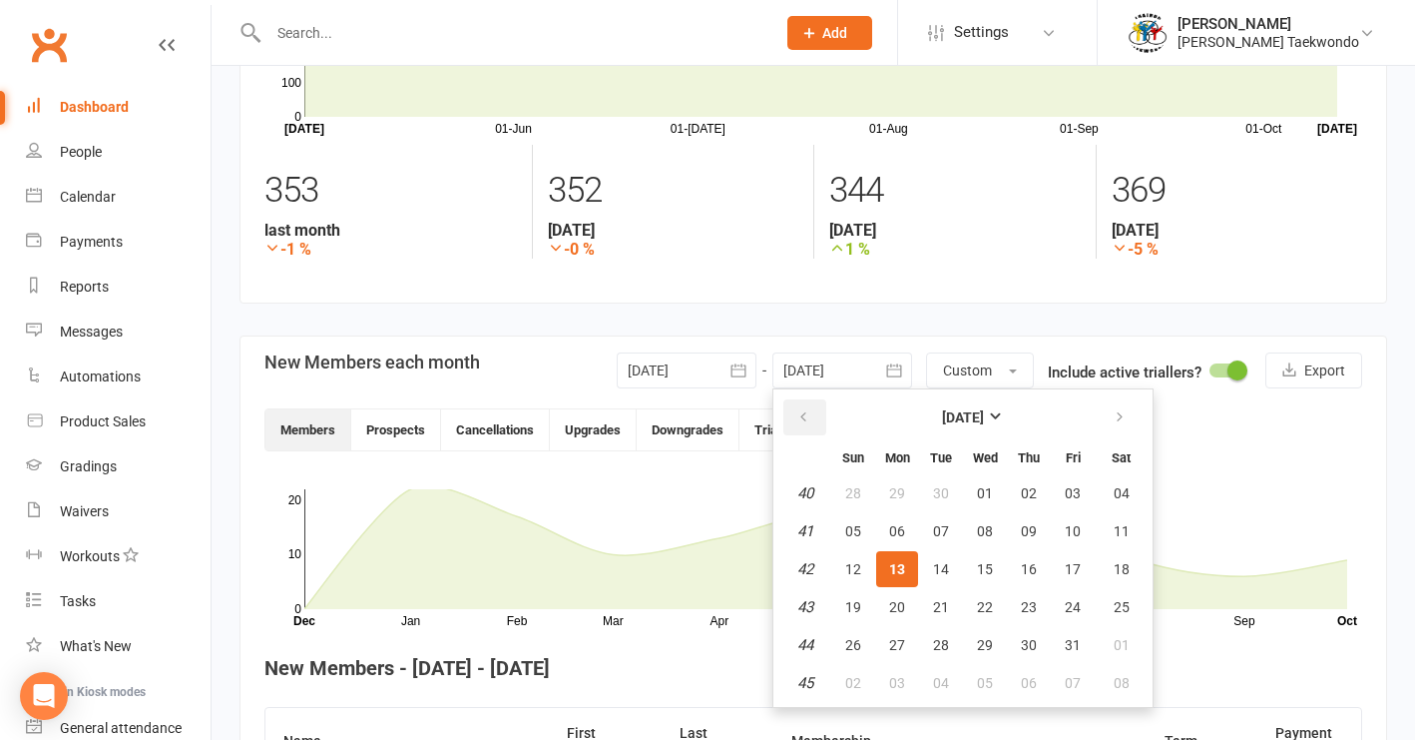
click at [796, 421] on icon "button" at bounding box center [803, 417] width 14 height 16
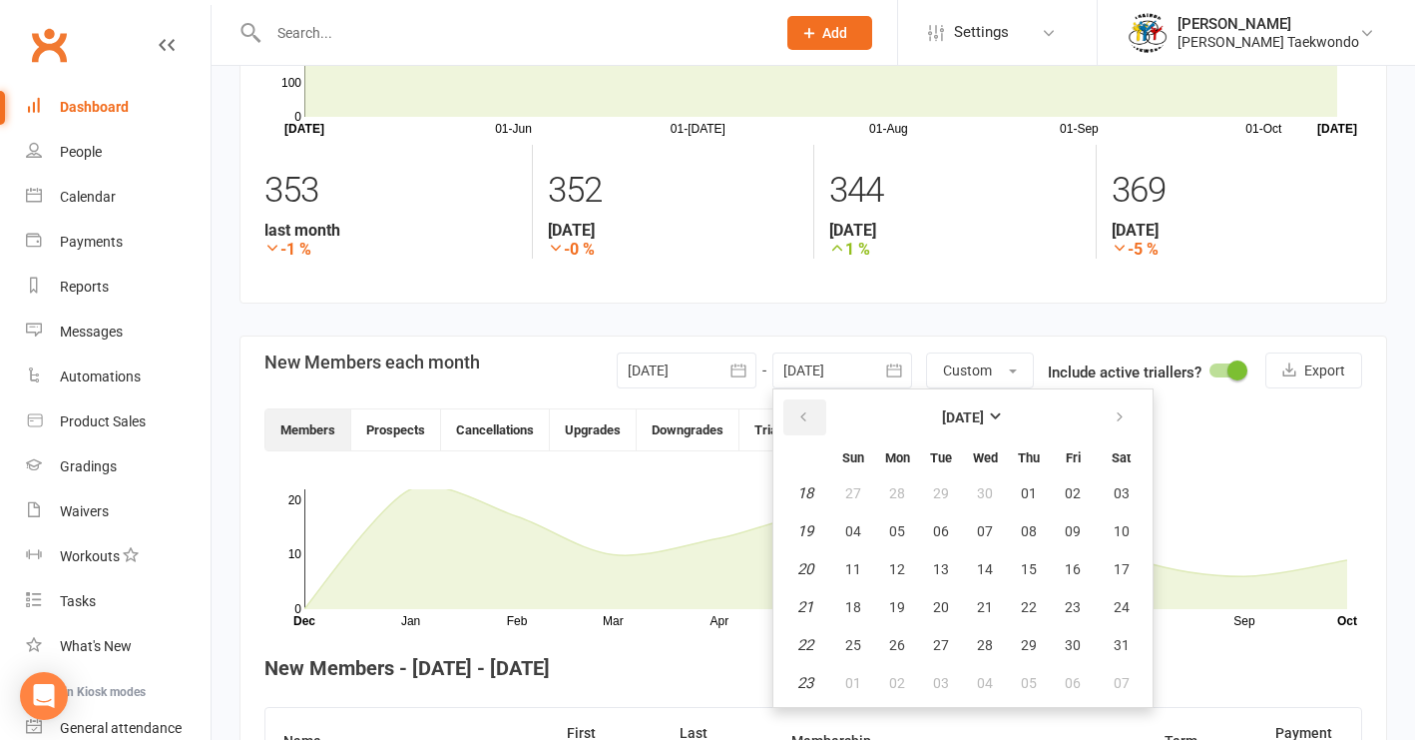
click at [796, 421] on icon "button" at bounding box center [803, 417] width 14 height 16
drag, startPoint x: 898, startPoint y: 687, endPoint x: 935, endPoint y: 655, distance: 48.8
click at [898, 687] on span "31" at bounding box center [897, 683] width 16 height 16
type input "[DATE]"
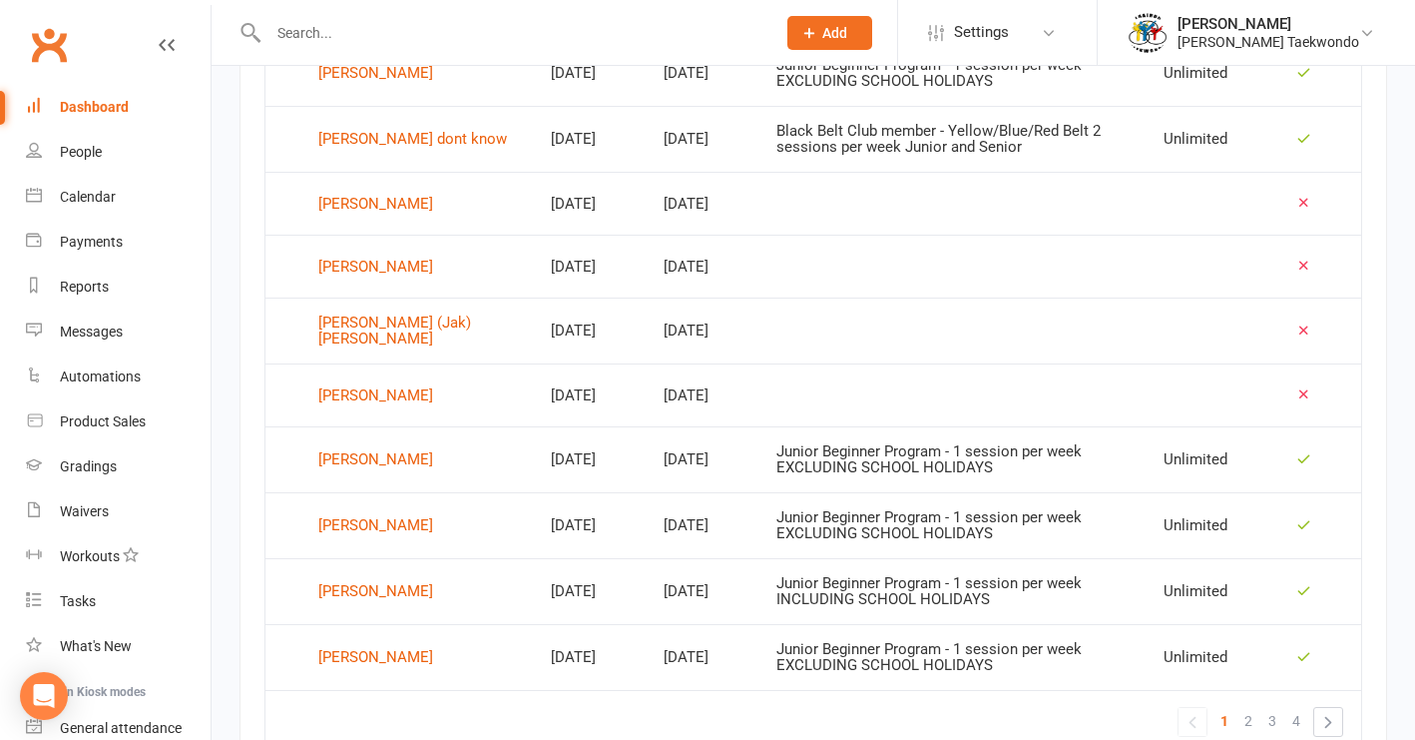
scroll to position [1287, 0]
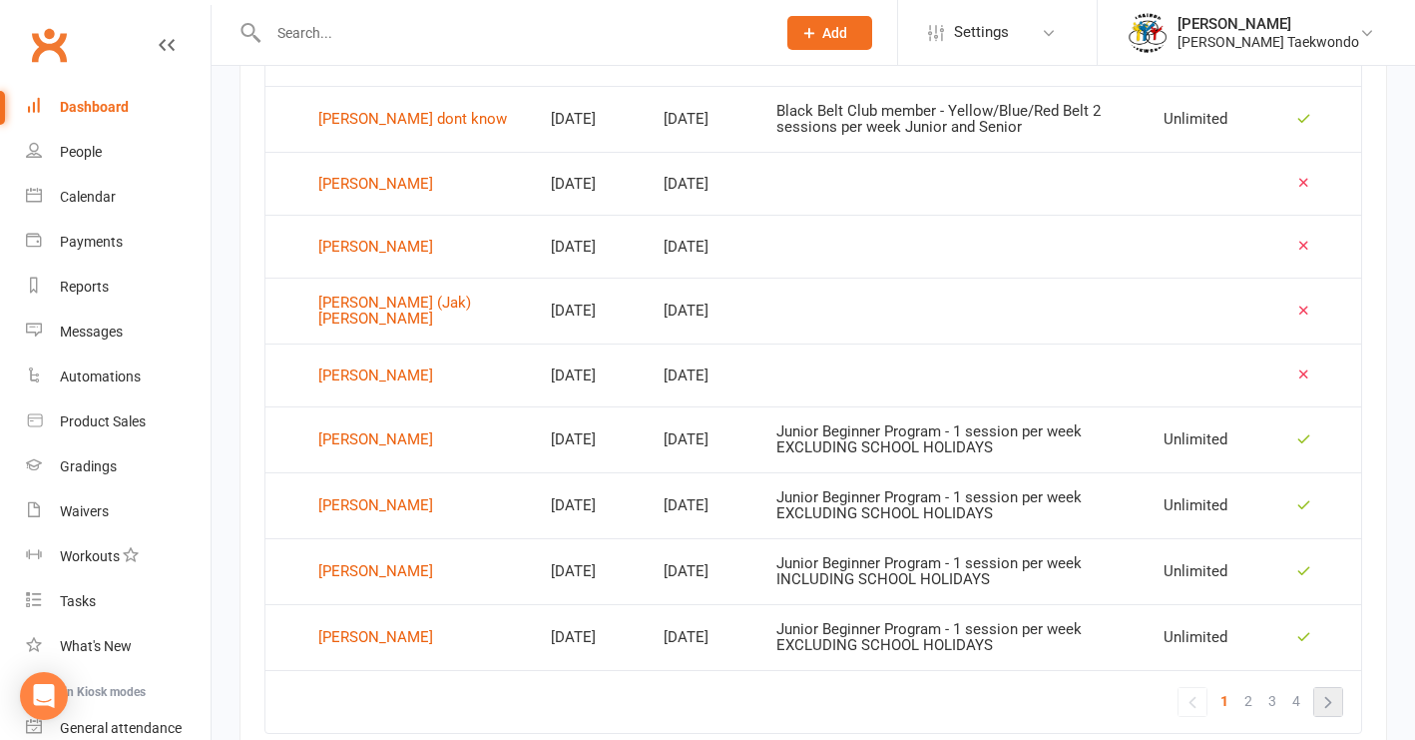
click at [1174, 705] on link "»" at bounding box center [1328, 702] width 28 height 28
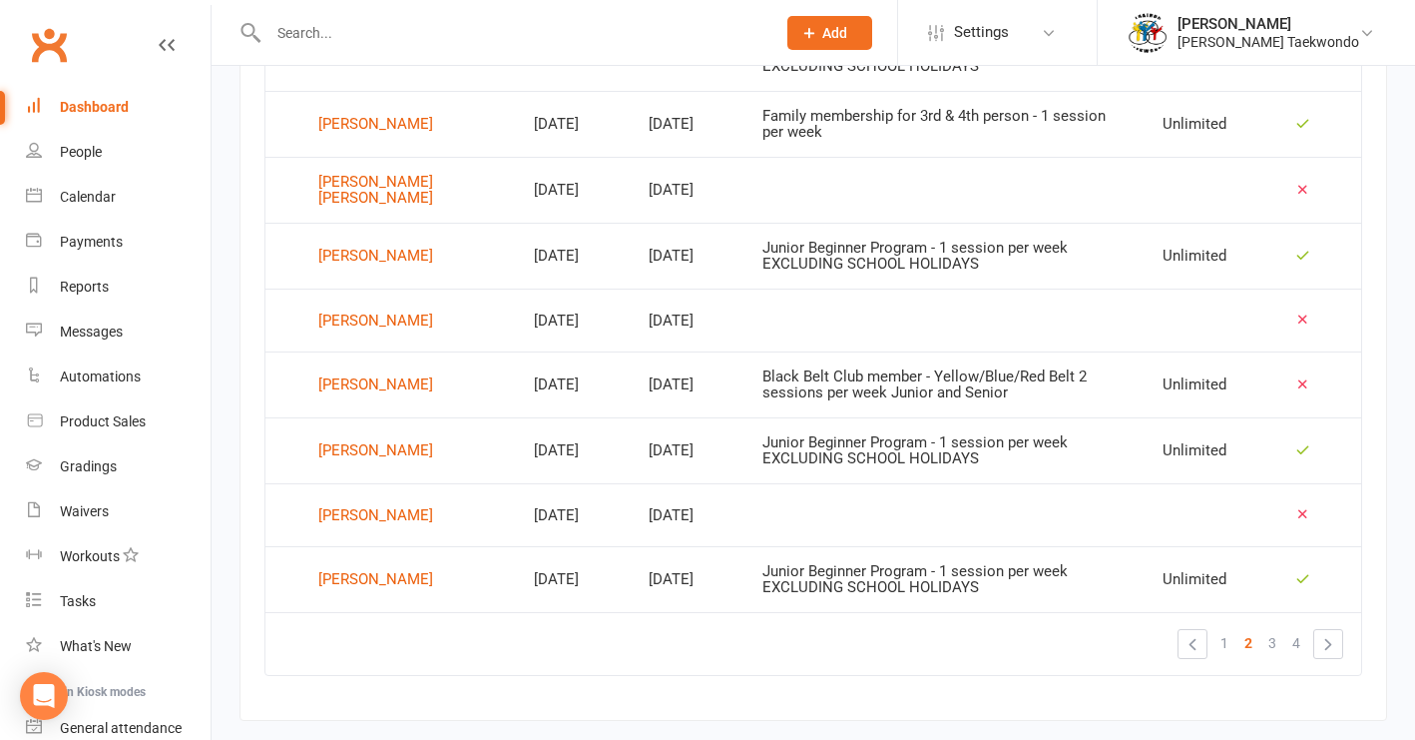
scroll to position [1374, 0]
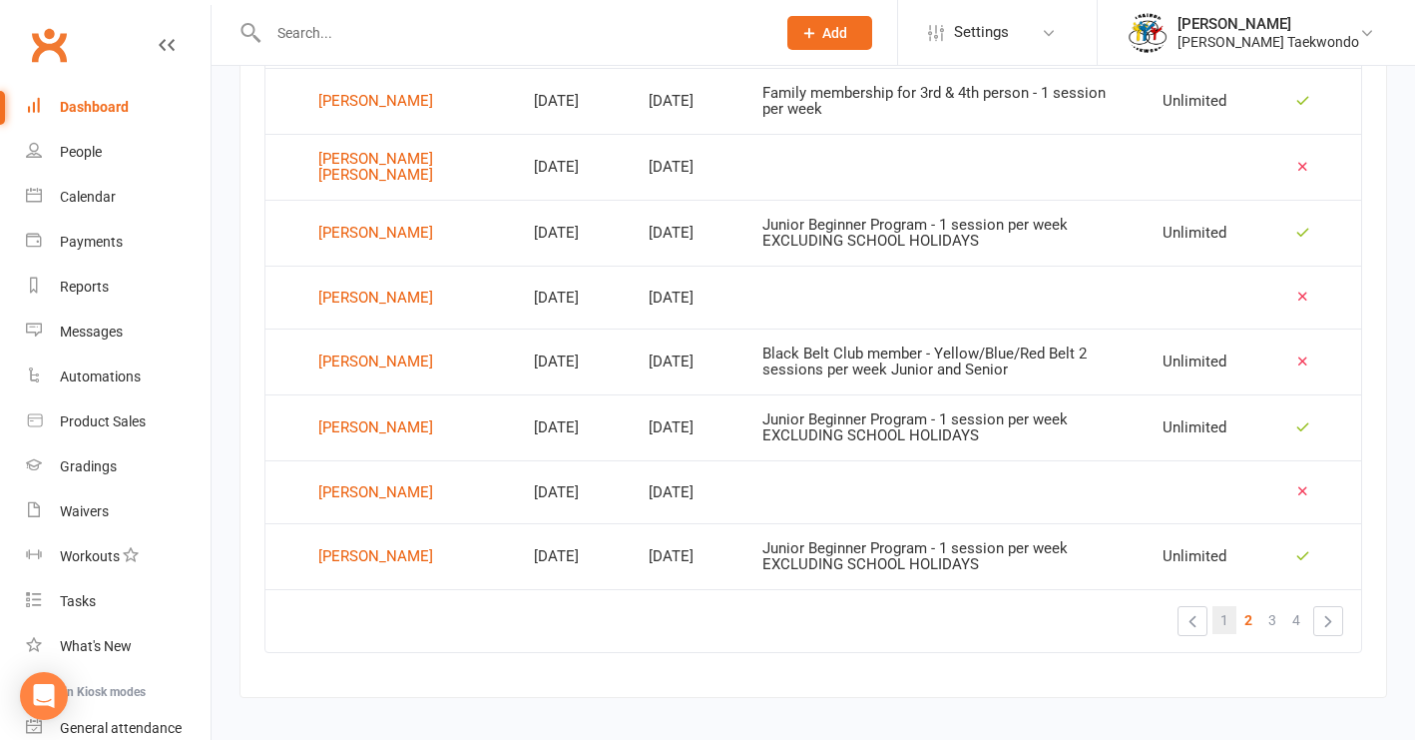
click at [1174, 608] on span "1" at bounding box center [1225, 620] width 8 height 28
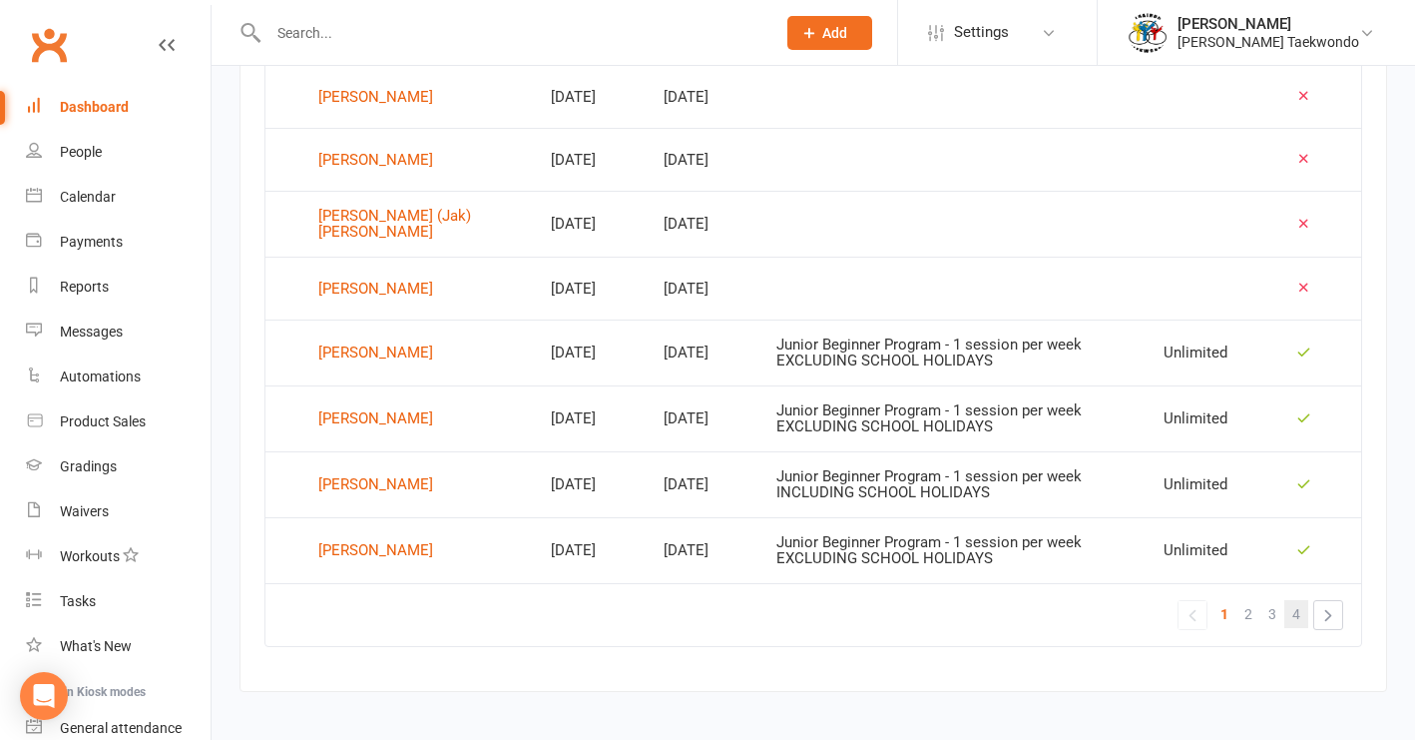
click at [1174, 621] on link "4" at bounding box center [1296, 614] width 24 height 28
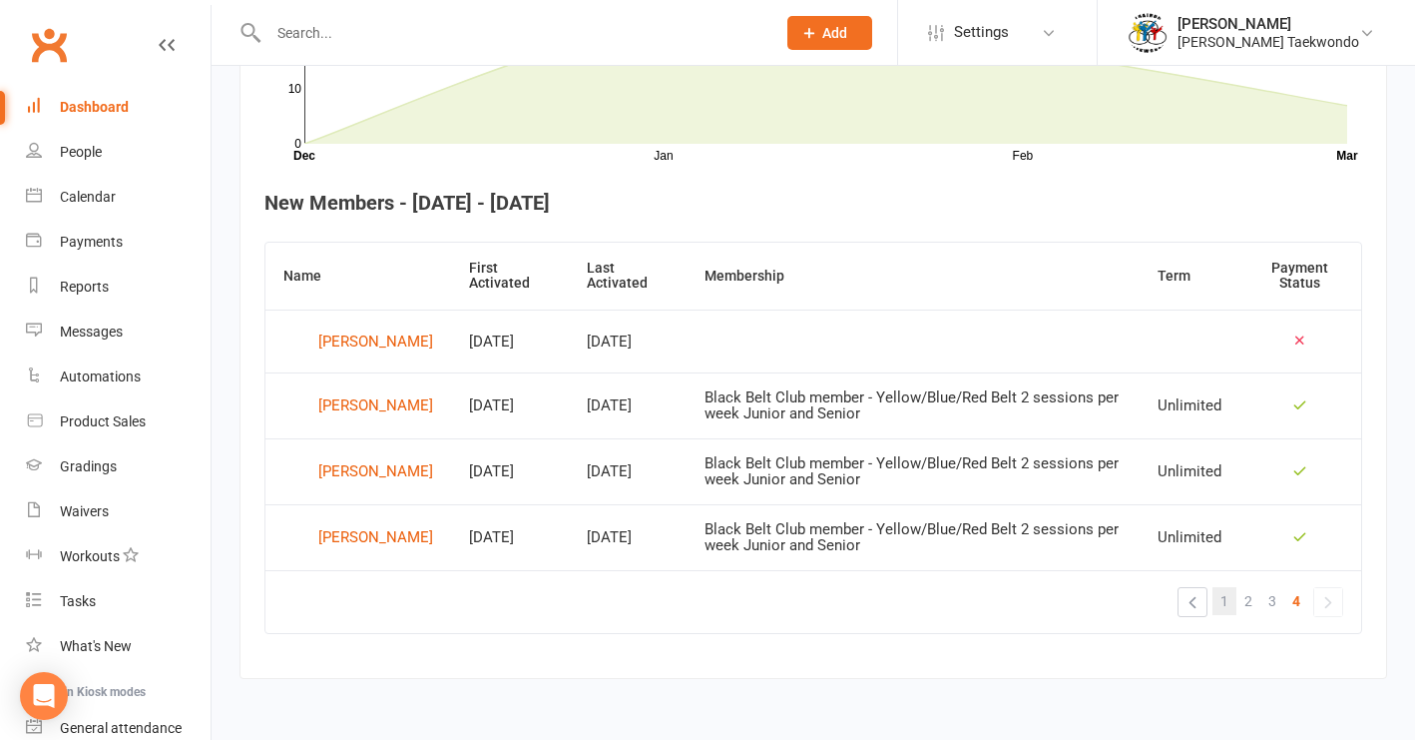
click at [1174, 587] on span "1" at bounding box center [1225, 601] width 8 height 28
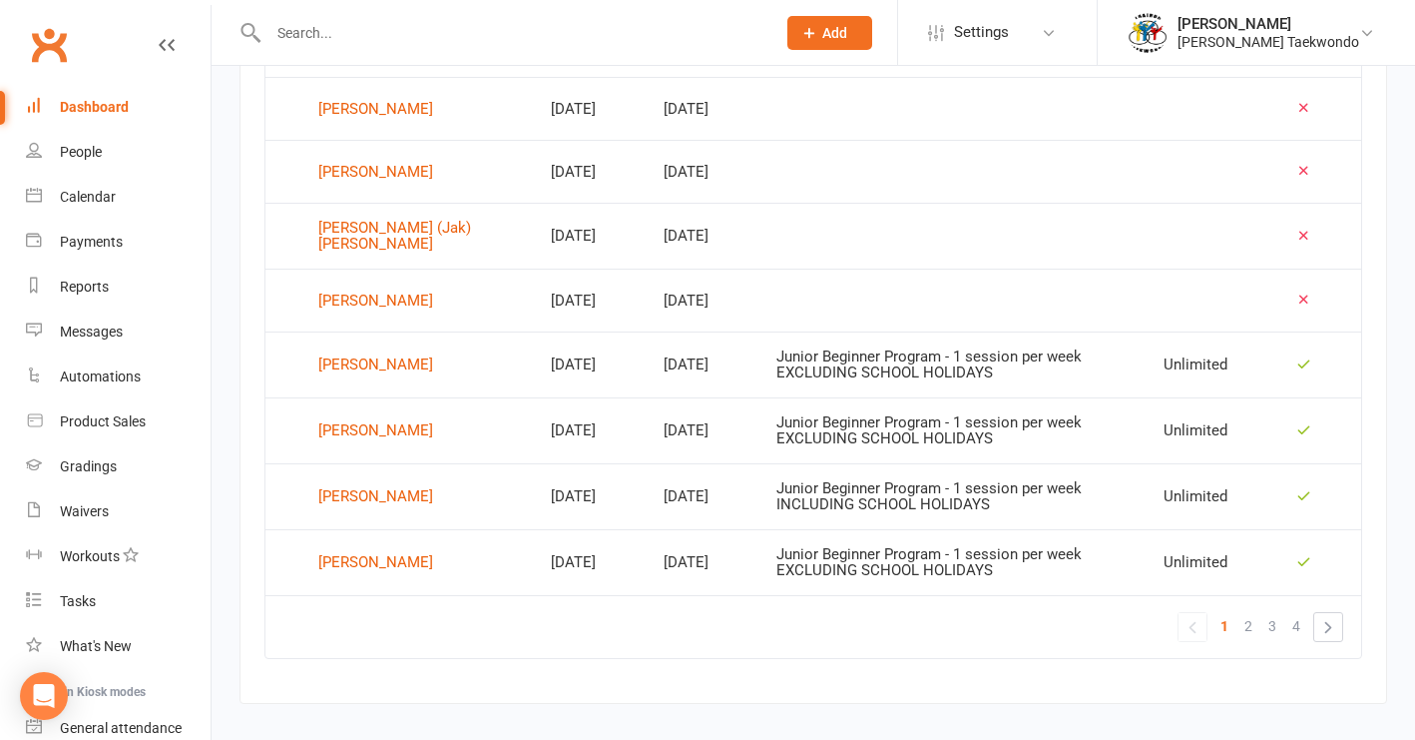
scroll to position [1365, 0]
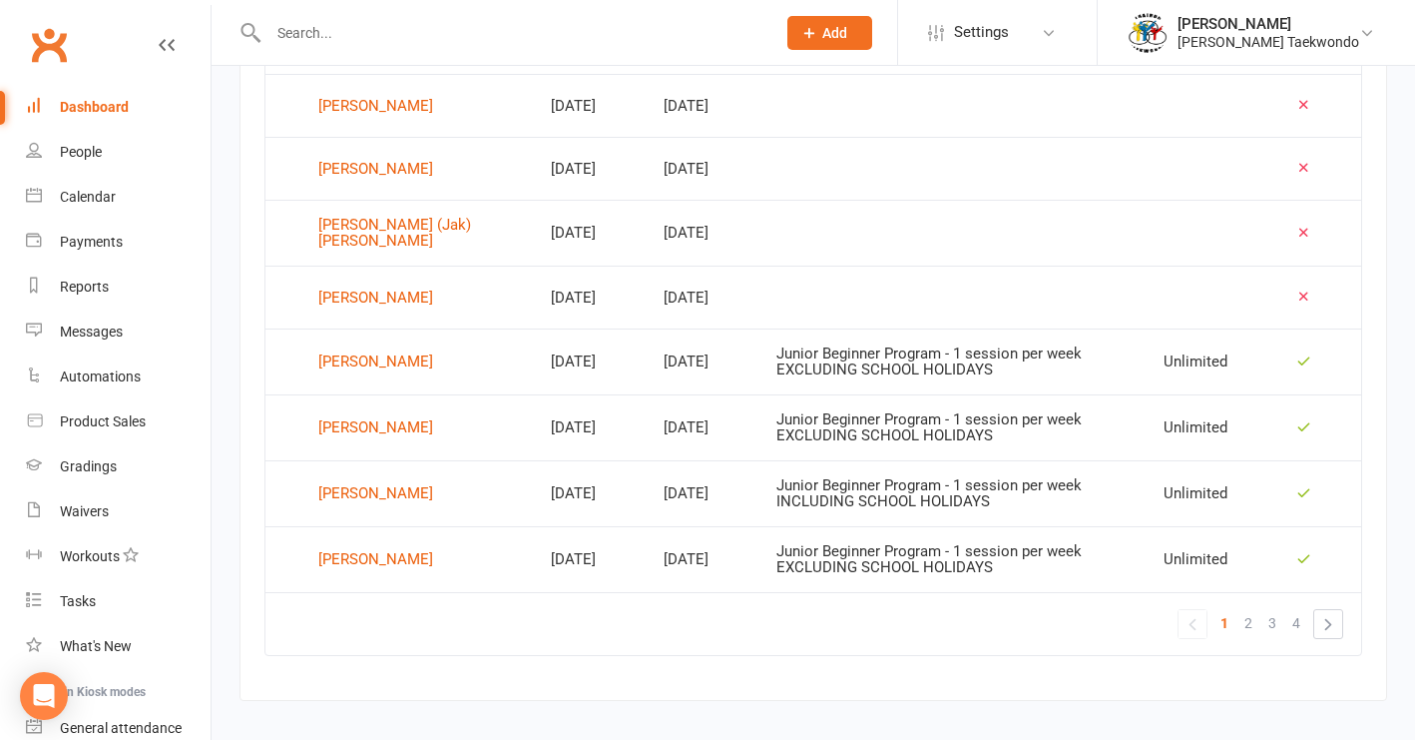
drag, startPoint x: 1246, startPoint y: 626, endPoint x: 1332, endPoint y: 572, distance: 102.2
click at [1174, 623] on span "2" at bounding box center [1249, 623] width 8 height 28
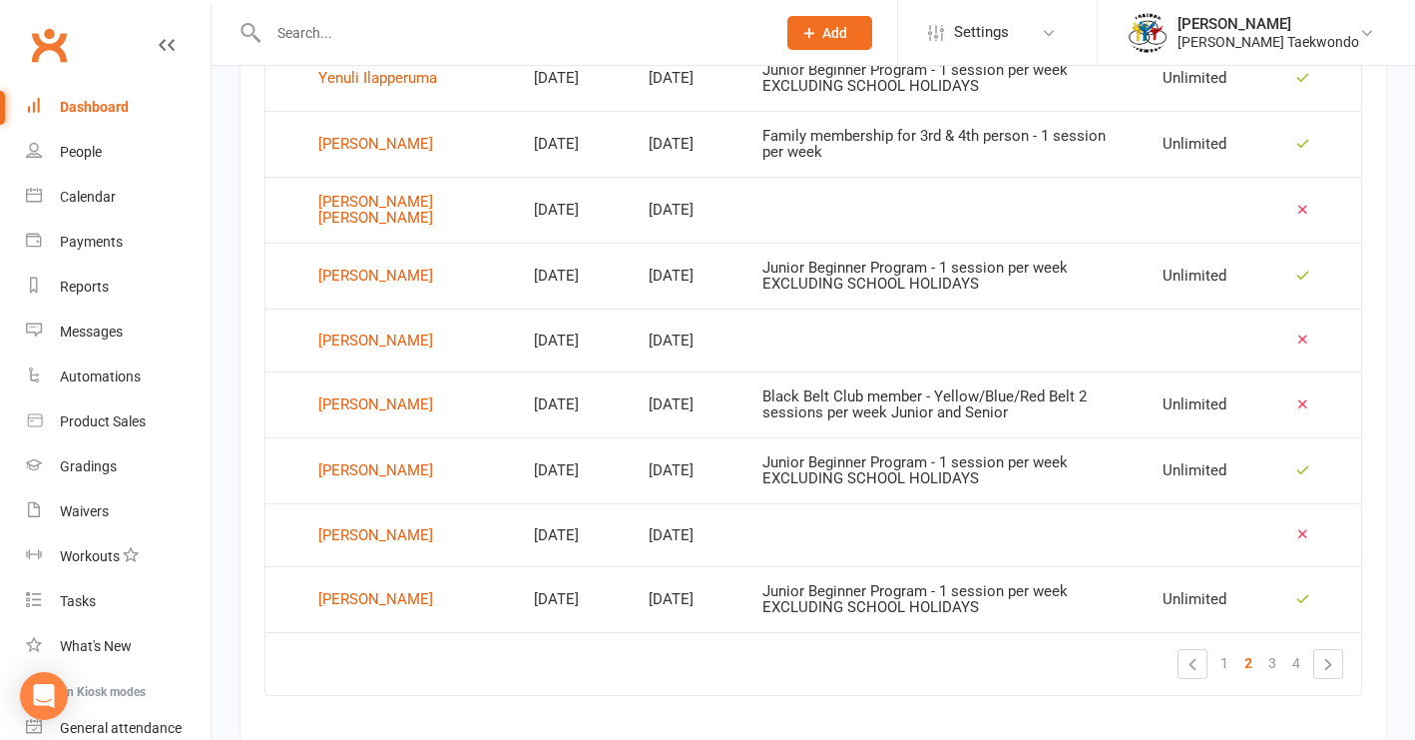
scroll to position [1403, 0]
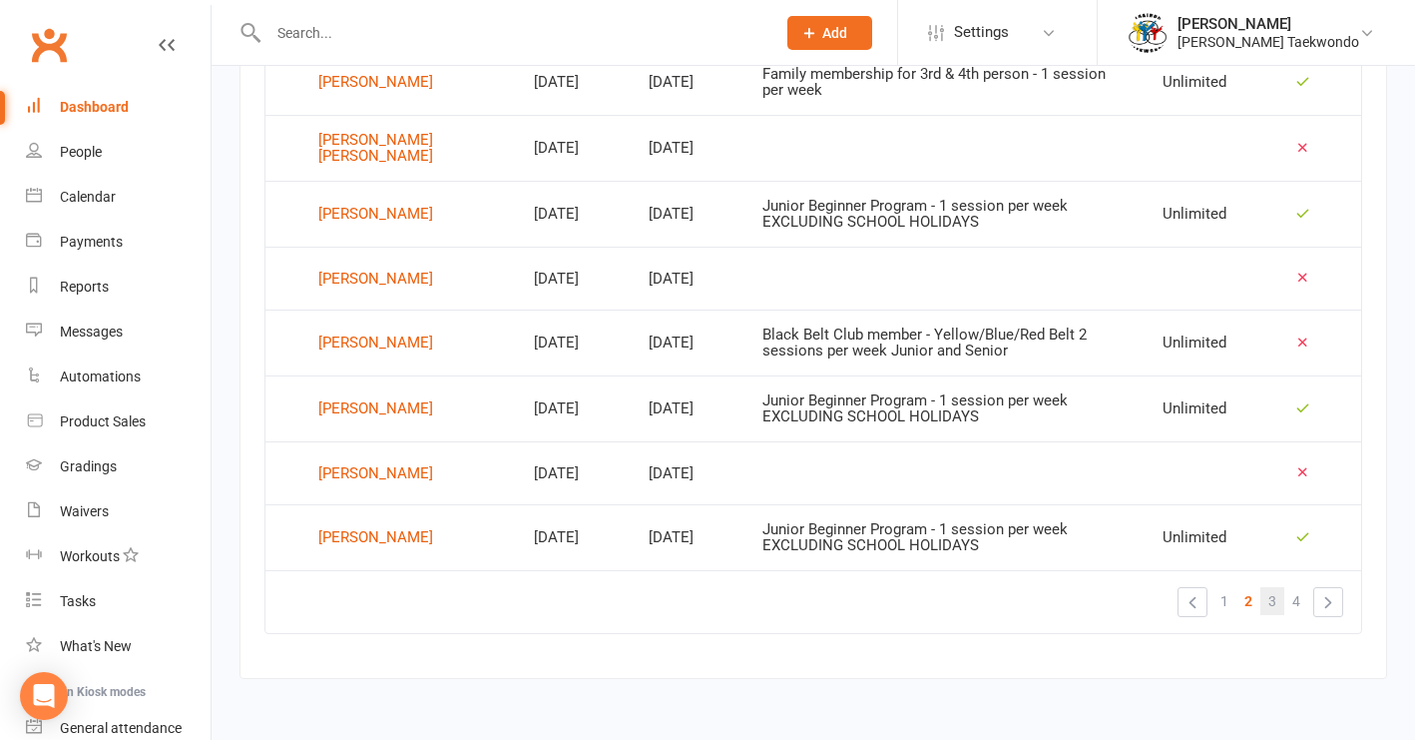
click at [1174, 591] on span "3" at bounding box center [1273, 601] width 8 height 28
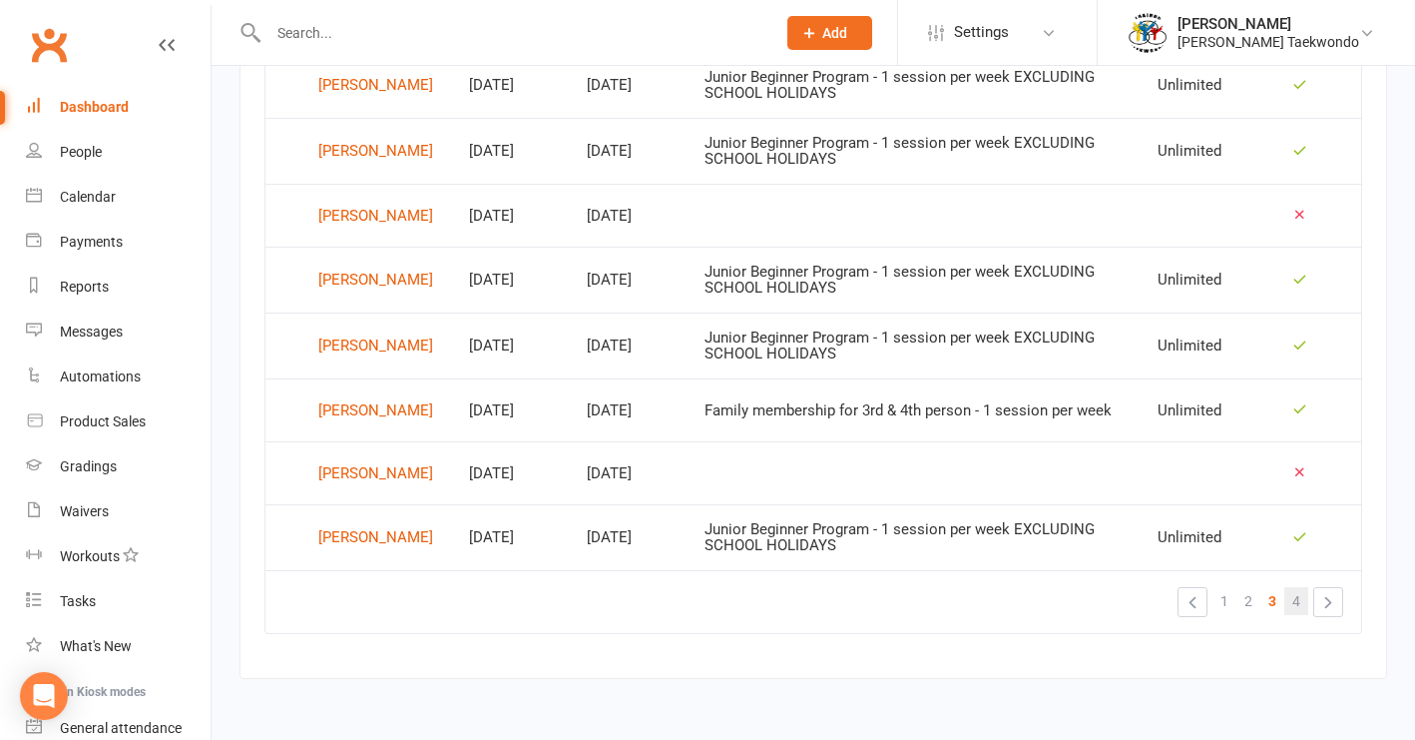
click at [1174, 587] on span "4" at bounding box center [1296, 601] width 8 height 28
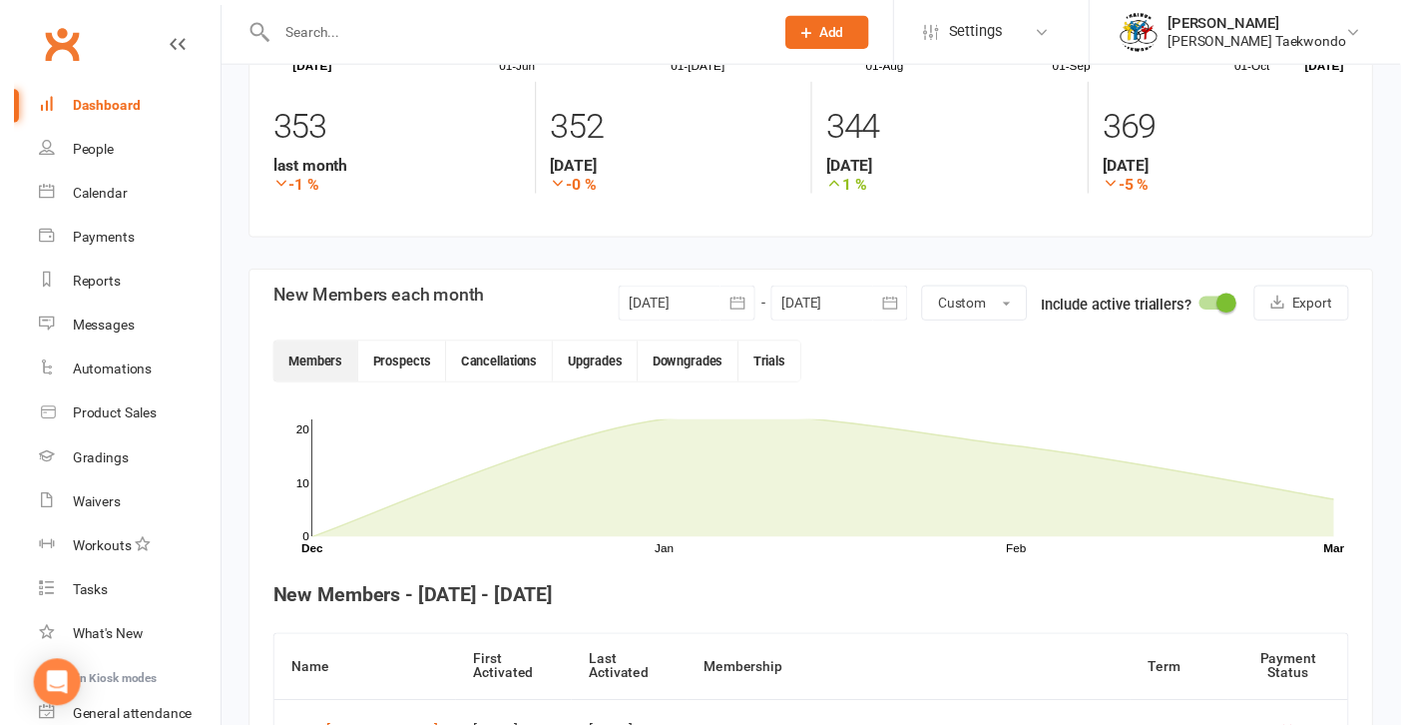
scroll to position [187, 0]
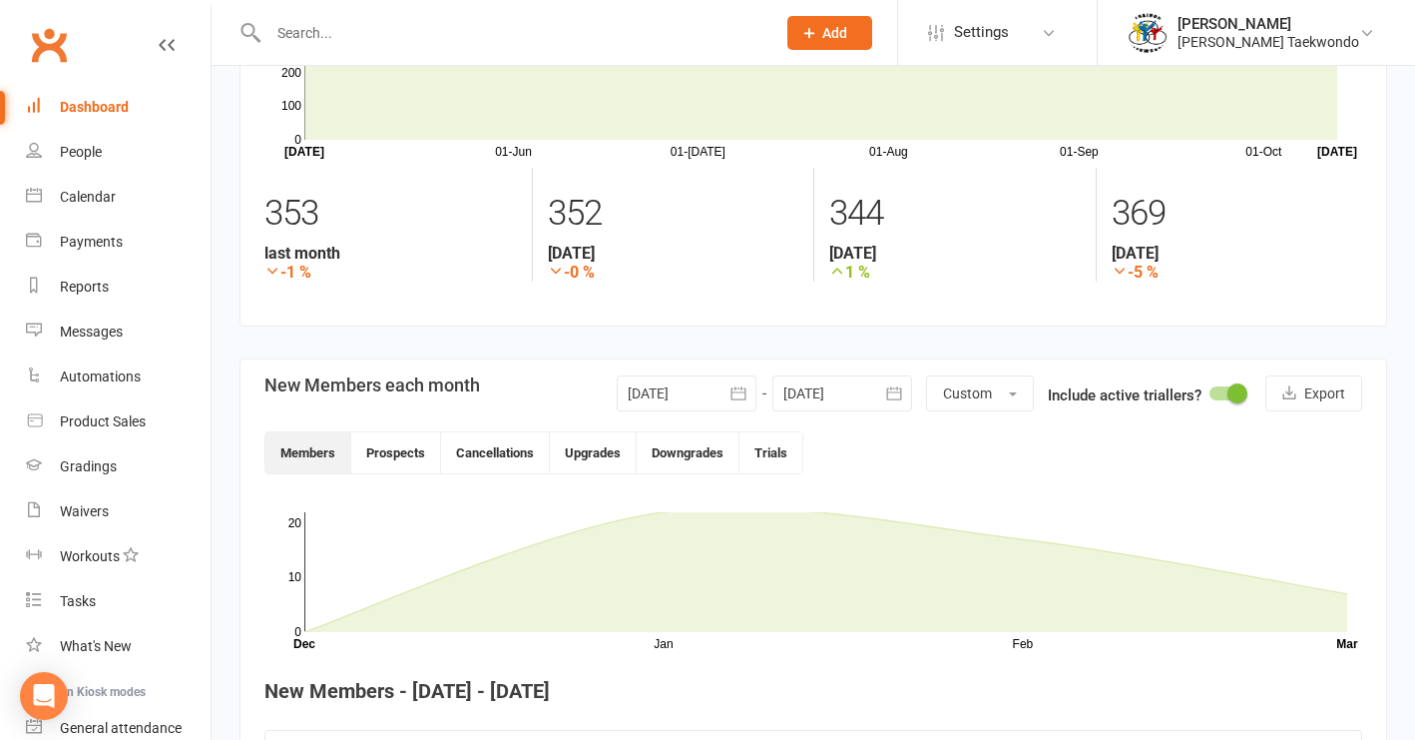
click at [734, 388] on icon "button" at bounding box center [739, 393] width 20 height 20
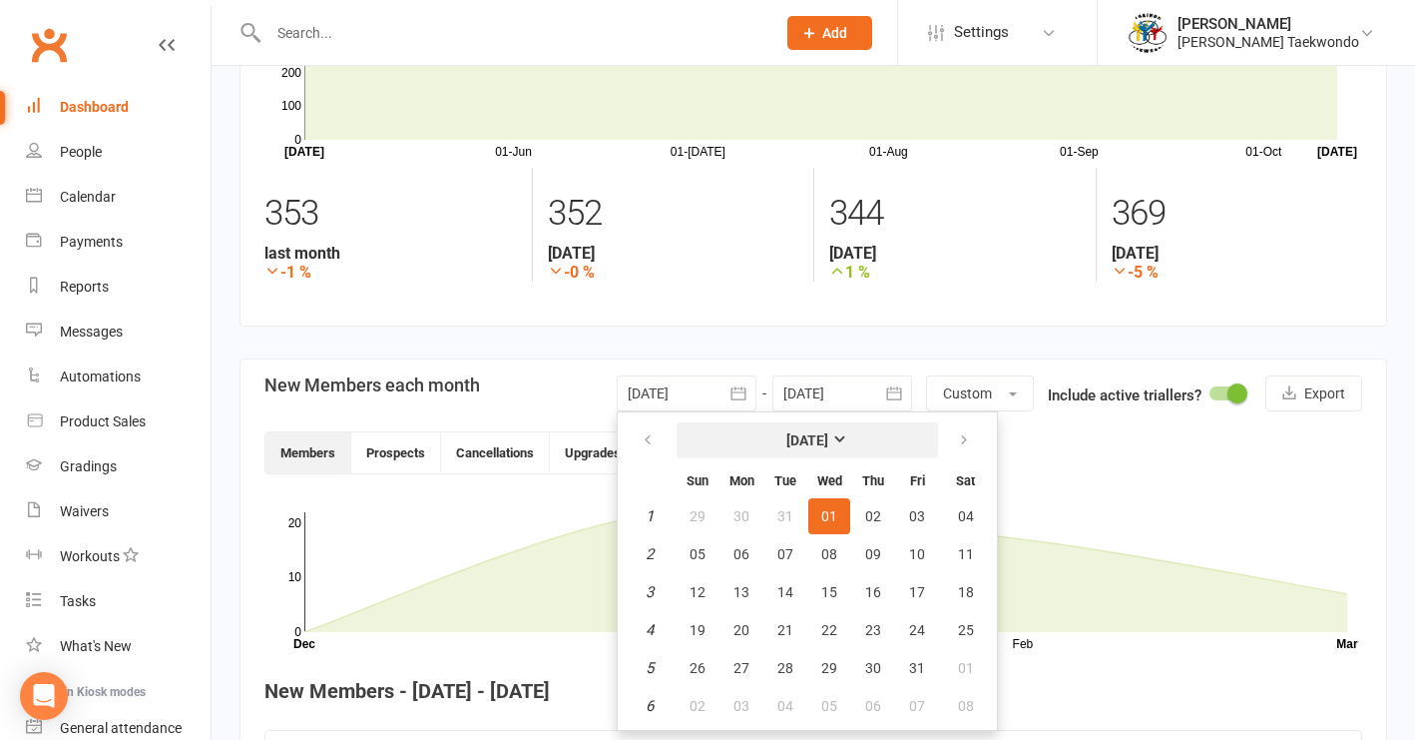
click at [828, 434] on strong "[DATE]" at bounding box center [807, 440] width 42 height 16
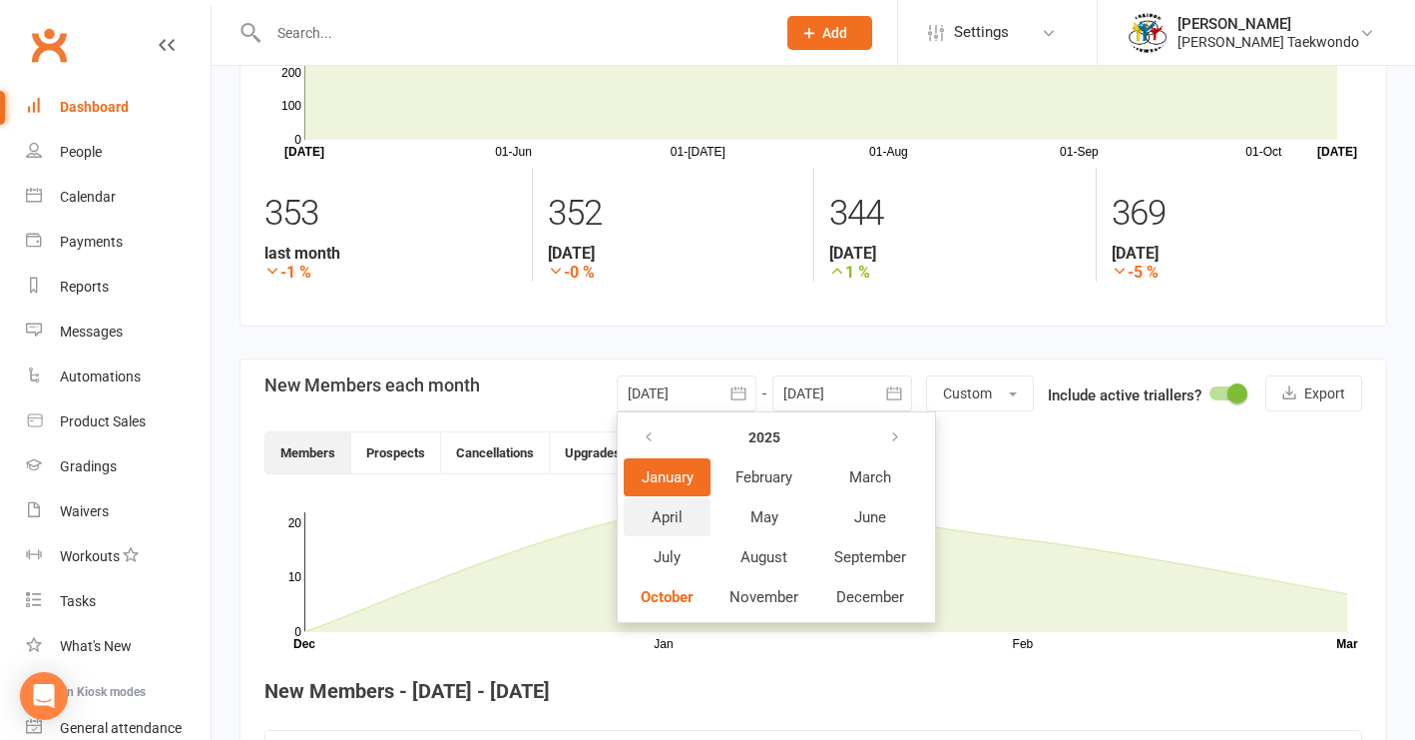
click at [666, 522] on span "April" at bounding box center [667, 517] width 31 height 18
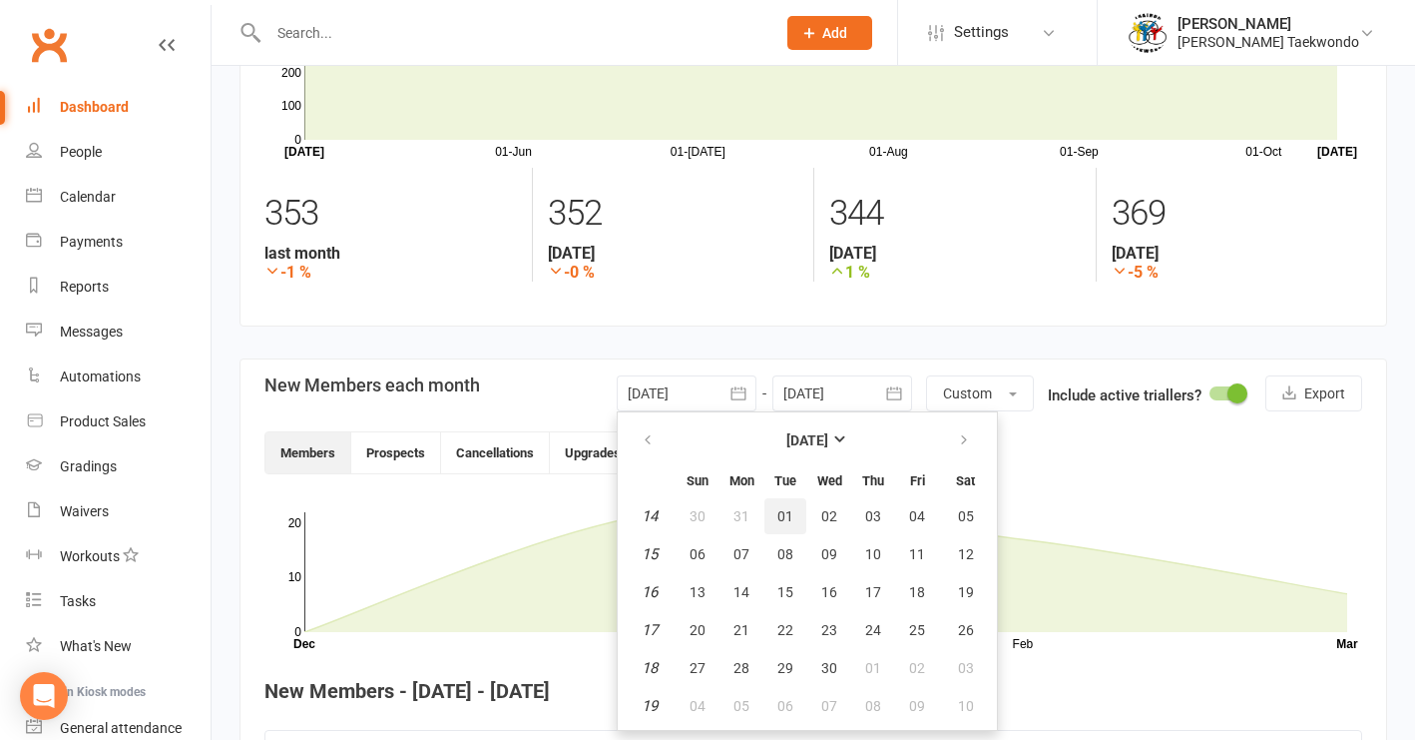
drag, startPoint x: 787, startPoint y: 516, endPoint x: 795, endPoint y: 507, distance: 12.0
click at [787, 516] on span "01" at bounding box center [785, 516] width 16 height 16
type input "[DATE]"
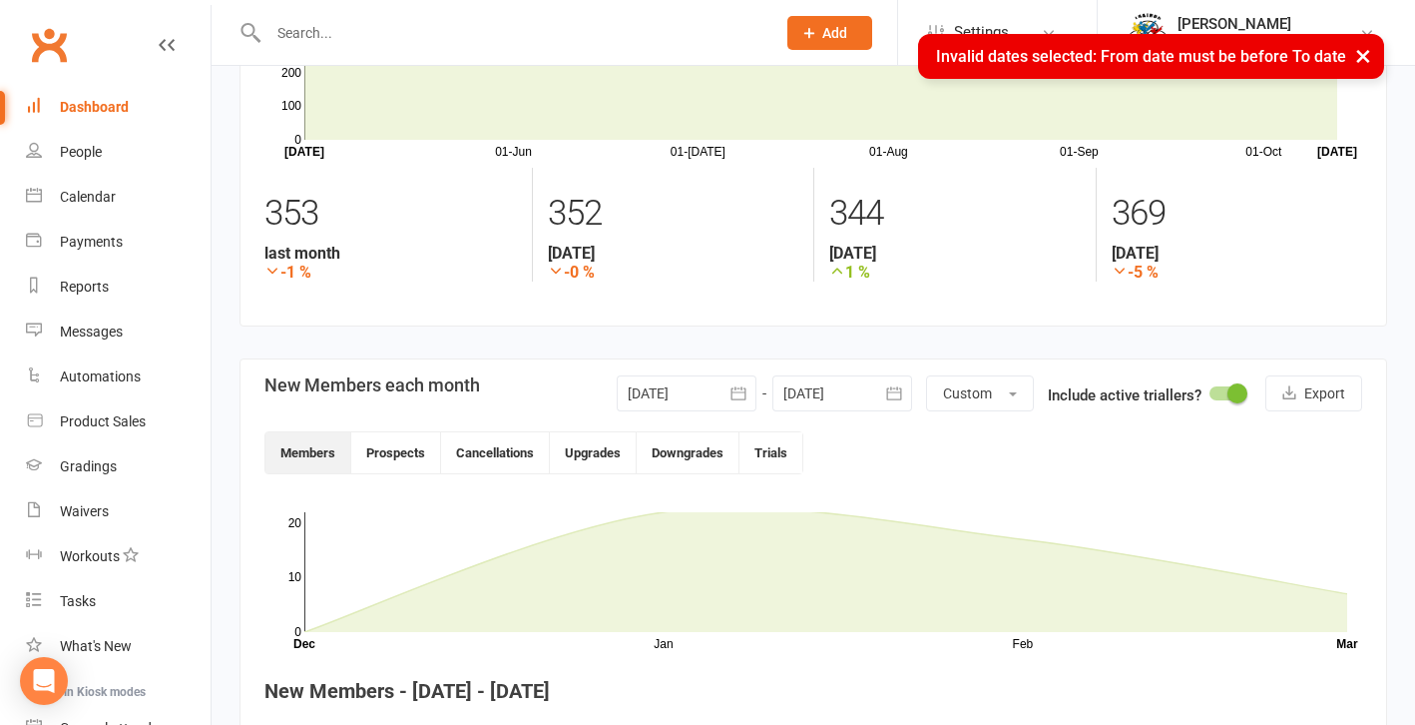
click at [893, 391] on icon "button" at bounding box center [894, 393] width 20 height 20
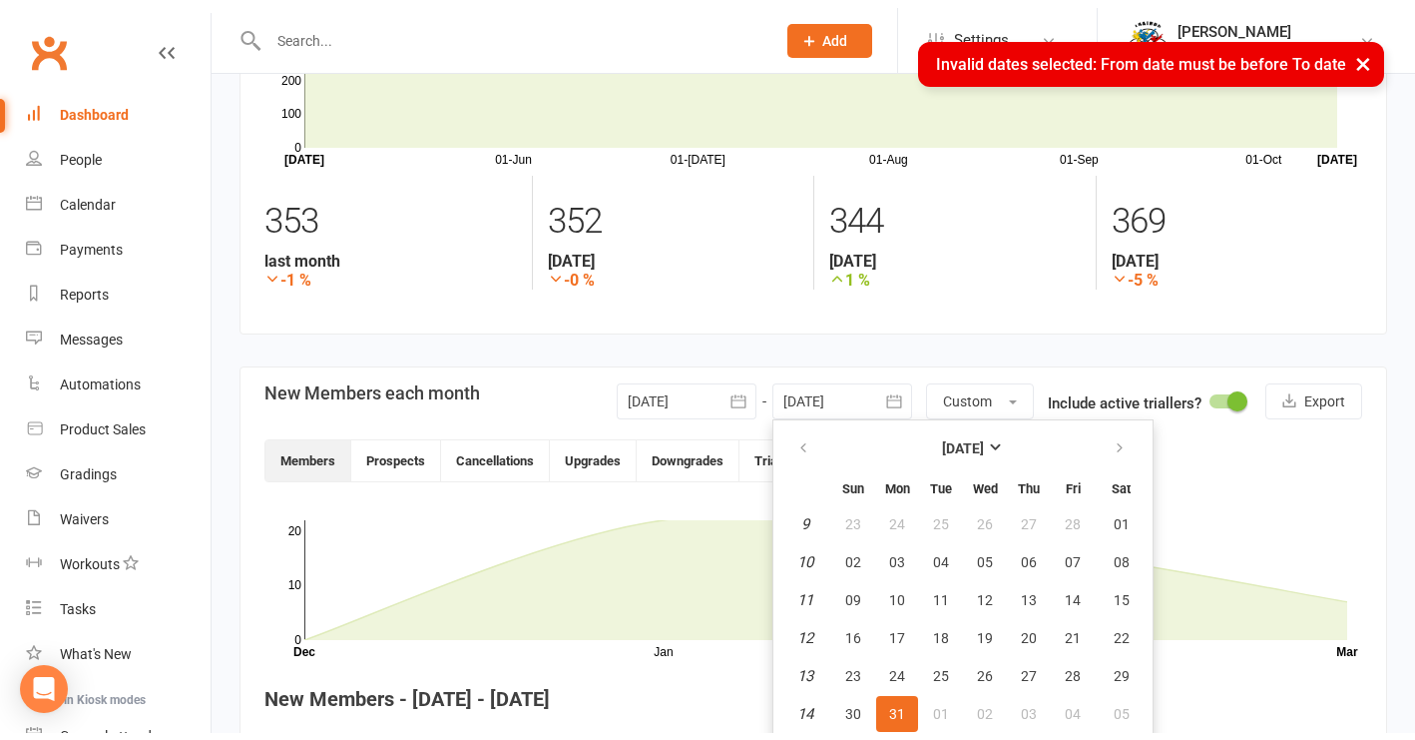
scroll to position [188, 0]
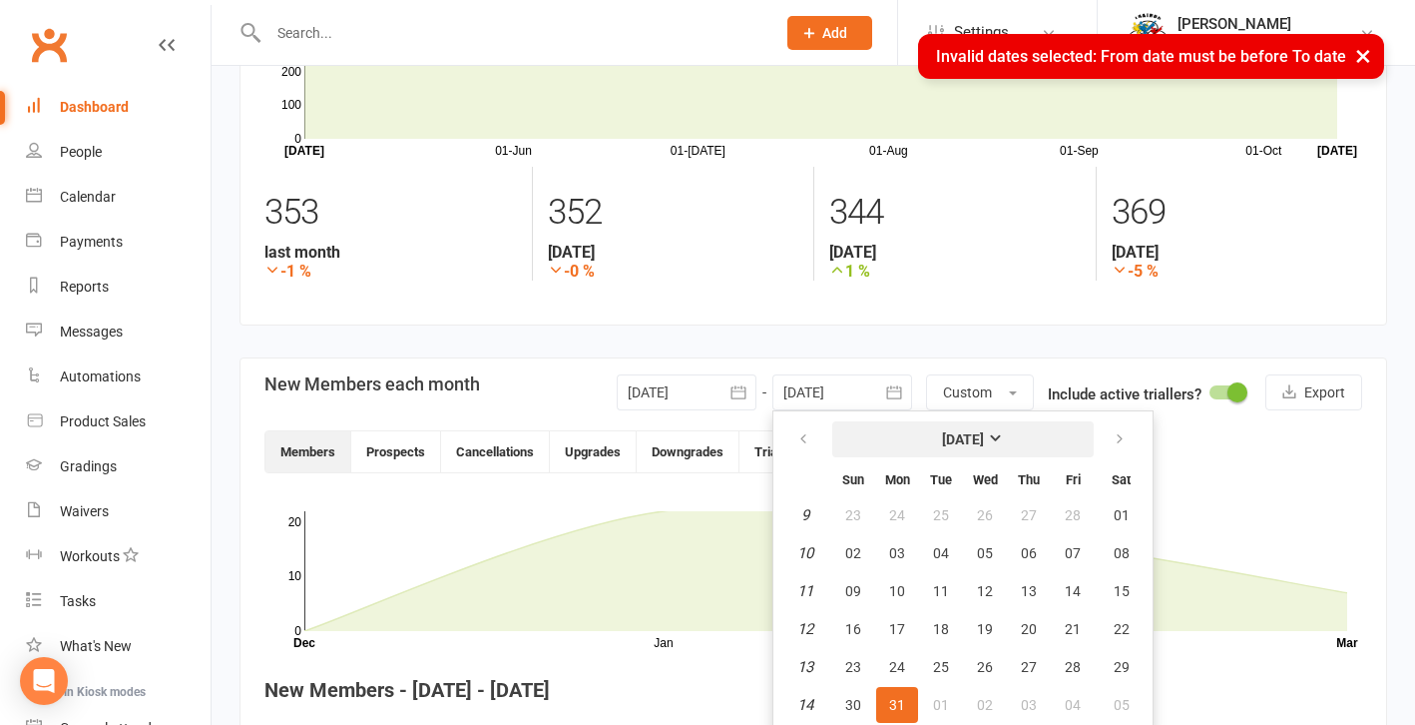
click at [984, 445] on strong "[DATE]" at bounding box center [963, 439] width 42 height 16
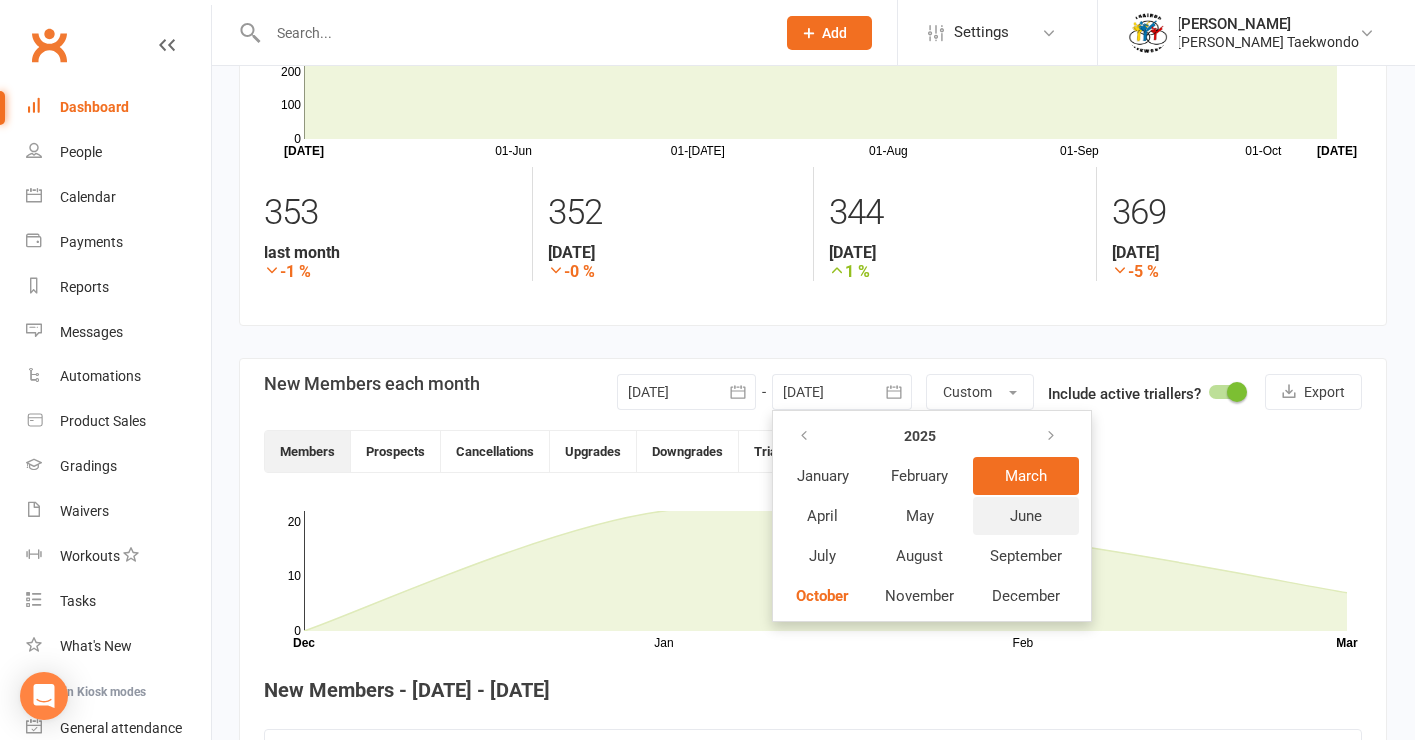
click at [1042, 516] on span "June" at bounding box center [1026, 516] width 32 height 18
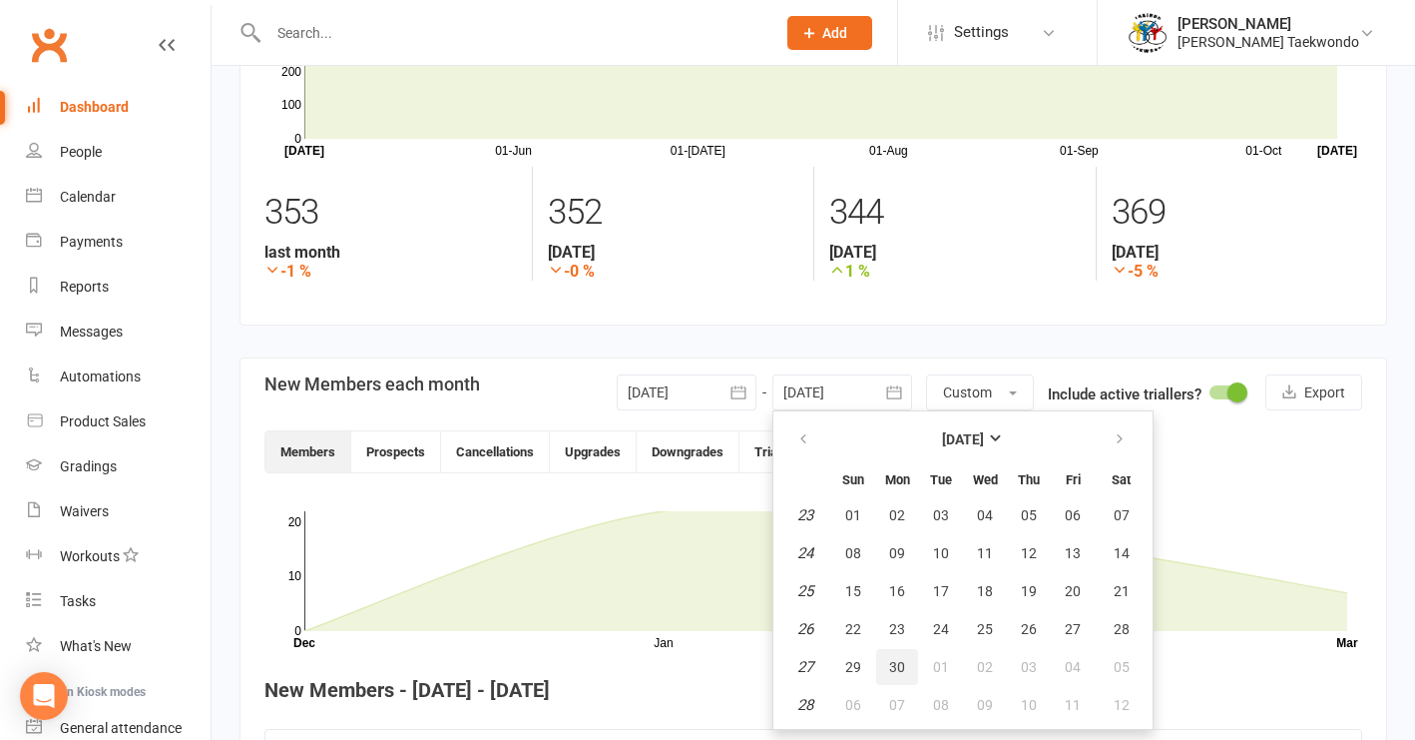
click at [897, 665] on span "30" at bounding box center [897, 667] width 16 height 16
type input "[DATE]"
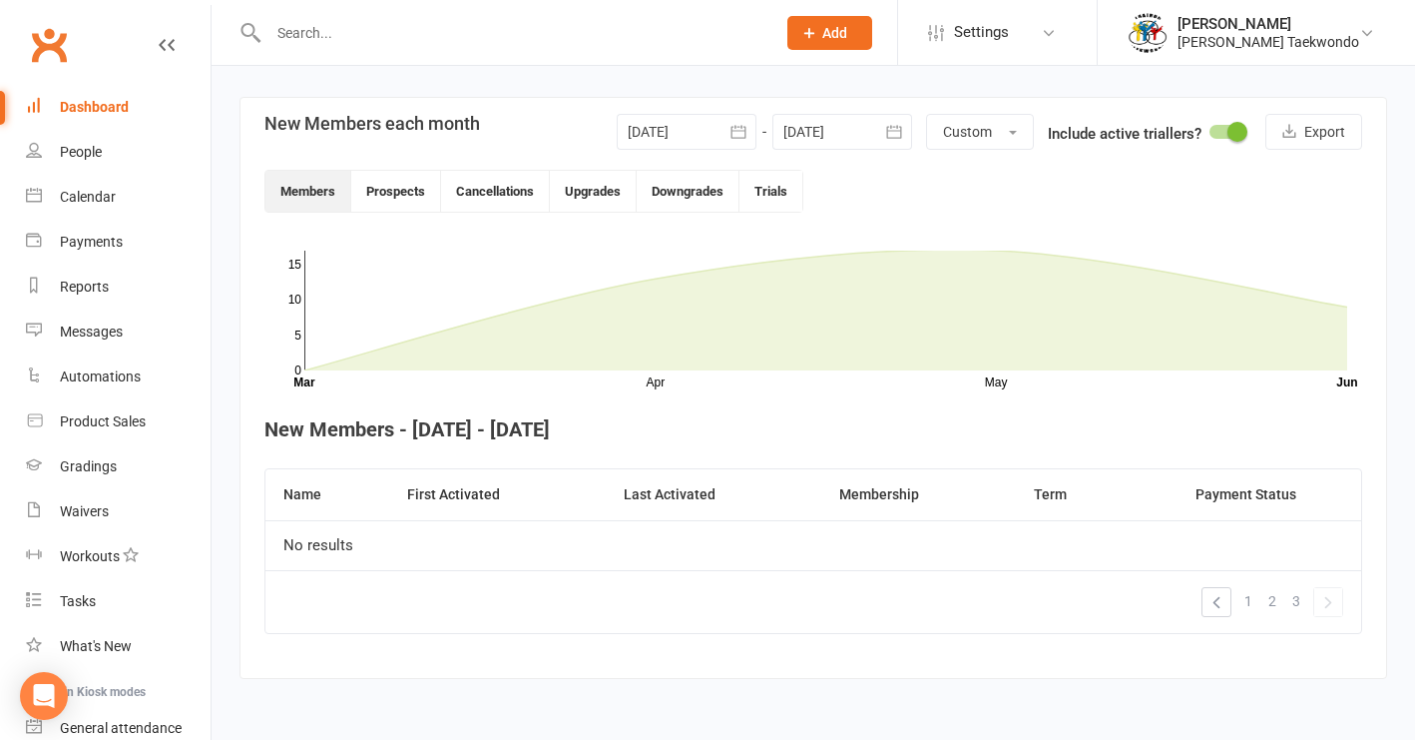
scroll to position [428, 0]
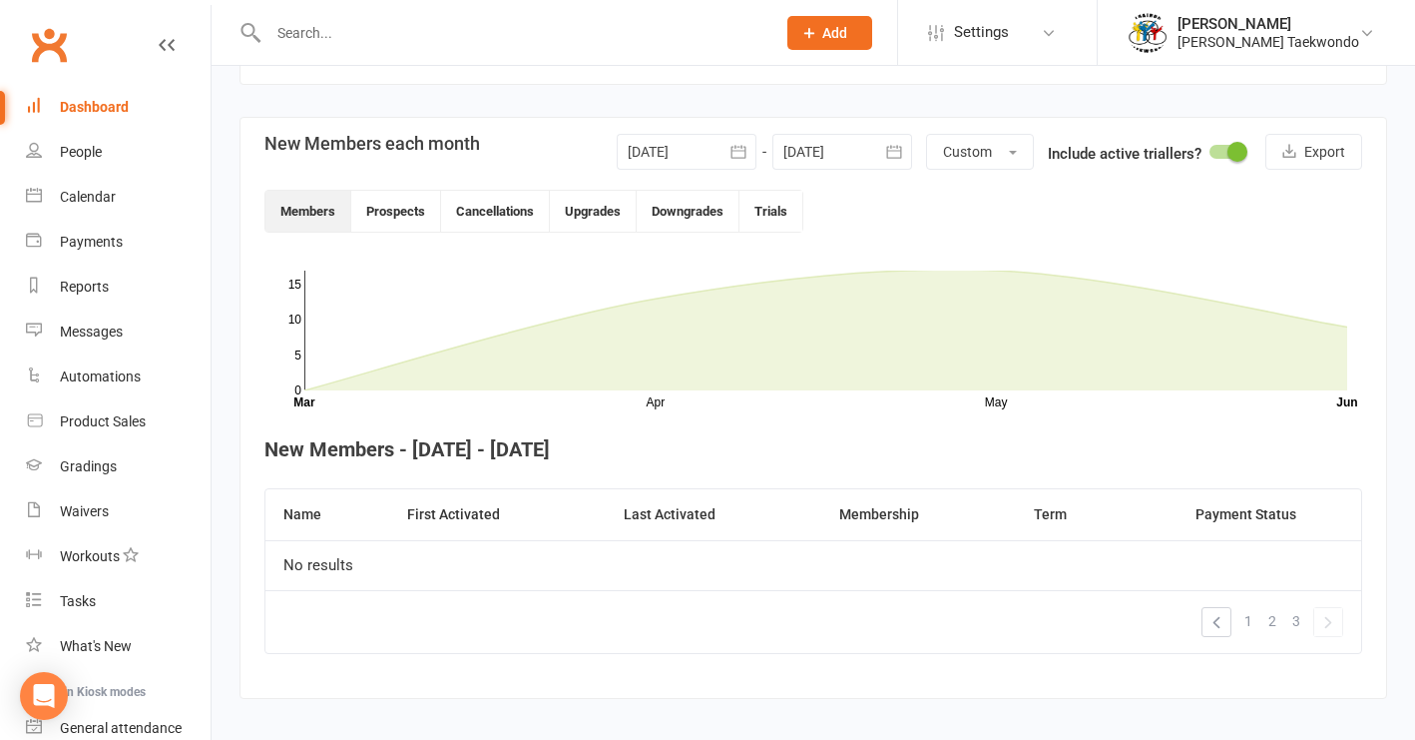
click at [1174, 223] on div "Members Prospects Cancellations Upgrades Downgrades Trials" at bounding box center [813, 211] width 1098 height 43
click at [968, 151] on span "Custom" at bounding box center [967, 152] width 49 height 16
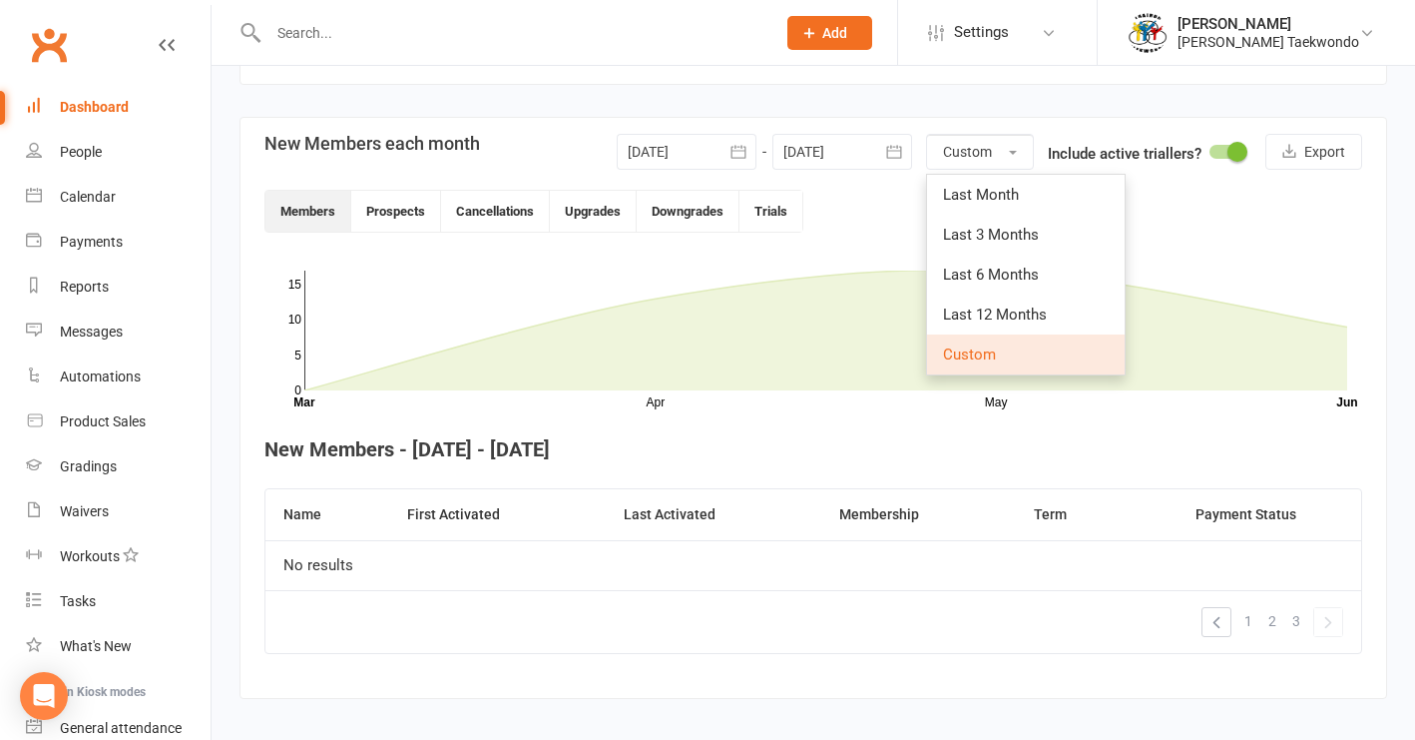
click at [1174, 243] on section "New Members each month [DATE] [DATE] Sun Mon Tue Wed Thu Fri Sat 14 30 31 01 02…" at bounding box center [814, 408] width 1148 height 582
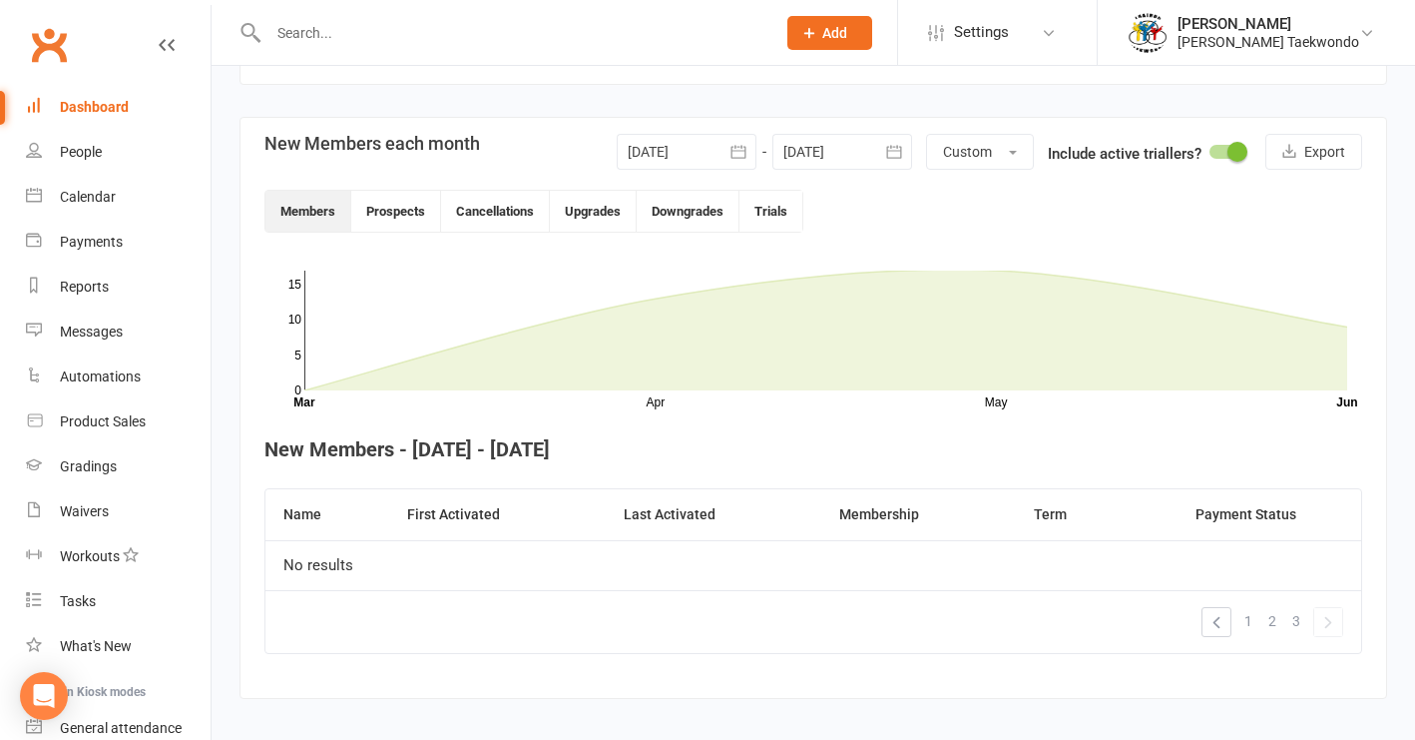
click at [1174, 245] on section "New Members each month [DATE] [DATE] Sun Mon Tue Wed Thu Fri Sat 14 30 31 01 02…" at bounding box center [814, 408] width 1148 height 582
click at [1174, 626] on link "«" at bounding box center [1217, 622] width 28 height 28
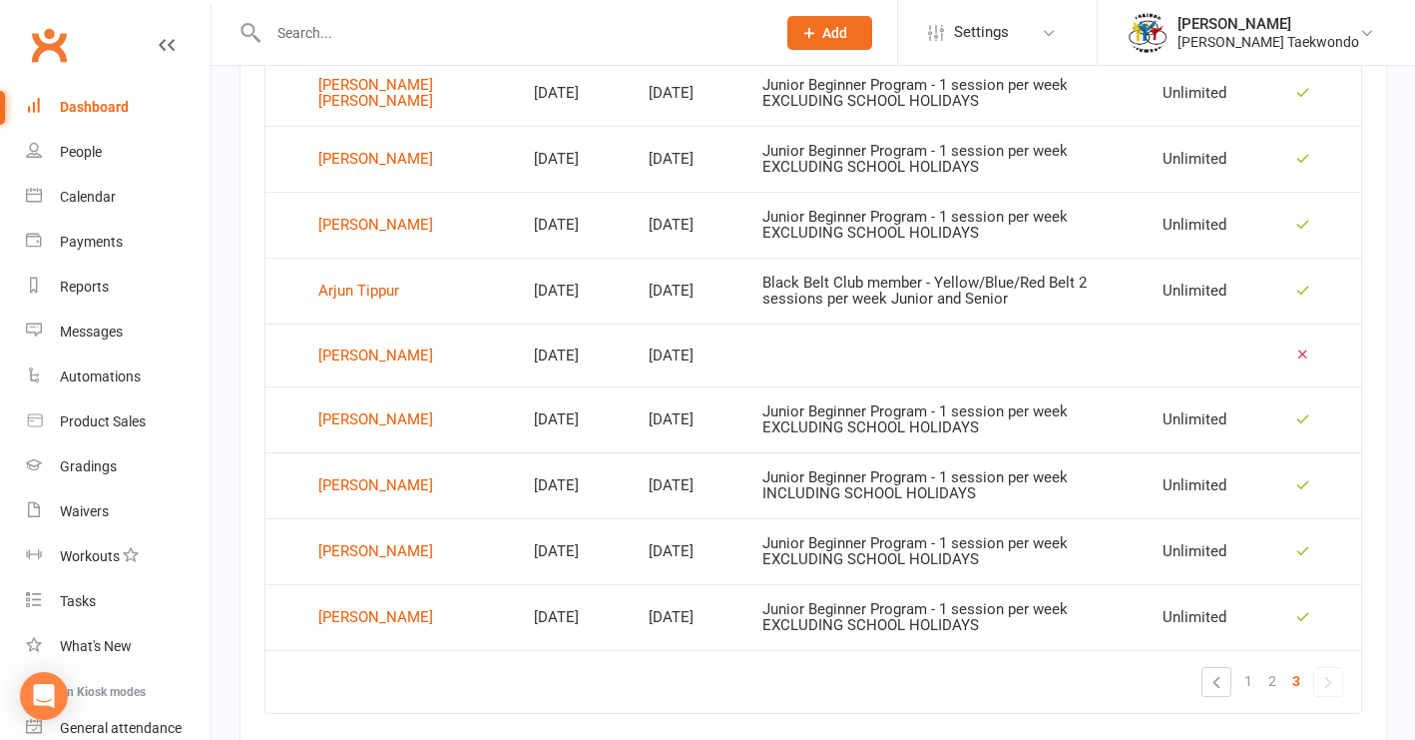
scroll to position [978, 0]
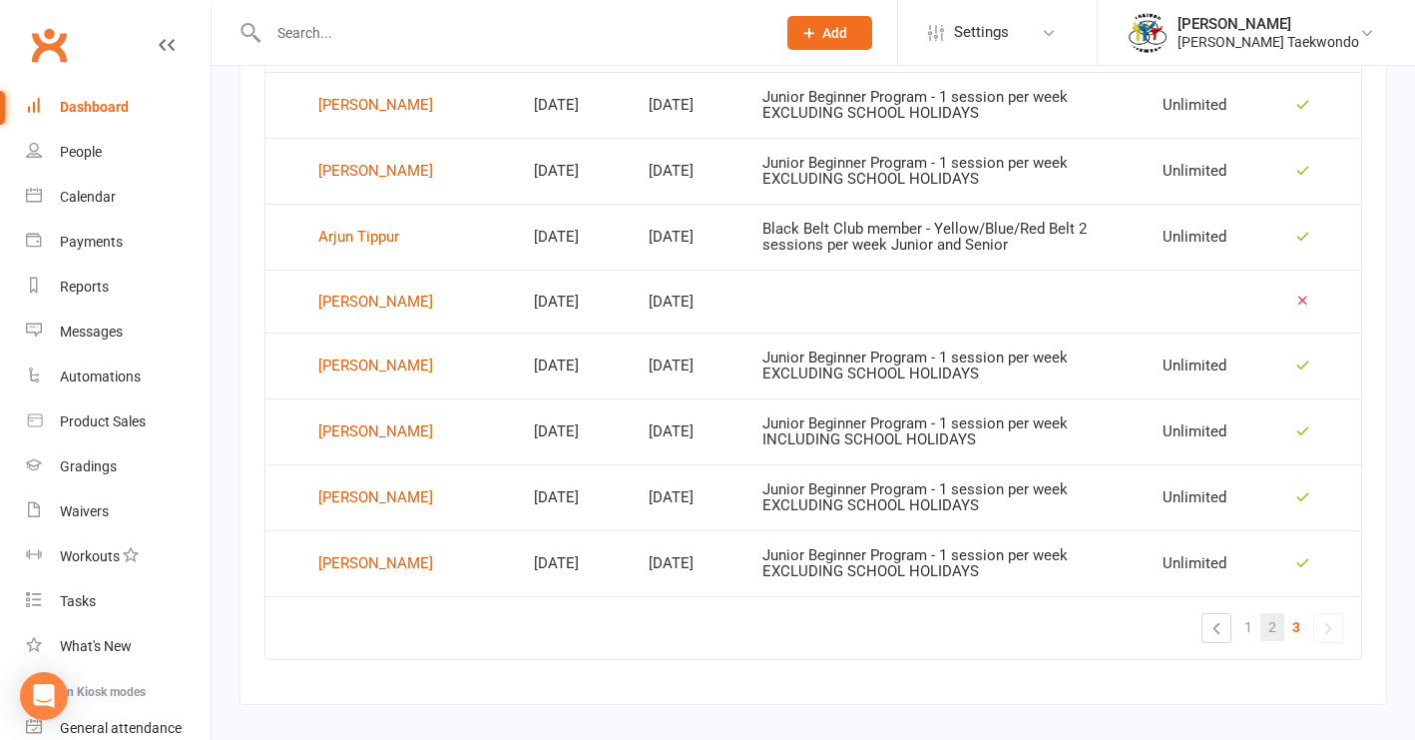
click at [1174, 622] on span "2" at bounding box center [1273, 627] width 8 height 28
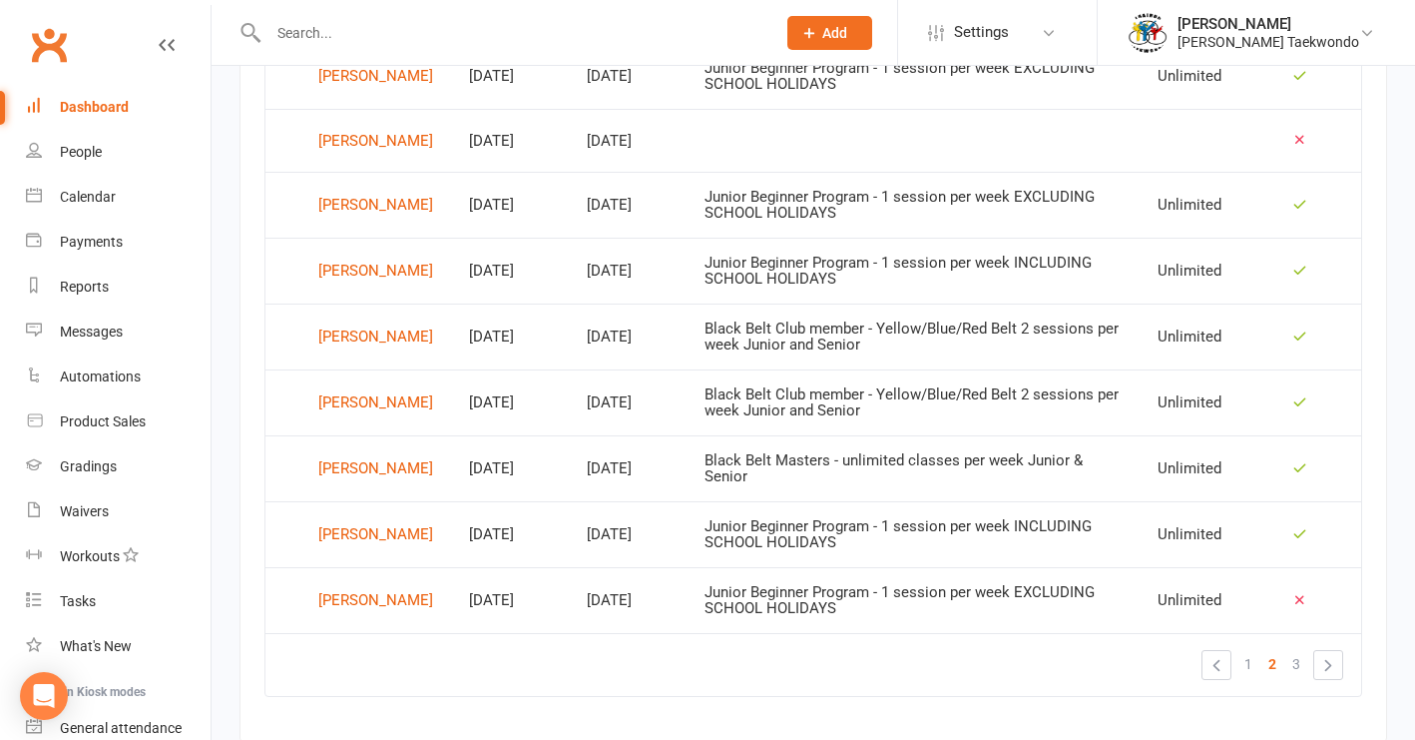
scroll to position [1394, 0]
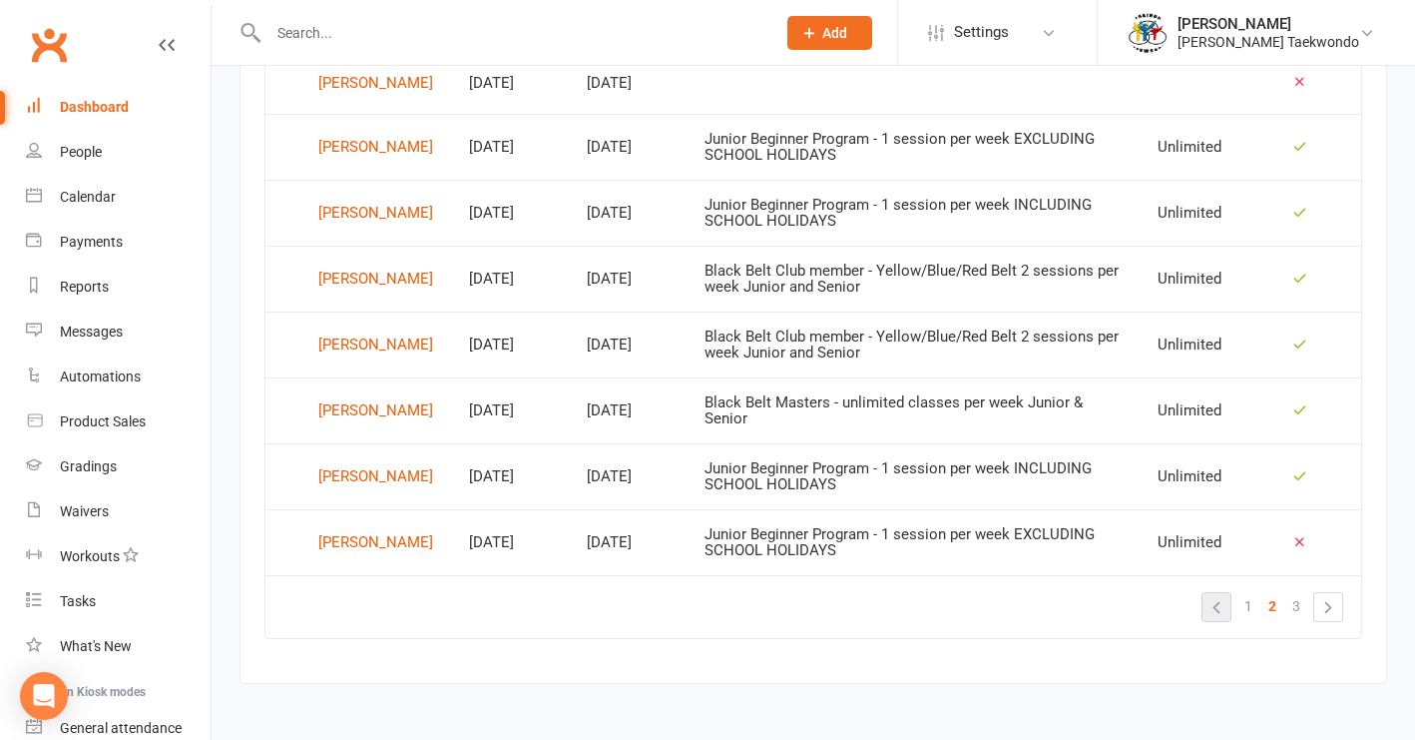
click at [1174, 598] on link "«" at bounding box center [1217, 607] width 28 height 28
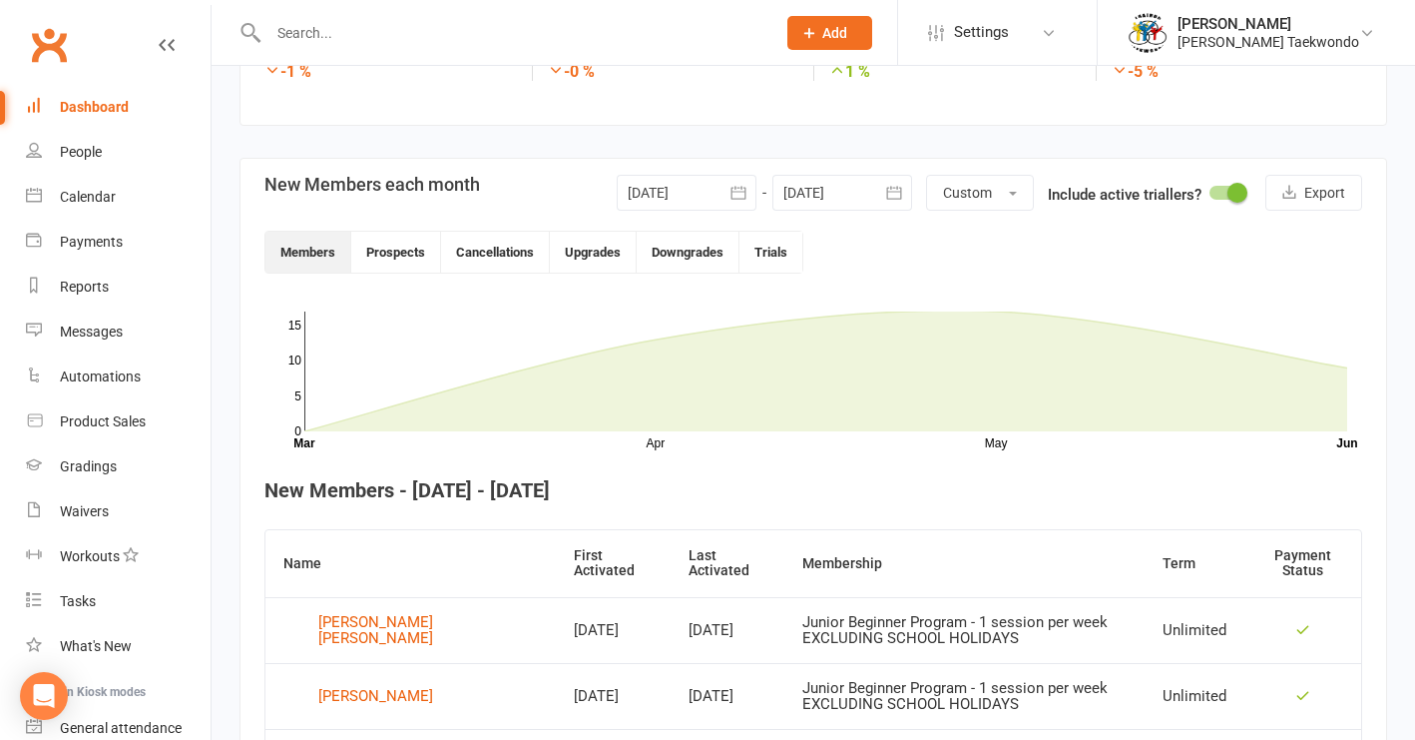
scroll to position [373, 0]
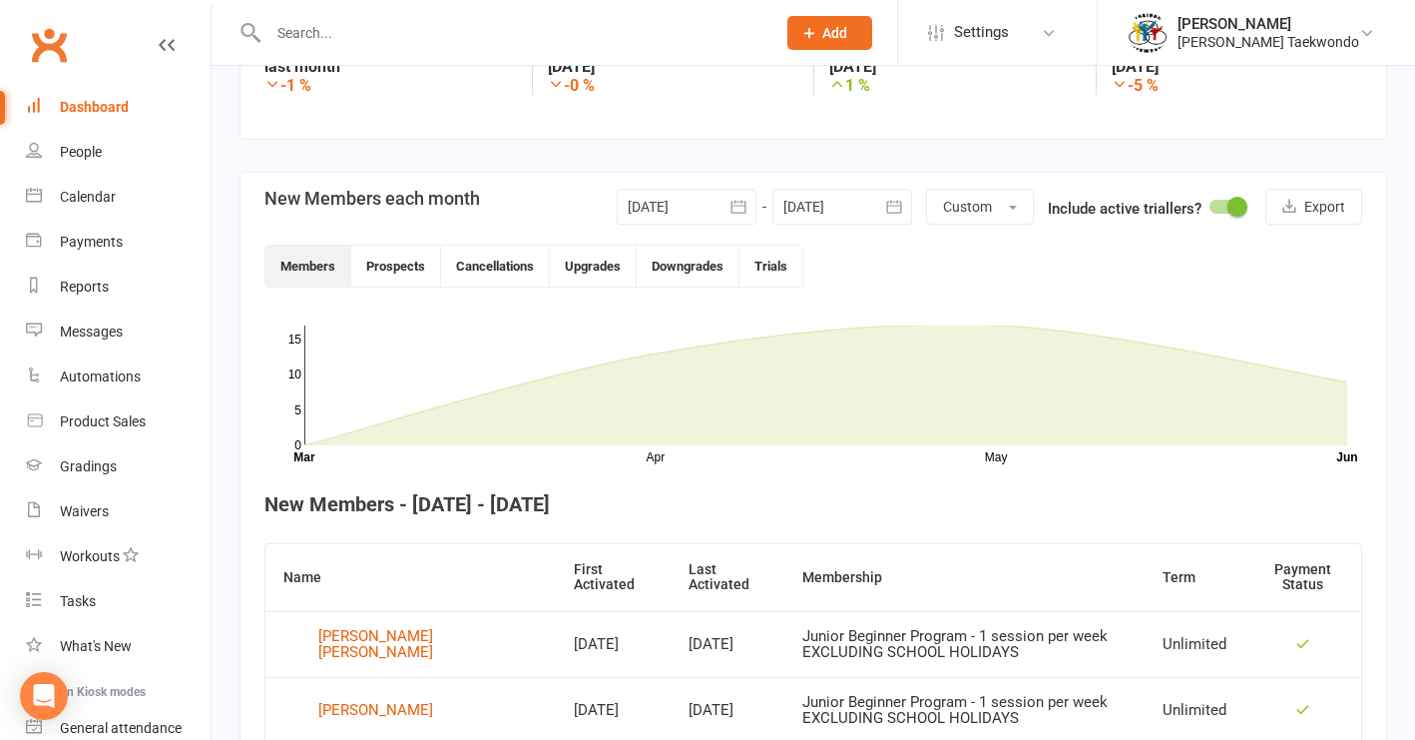
click at [739, 202] on icon "button" at bounding box center [738, 206] width 15 height 13
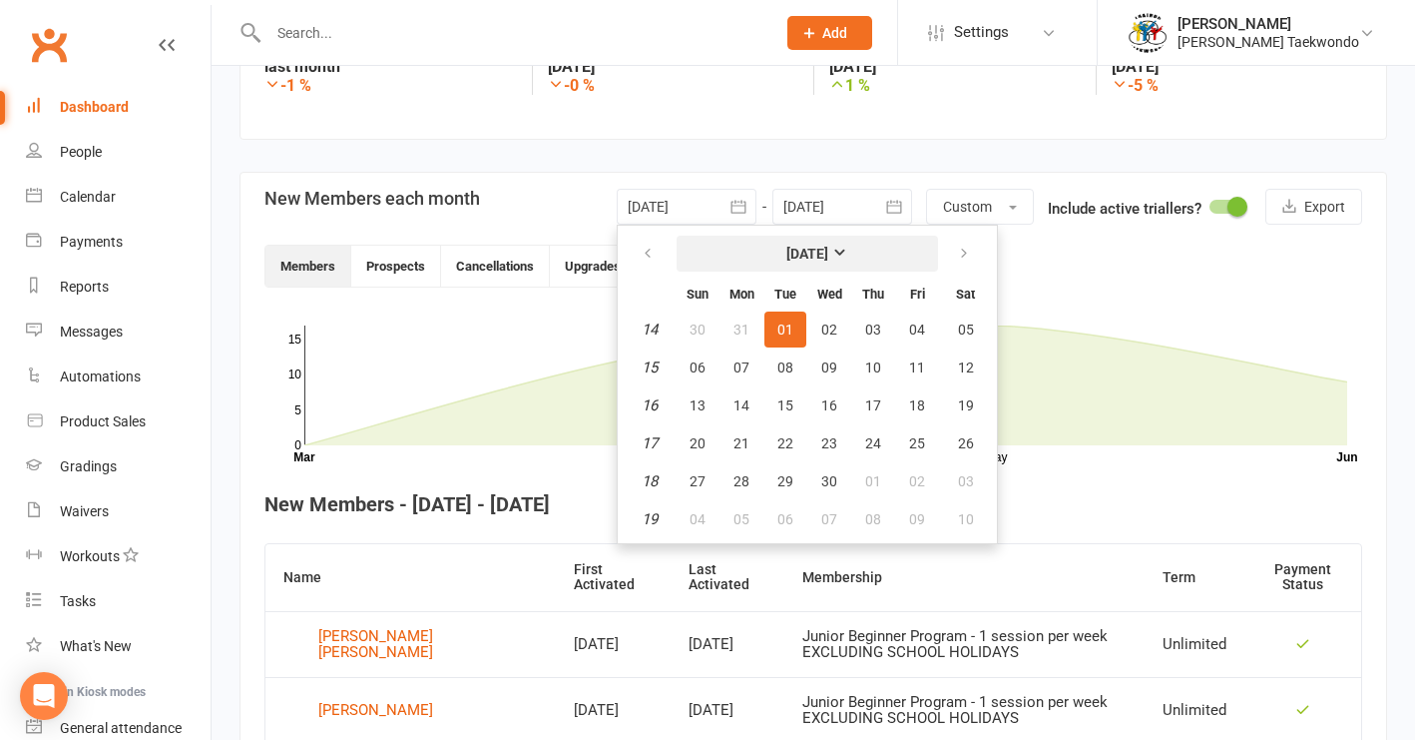
click at [828, 250] on strong "[DATE]" at bounding box center [807, 254] width 42 height 16
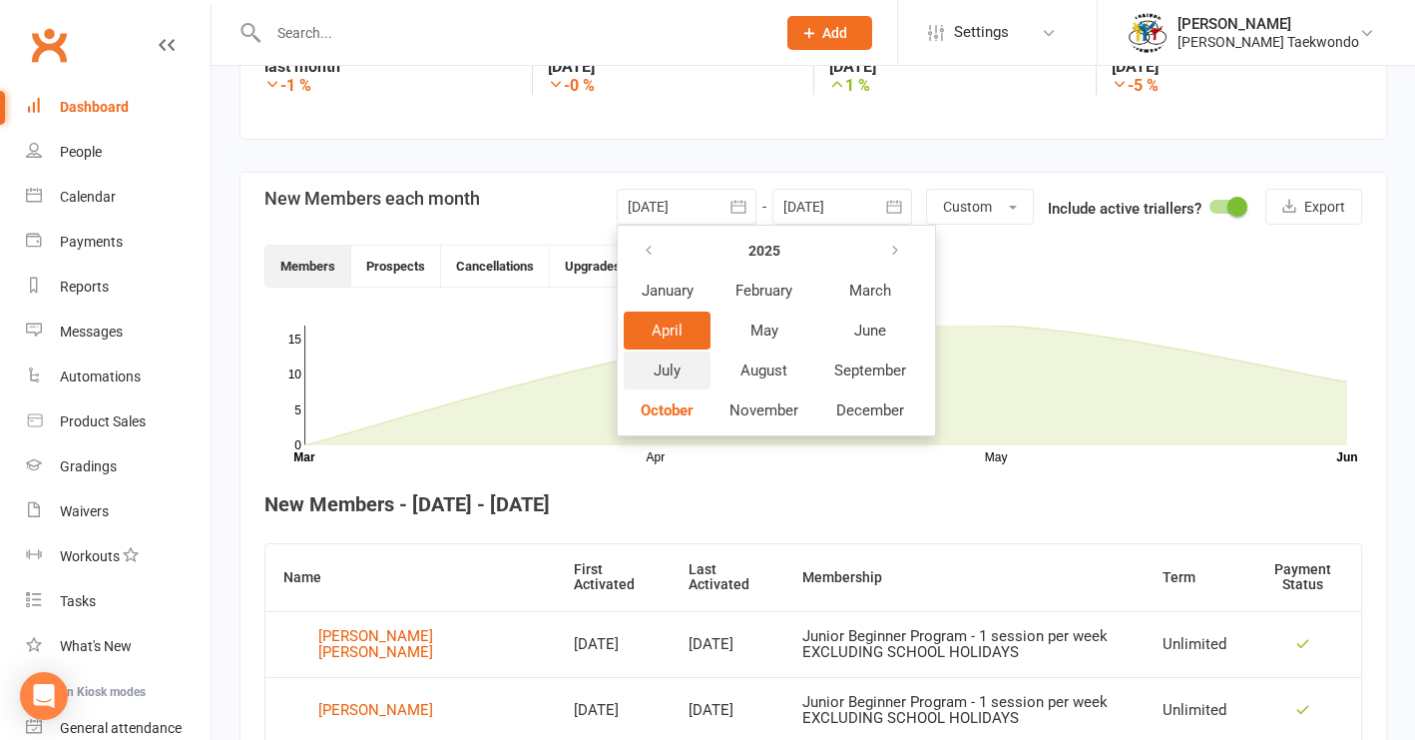
click at [673, 369] on span "July" at bounding box center [667, 370] width 27 height 18
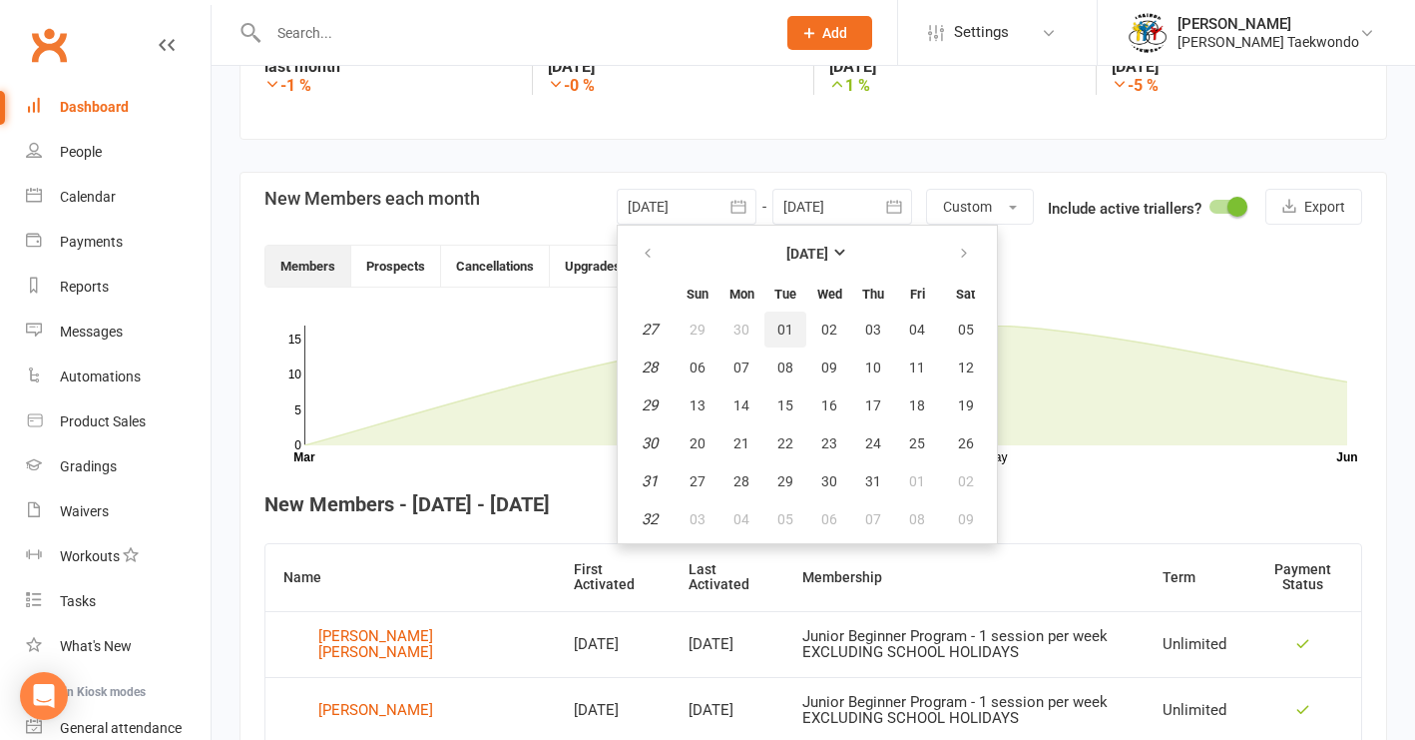
click at [785, 327] on span "01" at bounding box center [785, 329] width 16 height 16
type input "[DATE]"
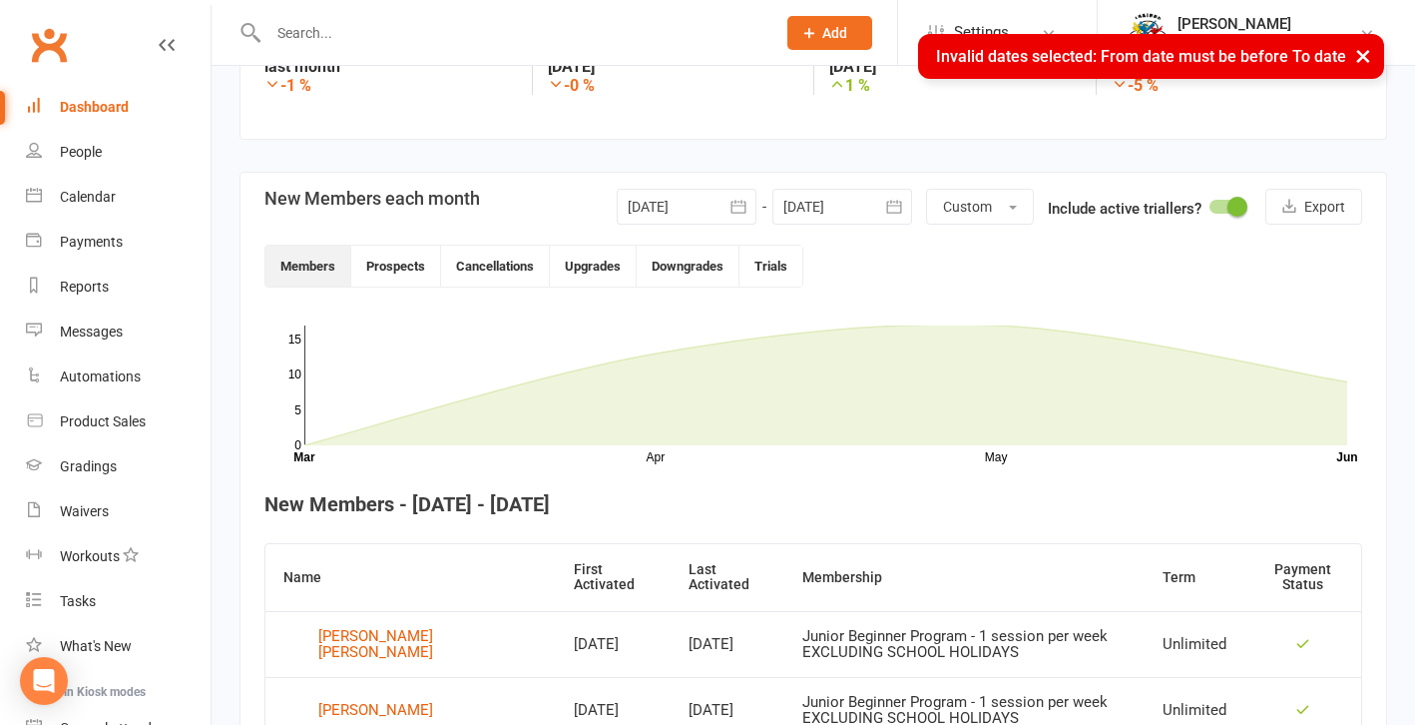
click at [887, 206] on icon "button" at bounding box center [893, 206] width 15 height 13
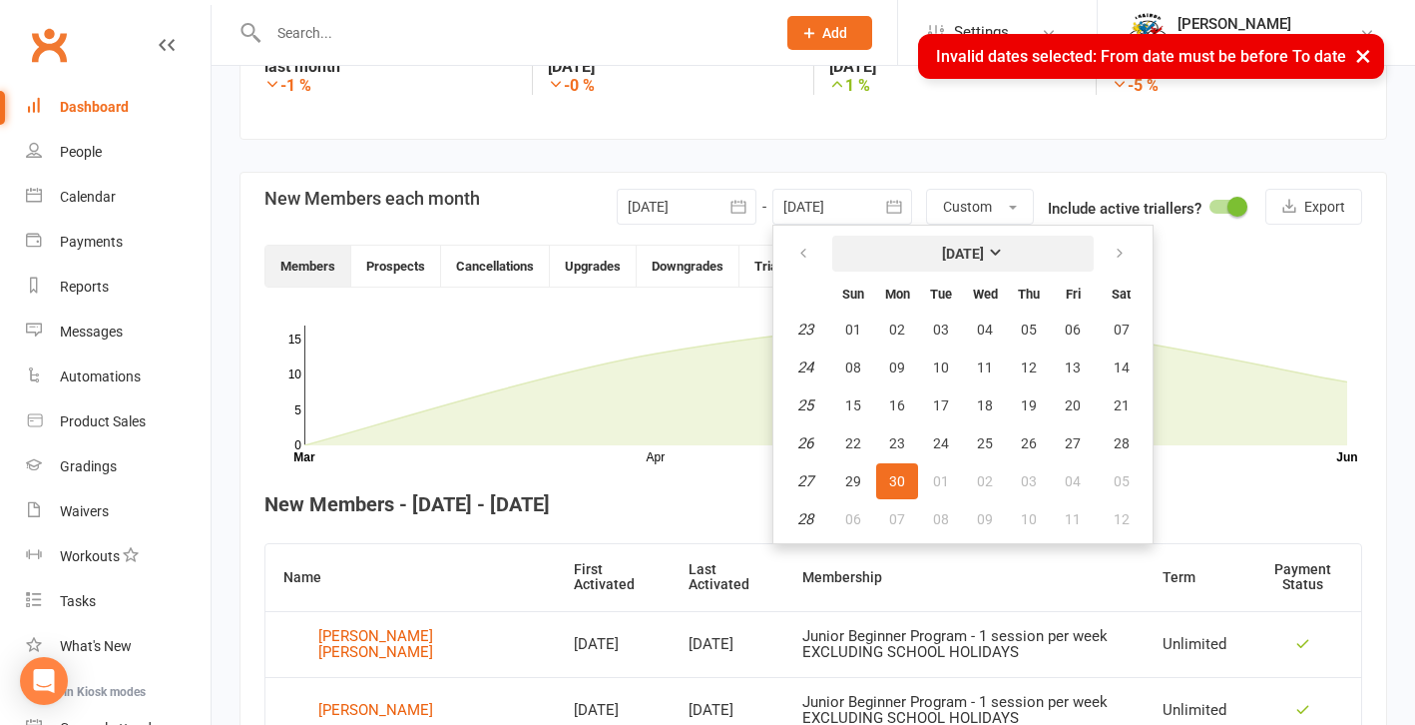
click at [997, 245] on button "[DATE]" at bounding box center [962, 254] width 261 height 36
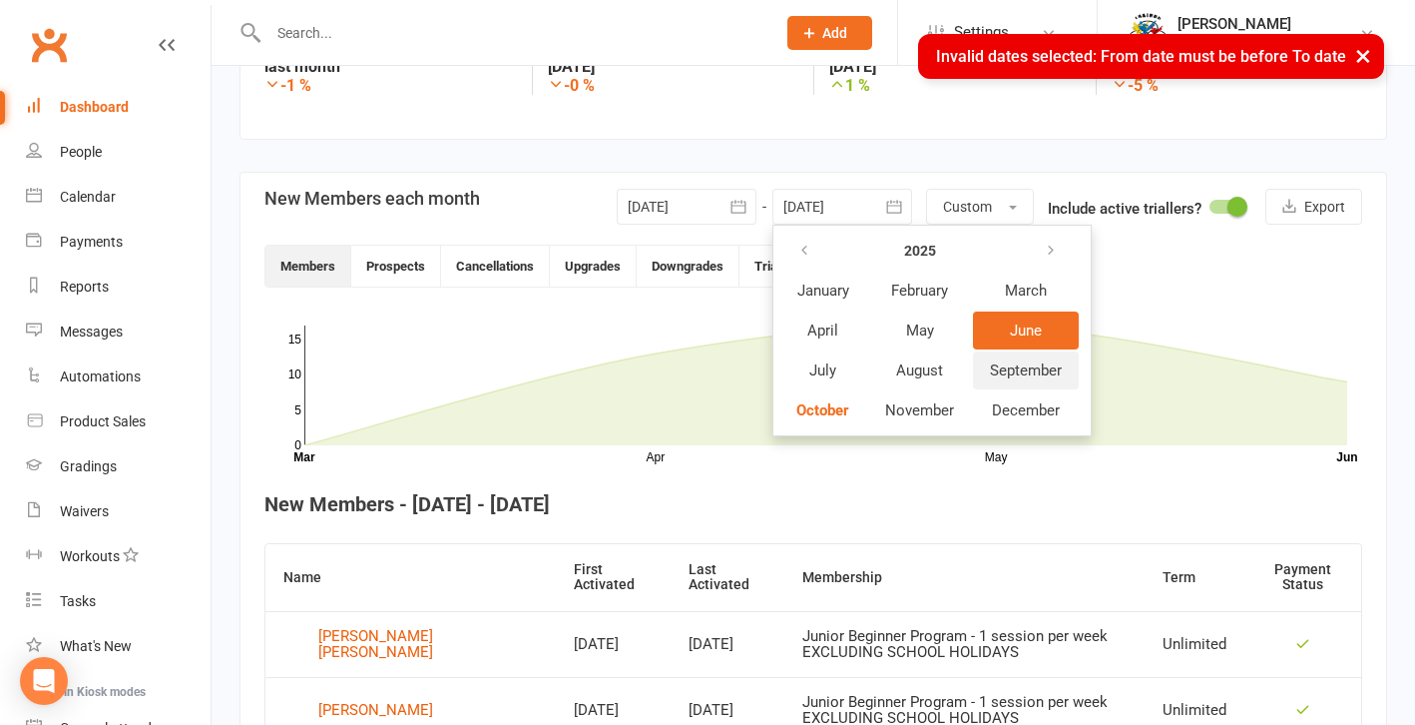
click at [1028, 370] on span "September" at bounding box center [1026, 370] width 72 height 18
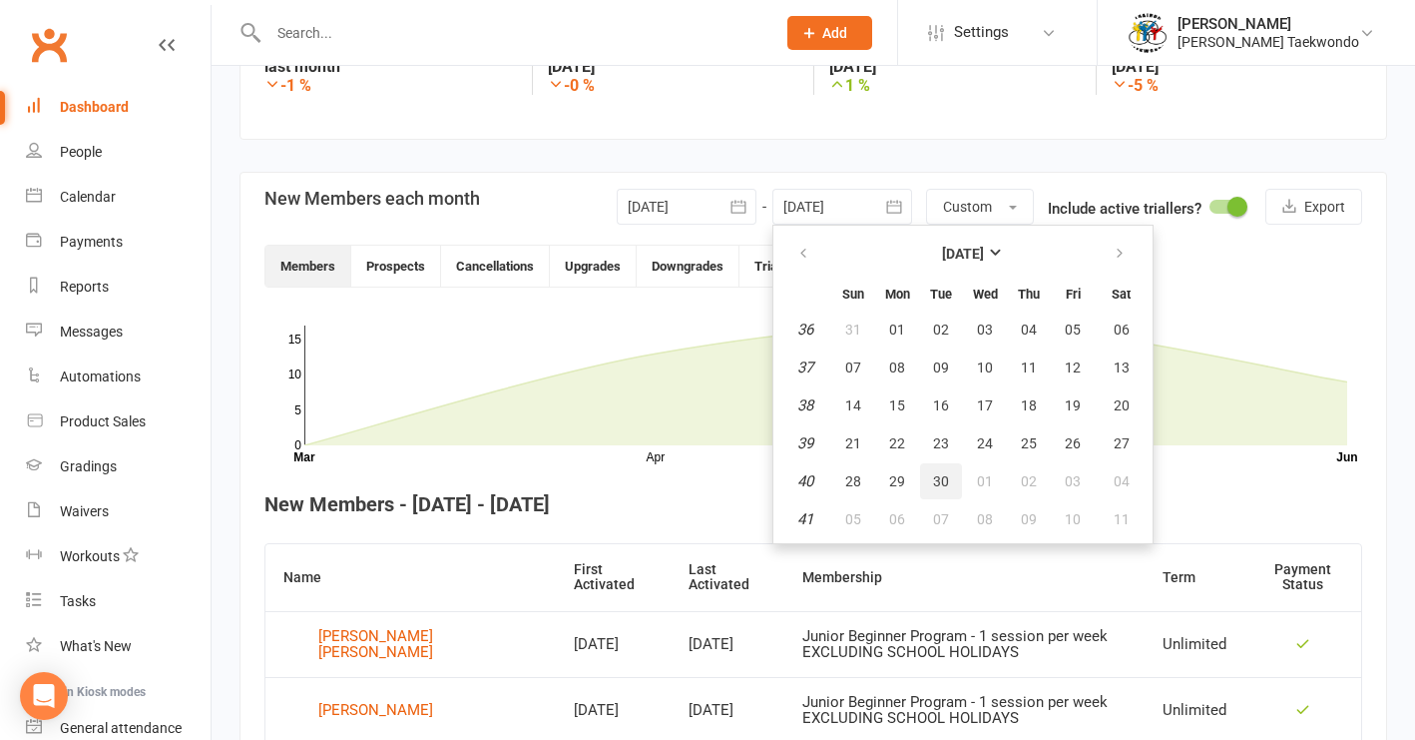
click at [940, 484] on span "30" at bounding box center [941, 481] width 16 height 16
type input "[DATE]"
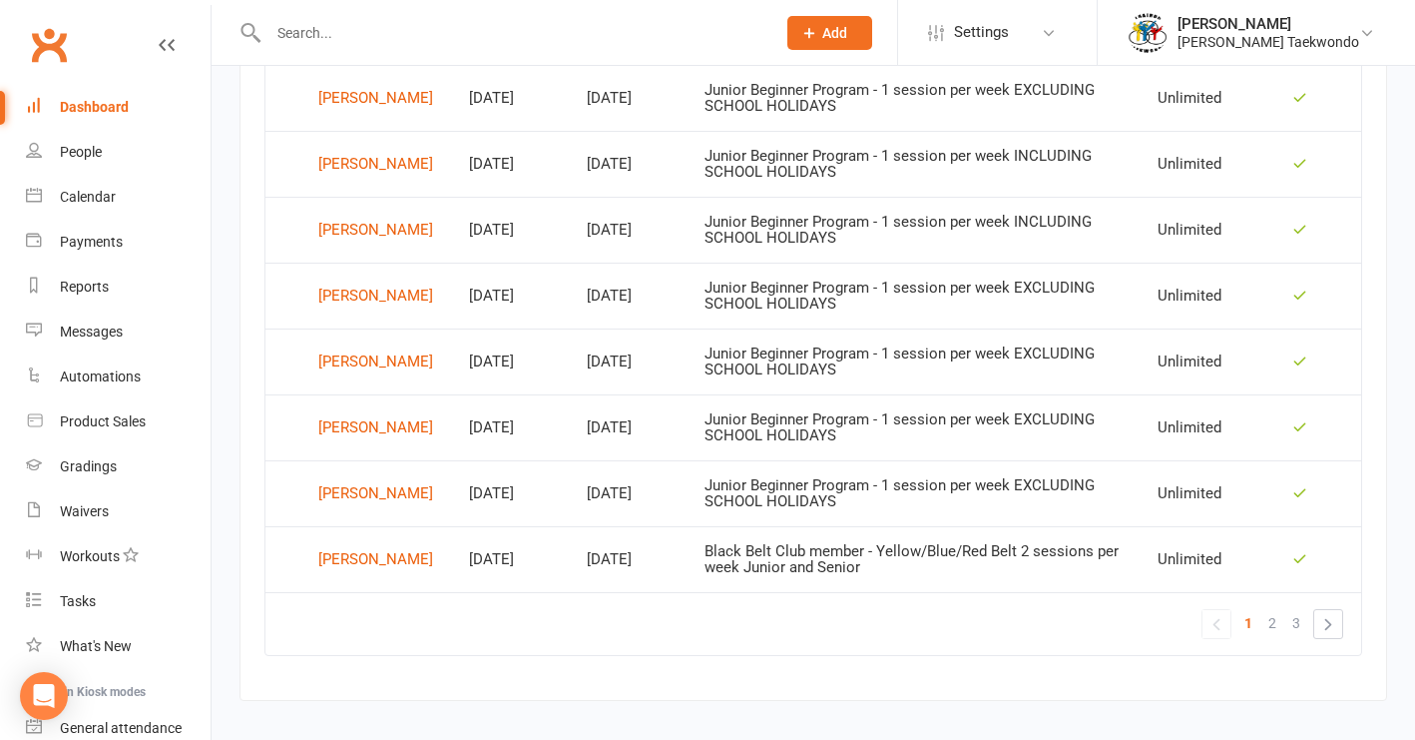
scroll to position [1397, 0]
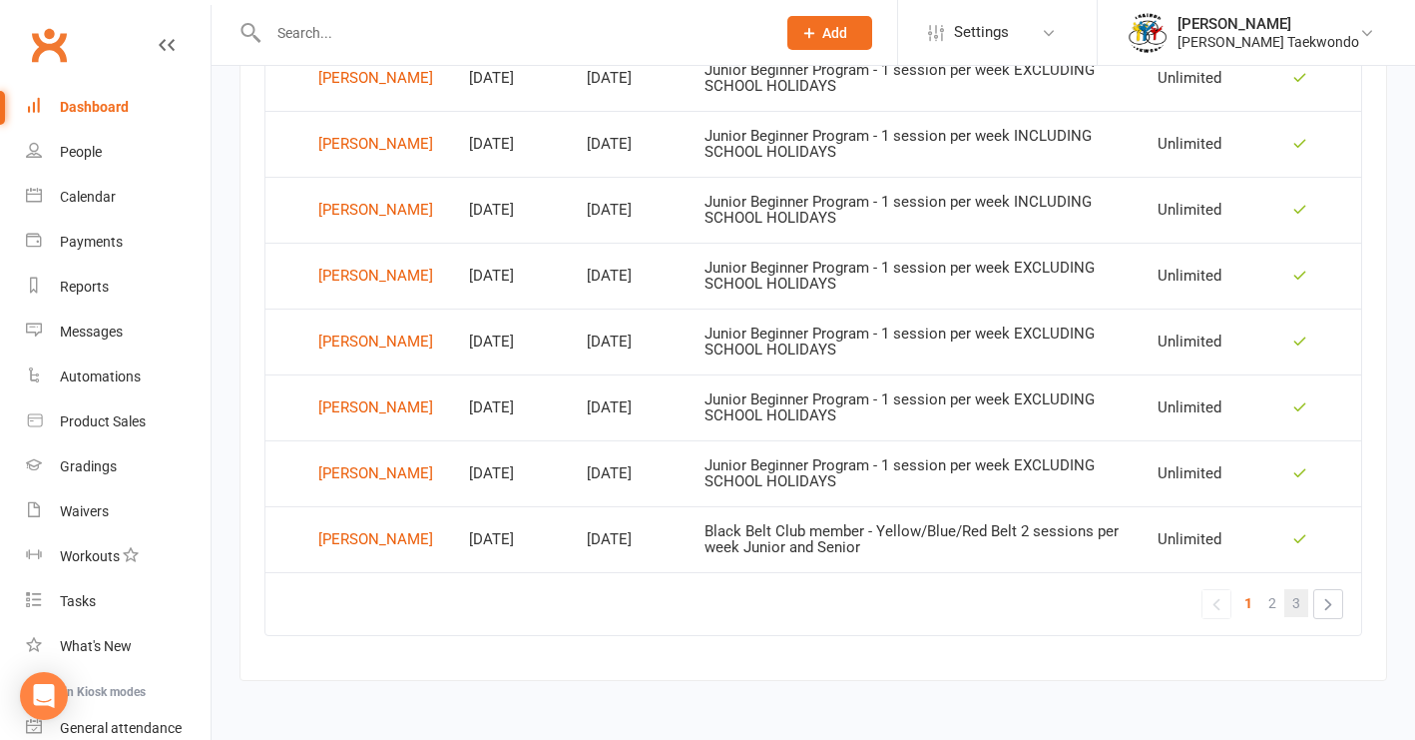
click at [1174, 590] on span "3" at bounding box center [1296, 603] width 8 height 28
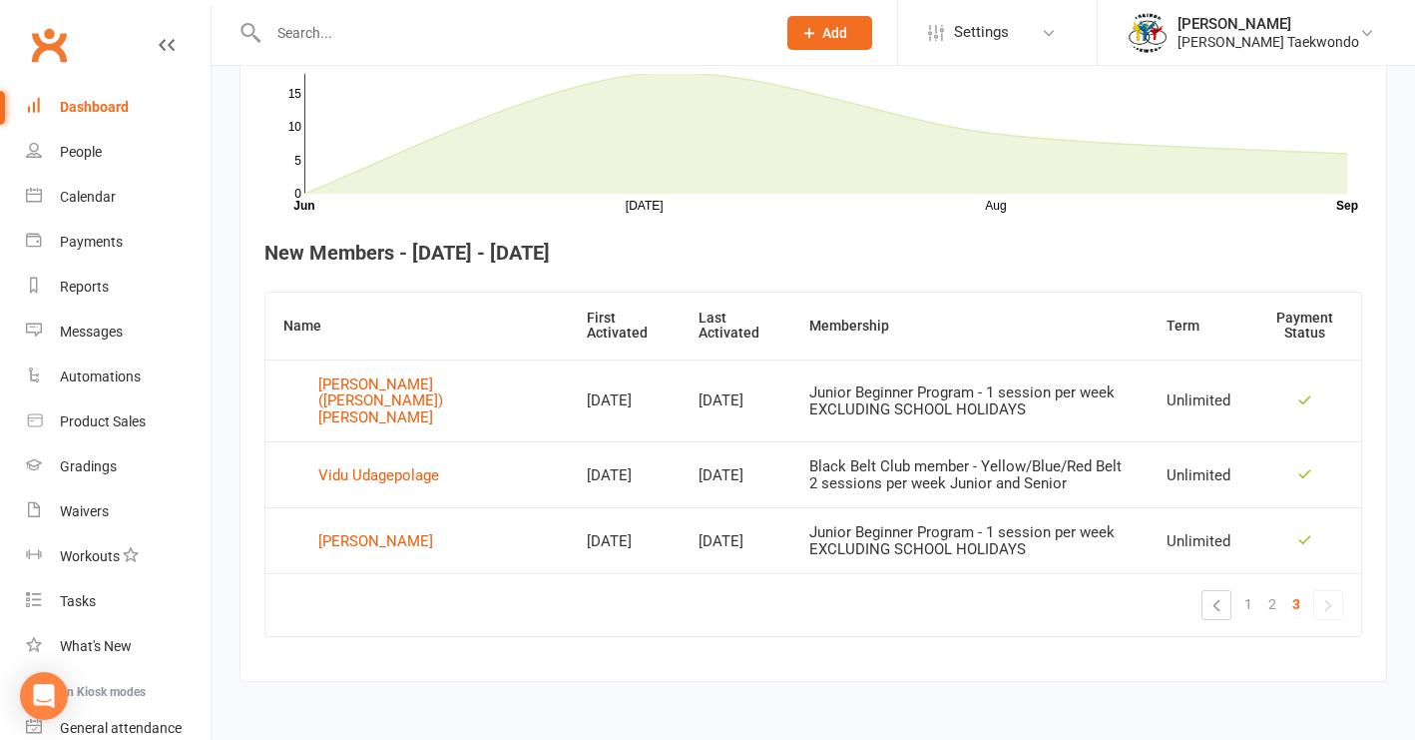
click at [83, 108] on div "Dashboard" at bounding box center [94, 107] width 69 height 16
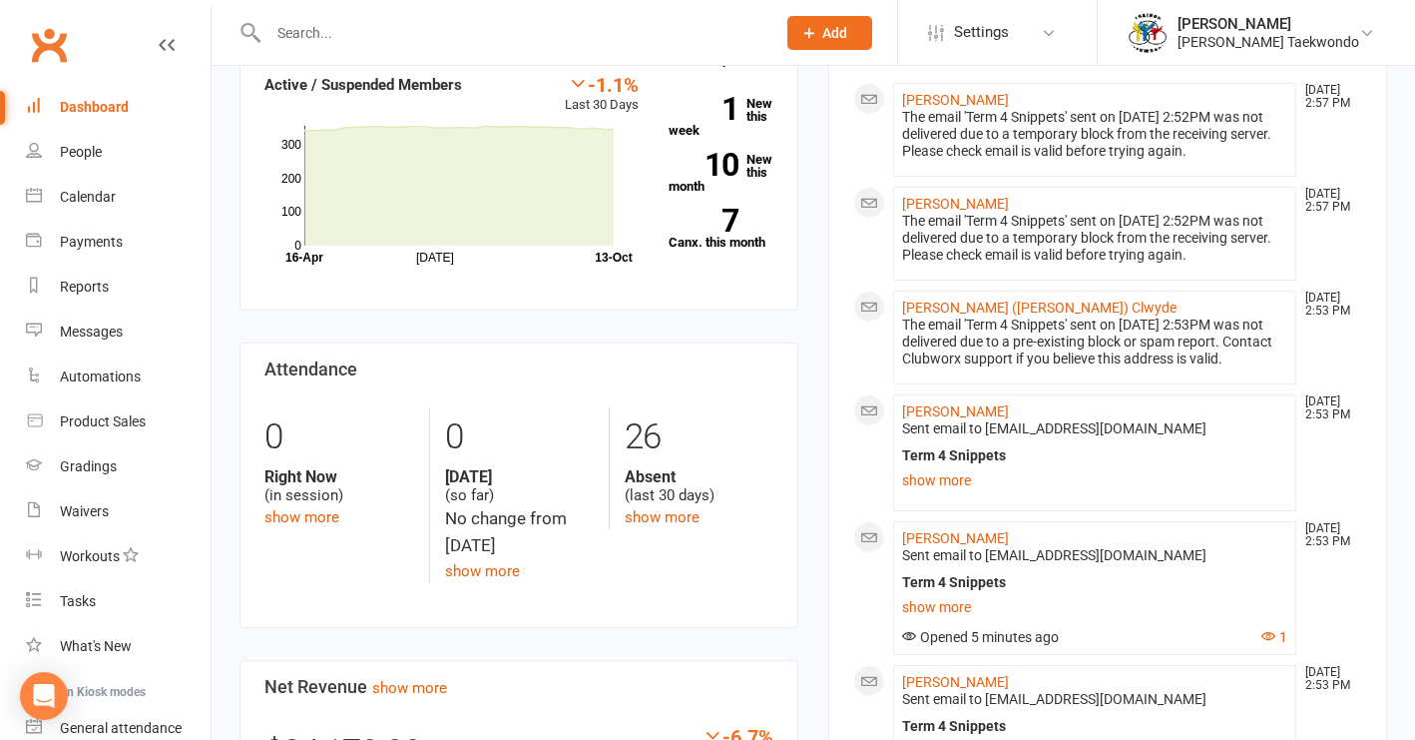
scroll to position [733, 0]
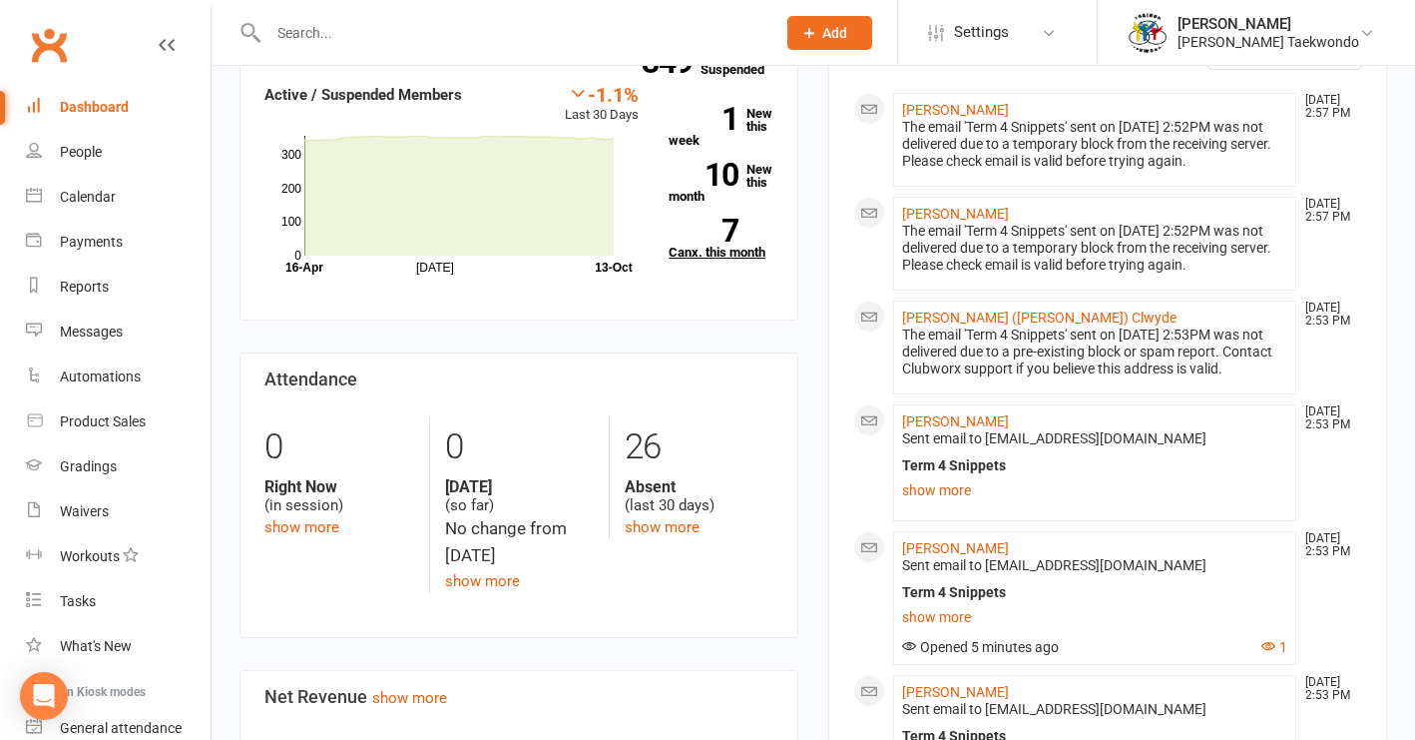
click at [706, 226] on link "7 Canx. this month" at bounding box center [721, 239] width 105 height 40
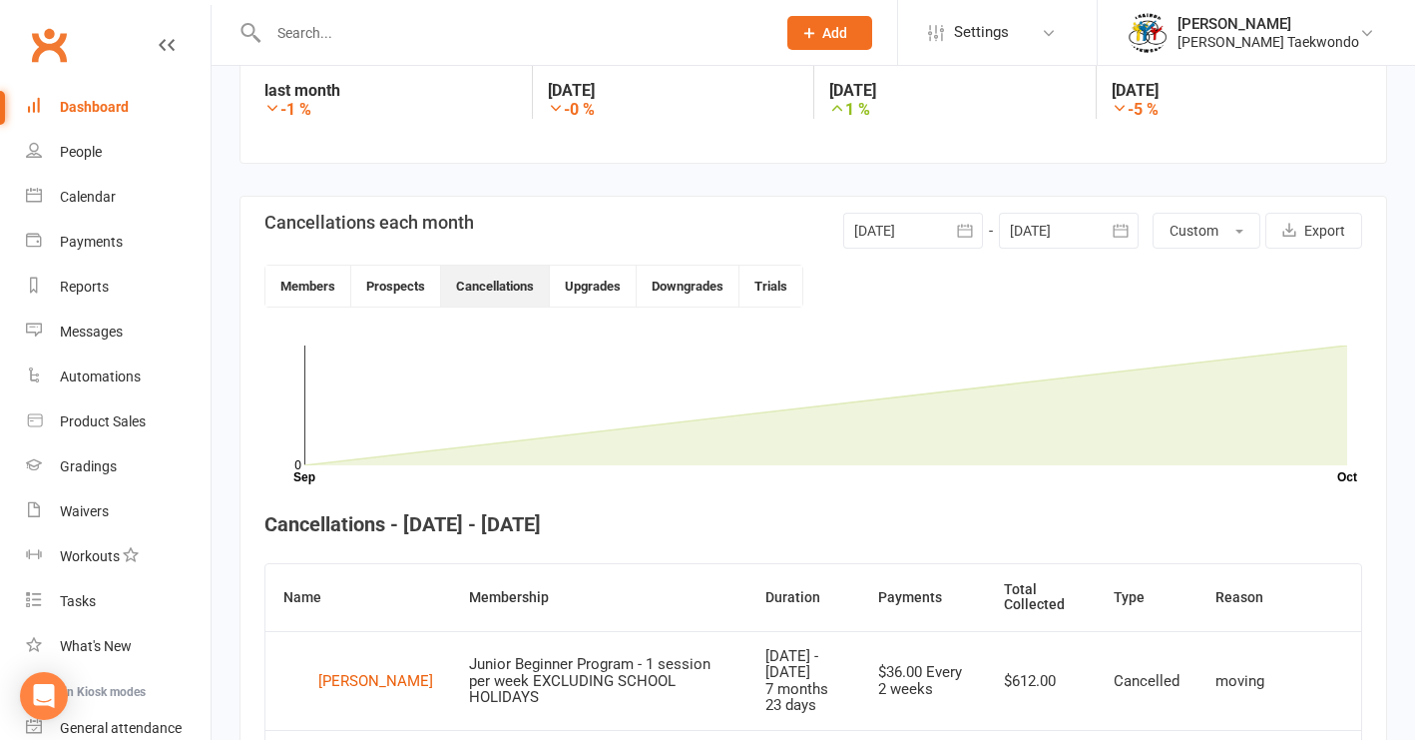
scroll to position [288, 0]
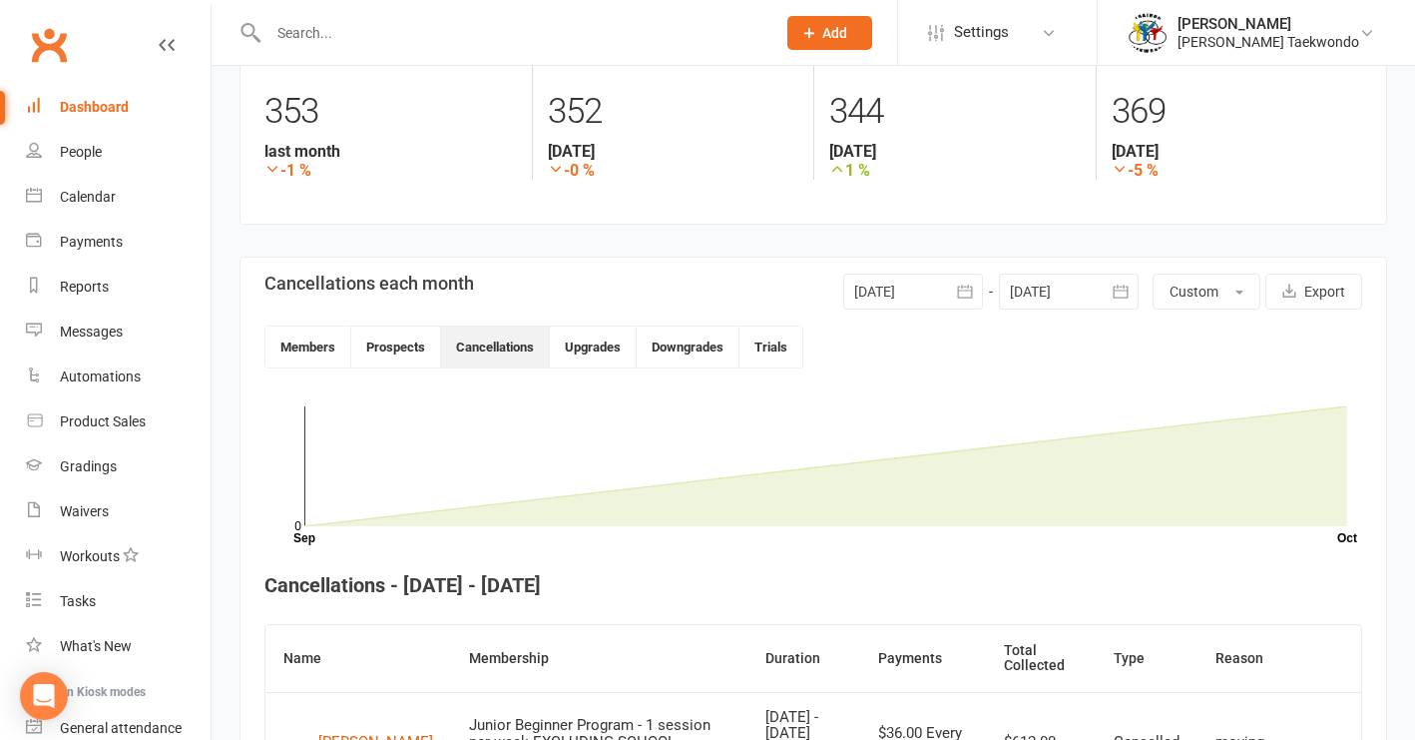
click at [902, 277] on div at bounding box center [913, 291] width 140 height 36
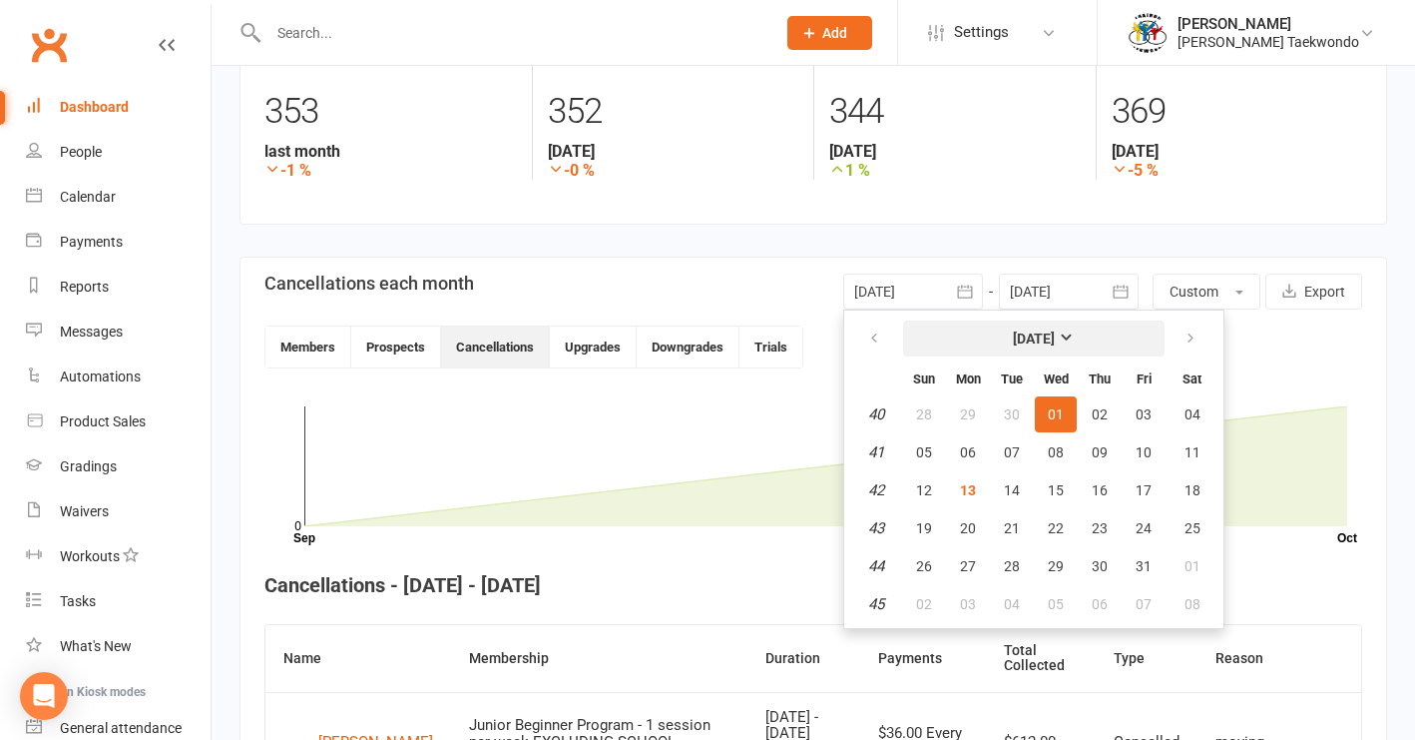
click at [1055, 340] on strong "[DATE]" at bounding box center [1034, 338] width 42 height 16
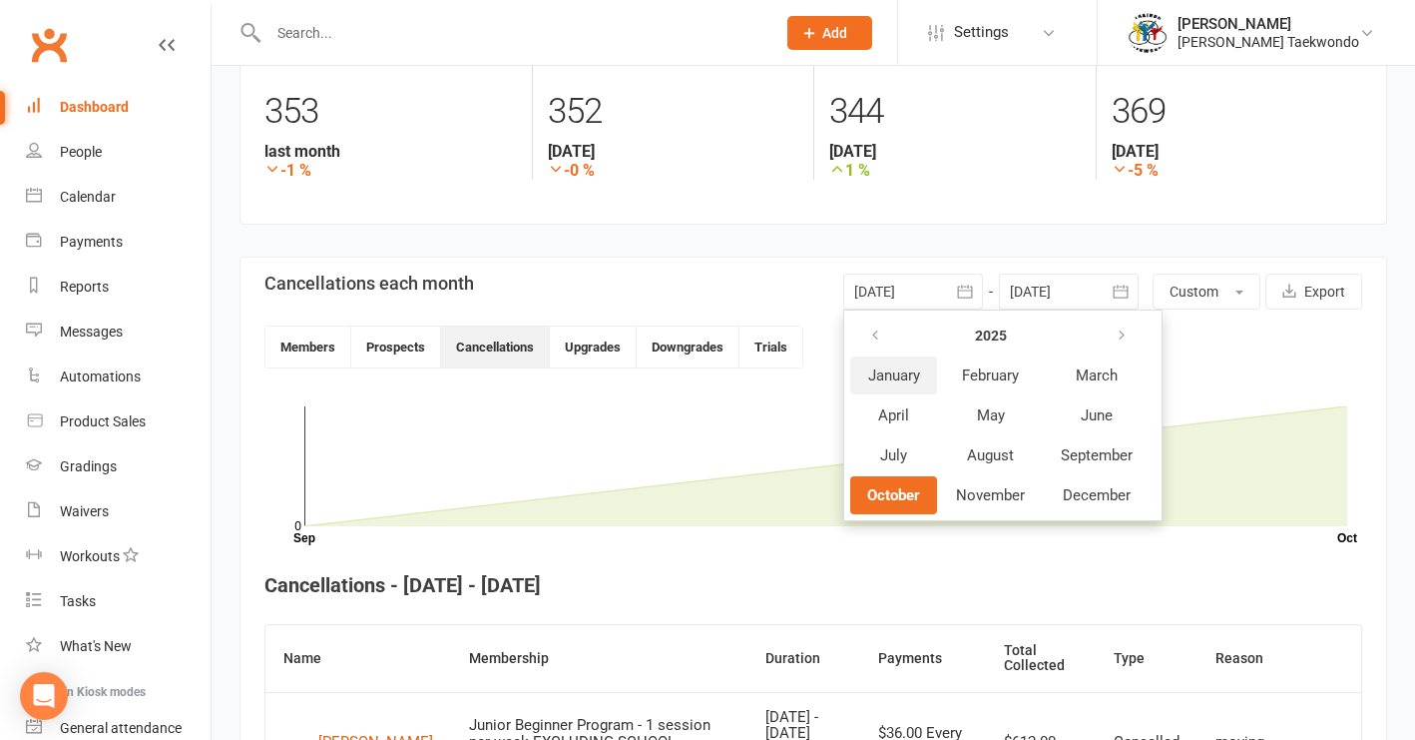
click at [901, 378] on span "January" at bounding box center [894, 375] width 52 height 18
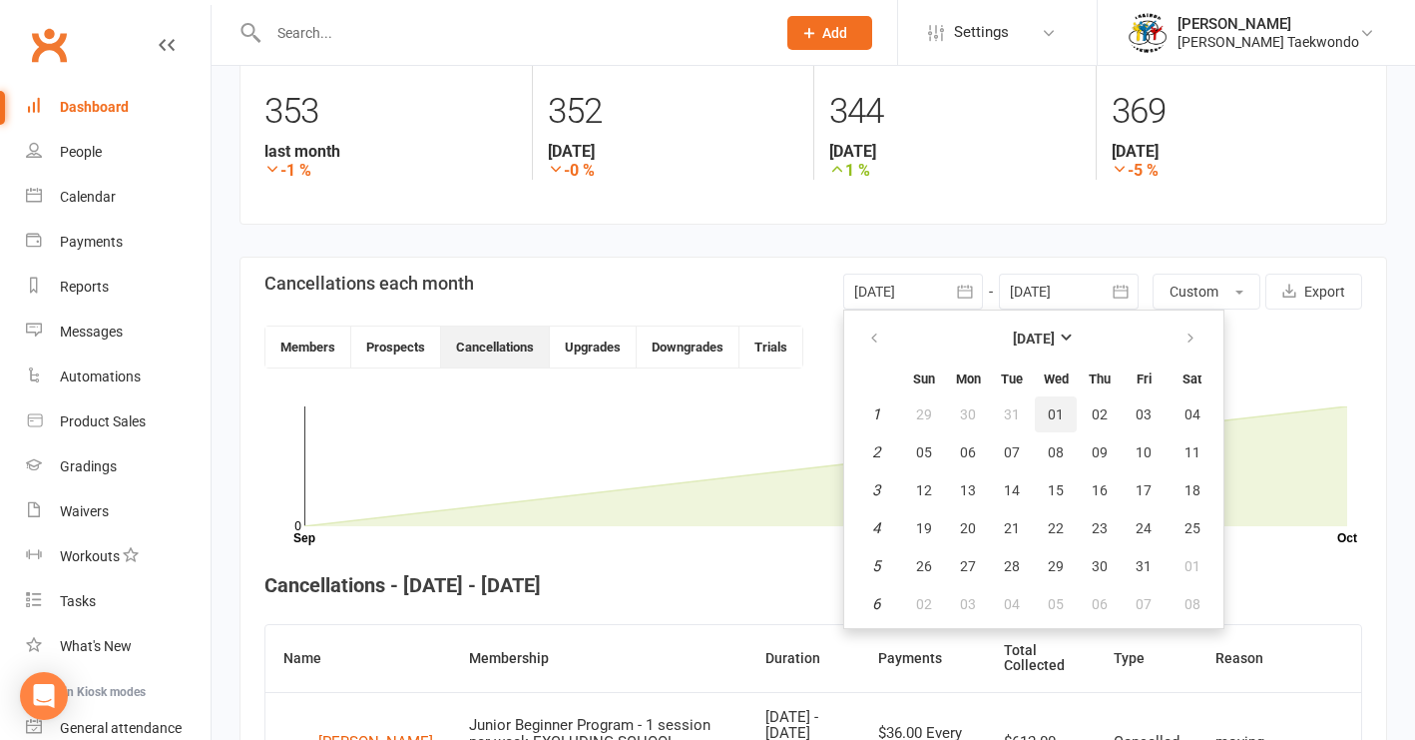
click at [1057, 419] on span "01" at bounding box center [1056, 414] width 16 height 16
type input "[DATE]"
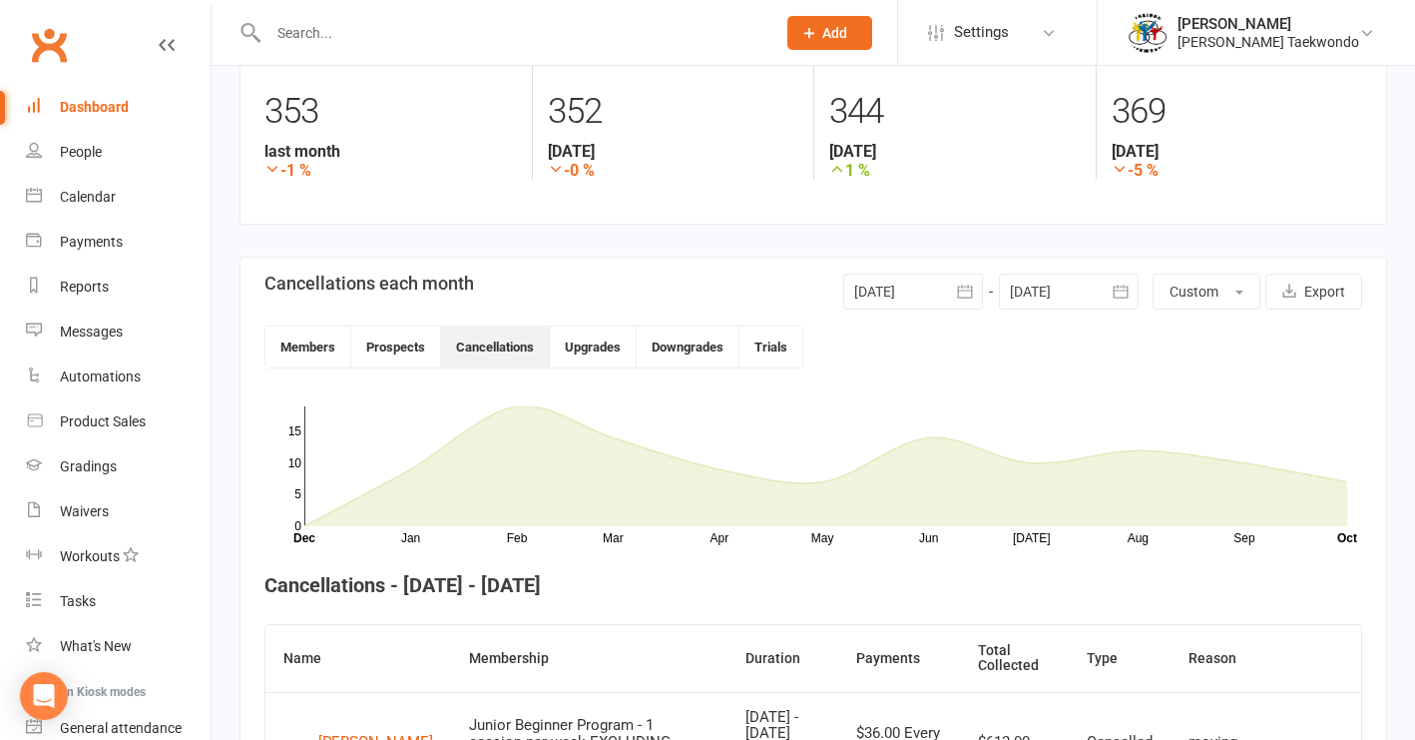
click at [1081, 292] on div at bounding box center [1069, 291] width 140 height 36
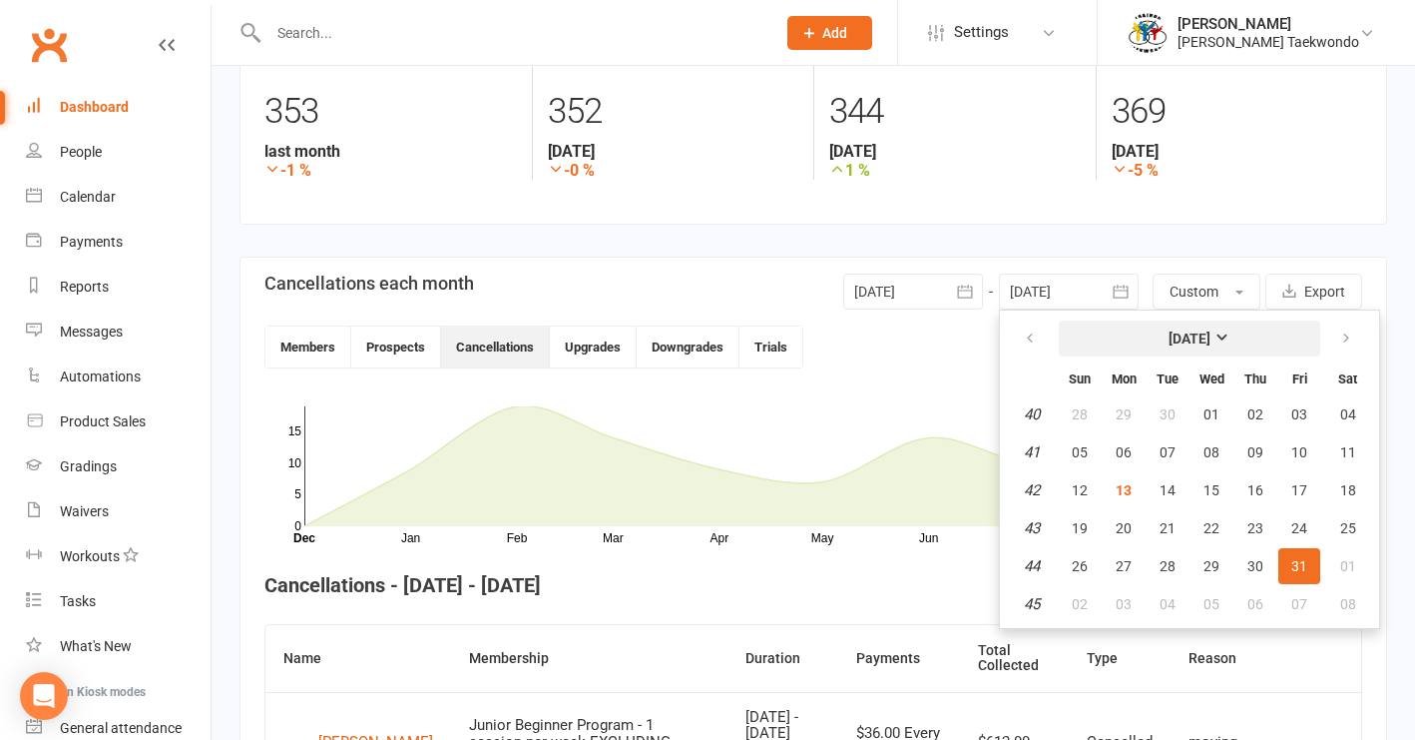
click at [1174, 338] on strong "[DATE]" at bounding box center [1190, 338] width 42 height 16
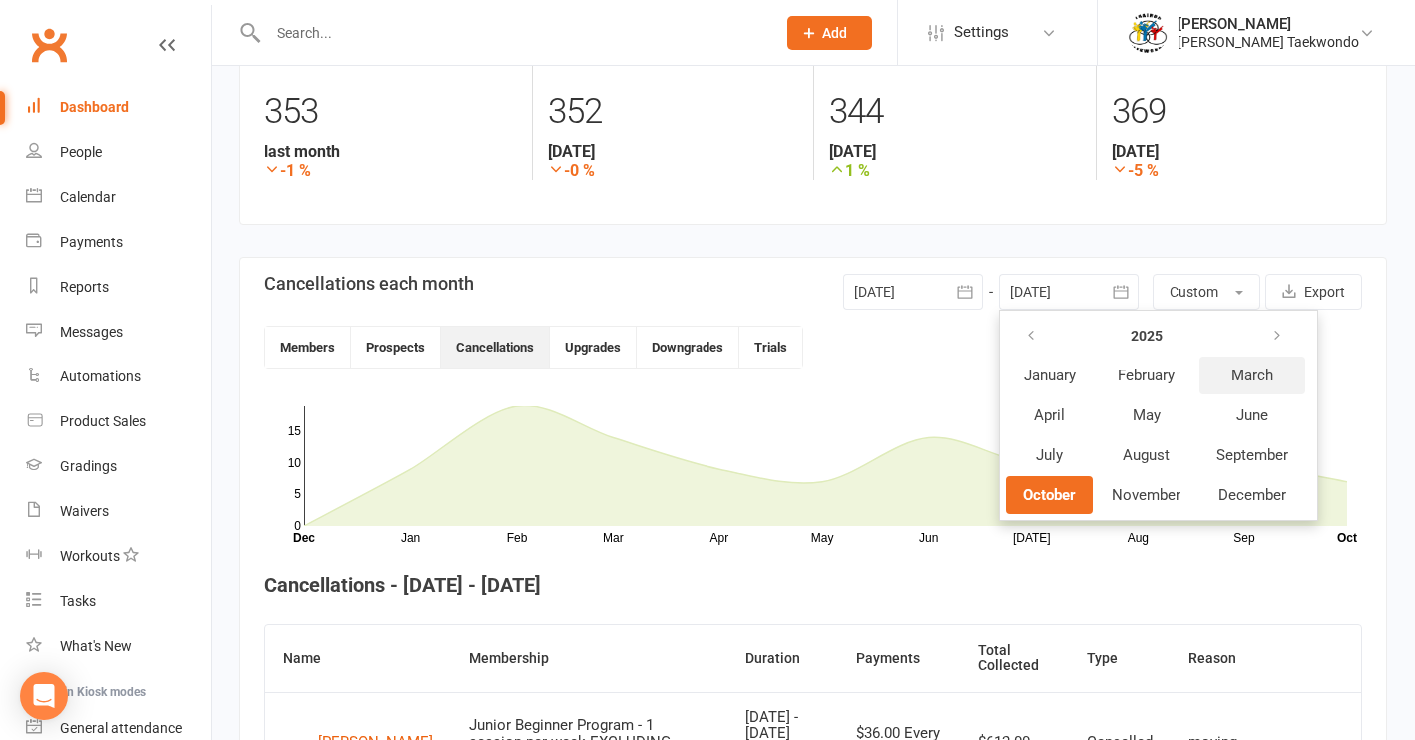
click at [1174, 377] on span "March" at bounding box center [1253, 375] width 42 height 18
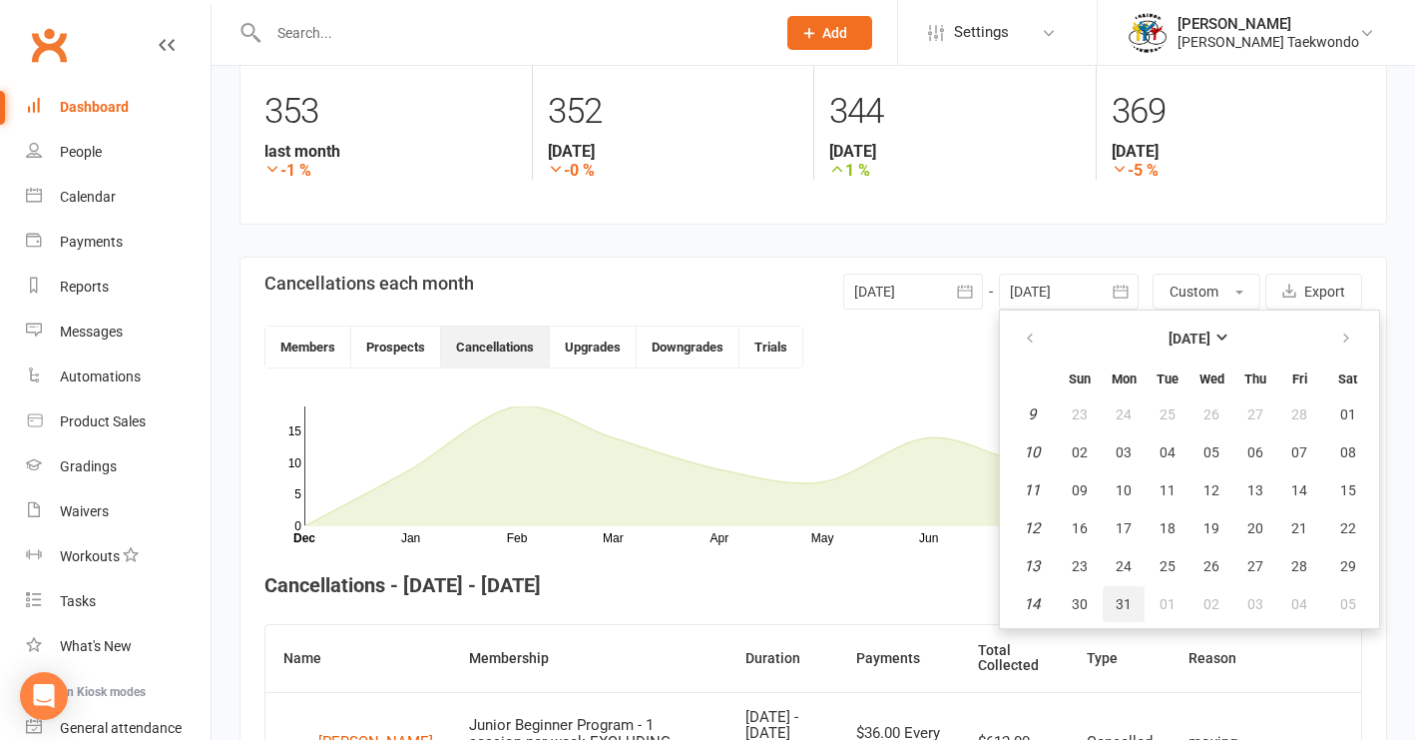
click at [1127, 605] on span "31" at bounding box center [1124, 604] width 16 height 16
type input "[DATE]"
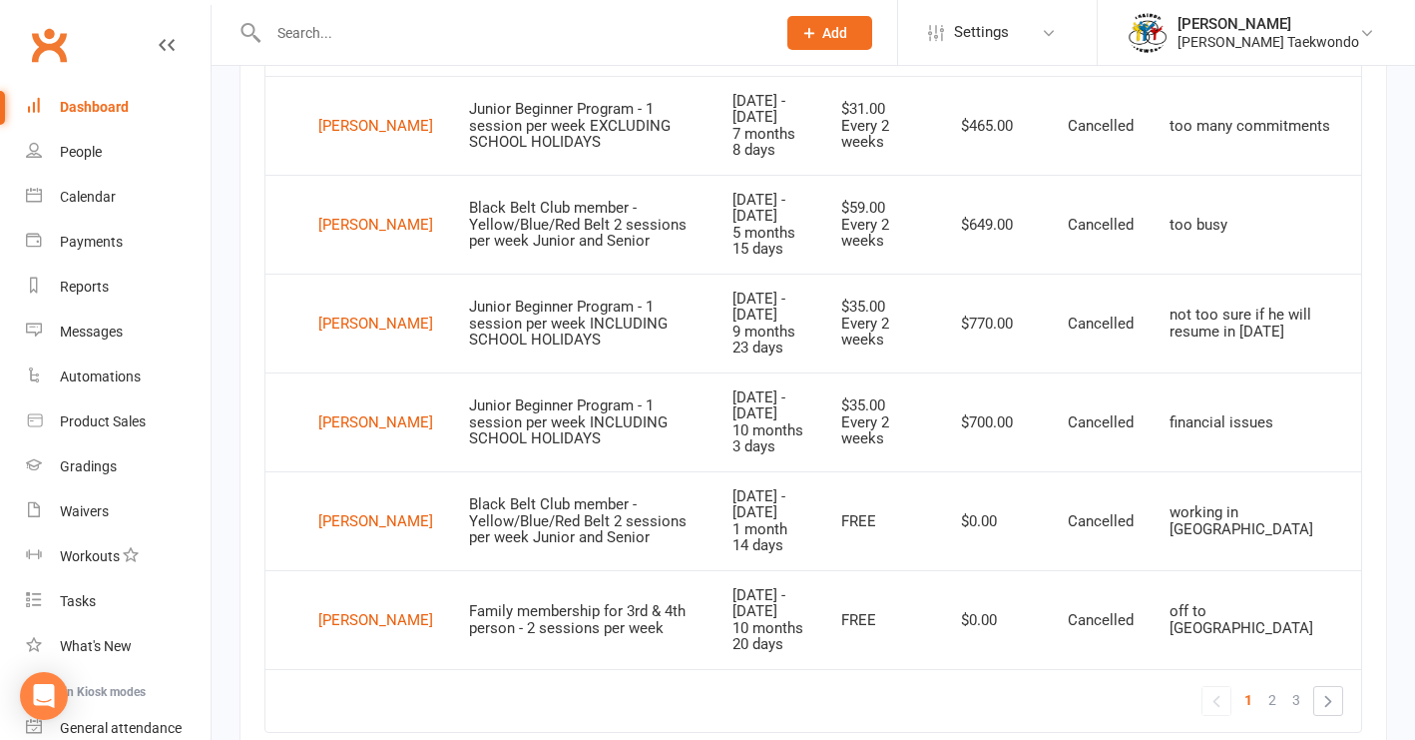
scroll to position [1814, 0]
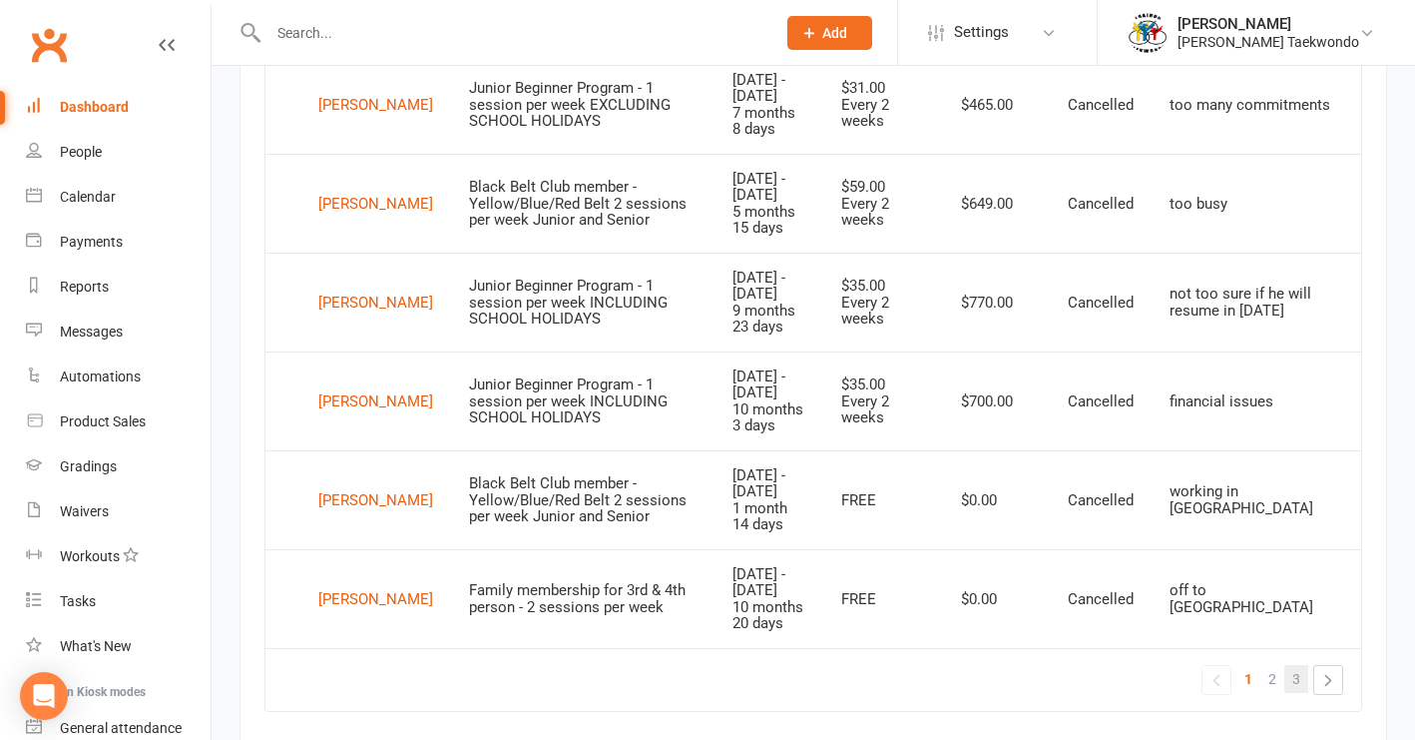
click at [1174, 665] on span "3" at bounding box center [1296, 679] width 8 height 28
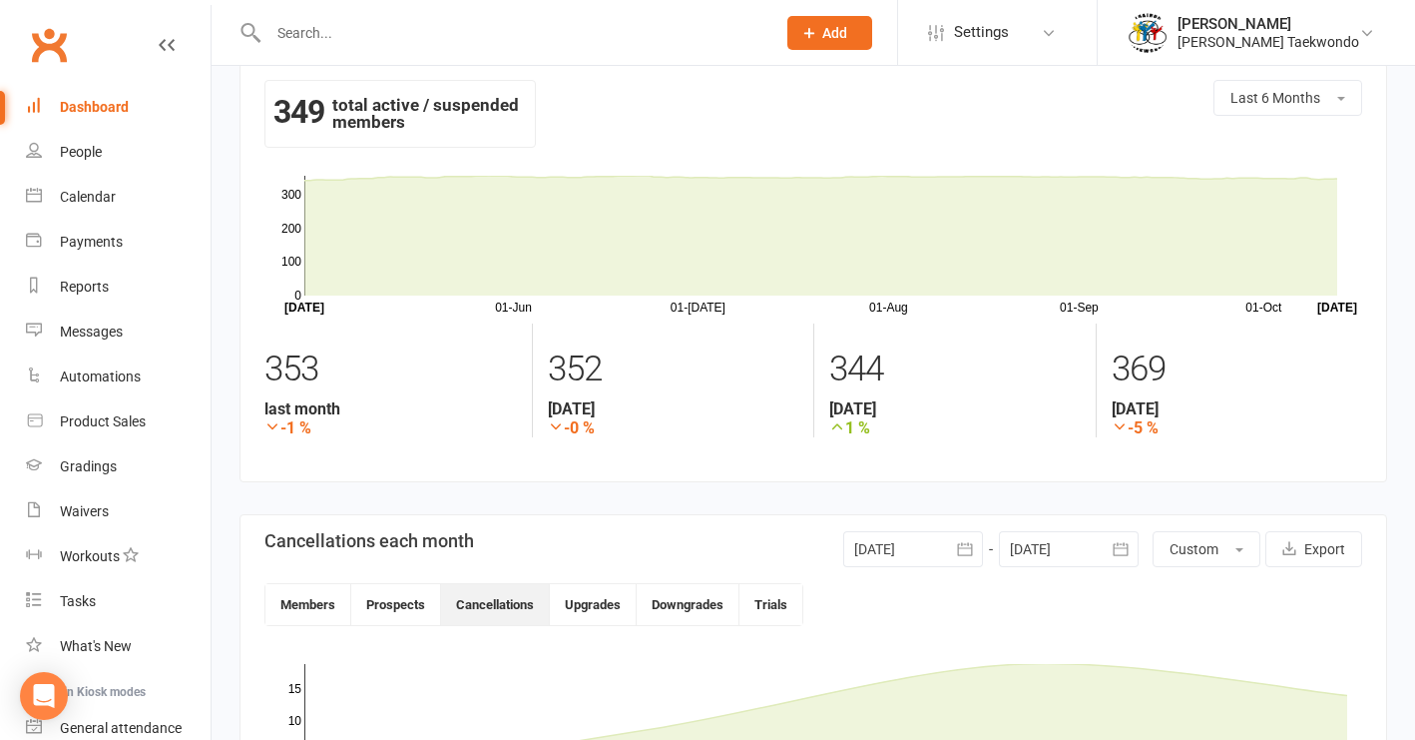
scroll to position [19, 0]
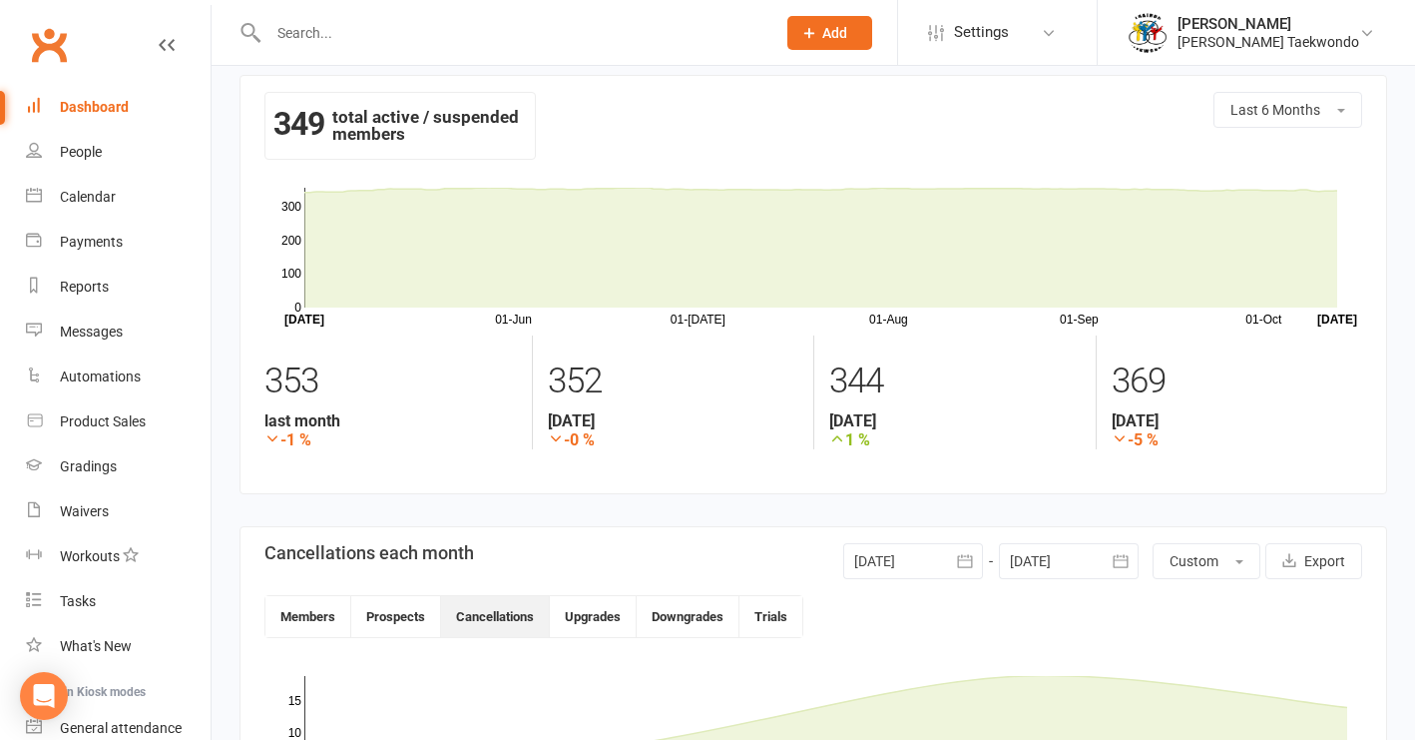
click at [953, 557] on button "button" at bounding box center [965, 561] width 36 height 36
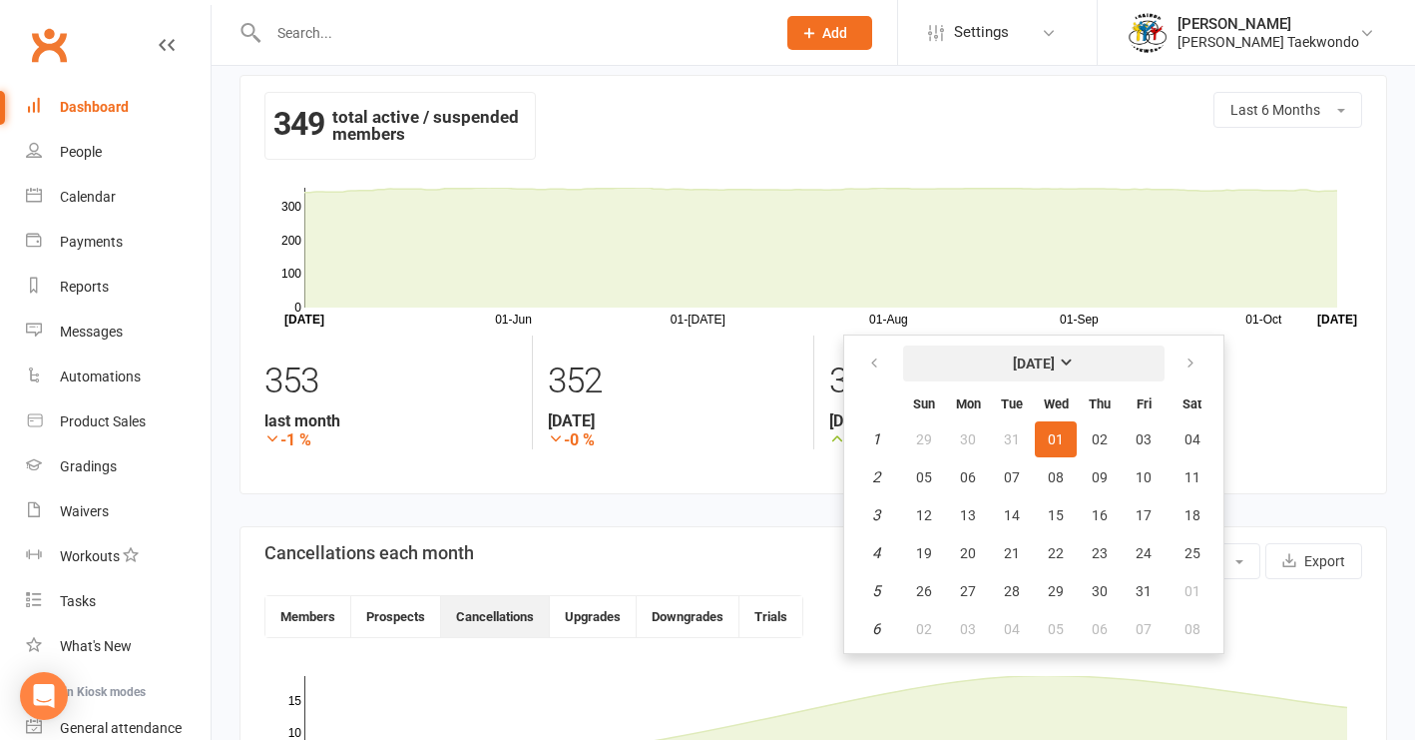
click at [1055, 357] on strong "[DATE]" at bounding box center [1034, 363] width 42 height 16
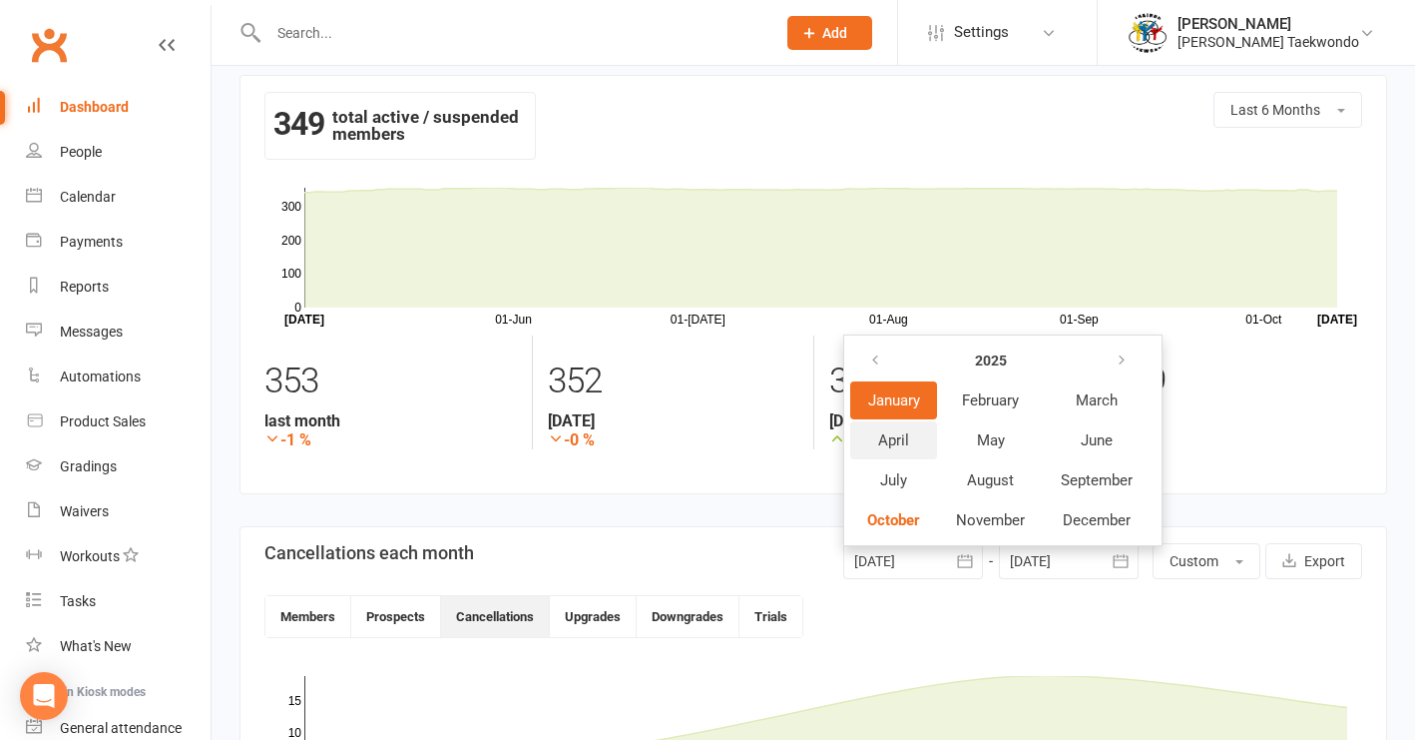
click at [904, 440] on span "April" at bounding box center [893, 440] width 31 height 18
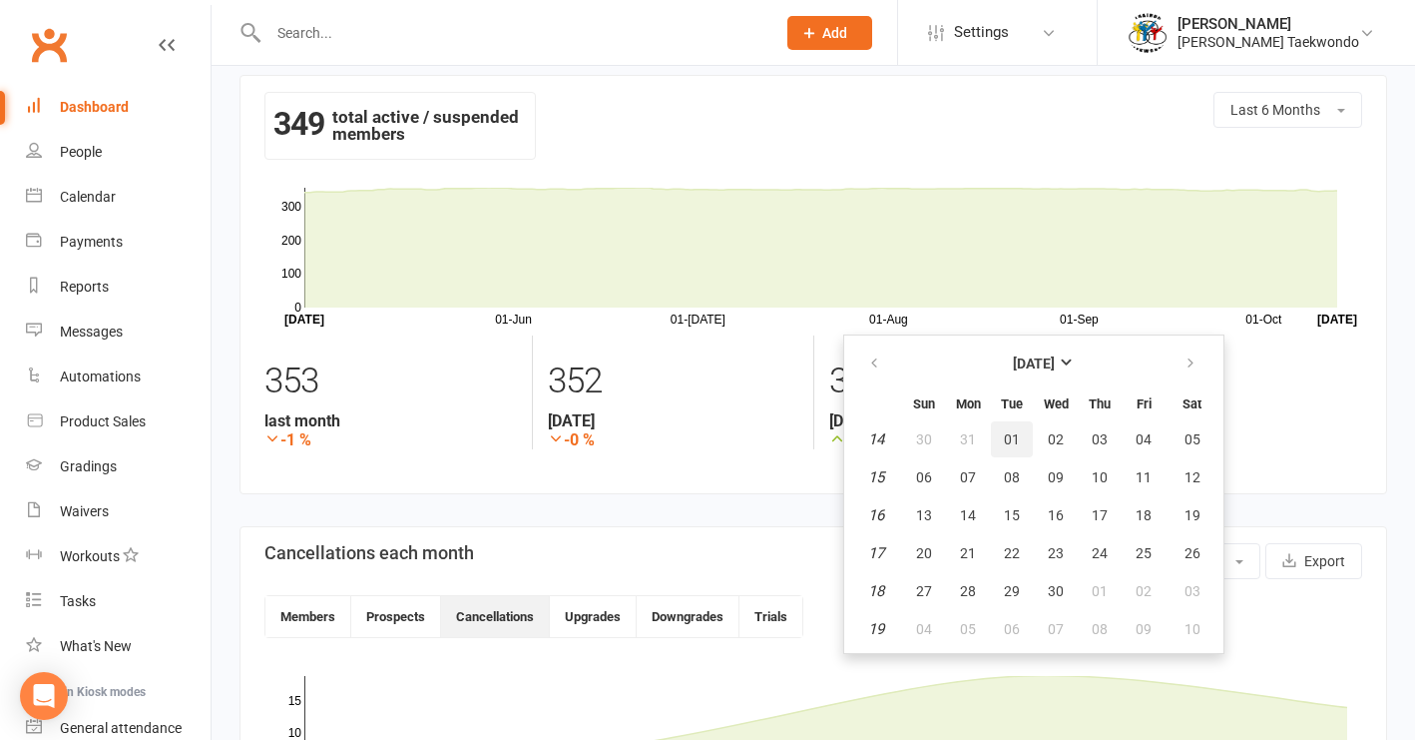
click at [1017, 445] on span "01" at bounding box center [1012, 439] width 16 height 16
type input "[DATE]"
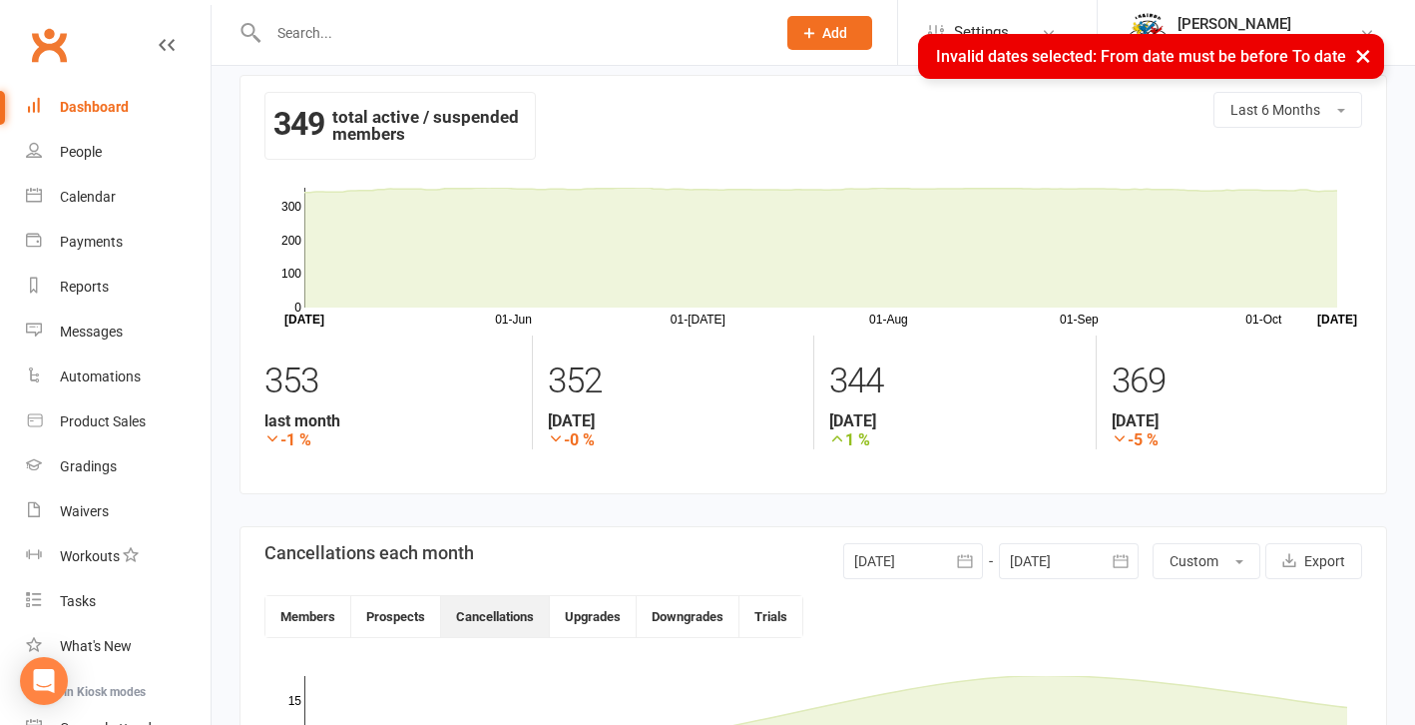
click at [1121, 561] on icon "button" at bounding box center [1121, 561] width 20 height 20
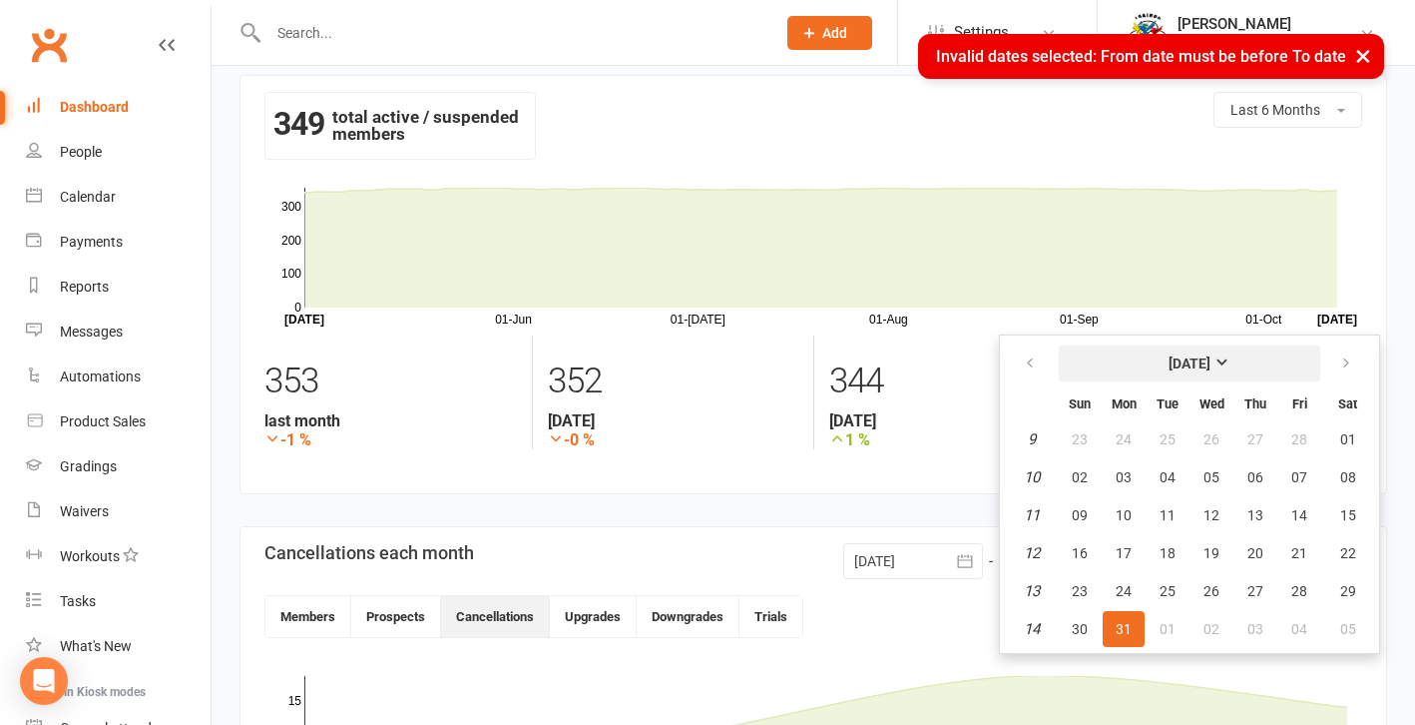
click at [1174, 365] on strong "[DATE]" at bounding box center [1190, 363] width 42 height 16
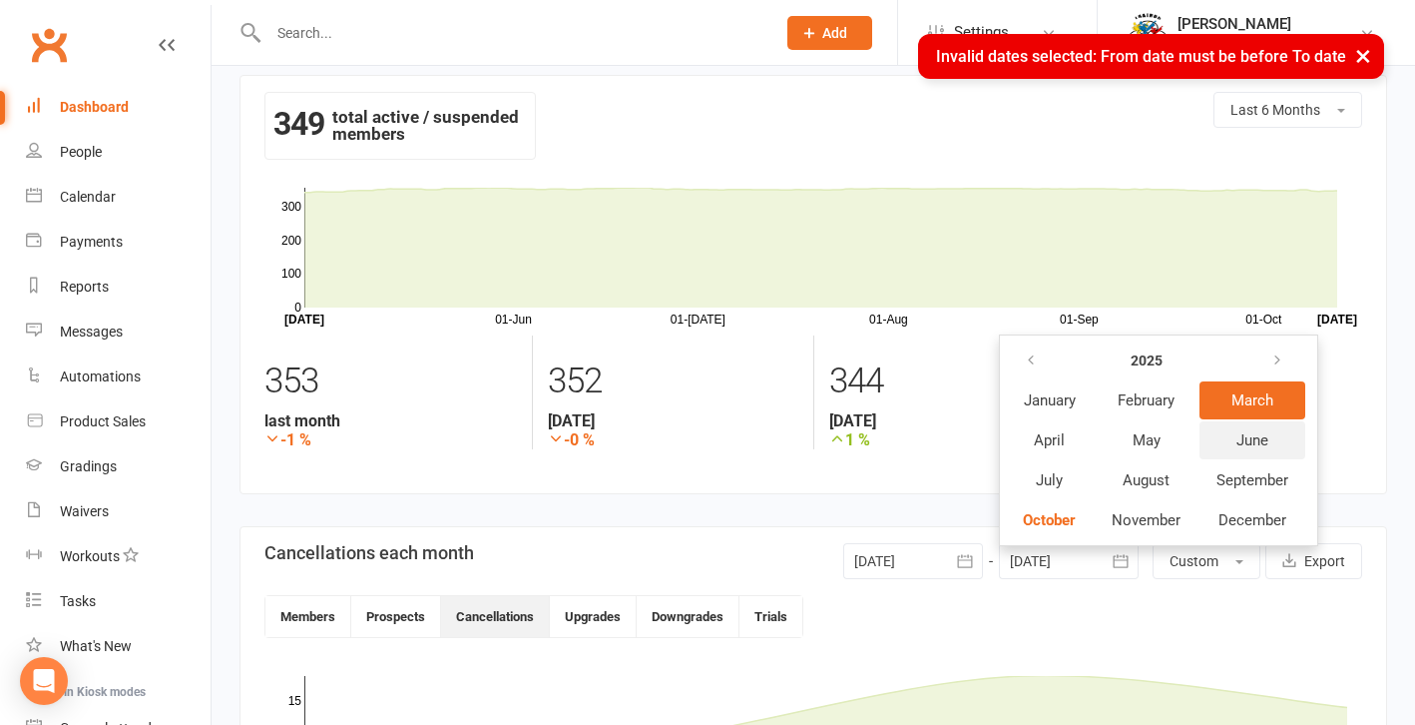
click at [1174, 441] on span "June" at bounding box center [1253, 440] width 32 height 18
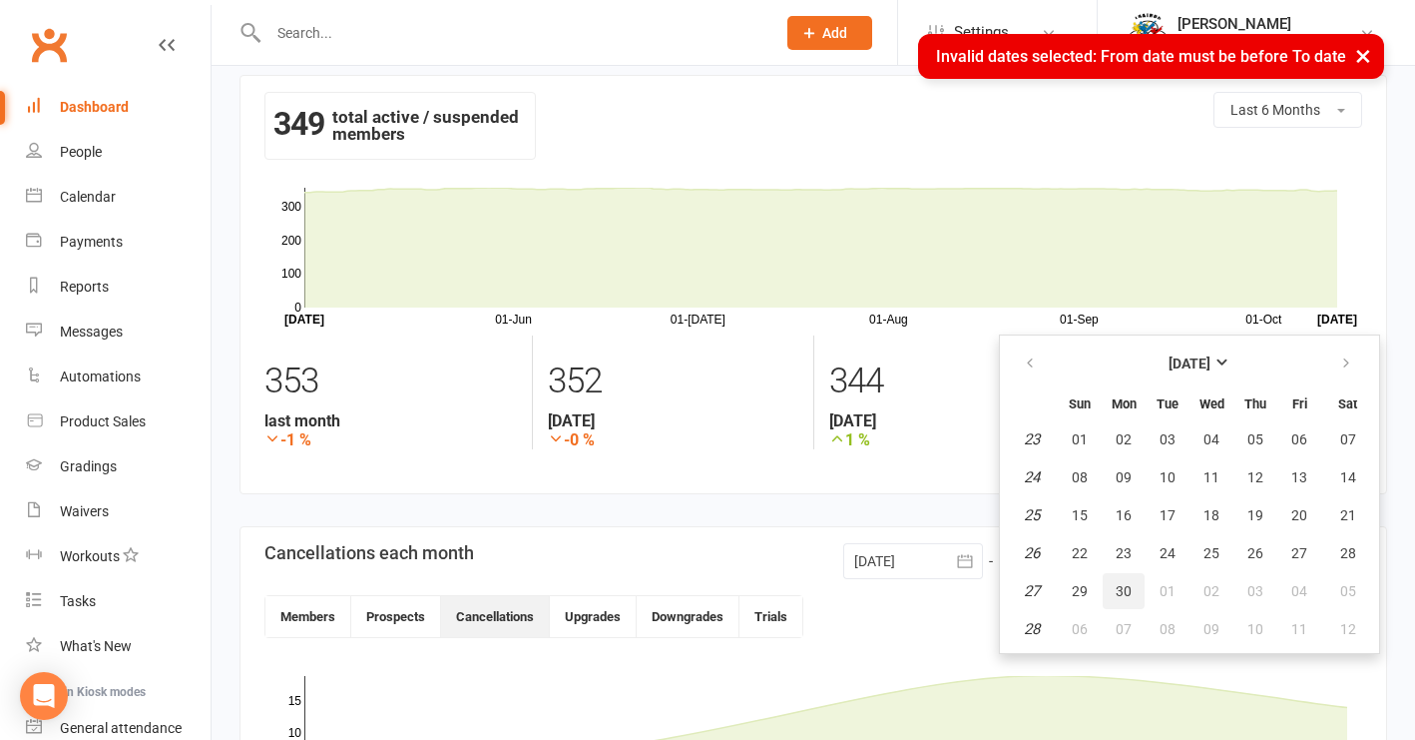
click at [1127, 594] on span "30" at bounding box center [1124, 591] width 16 height 16
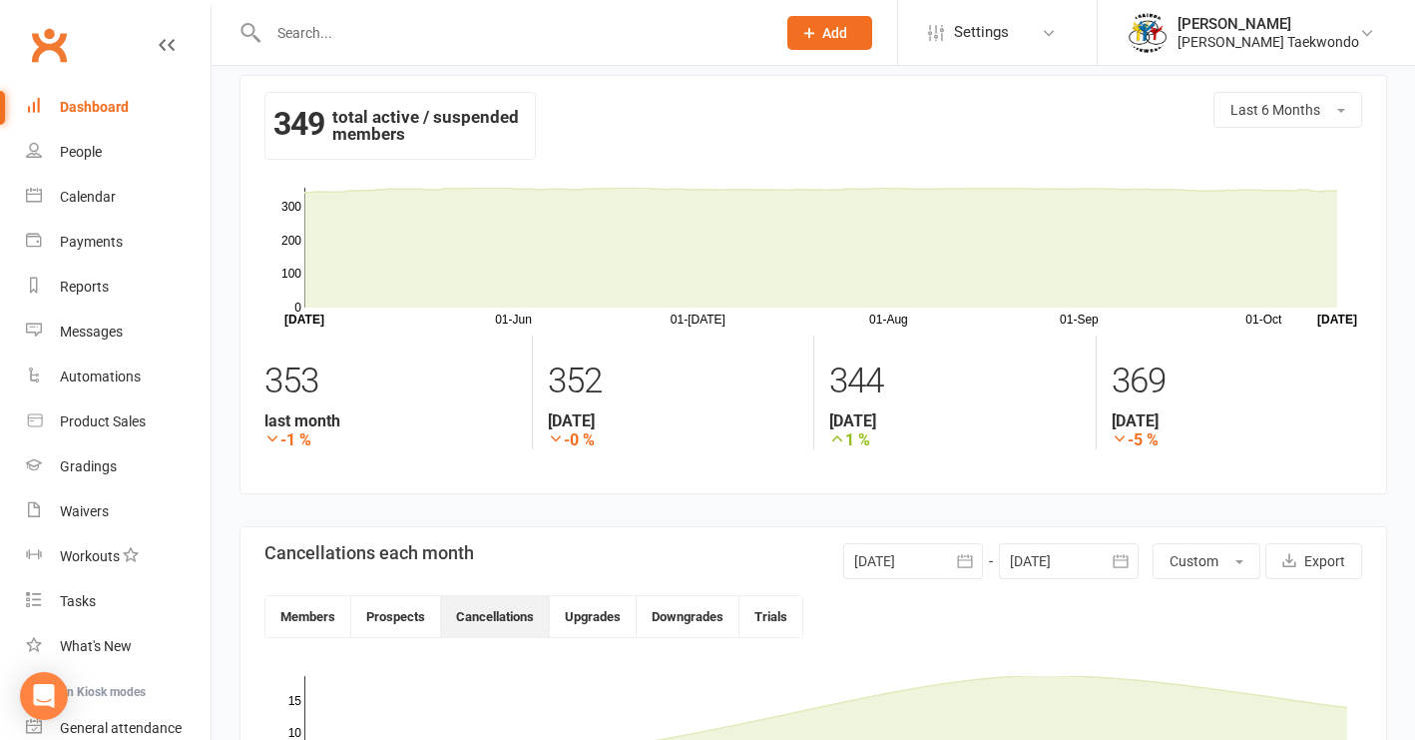
type input "[DATE]"
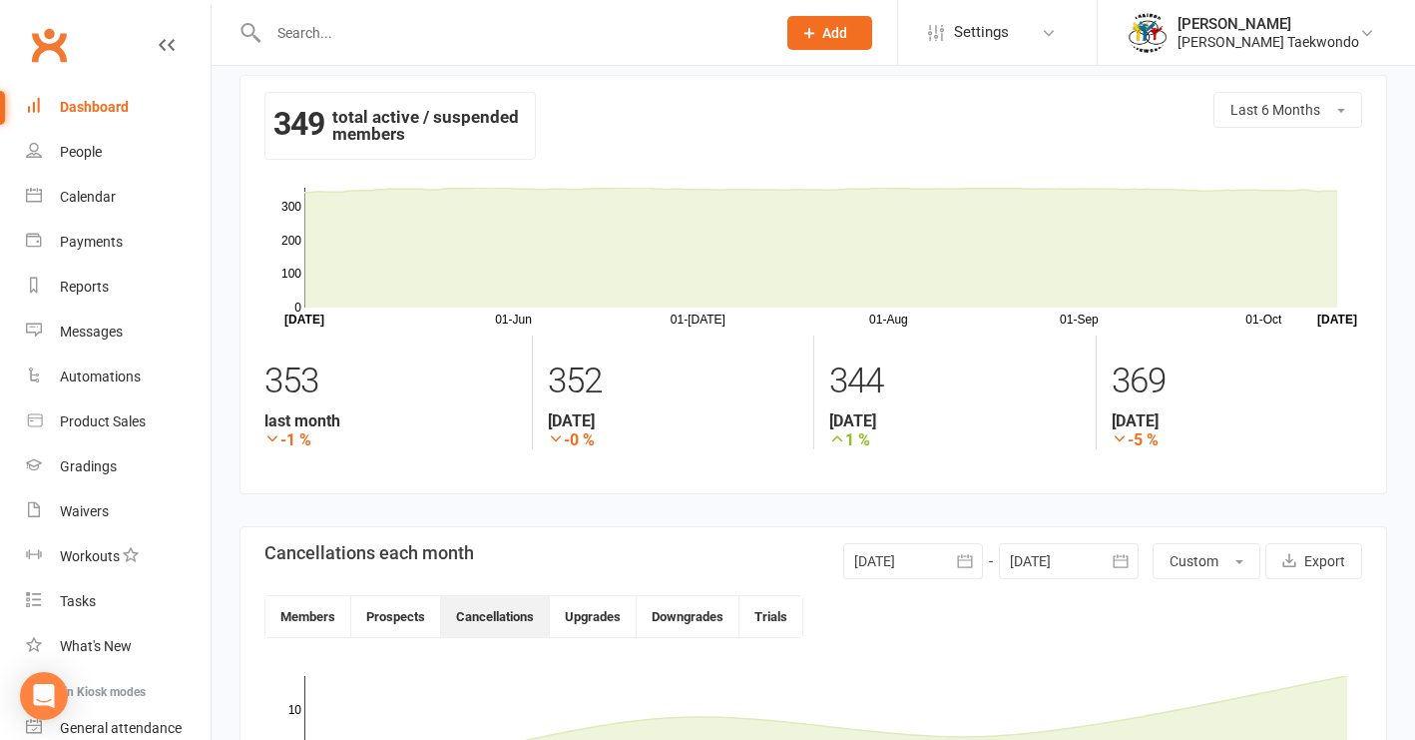
drag, startPoint x: 1284, startPoint y: 641, endPoint x: 1406, endPoint y: 531, distance: 163.9
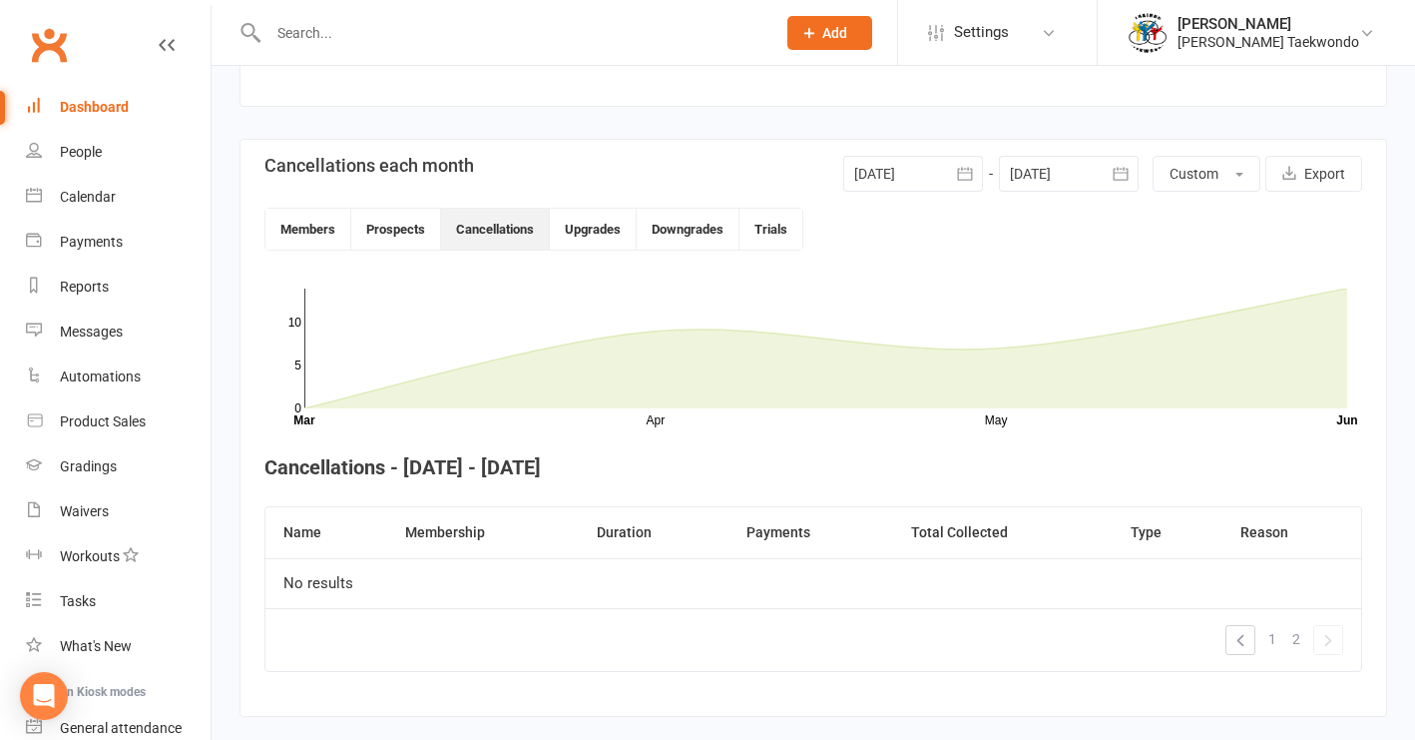
scroll to position [460, 0]
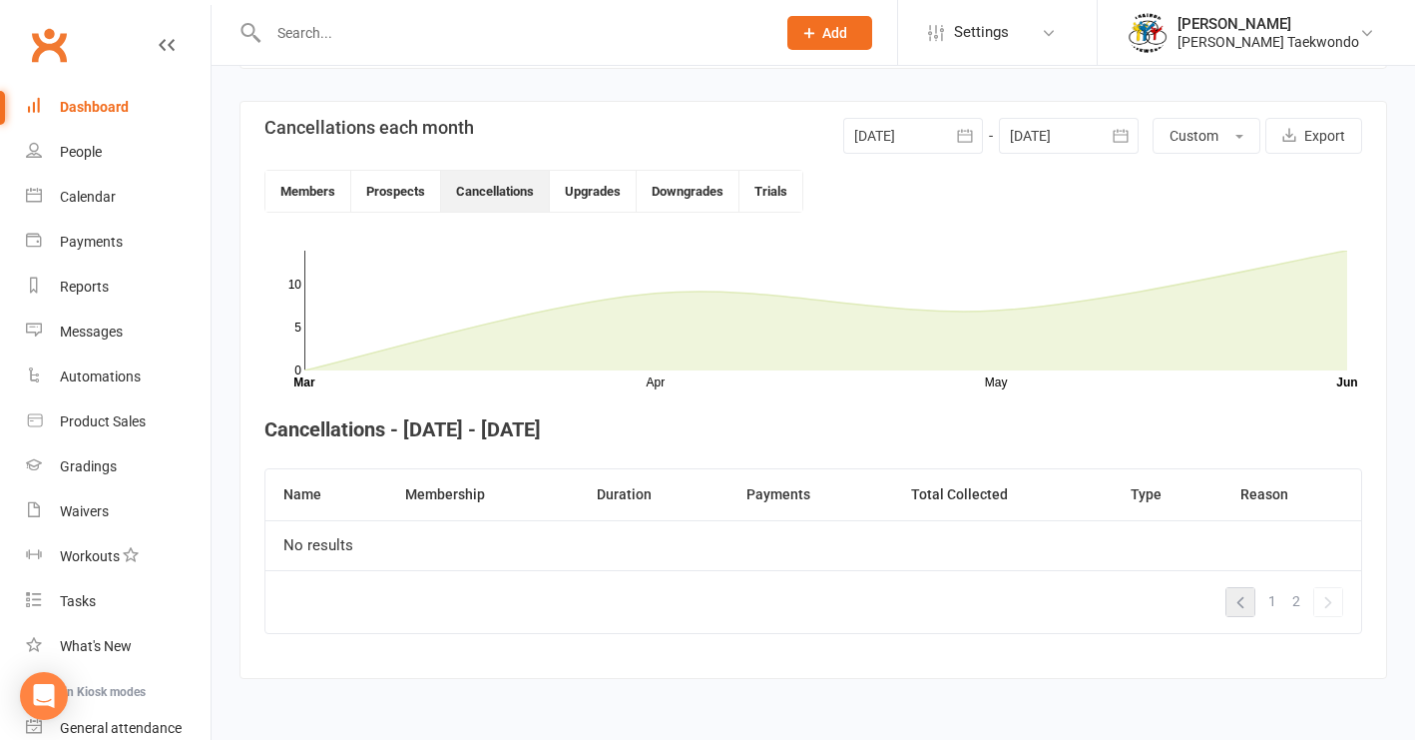
click at [1174, 588] on link "«" at bounding box center [1241, 602] width 28 height 28
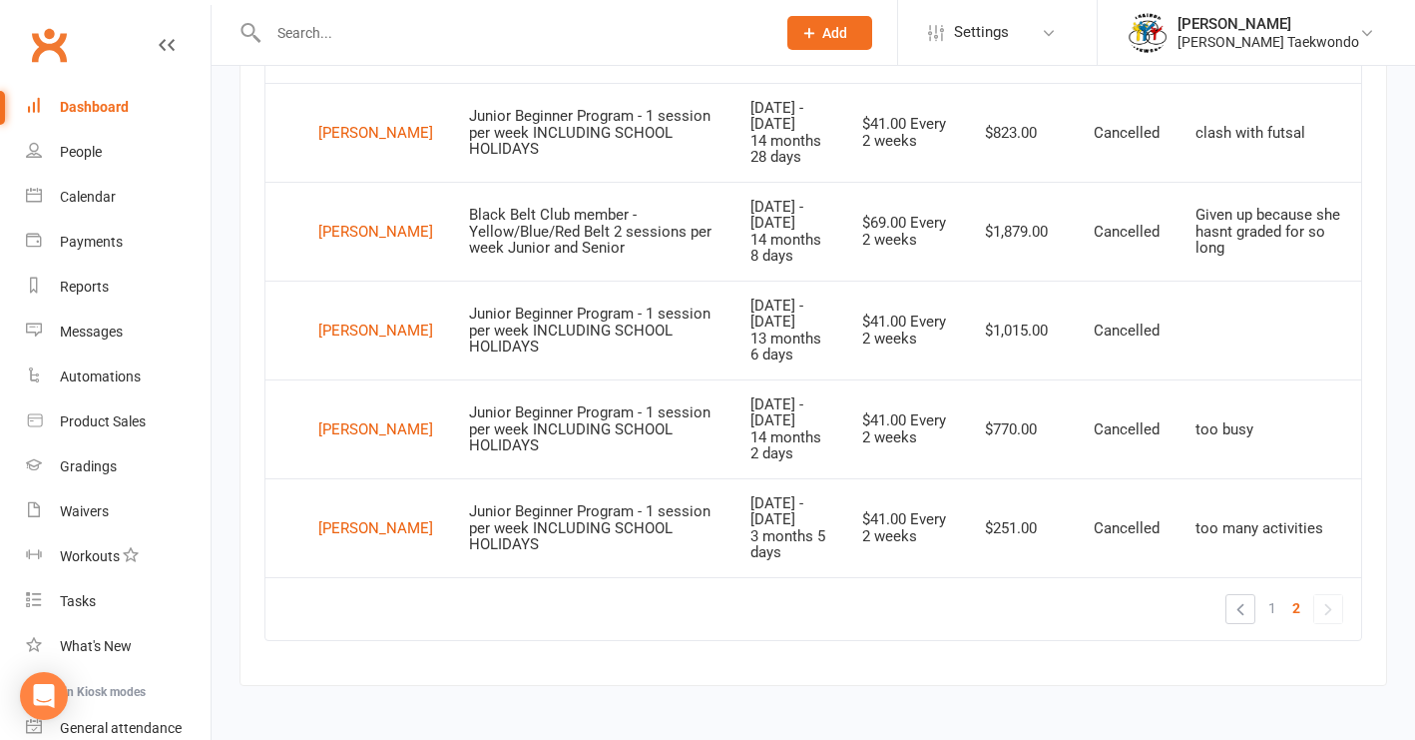
scroll to position [1903, 0]
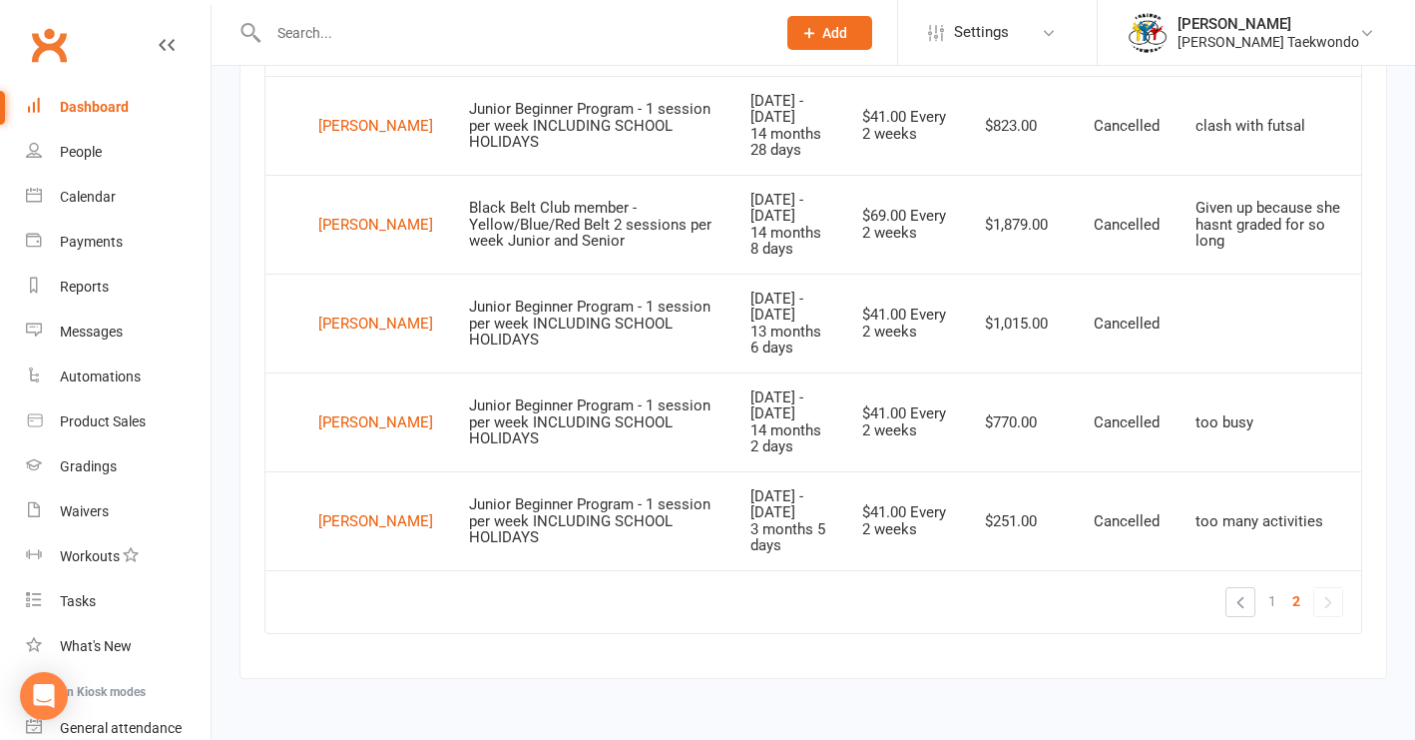
drag, startPoint x: 1296, startPoint y: 592, endPoint x: 1325, endPoint y: 577, distance: 32.6
click at [1174, 591] on span "2" at bounding box center [1296, 601] width 8 height 28
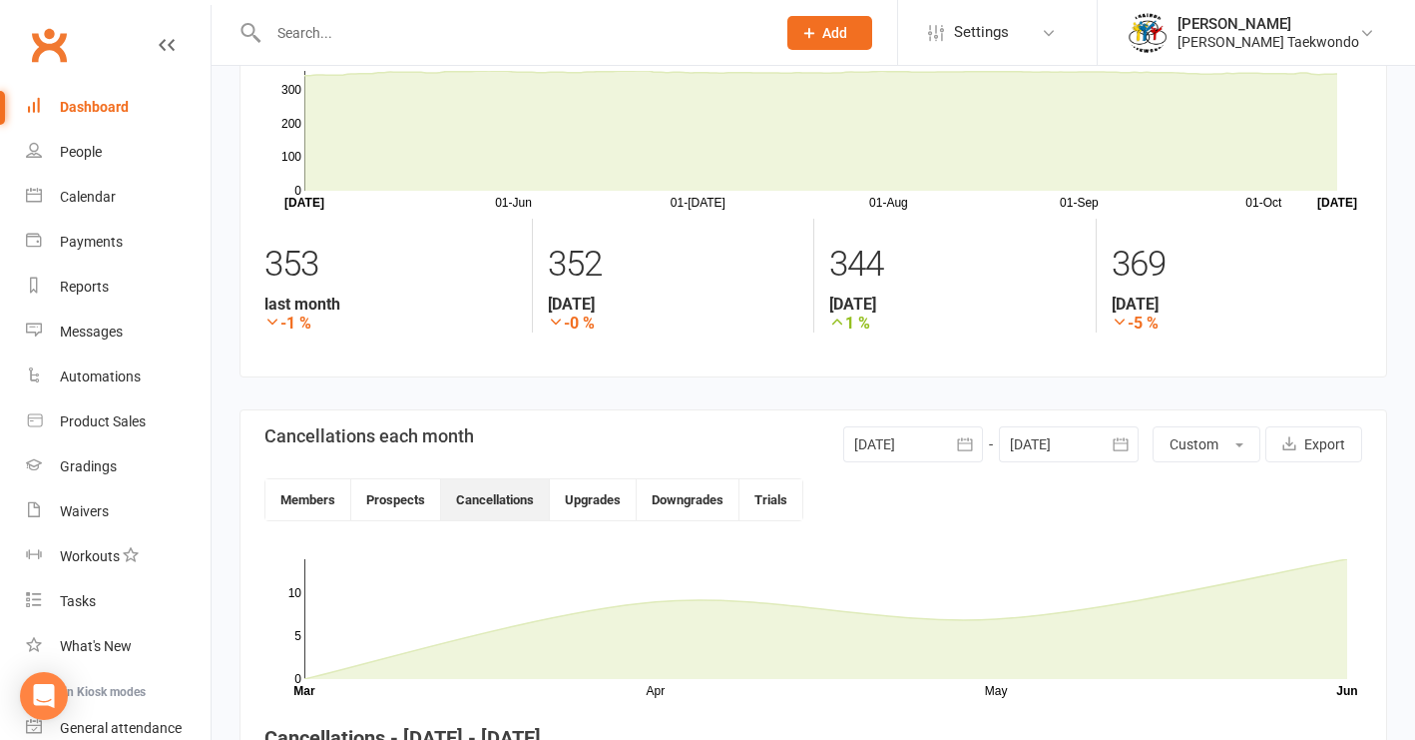
scroll to position [0, 0]
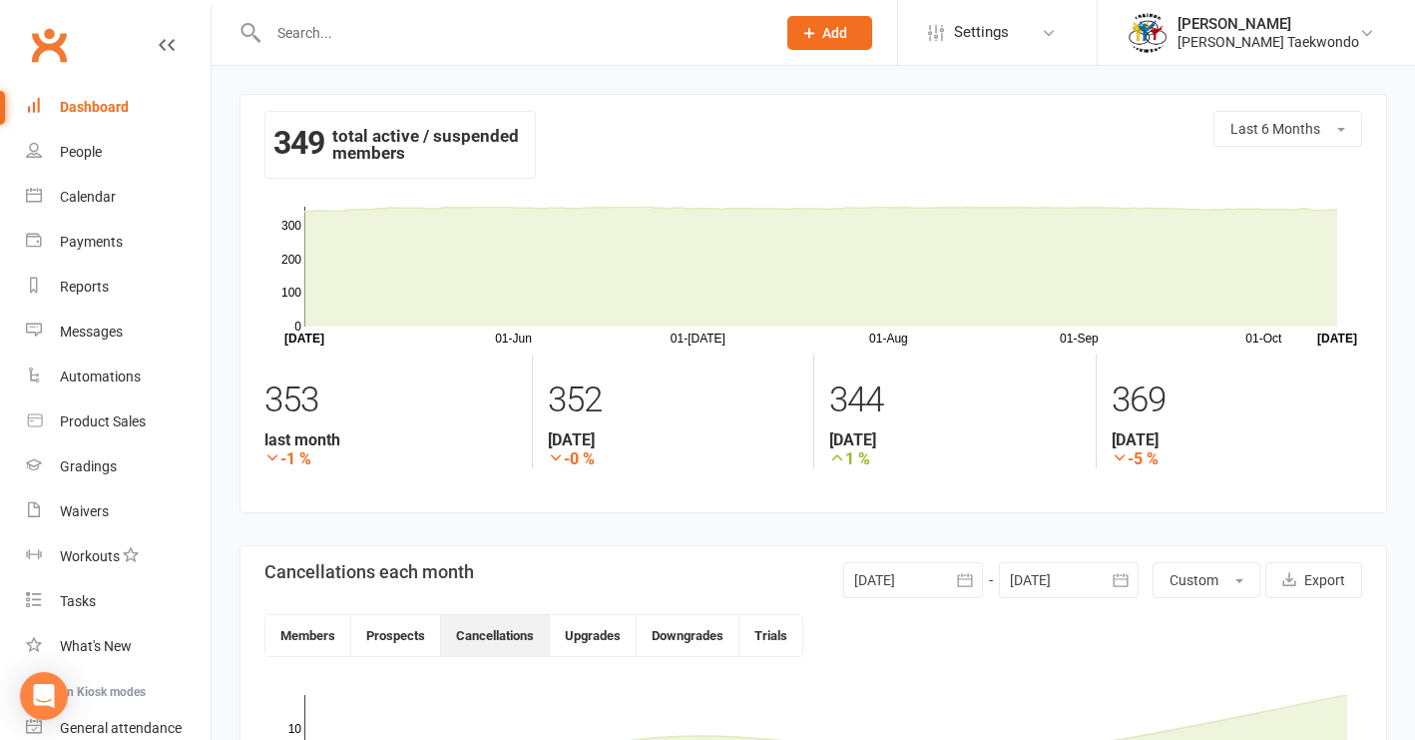
click at [951, 574] on button "button" at bounding box center [965, 580] width 36 height 36
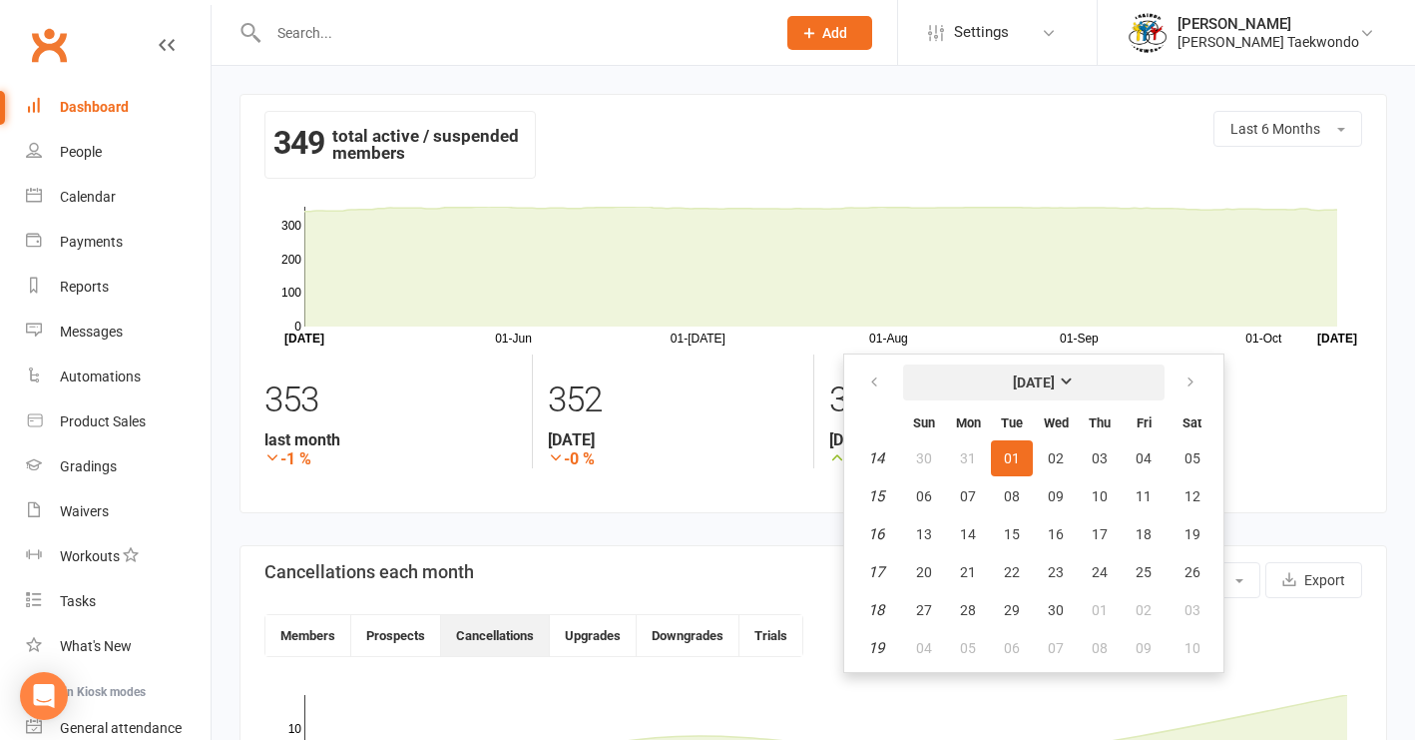
click at [1055, 383] on strong "[DATE]" at bounding box center [1034, 382] width 42 height 16
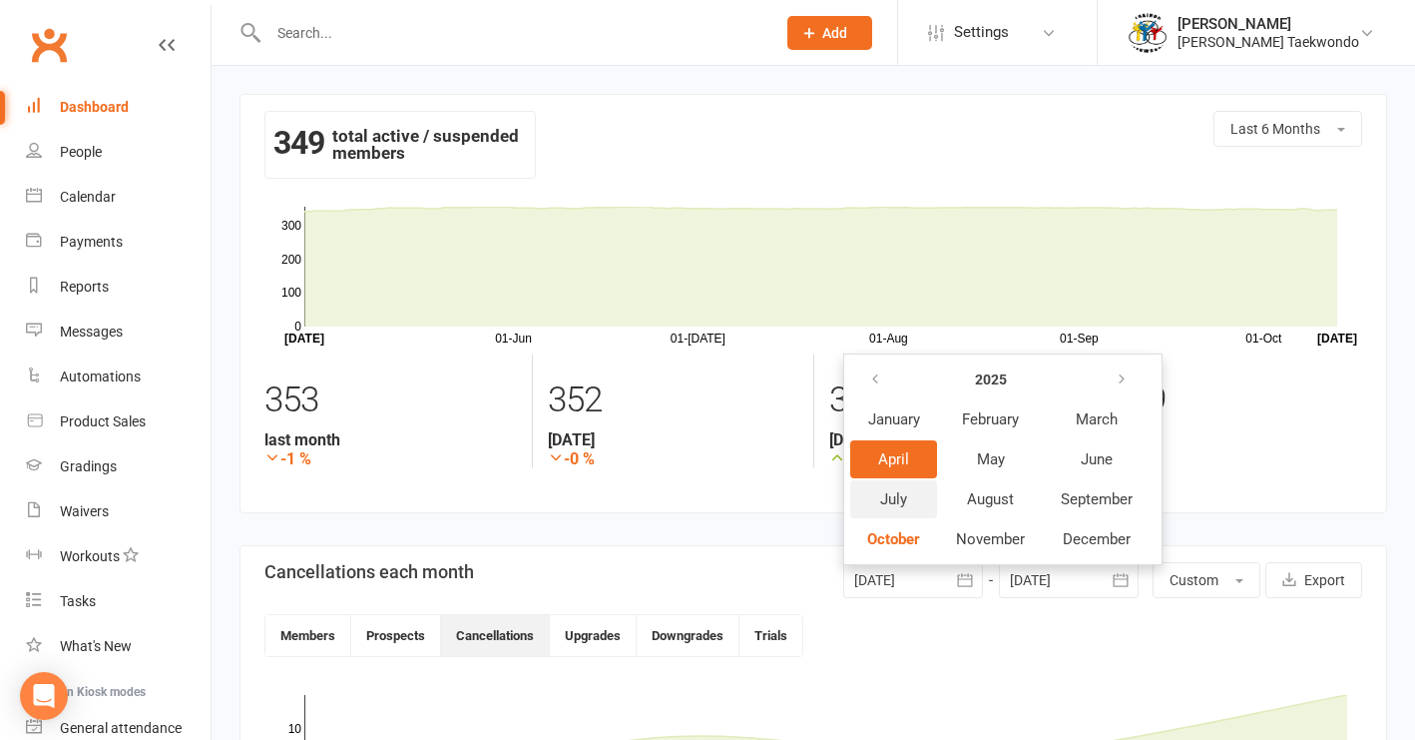
click at [904, 504] on span "July" at bounding box center [893, 499] width 27 height 18
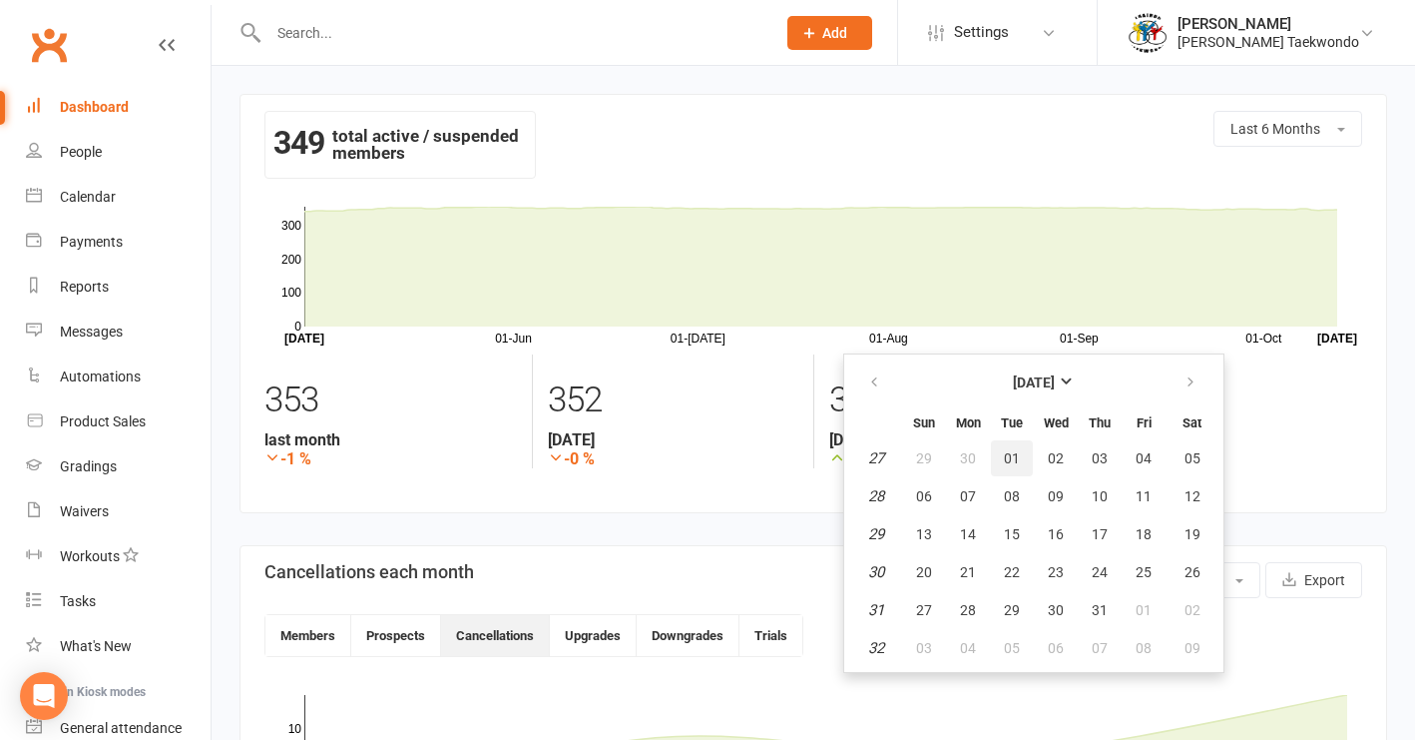
click at [1014, 457] on span "01" at bounding box center [1012, 458] width 16 height 16
type input "[DATE]"
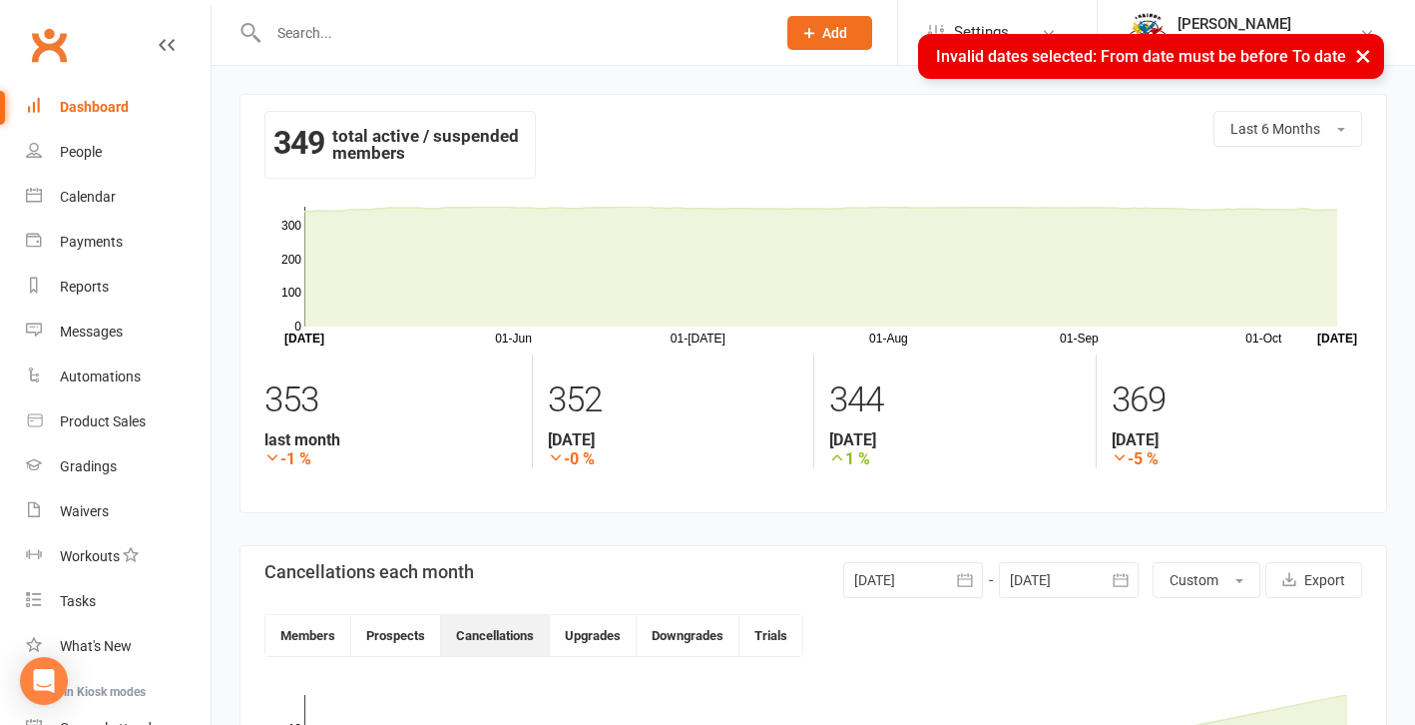
click at [1113, 577] on icon "button" at bounding box center [1121, 580] width 20 height 20
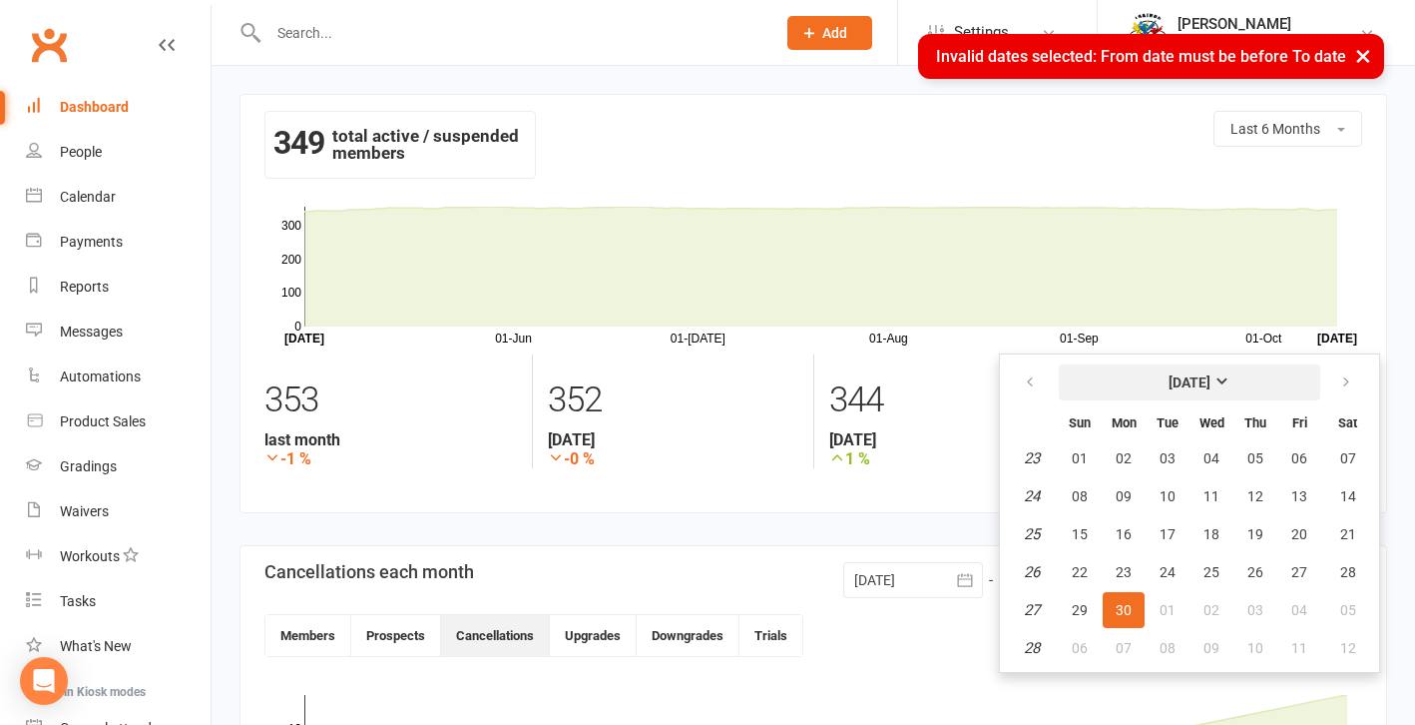
click at [1174, 377] on strong "[DATE]" at bounding box center [1190, 382] width 42 height 16
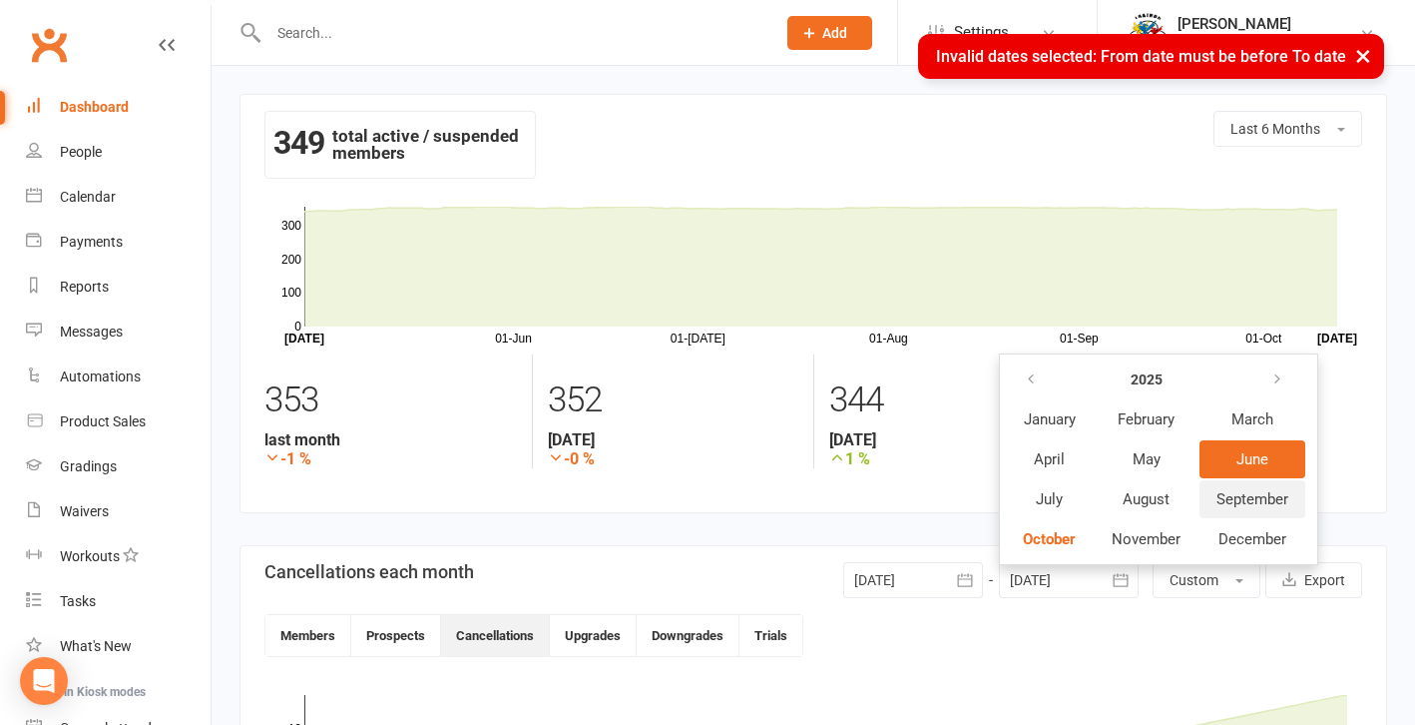
click at [1174, 498] on span "September" at bounding box center [1253, 499] width 72 height 18
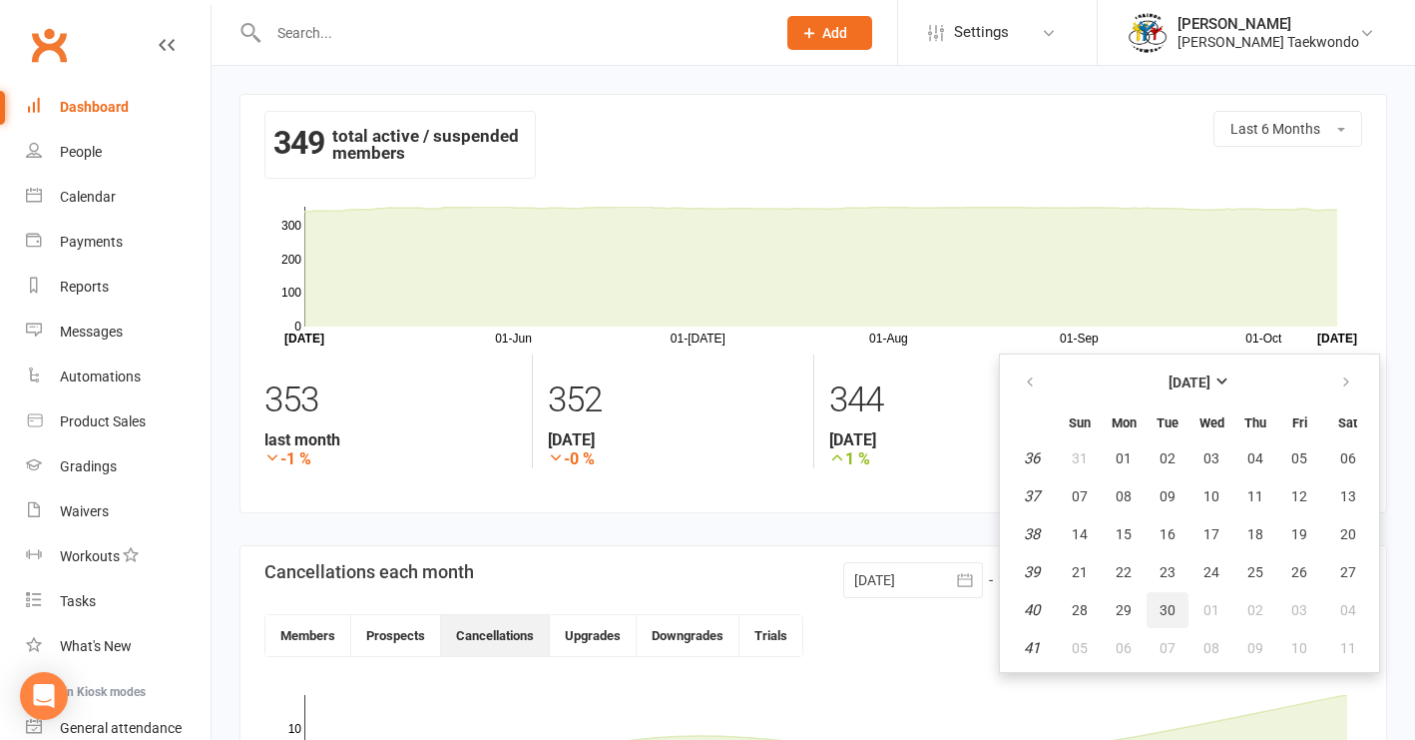
click at [1163, 616] on span "30" at bounding box center [1168, 610] width 16 height 16
type input "[DATE]"
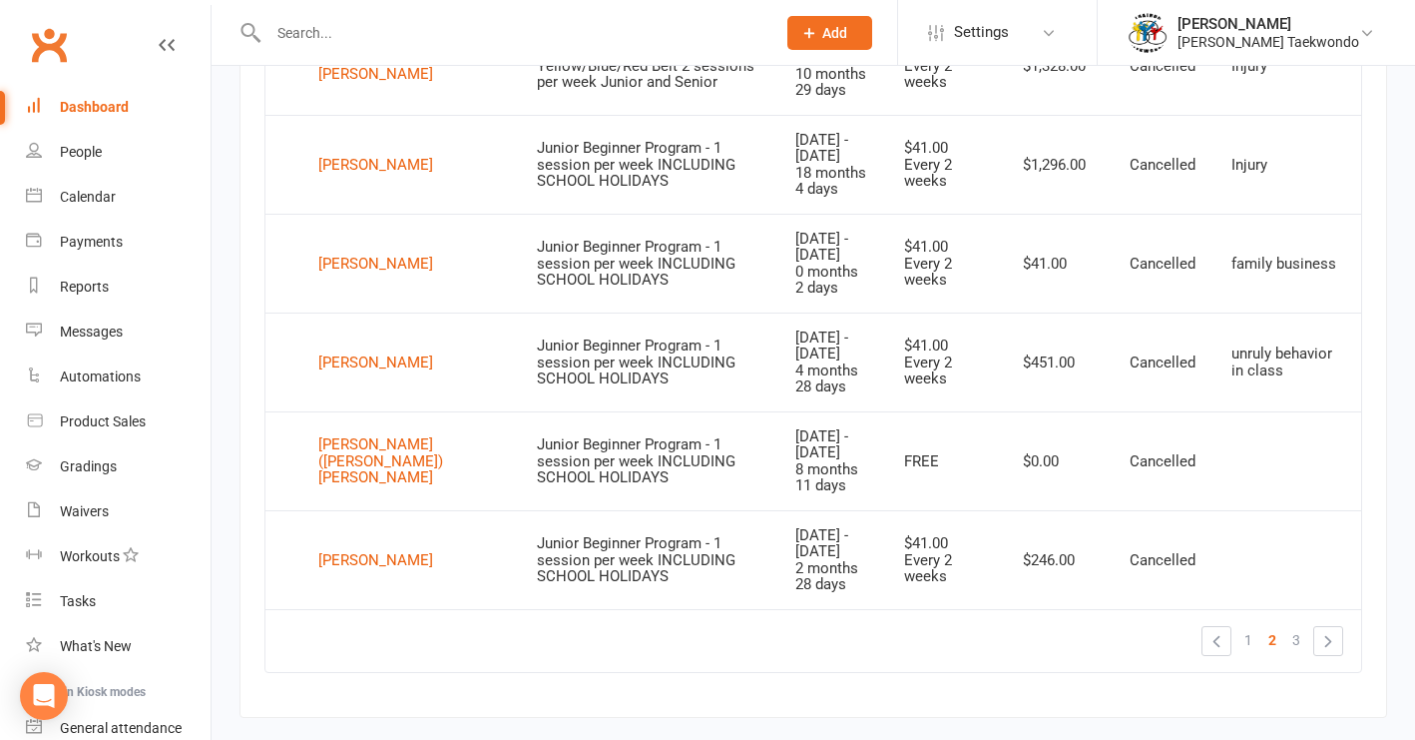
scroll to position [1878, 0]
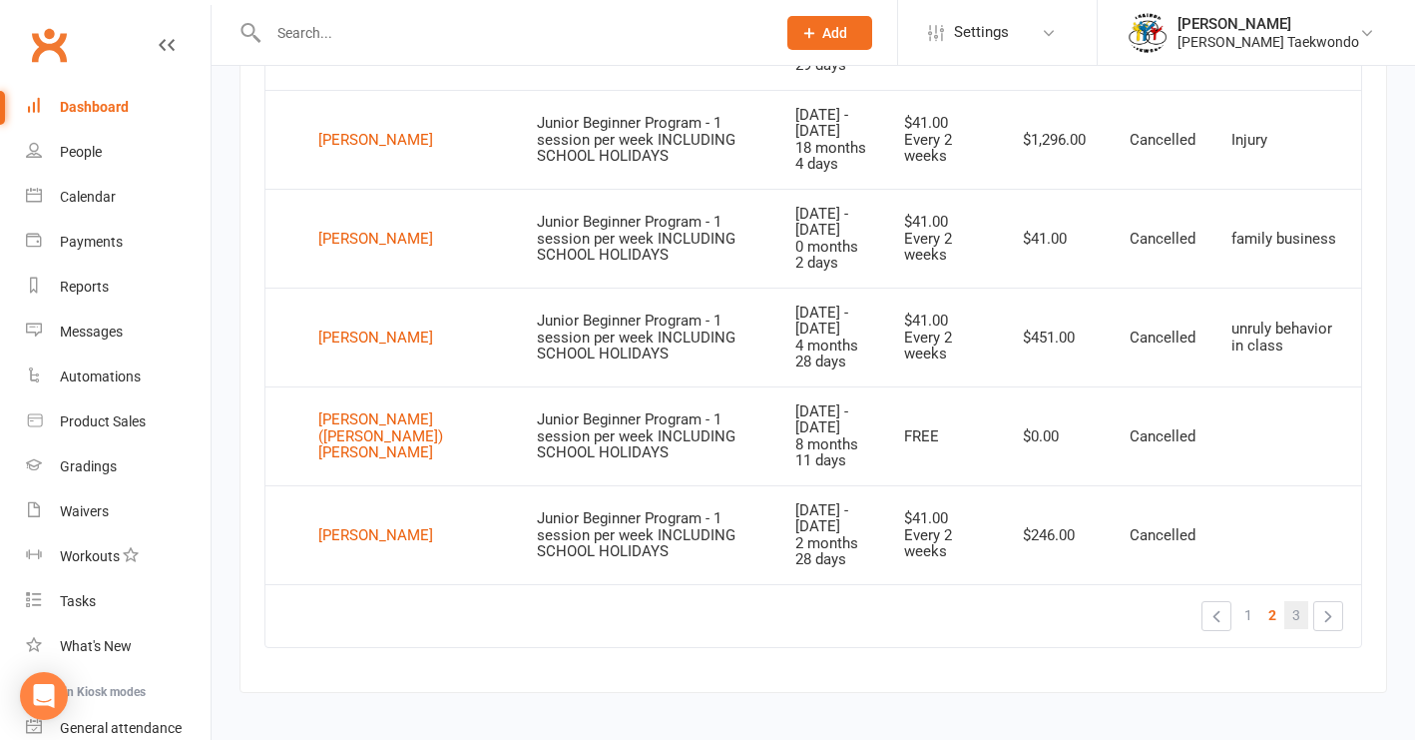
click at [1174, 601] on span "3" at bounding box center [1296, 615] width 8 height 28
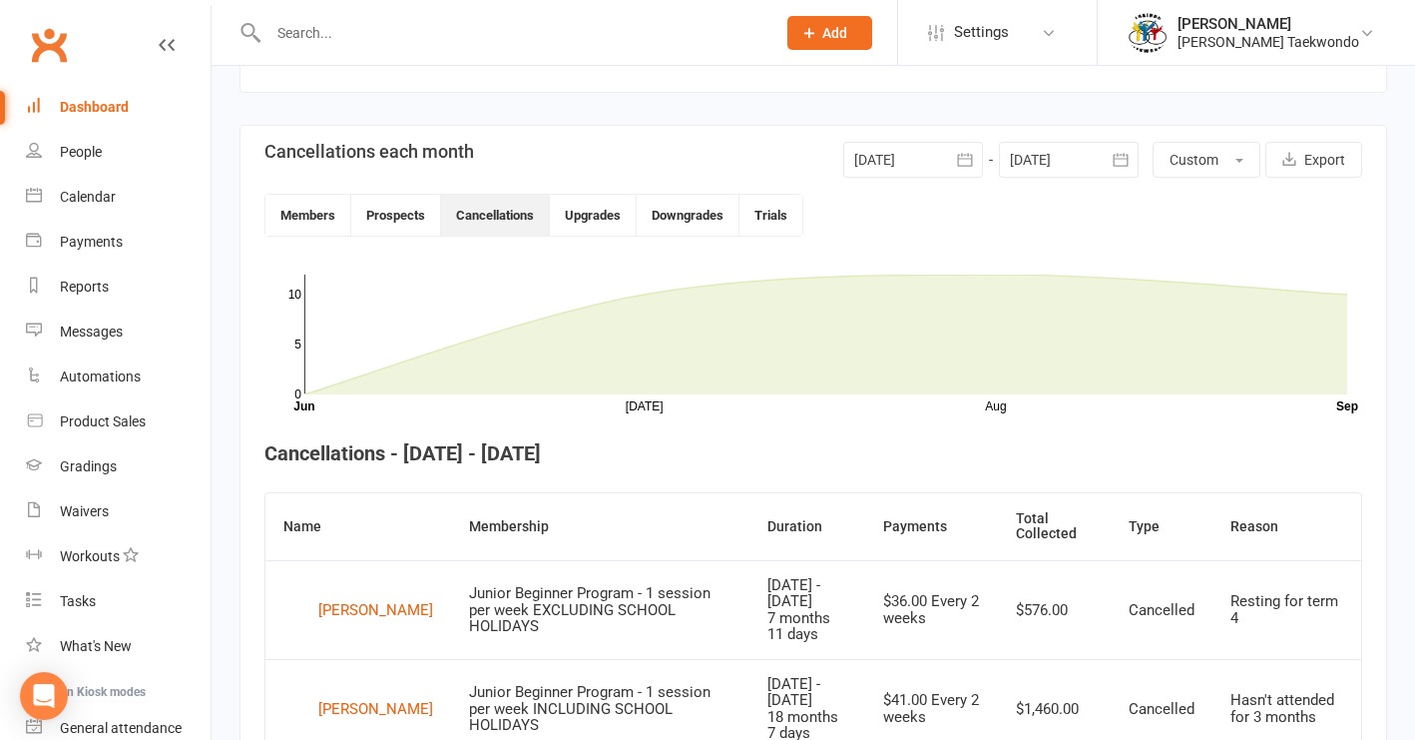
scroll to position [416, 0]
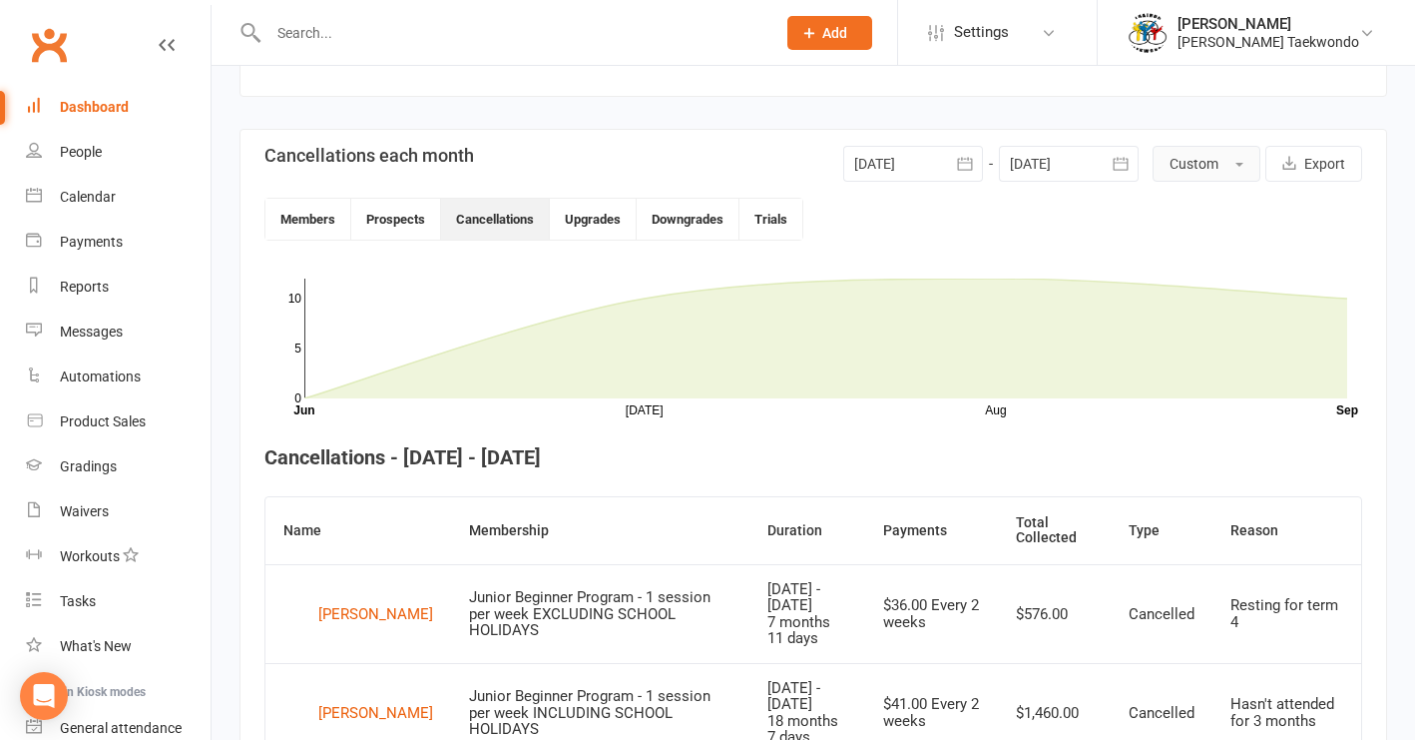
click at [1174, 168] on button "Custom" at bounding box center [1207, 164] width 108 height 36
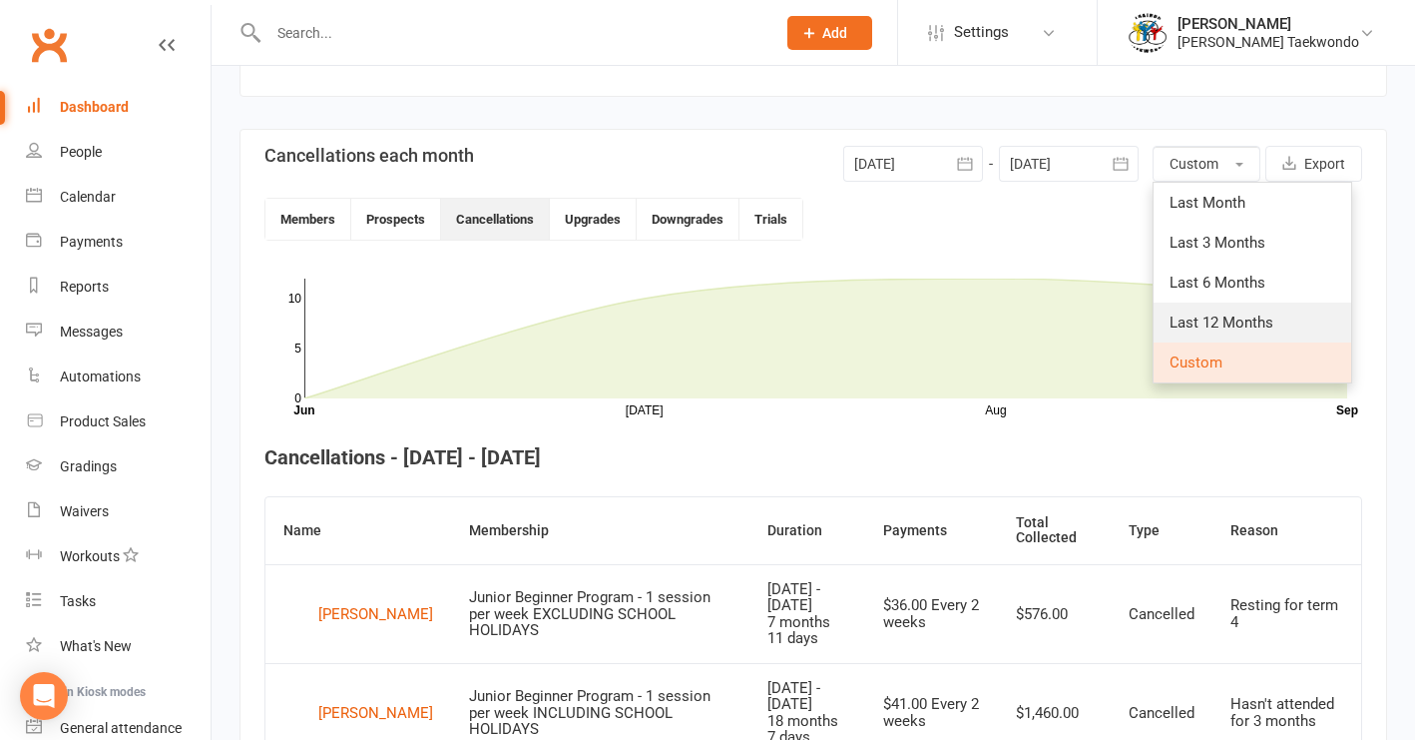
click at [1174, 319] on span "Last 12 Months" at bounding box center [1222, 322] width 104 height 18
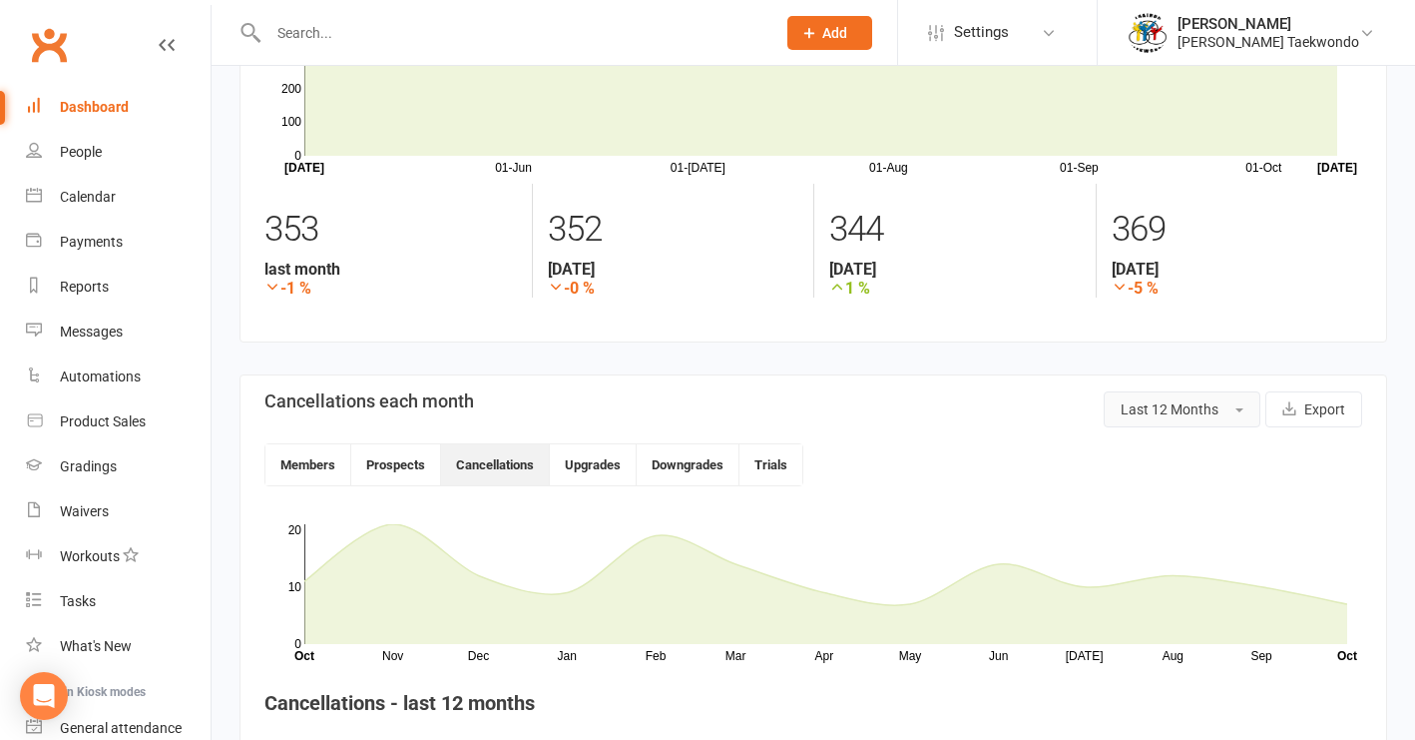
scroll to position [7, 0]
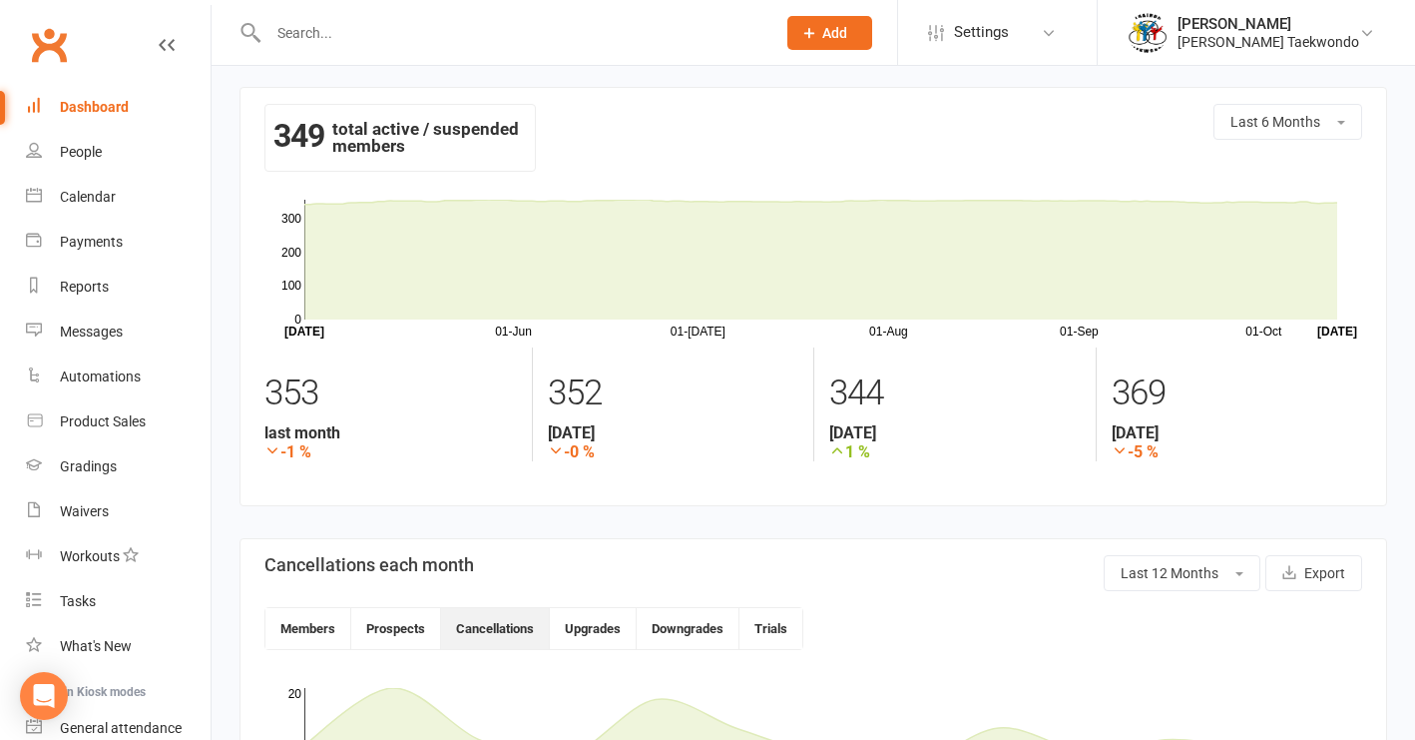
click at [109, 105] on div "Dashboard" at bounding box center [94, 107] width 69 height 16
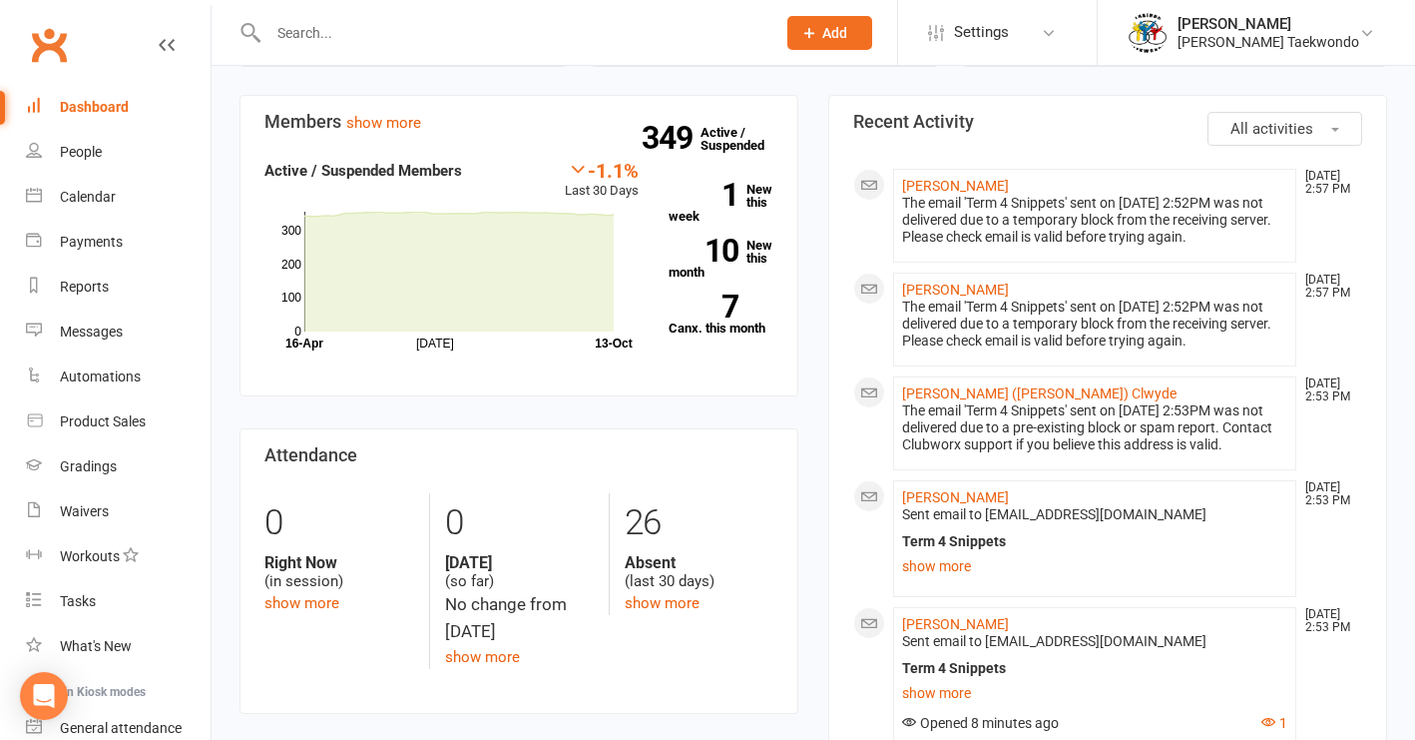
scroll to position [676, 0]
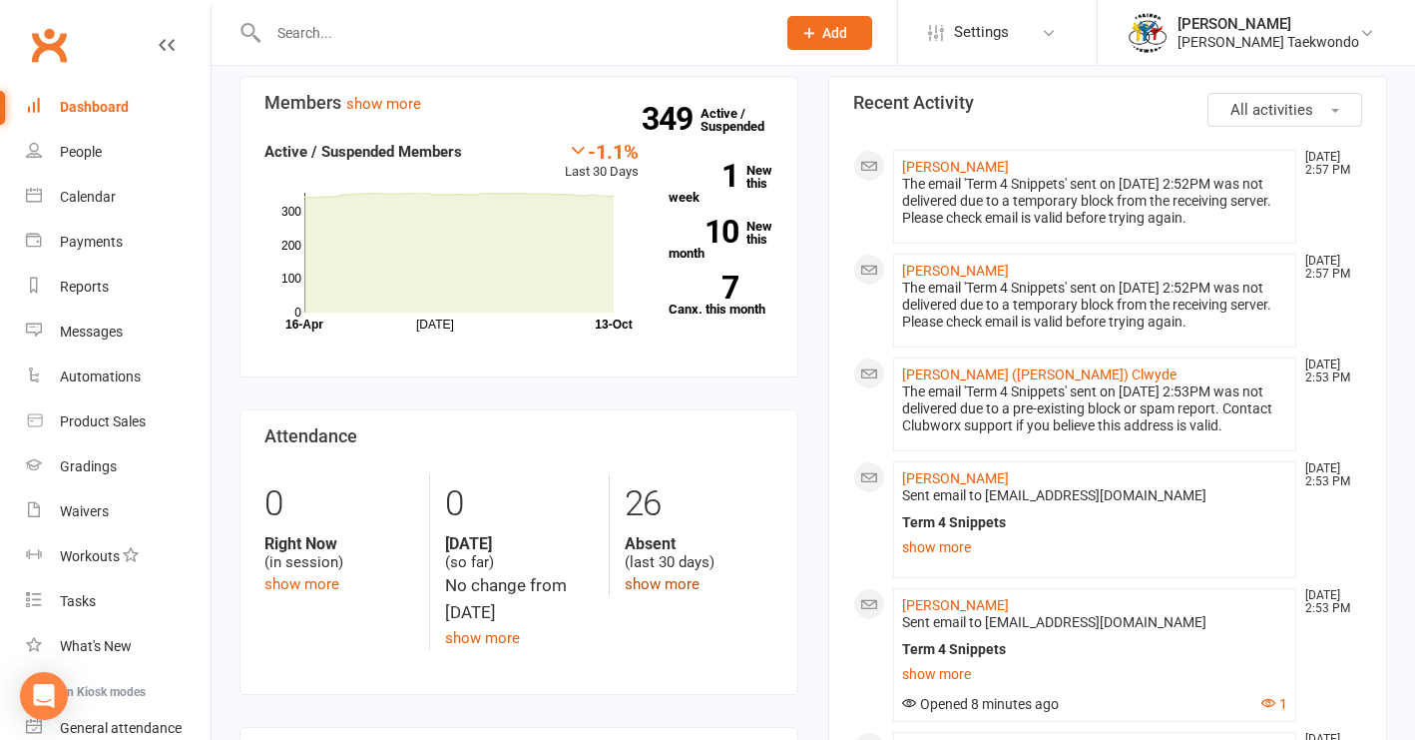
click at [674, 575] on link "show more" at bounding box center [662, 584] width 75 height 18
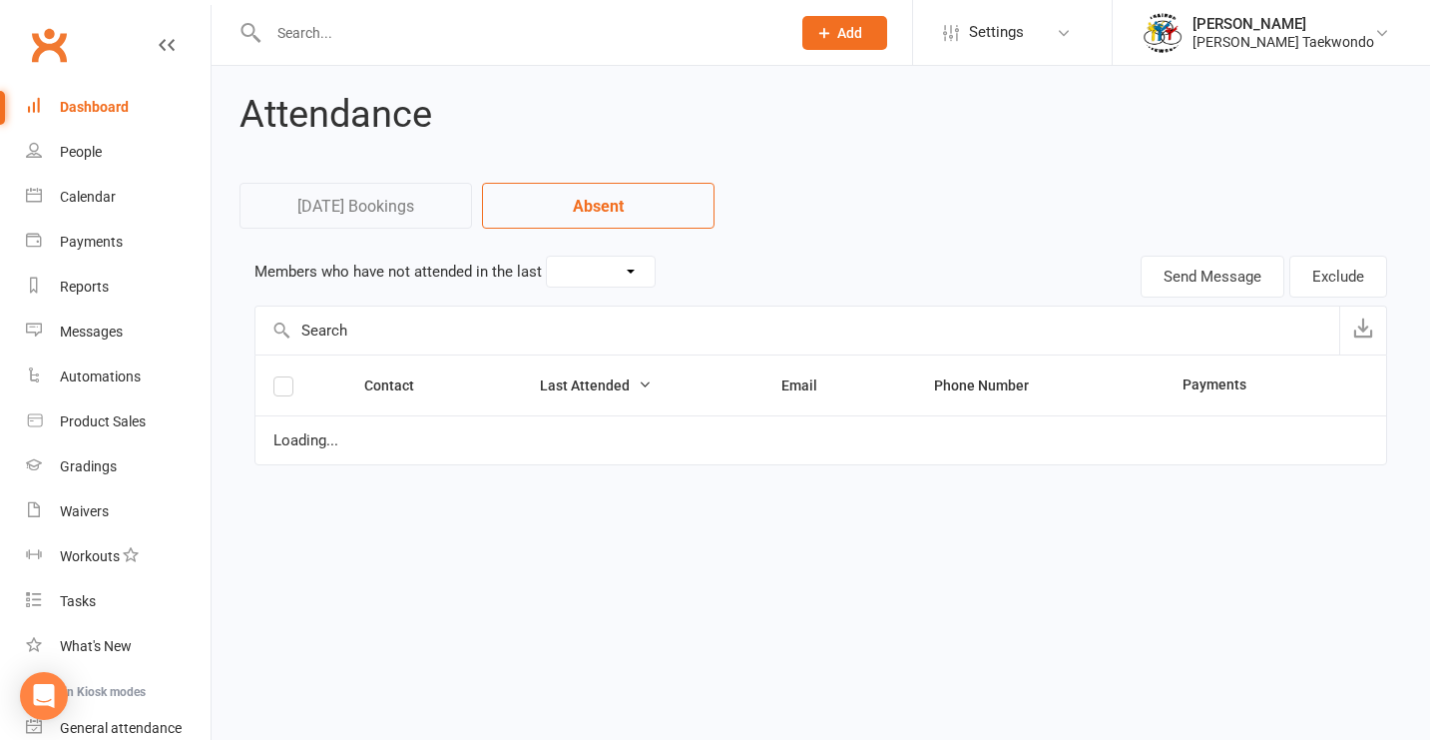
select select "30"
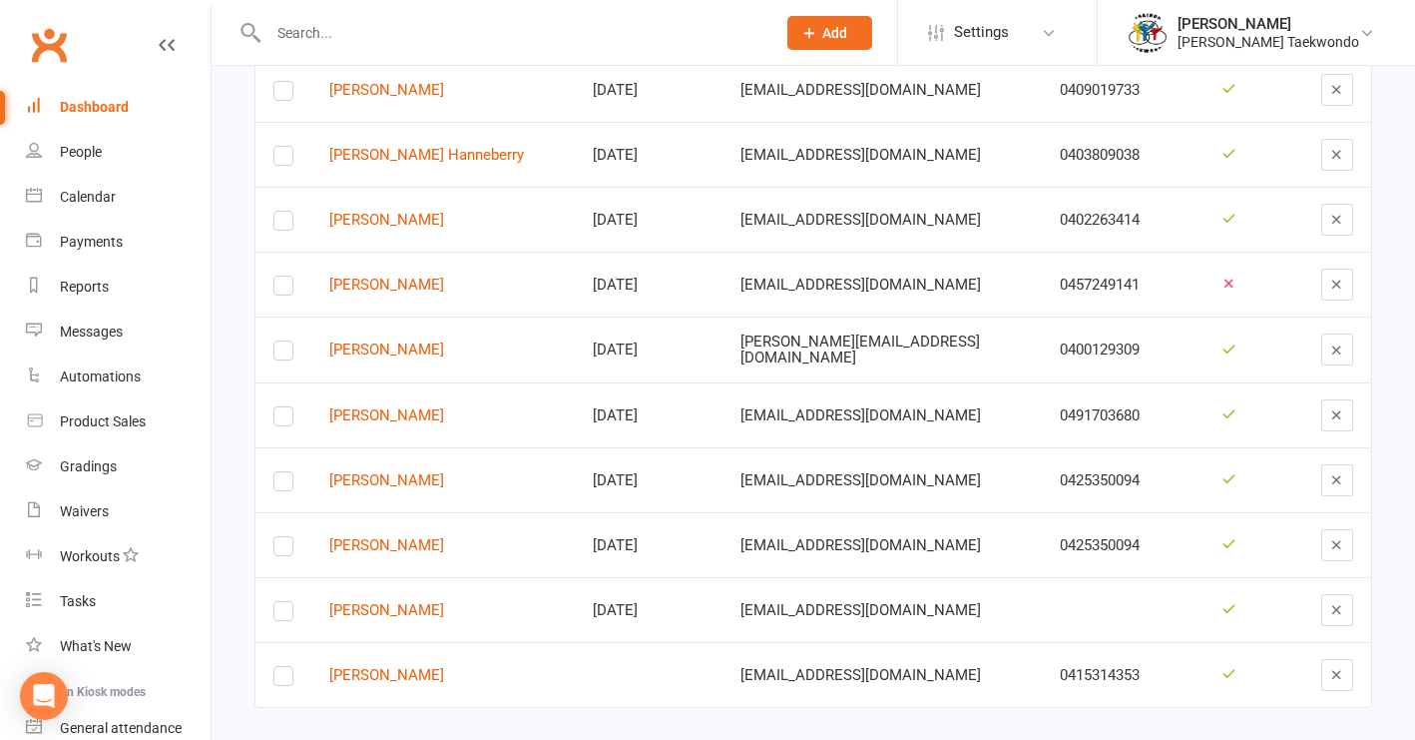
scroll to position [1436, 0]
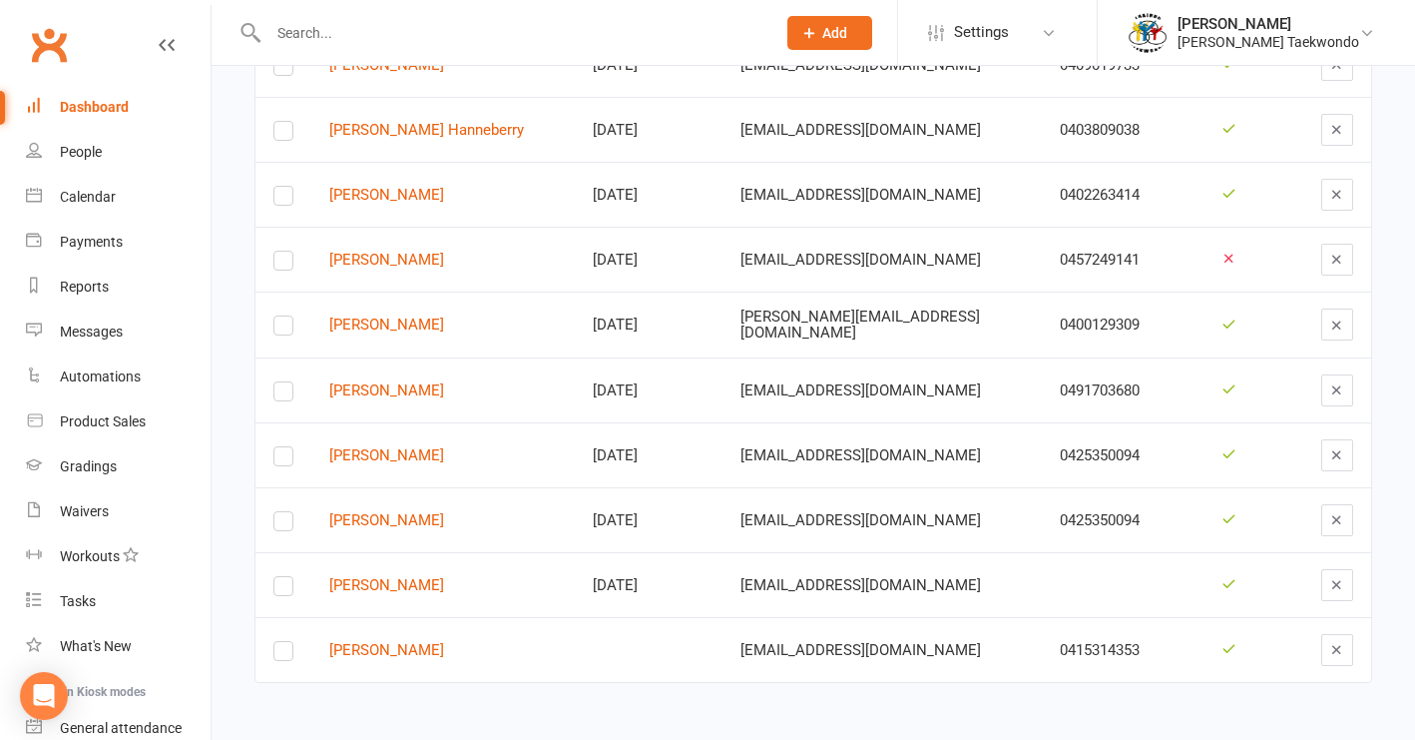
click at [91, 107] on div "Dashboard" at bounding box center [94, 107] width 69 height 16
